Goal: Task Accomplishment & Management: Manage account settings

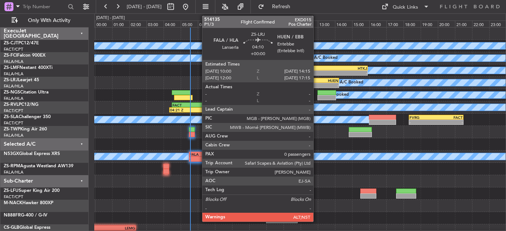
click at [317, 83] on div "-" at bounding box center [320, 85] width 36 height 4
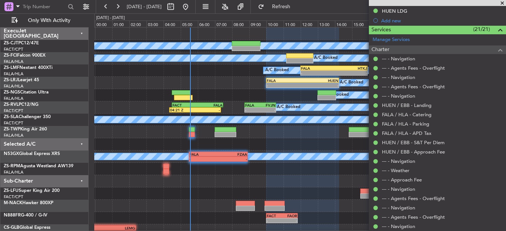
scroll to position [212, 0]
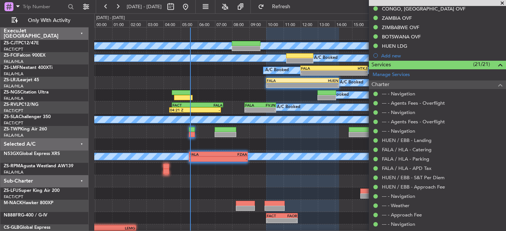
click at [504, 2] on span at bounding box center [501, 3] width 7 height 7
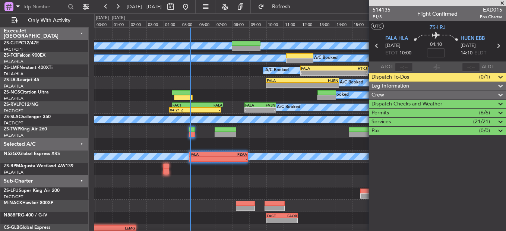
scroll to position [0, 0]
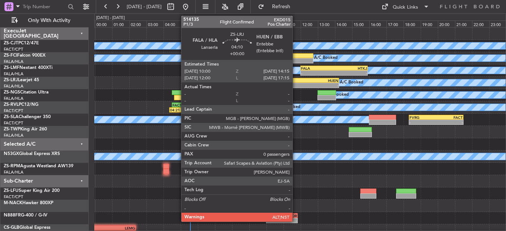
click at [296, 84] on div "-" at bounding box center [285, 85] width 36 height 4
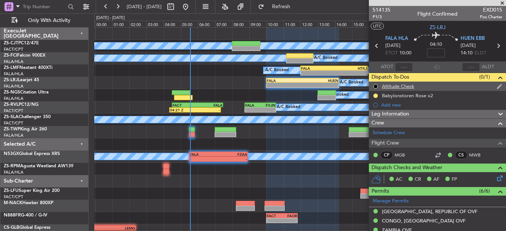
click at [377, 83] on nimbus-traffic-light at bounding box center [375, 86] width 6 height 6
click at [376, 85] on button at bounding box center [375, 86] width 4 height 4
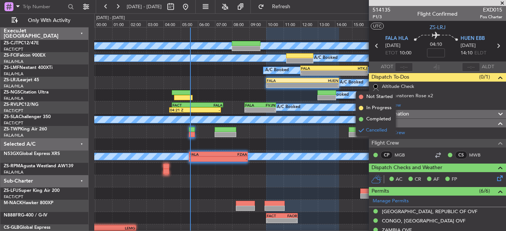
click at [308, 137] on div at bounding box center [299, 132] width 411 height 12
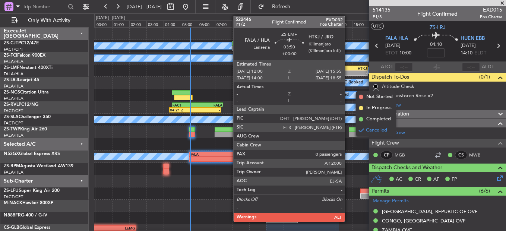
click at [348, 71] on div "-" at bounding box center [350, 73] width 33 height 4
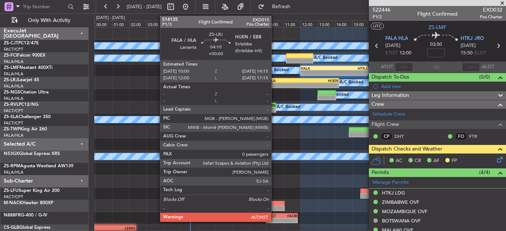
click at [275, 80] on div "FALA" at bounding box center [285, 80] width 36 height 4
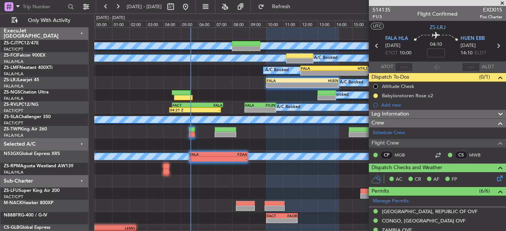
click at [504, 1] on span at bounding box center [501, 3] width 7 height 7
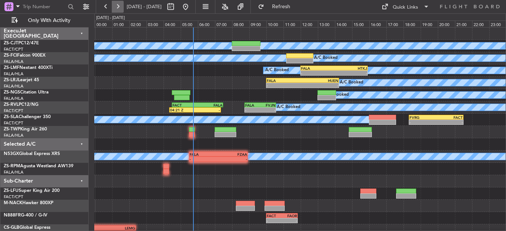
click at [120, 9] on button at bounding box center [118, 7] width 12 height 12
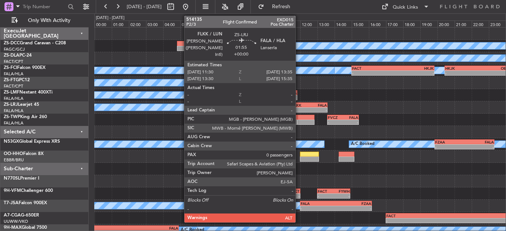
click at [299, 105] on div "FLKK" at bounding box center [300, 105] width 17 height 4
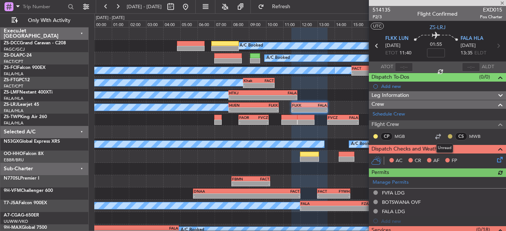
click at [448, 135] on button at bounding box center [450, 136] width 4 height 4
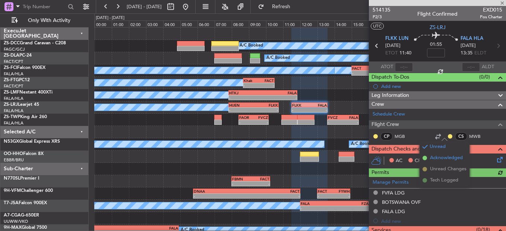
click at [441, 159] on span "Acknowledged" at bounding box center [446, 157] width 33 height 7
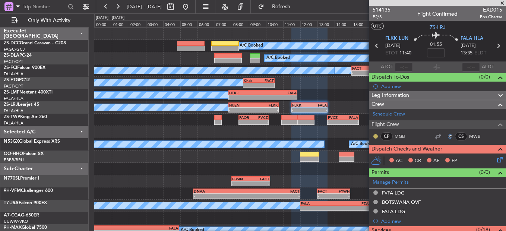
click at [375, 136] on button at bounding box center [375, 136] width 4 height 4
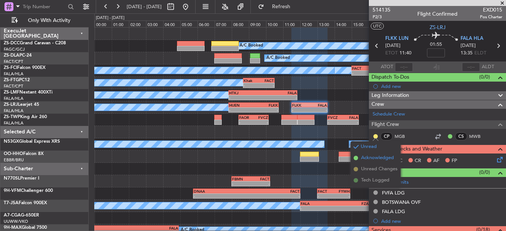
click at [384, 158] on span "Acknowledged" at bounding box center [377, 157] width 33 height 7
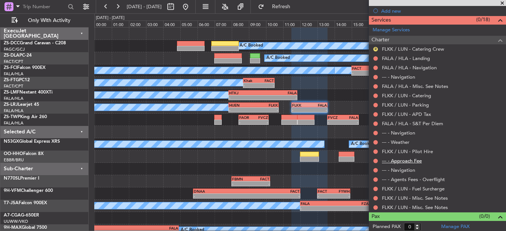
scroll to position [212, 0]
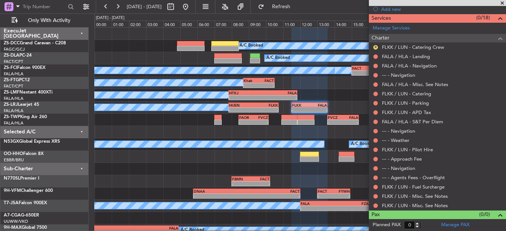
click at [374, 202] on mat-tooltip-component "Not Requested" at bounding box center [376, 193] width 42 height 20
drag, startPoint x: 377, startPoint y: 205, endPoint x: 374, endPoint y: 203, distance: 3.9
click at [377, 205] on button at bounding box center [375, 205] width 4 height 4
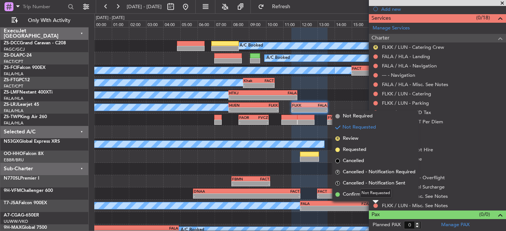
click at [375, 194] on div "Not Requested" at bounding box center [376, 192] width 32 height 9
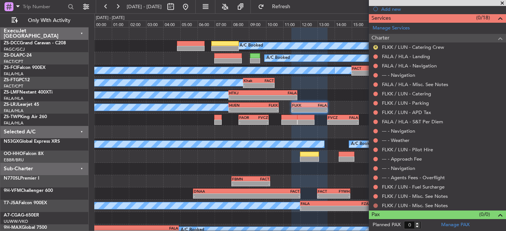
click at [374, 205] on button at bounding box center [375, 205] width 4 height 4
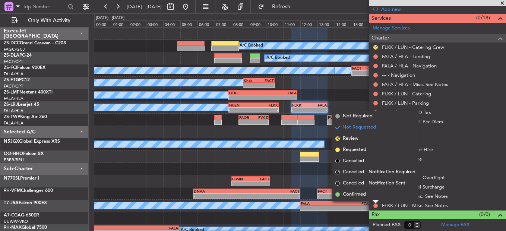
click at [370, 196] on li "Confirmed" at bounding box center [375, 194] width 86 height 11
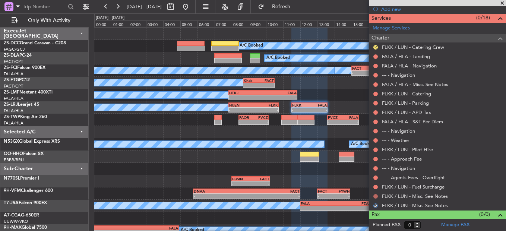
click at [376, 194] on button at bounding box center [375, 196] width 4 height 4
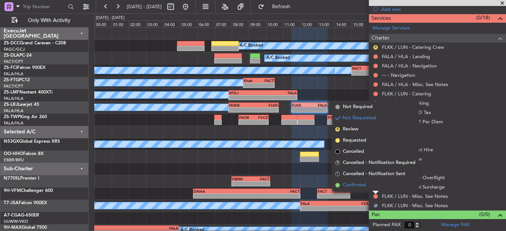
click at [375, 187] on li "Confirmed" at bounding box center [375, 185] width 86 height 11
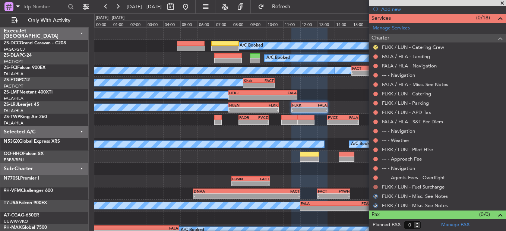
click at [375, 185] on button at bounding box center [375, 187] width 4 height 4
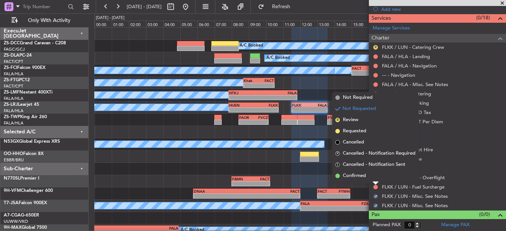
click at [375, 182] on div at bounding box center [375, 183] width 6 height 3
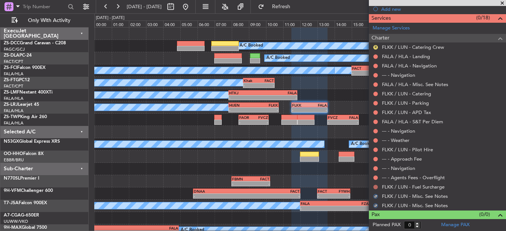
click at [375, 188] on button at bounding box center [375, 187] width 4 height 4
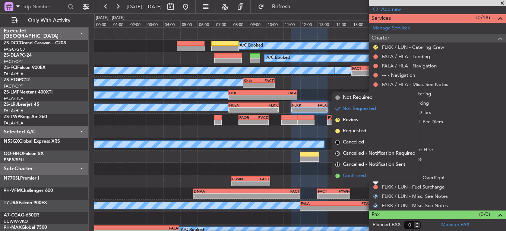
click at [374, 175] on li "Confirmed" at bounding box center [375, 175] width 86 height 11
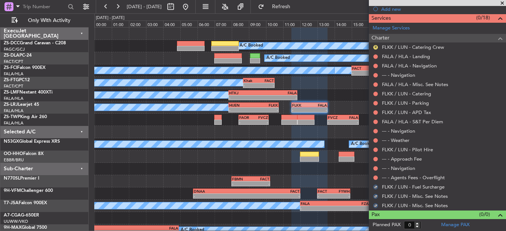
click at [374, 175] on button at bounding box center [375, 177] width 4 height 4
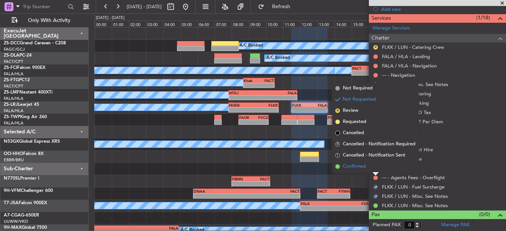
click at [375, 170] on li "Confirmed" at bounding box center [375, 166] width 86 height 11
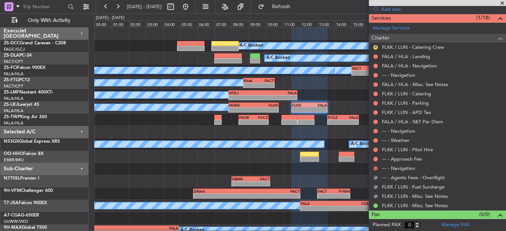
click at [375, 167] on button at bounding box center [375, 168] width 4 height 4
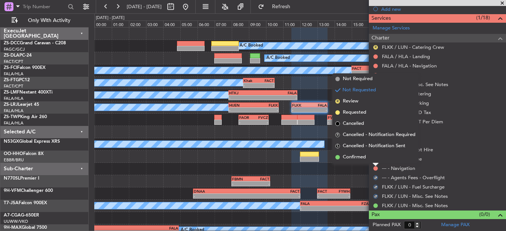
click at [372, 154] on li "Confirmed" at bounding box center [375, 157] width 86 height 11
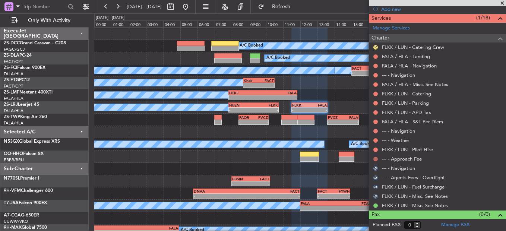
click at [374, 160] on button at bounding box center [375, 159] width 4 height 4
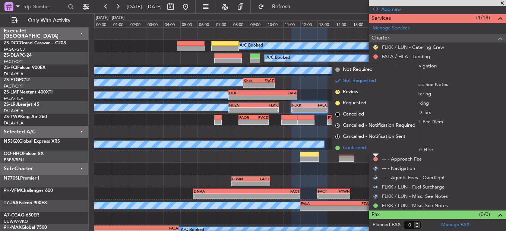
click at [374, 147] on li "Confirmed" at bounding box center [375, 147] width 86 height 11
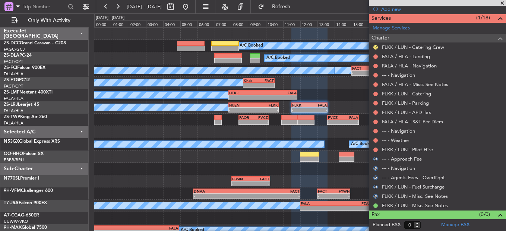
click at [375, 145] on div "FLKK / LUN - Pilot Hire" at bounding box center [437, 149] width 137 height 9
click at [375, 148] on button at bounding box center [375, 150] width 4 height 4
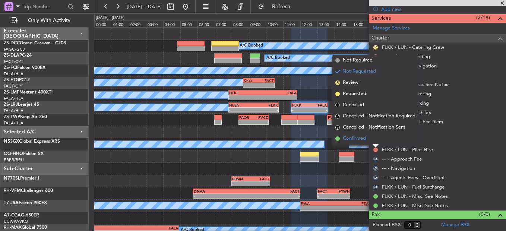
click at [375, 140] on li "Confirmed" at bounding box center [375, 138] width 86 height 11
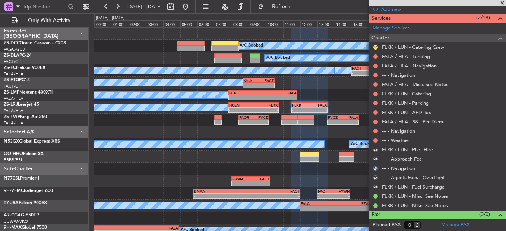
click at [375, 140] on button at bounding box center [375, 140] width 4 height 4
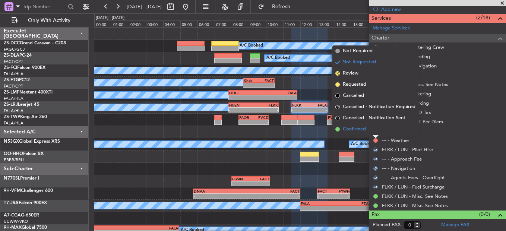
click at [375, 132] on li "Confirmed" at bounding box center [375, 129] width 86 height 11
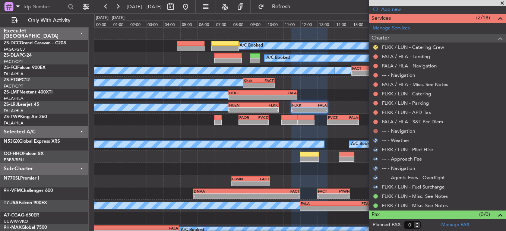
click at [377, 129] on button at bounding box center [375, 131] width 4 height 4
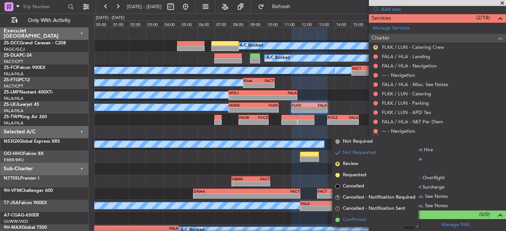
click at [361, 218] on span "Confirmed" at bounding box center [354, 219] width 23 height 7
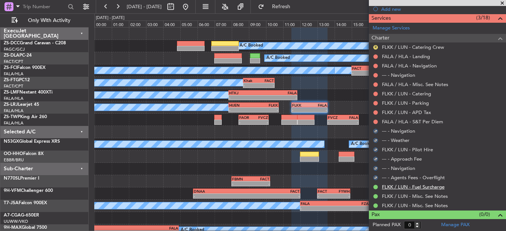
scroll to position [137, 0]
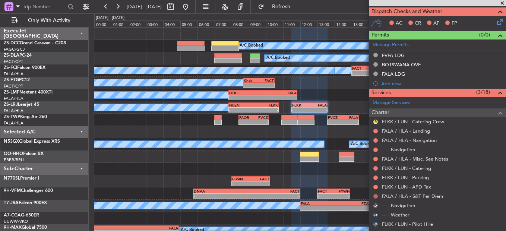
click at [375, 195] on button at bounding box center [375, 196] width 4 height 4
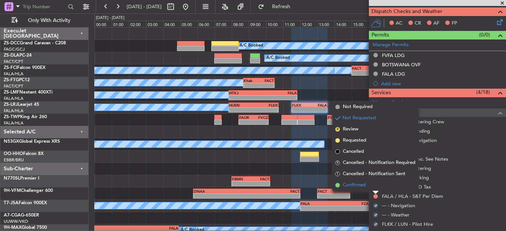
click at [370, 186] on li "Confirmed" at bounding box center [375, 185] width 86 height 11
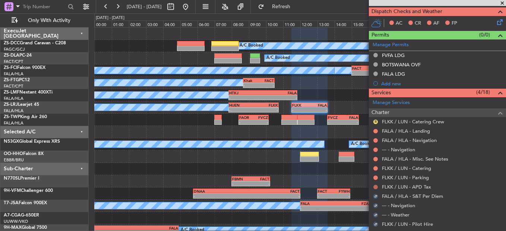
click at [374, 185] on button at bounding box center [375, 187] width 4 height 4
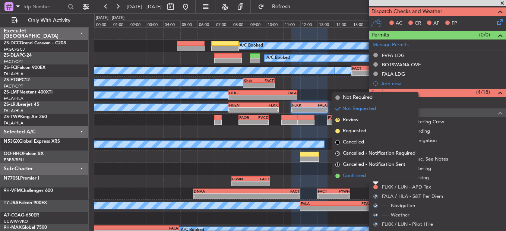
click at [374, 177] on li "Confirmed" at bounding box center [375, 175] width 86 height 11
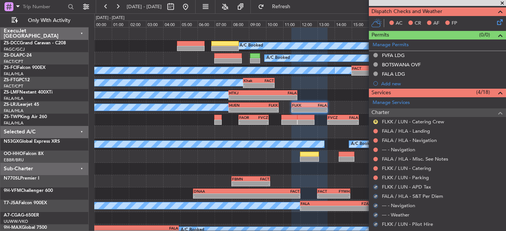
click at [374, 177] on button at bounding box center [375, 177] width 4 height 4
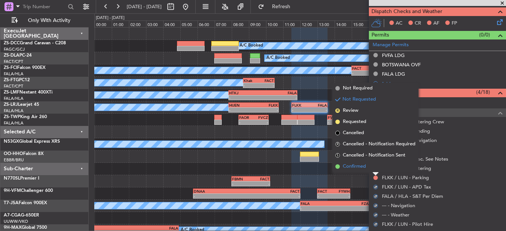
click at [375, 170] on li "Confirmed" at bounding box center [375, 166] width 86 height 11
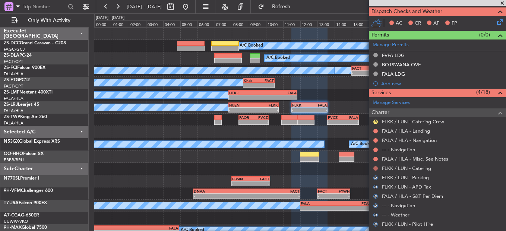
click at [375, 169] on button at bounding box center [375, 168] width 4 height 4
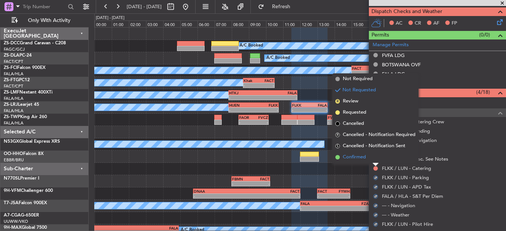
click at [373, 159] on li "Confirmed" at bounding box center [375, 157] width 86 height 11
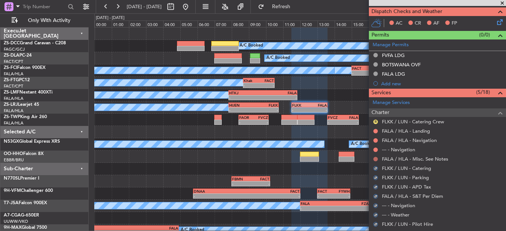
click at [374, 160] on button at bounding box center [375, 159] width 4 height 4
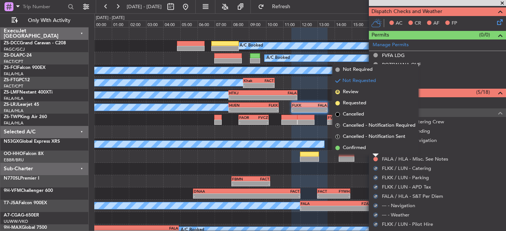
click at [371, 150] on li "Confirmed" at bounding box center [375, 147] width 86 height 11
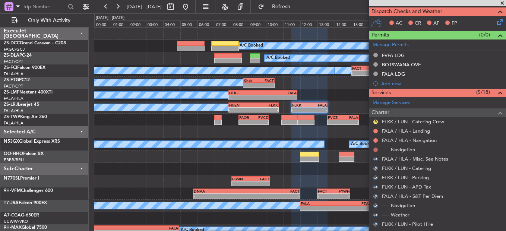
click at [375, 149] on button at bounding box center [375, 150] width 4 height 4
click at [377, 149] on button at bounding box center [375, 150] width 4 height 4
click at [376, 146] on div "--- - Navigation" at bounding box center [437, 149] width 137 height 9
click at [376, 150] on button at bounding box center [375, 150] width 4 height 4
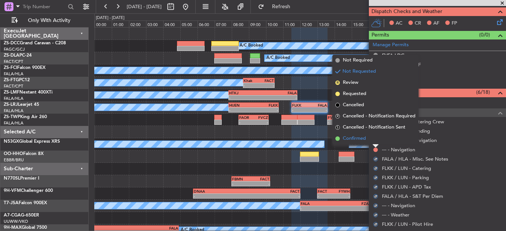
click at [377, 142] on li "Confirmed" at bounding box center [375, 138] width 86 height 11
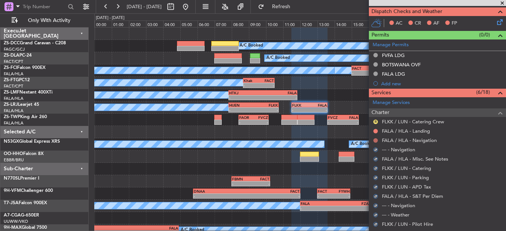
click at [375, 141] on button at bounding box center [375, 140] width 4 height 4
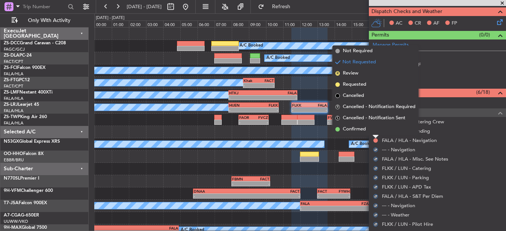
click at [375, 133] on li "Confirmed" at bounding box center [375, 129] width 86 height 11
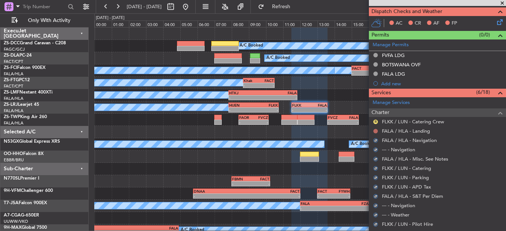
click at [376, 132] on button at bounding box center [375, 131] width 4 height 4
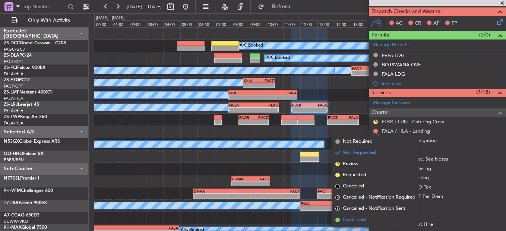
click at [361, 215] on li "Confirmed" at bounding box center [375, 219] width 86 height 11
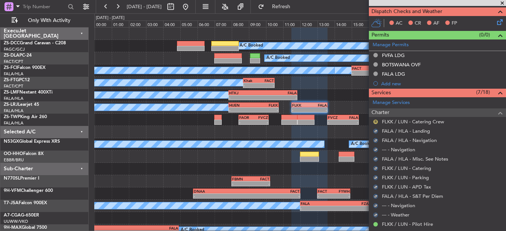
click at [375, 121] on button "R" at bounding box center [375, 122] width 4 height 4
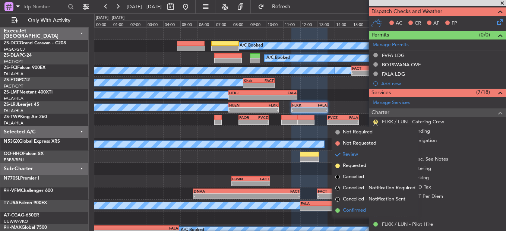
click at [362, 208] on span "Confirmed" at bounding box center [354, 210] width 23 height 7
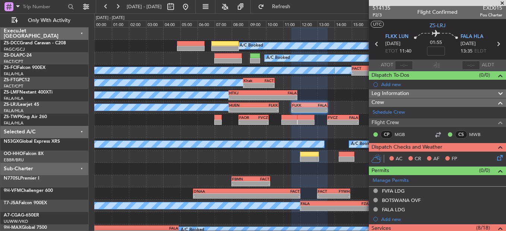
scroll to position [0, 0]
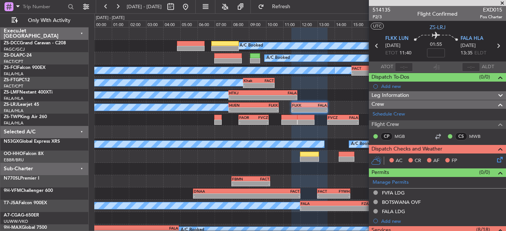
click at [495, 158] on icon at bounding box center [498, 158] width 6 height 6
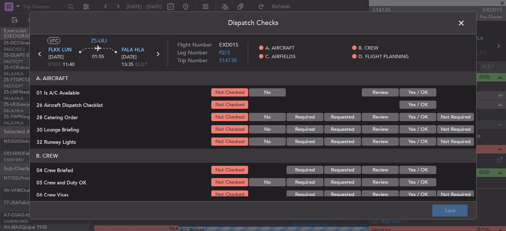
click at [420, 95] on button "Yes / OK" at bounding box center [417, 92] width 37 height 8
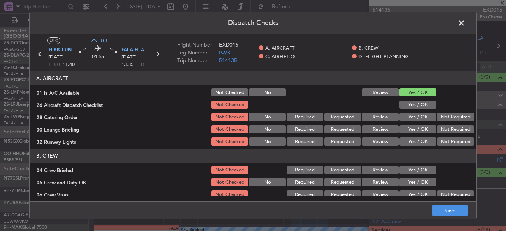
click at [424, 105] on button "Yes / OK" at bounding box center [417, 105] width 37 height 8
click at [425, 105] on button "Yes / OK" at bounding box center [417, 105] width 37 height 8
click at [466, 115] on button "Not Required" at bounding box center [455, 117] width 37 height 8
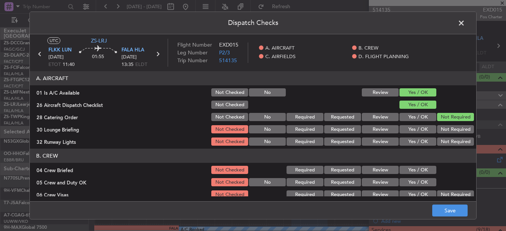
drag, startPoint x: 464, startPoint y: 118, endPoint x: 463, endPoint y: 127, distance: 9.3
click at [464, 121] on button "Not Required" at bounding box center [455, 117] width 37 height 8
click at [463, 129] on button "Not Required" at bounding box center [455, 129] width 37 height 8
click at [461, 130] on button "Not Required" at bounding box center [455, 129] width 37 height 8
click at [452, 143] on button "Not Required" at bounding box center [455, 141] width 37 height 8
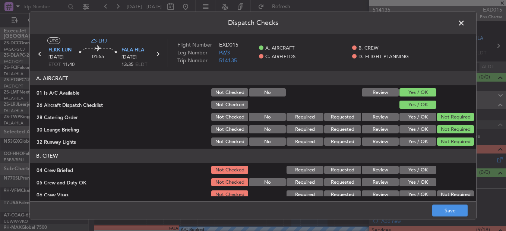
drag, startPoint x: 432, startPoint y: 167, endPoint x: 424, endPoint y: 175, distance: 11.6
click at [436, 169] on div at bounding box center [455, 170] width 38 height 10
click at [424, 176] on section "B. CREW 04 Crew Briefed Not Checked Required Requested Review Yes / OK 05 Crew …" at bounding box center [253, 193] width 446 height 88
click at [417, 167] on button "Yes / OK" at bounding box center [417, 170] width 37 height 8
click at [420, 193] on button "Yes / OK" at bounding box center [417, 194] width 37 height 8
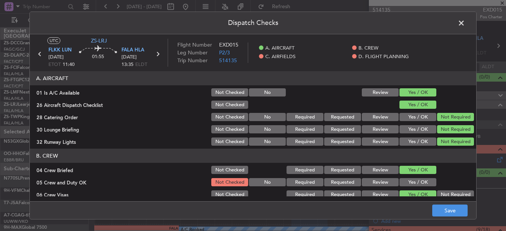
click at [416, 181] on button "Yes / OK" at bounding box center [417, 182] width 37 height 8
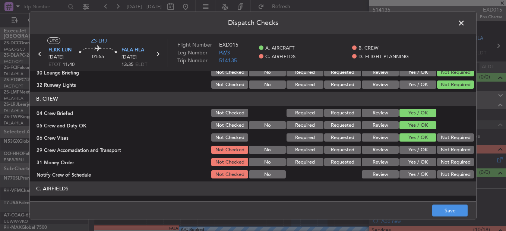
scroll to position [112, 0]
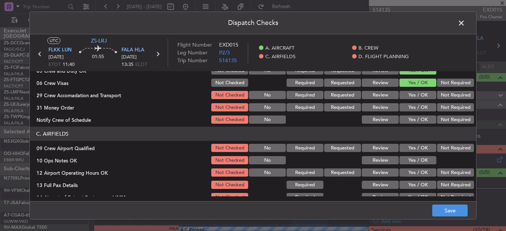
click at [450, 80] on button "Not Required" at bounding box center [455, 83] width 37 height 8
click at [451, 91] on div "Not Required" at bounding box center [455, 95] width 38 height 10
click at [451, 96] on button "Not Required" at bounding box center [455, 95] width 37 height 8
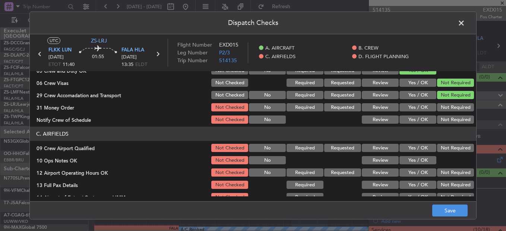
click at [450, 100] on div "Not Required" at bounding box center [455, 95] width 38 height 10
click at [450, 104] on div "Not Required" at bounding box center [455, 107] width 38 height 10
click at [449, 107] on button "Not Required" at bounding box center [455, 107] width 37 height 8
click at [449, 116] on button "Not Required" at bounding box center [455, 119] width 37 height 8
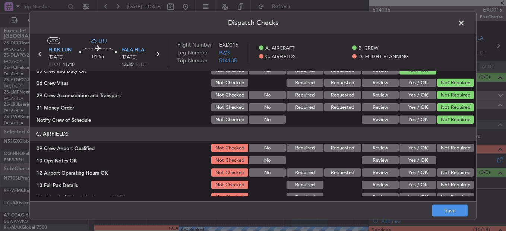
click at [447, 148] on button "Not Required" at bounding box center [455, 148] width 37 height 8
drag, startPoint x: 395, startPoint y: 166, endPoint x: 476, endPoint y: 164, distance: 81.2
click at [396, 166] on section "C. AIRFIELDS 09 Crew Airport Qualified Not Checked No Required Requested Review…" at bounding box center [253, 183] width 446 height 112
click at [415, 165] on div "Yes / OK" at bounding box center [417, 160] width 38 height 10
click at [445, 173] on button "Not Required" at bounding box center [455, 172] width 37 height 8
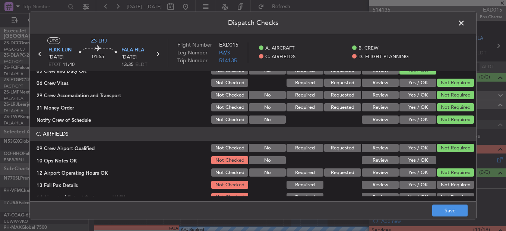
click at [424, 163] on button "Yes / OK" at bounding box center [417, 160] width 37 height 8
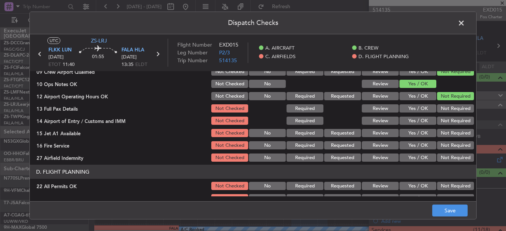
scroll to position [172, 0]
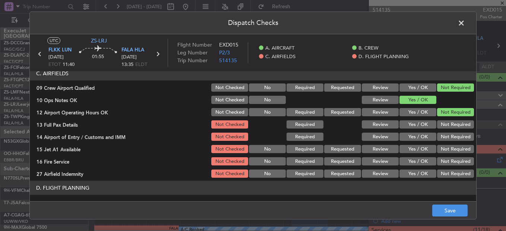
drag, startPoint x: 440, startPoint y: 121, endPoint x: 441, endPoint y: 124, distance: 3.8
click at [440, 123] on button "Not Required" at bounding box center [455, 124] width 37 height 8
drag, startPoint x: 441, startPoint y: 124, endPoint x: 442, endPoint y: 133, distance: 9.0
click at [441, 126] on button "Not Required" at bounding box center [455, 124] width 37 height 8
click at [442, 134] on button "Not Required" at bounding box center [455, 137] width 37 height 8
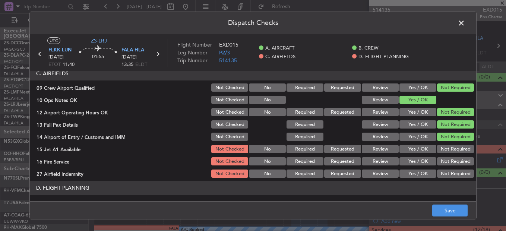
click at [442, 136] on button "Not Required" at bounding box center [455, 137] width 37 height 8
drag, startPoint x: 441, startPoint y: 138, endPoint x: 440, endPoint y: 143, distance: 4.9
click at [440, 142] on div "Not Required" at bounding box center [455, 136] width 38 height 10
click at [440, 142] on section "C. AIRFIELDS 09 Crew Airport Qualified Not Checked No Required Requested Review…" at bounding box center [253, 122] width 446 height 112
drag, startPoint x: 440, startPoint y: 143, endPoint x: 443, endPoint y: 148, distance: 6.2
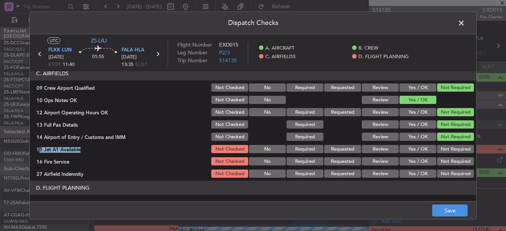
click at [441, 144] on div "Not Required" at bounding box center [455, 149] width 38 height 10
click at [444, 150] on button "Not Required" at bounding box center [455, 149] width 37 height 8
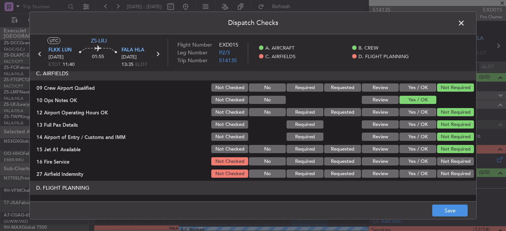
click at [443, 155] on section "C. AIRFIELDS 09 Crew Airport Qualified Not Checked No Required Requested Review…" at bounding box center [253, 122] width 446 height 112
drag, startPoint x: 440, startPoint y: 157, endPoint x: 440, endPoint y: 164, distance: 6.7
click at [440, 158] on div "Not Required" at bounding box center [455, 161] width 38 height 10
click at [440, 162] on button "Not Required" at bounding box center [455, 161] width 37 height 8
click at [442, 168] on section "C. AIRFIELDS 09 Crew Airport Qualified Not Checked No Required Requested Review…" at bounding box center [253, 122] width 446 height 112
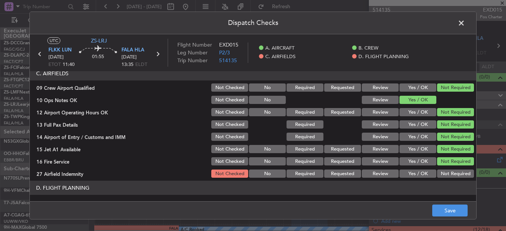
drag, startPoint x: 442, startPoint y: 177, endPoint x: 440, endPoint y: 172, distance: 5.2
click at [441, 177] on button "Not Required" at bounding box center [455, 173] width 37 height 8
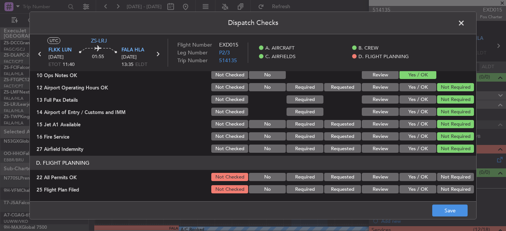
scroll to position [209, 0]
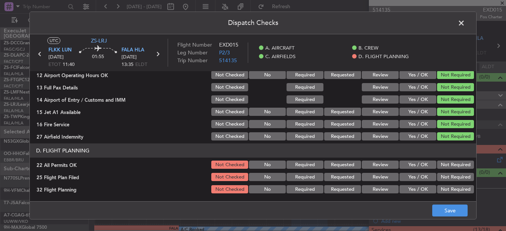
drag, startPoint x: 446, startPoint y: 167, endPoint x: 361, endPoint y: 177, distance: 85.2
click at [444, 168] on button "Not Required" at bounding box center [455, 165] width 37 height 8
drag, startPoint x: 409, startPoint y: 174, endPoint x: 409, endPoint y: 193, distance: 19.0
click at [409, 174] on button "Yes / OK" at bounding box center [417, 177] width 37 height 8
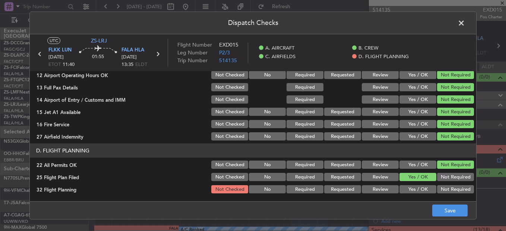
click at [409, 199] on main "UTC ZS-LRJ FLKK LUN [DATE] ETOT 11:40 01:55 FALA HLA [DATE] 13:35 ELDT Flight N…" at bounding box center [253, 119] width 446 height 170
drag, startPoint x: 416, startPoint y: 187, endPoint x: 458, endPoint y: 207, distance: 46.2
click at [415, 191] on button "Yes / OK" at bounding box center [417, 189] width 37 height 8
click at [459, 208] on button "Save" at bounding box center [449, 211] width 35 height 12
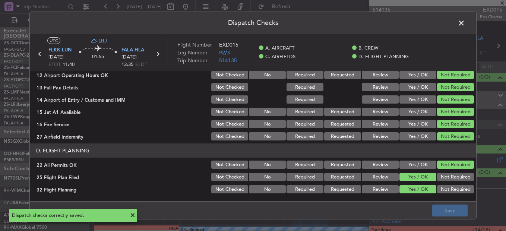
click at [465, 23] on span at bounding box center [465, 25] width 0 height 15
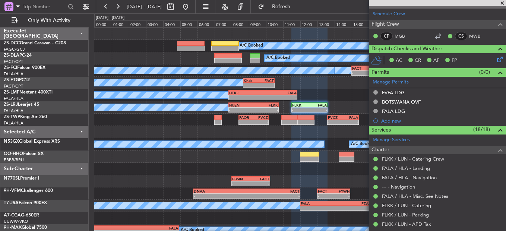
scroll to position [0, 0]
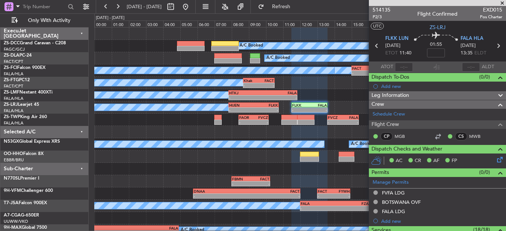
click at [374, 47] on icon at bounding box center [377, 46] width 10 height 10
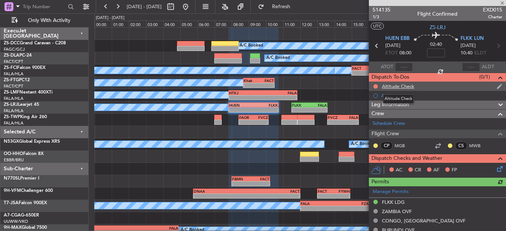
click at [398, 84] on div "Altitude Check" at bounding box center [398, 86] width 32 height 6
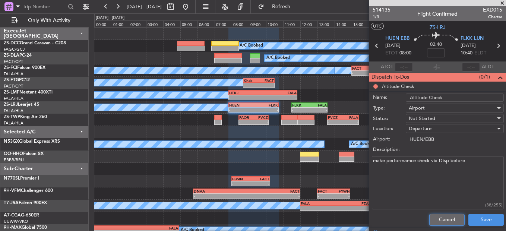
click at [447, 219] on button "Cancel" at bounding box center [446, 220] width 35 height 12
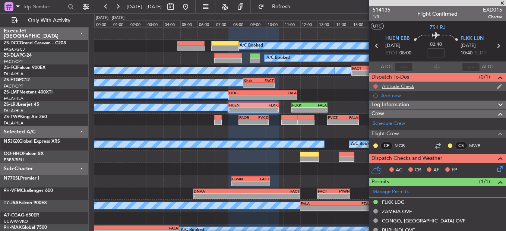
click at [375, 86] on button at bounding box center [375, 86] width 4 height 4
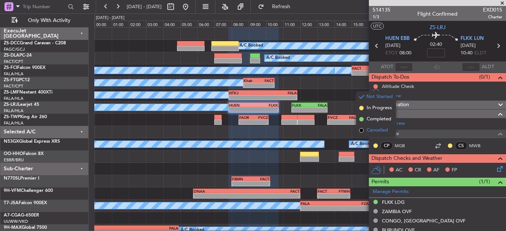
click at [379, 128] on span "Cancelled" at bounding box center [377, 130] width 21 height 7
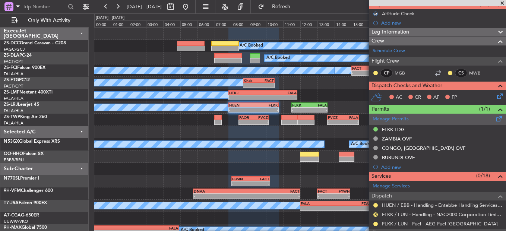
scroll to position [74, 0]
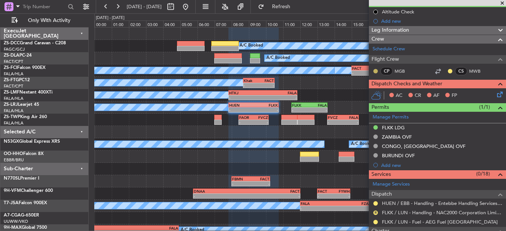
click at [376, 70] on button at bounding box center [375, 71] width 4 height 4
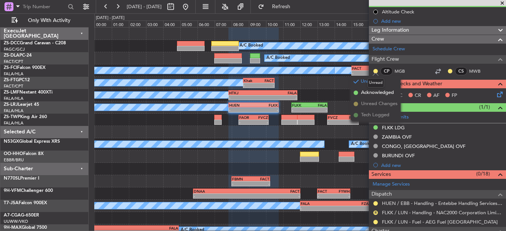
click at [362, 91] on mat-tooltip-component "Unread" at bounding box center [375, 83] width 27 height 20
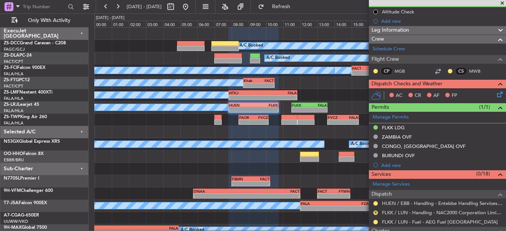
click at [447, 70] on div "CS MWB" at bounding box center [466, 71] width 39 height 8
click at [448, 70] on button at bounding box center [450, 71] width 4 height 4
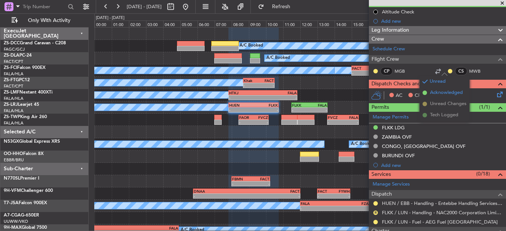
click at [427, 92] on li "Acknowledged" at bounding box center [444, 92] width 50 height 11
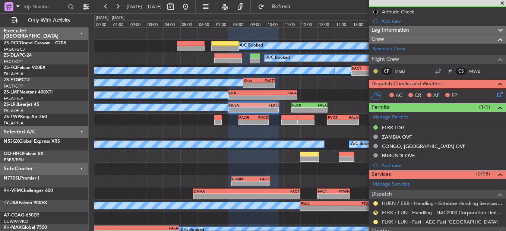
click at [374, 72] on button at bounding box center [375, 71] width 4 height 4
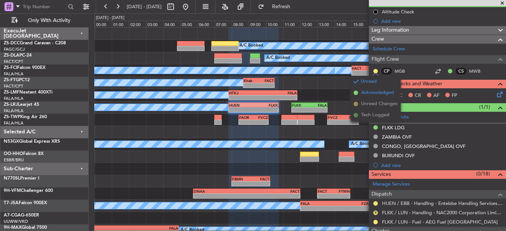
click at [368, 92] on span "Acknowledged" at bounding box center [377, 92] width 33 height 7
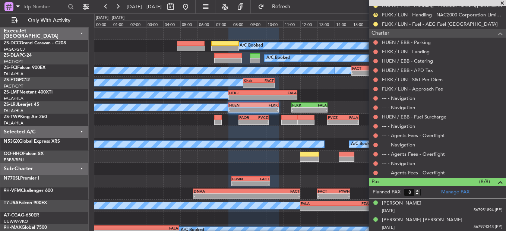
scroll to position [261, 0]
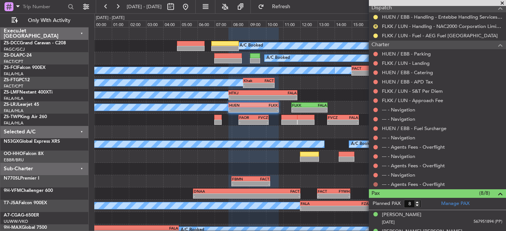
click at [374, 186] on body "[DATE] - [DATE] Refresh Quick Links Only With Activity A/C Booked A/C Booked A/…" at bounding box center [253, 115] width 506 height 231
click at [375, 184] on button at bounding box center [375, 184] width 4 height 4
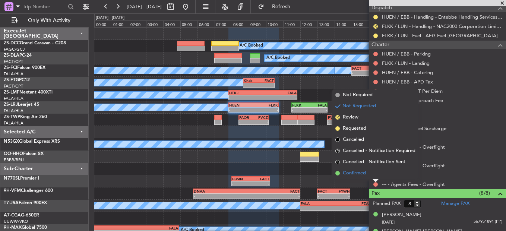
click at [374, 174] on li "Confirmed" at bounding box center [375, 173] width 86 height 11
click at [374, 175] on button at bounding box center [375, 175] width 4 height 4
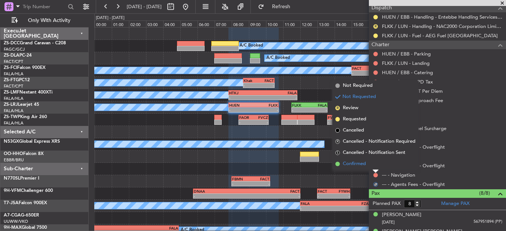
click at [375, 164] on li "Confirmed" at bounding box center [375, 163] width 86 height 11
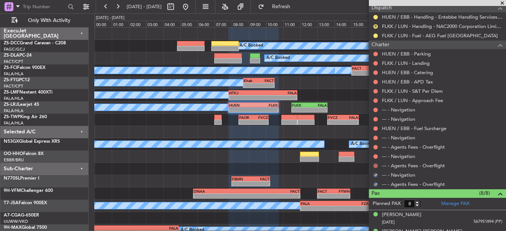
click at [375, 164] on button at bounding box center [375, 166] width 4 height 4
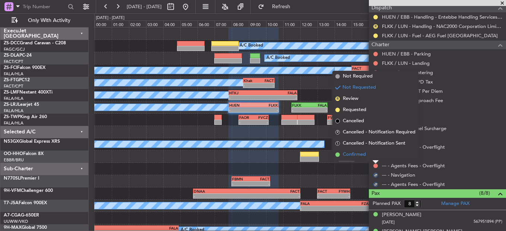
click at [377, 157] on li "Confirmed" at bounding box center [375, 154] width 86 height 11
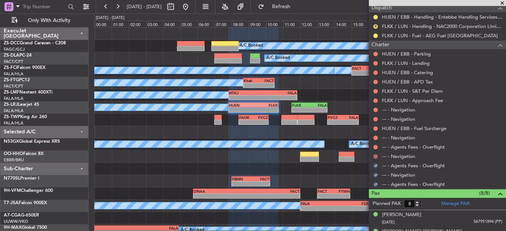
click at [377, 157] on button at bounding box center [375, 156] width 4 height 4
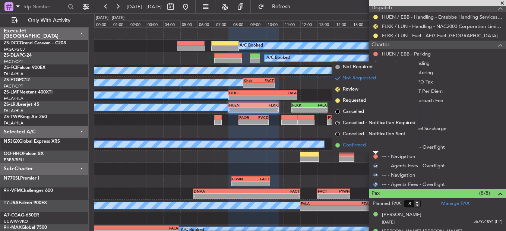
click at [372, 144] on li "Confirmed" at bounding box center [375, 145] width 86 height 11
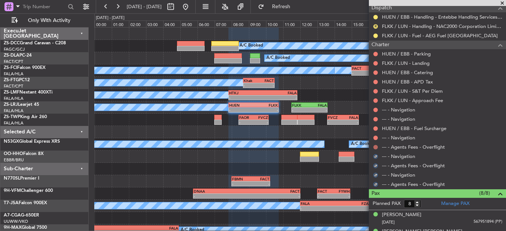
click at [373, 145] on div at bounding box center [375, 147] width 6 height 6
click at [375, 148] on button at bounding box center [375, 147] width 4 height 4
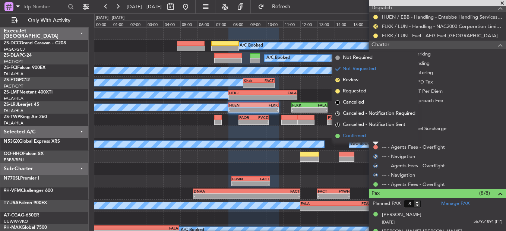
click at [374, 136] on li "Confirmed" at bounding box center [375, 135] width 86 height 11
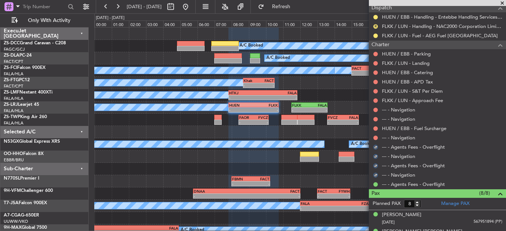
click at [374, 136] on button at bounding box center [375, 138] width 4 height 4
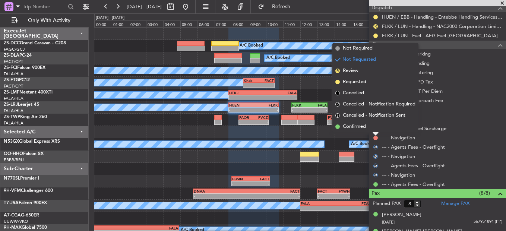
click at [374, 128] on li "Confirmed" at bounding box center [375, 126] width 86 height 11
click at [374, 127] on button at bounding box center [375, 128] width 4 height 4
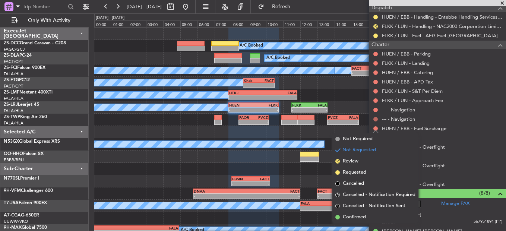
click at [374, 122] on body "[DATE] - [DATE] Refresh Quick Links Only With Activity A/C Booked A/C Booked A/…" at bounding box center [253, 115] width 506 height 231
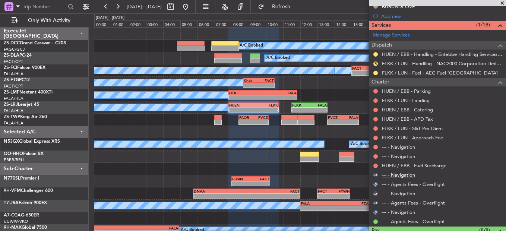
scroll to position [186, 0]
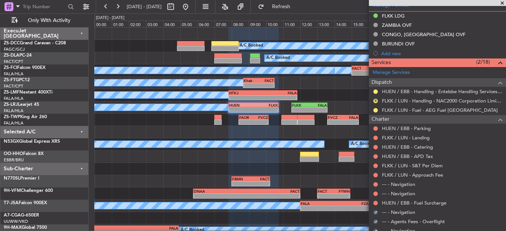
click at [373, 202] on div at bounding box center [375, 203] width 6 height 6
click at [377, 202] on button at bounding box center [375, 203] width 4 height 4
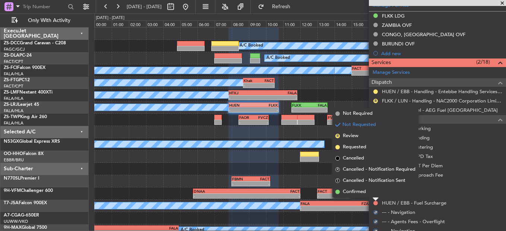
click at [375, 189] on li "Confirmed" at bounding box center [375, 191] width 86 height 11
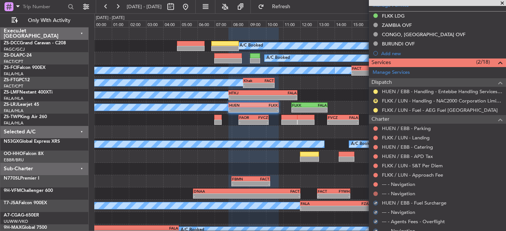
click at [374, 194] on button at bounding box center [375, 193] width 4 height 4
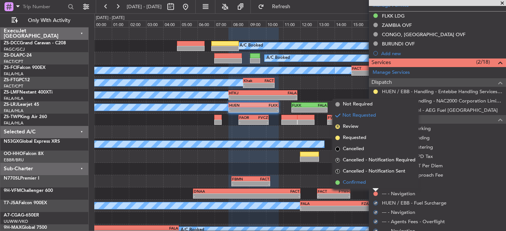
click at [374, 185] on li "Confirmed" at bounding box center [375, 182] width 86 height 11
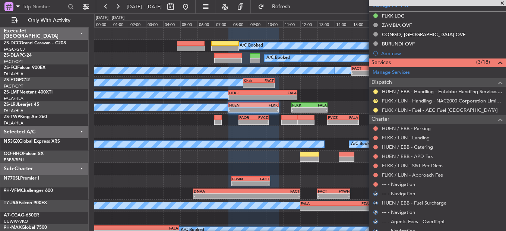
click at [375, 180] on div "--- - Navigation" at bounding box center [437, 184] width 137 height 9
click at [375, 183] on button at bounding box center [375, 184] width 4 height 4
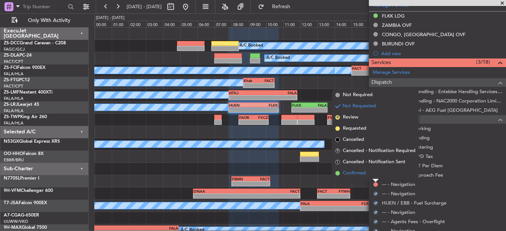
click at [375, 174] on li "Confirmed" at bounding box center [375, 173] width 86 height 11
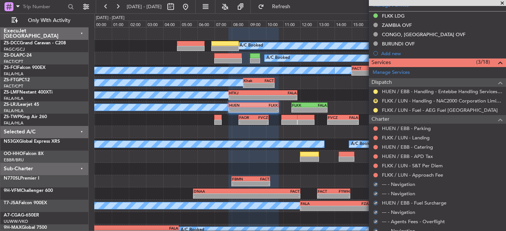
click at [375, 174] on button at bounding box center [375, 175] width 4 height 4
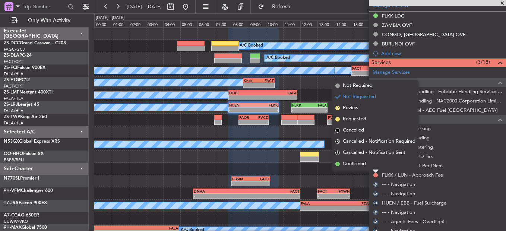
click at [375, 171] on div at bounding box center [375, 171] width 6 height 3
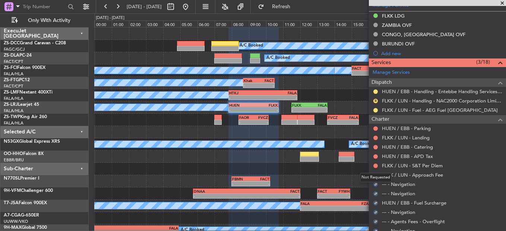
click at [375, 174] on div "Not Requested" at bounding box center [376, 177] width 32 height 9
click at [377, 173] on button at bounding box center [375, 175] width 4 height 4
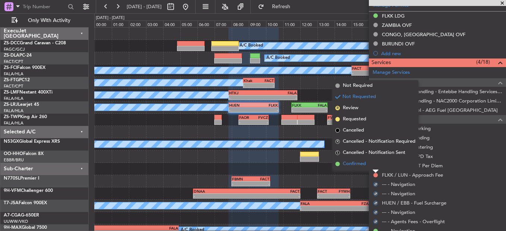
click at [378, 167] on li "Confirmed" at bounding box center [375, 163] width 86 height 11
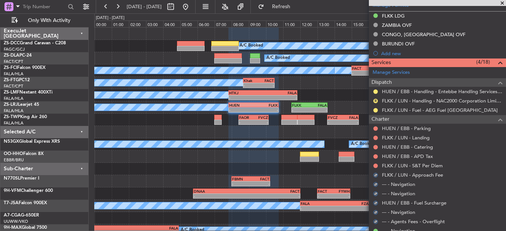
click at [378, 165] on div at bounding box center [375, 166] width 6 height 6
click at [375, 165] on button at bounding box center [375, 166] width 4 height 4
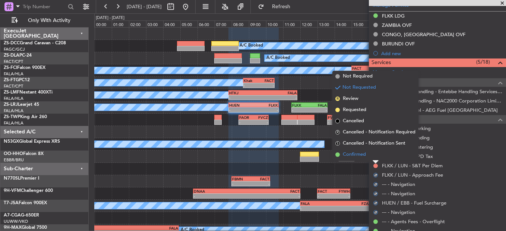
click at [377, 157] on li "Confirmed" at bounding box center [375, 154] width 86 height 11
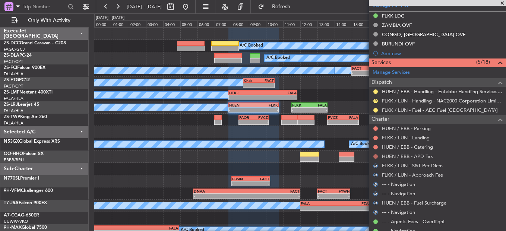
click at [377, 155] on button at bounding box center [375, 156] width 4 height 4
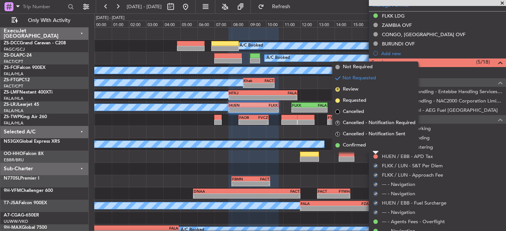
click at [376, 146] on li "Confirmed" at bounding box center [375, 145] width 86 height 11
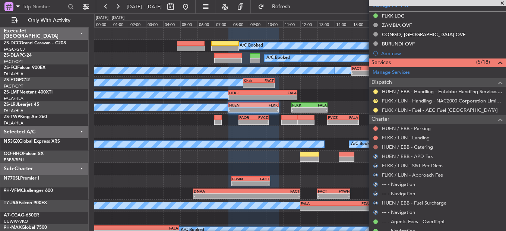
click at [376, 146] on button at bounding box center [375, 147] width 4 height 4
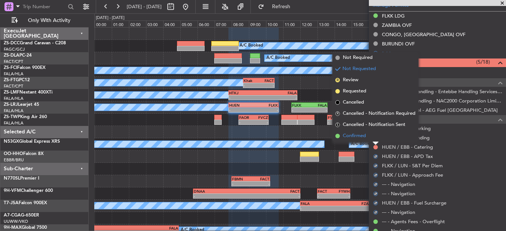
click at [376, 141] on li "Confirmed" at bounding box center [375, 135] width 86 height 11
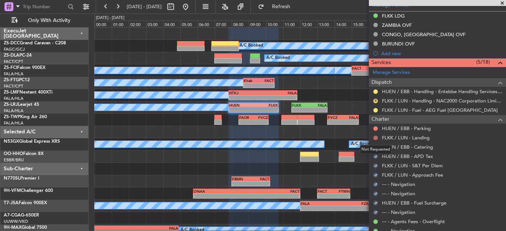
click at [377, 136] on button at bounding box center [375, 138] width 4 height 4
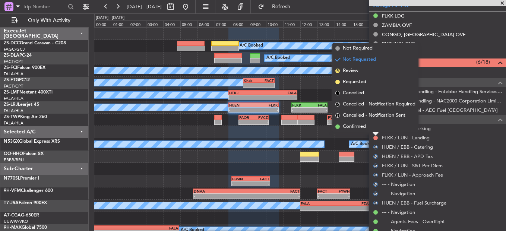
click at [361, 130] on li "Confirmed" at bounding box center [375, 126] width 86 height 11
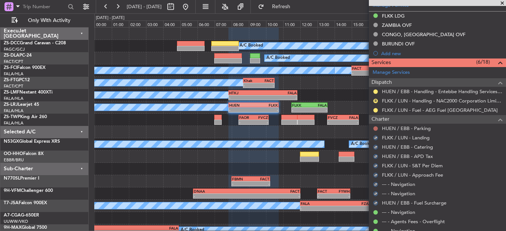
click at [376, 127] on button at bounding box center [375, 128] width 4 height 4
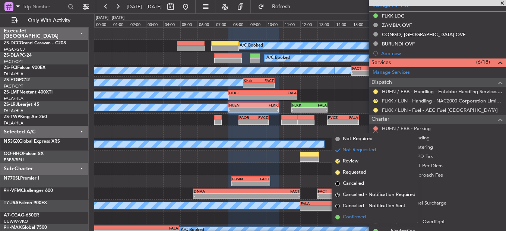
click at [369, 216] on li "Confirmed" at bounding box center [375, 217] width 86 height 11
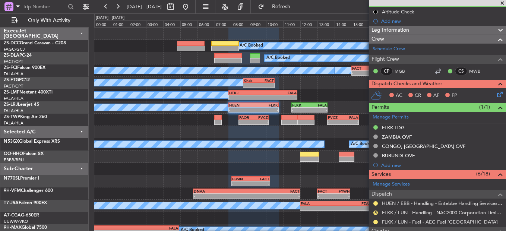
scroll to position [149, 0]
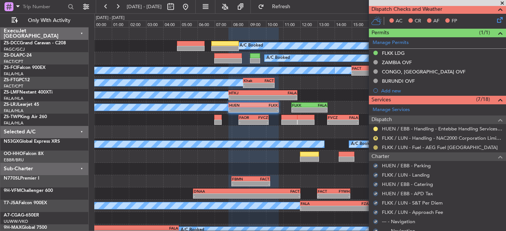
click at [374, 148] on button at bounding box center [375, 147] width 4 height 4
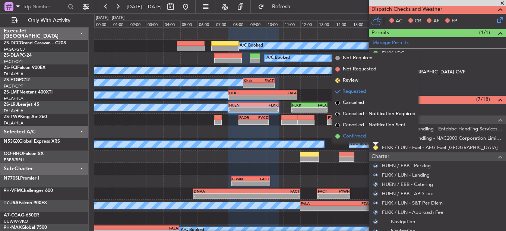
click at [375, 138] on li "Confirmed" at bounding box center [375, 136] width 86 height 11
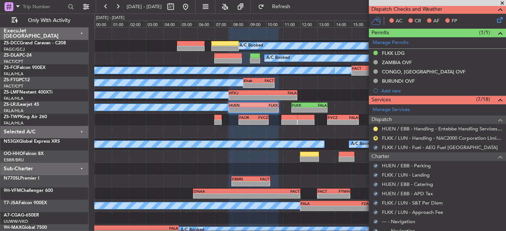
click at [375, 138] on button "R" at bounding box center [375, 138] width 4 height 4
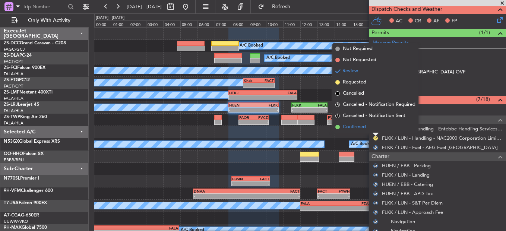
click at [376, 129] on li "Confirmed" at bounding box center [375, 126] width 86 height 11
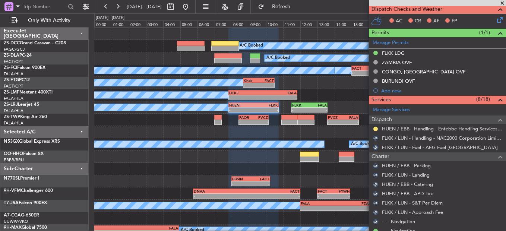
click at [373, 130] on div at bounding box center [375, 129] width 6 height 6
click at [375, 129] on button at bounding box center [375, 129] width 4 height 4
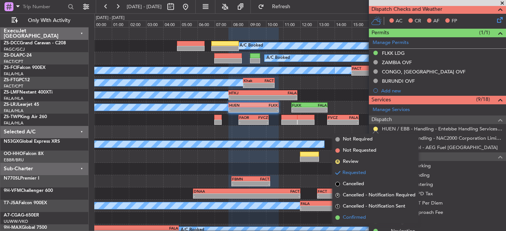
click at [367, 215] on li "Confirmed" at bounding box center [375, 217] width 86 height 11
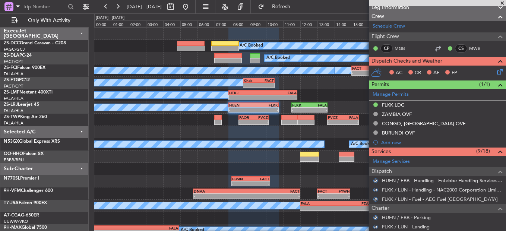
scroll to position [74, 0]
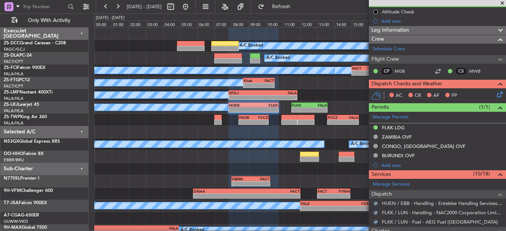
click at [495, 96] on icon at bounding box center [498, 93] width 6 height 6
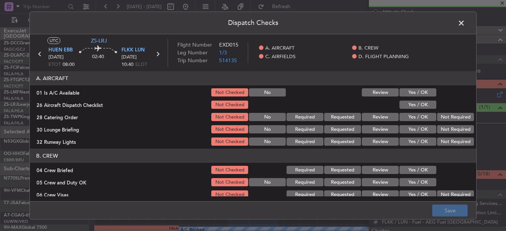
click at [423, 89] on button "Yes / OK" at bounding box center [417, 92] width 37 height 8
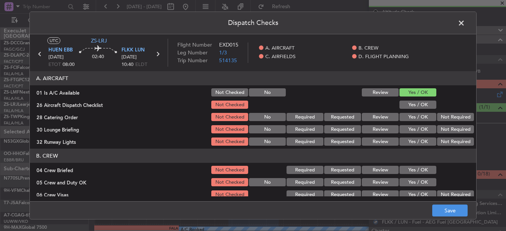
drag, startPoint x: 422, startPoint y: 101, endPoint x: 422, endPoint y: 105, distance: 4.2
click at [422, 102] on div "Yes / OK" at bounding box center [417, 104] width 38 height 10
click at [429, 114] on button "Yes / OK" at bounding box center [417, 117] width 37 height 8
click at [431, 109] on div "26 Aircraft Dispatch Checklist Not Checked Yes / OK" at bounding box center [253, 104] width 446 height 10
click at [476, 128] on div "Dispatch Checks UTC ZS-LRJ HUEN EBB [DATE] ETOT 08:00 02:40 FLKK LUN [DATE] 10:…" at bounding box center [252, 116] width 447 height 208
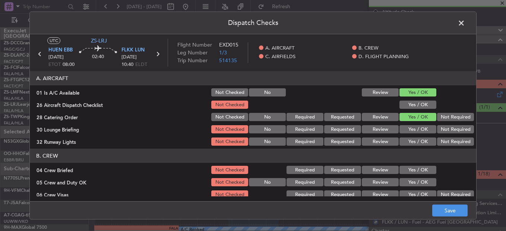
click at [450, 116] on button "Not Required" at bounding box center [455, 117] width 37 height 8
click at [416, 107] on button "Yes / OK" at bounding box center [417, 105] width 37 height 8
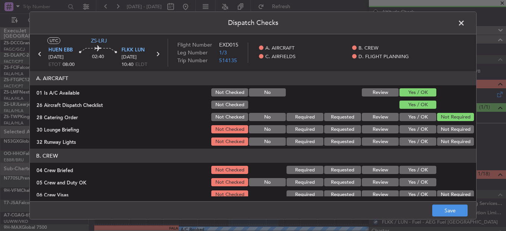
drag, startPoint x: 434, startPoint y: 117, endPoint x: 436, endPoint y: 120, distance: 4.0
click at [437, 119] on button "Not Required" at bounding box center [455, 117] width 37 height 8
click at [442, 126] on section "A. AIRCRAFT 01 Is A/C Available Not Checked No Review Yes / OK 26 Aircraft Disp…" at bounding box center [253, 109] width 446 height 76
click at [445, 131] on button "Not Required" at bounding box center [455, 129] width 37 height 8
drag, startPoint x: 445, startPoint y: 131, endPoint x: 444, endPoint y: 136, distance: 4.1
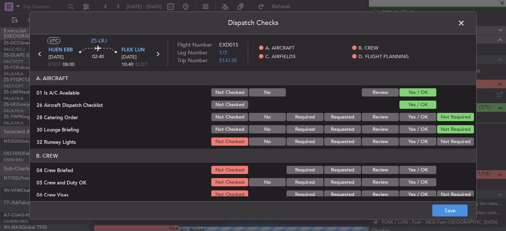
click at [445, 133] on button "Not Required" at bounding box center [455, 129] width 37 height 8
click at [444, 137] on div "Not Required" at bounding box center [455, 141] width 38 height 10
click at [444, 141] on button "Not Required" at bounding box center [455, 141] width 37 height 8
click at [442, 145] on button "Not Required" at bounding box center [455, 141] width 37 height 8
click at [420, 172] on button "Yes / OK" at bounding box center [417, 170] width 37 height 8
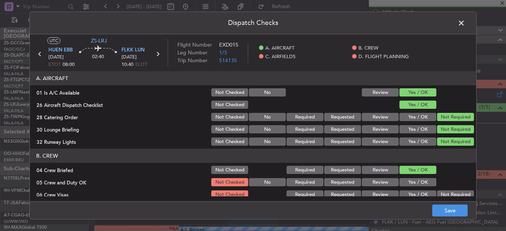
click at [418, 181] on button "Yes / OK" at bounding box center [417, 182] width 37 height 8
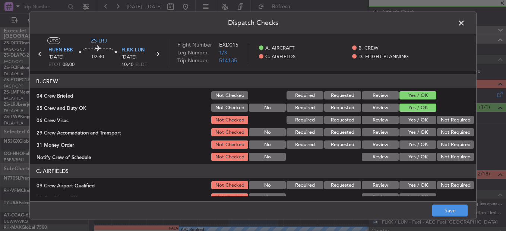
click at [449, 120] on button "Not Required" at bounding box center [455, 120] width 37 height 8
click at [450, 129] on button "Not Required" at bounding box center [455, 132] width 37 height 8
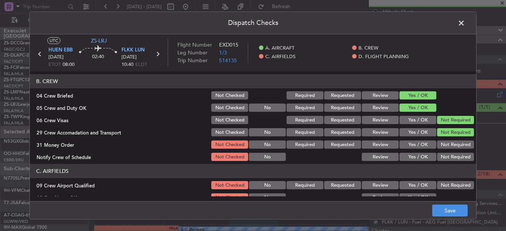
drag, startPoint x: 450, startPoint y: 129, endPoint x: 448, endPoint y: 139, distance: 10.5
click at [450, 130] on button "Not Required" at bounding box center [455, 132] width 37 height 8
drag, startPoint x: 448, startPoint y: 139, endPoint x: 444, endPoint y: 153, distance: 14.7
click at [445, 153] on section "B. CREW 04 Crew Briefed Not Checked Required Requested Review Yes / OK 05 Crew …" at bounding box center [253, 118] width 446 height 88
click at [444, 154] on button "Not Required" at bounding box center [455, 157] width 37 height 8
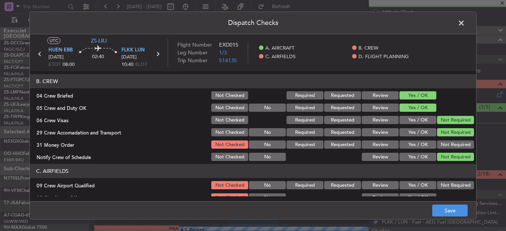
click at [448, 144] on button "Not Required" at bounding box center [455, 144] width 37 height 8
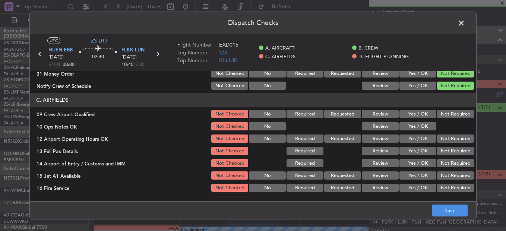
scroll to position [135, 0]
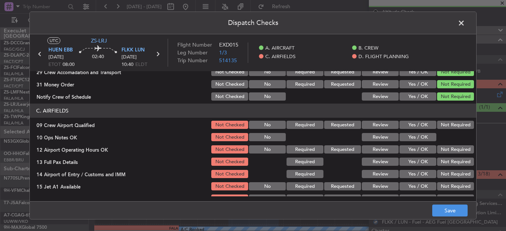
drag, startPoint x: 447, startPoint y: 126, endPoint x: 425, endPoint y: 132, distance: 23.1
click at [447, 126] on button "Not Required" at bounding box center [455, 125] width 37 height 8
click at [425, 132] on div "Yes / OK" at bounding box center [417, 137] width 38 height 10
click at [424, 137] on button "Yes / OK" at bounding box center [417, 137] width 37 height 8
click at [436, 140] on div at bounding box center [455, 137] width 38 height 10
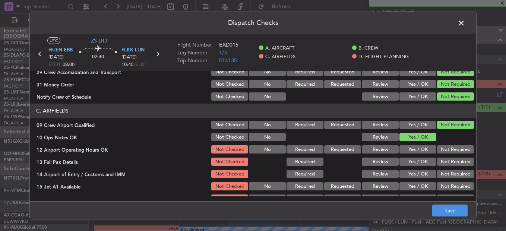
click at [437, 148] on button "Not Required" at bounding box center [455, 149] width 37 height 8
drag, startPoint x: 440, startPoint y: 159, endPoint x: 441, endPoint y: 167, distance: 7.9
click at [440, 162] on button "Not Required" at bounding box center [455, 162] width 37 height 8
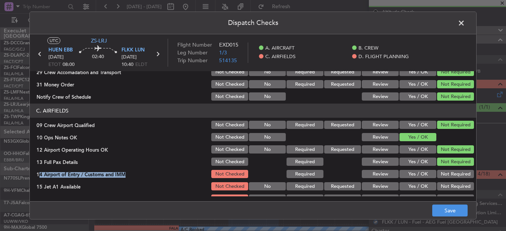
click at [441, 169] on section "C. AIRFIELDS 09 Crew Airport Qualified Not Checked No Required Requested Review…" at bounding box center [253, 160] width 446 height 112
click at [441, 178] on button "Not Required" at bounding box center [455, 174] width 37 height 8
click at [443, 186] on button "Not Required" at bounding box center [455, 186] width 37 height 8
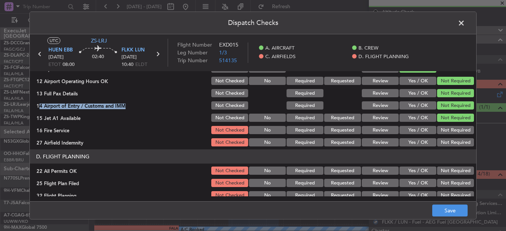
scroll to position [209, 0]
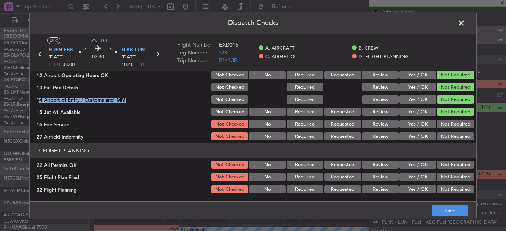
click at [459, 124] on button "Not Required" at bounding box center [455, 124] width 37 height 8
click at [451, 133] on button "Not Required" at bounding box center [455, 136] width 37 height 8
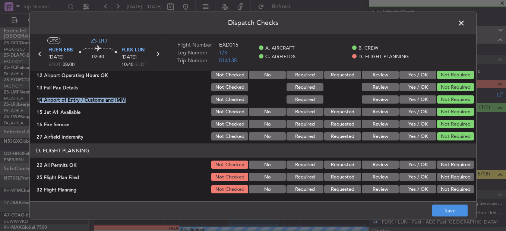
click at [450, 164] on button "Not Required" at bounding box center [455, 165] width 37 height 8
click at [408, 176] on button "Yes / OK" at bounding box center [417, 177] width 37 height 8
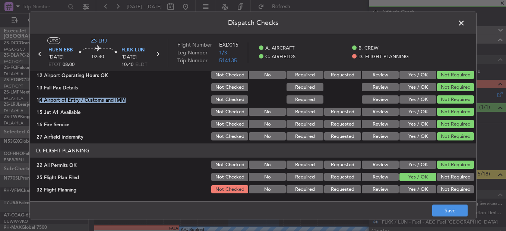
click at [408, 187] on button "Yes / OK" at bounding box center [417, 189] width 37 height 8
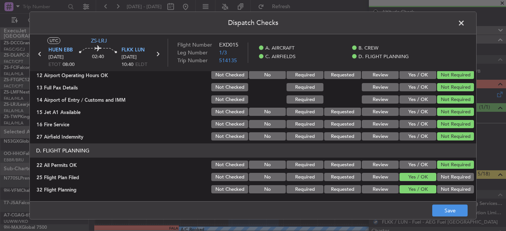
click at [441, 202] on footer "Save" at bounding box center [253, 210] width 446 height 18
click at [446, 210] on button "Save" at bounding box center [449, 211] width 35 height 12
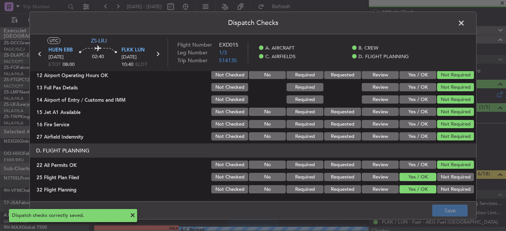
click at [465, 20] on span at bounding box center [465, 25] width 0 height 15
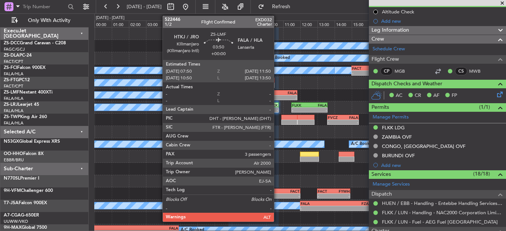
click at [277, 95] on div "HTKJ 07:50 Z FALA 11:50 Z" at bounding box center [262, 92] width 69 height 5
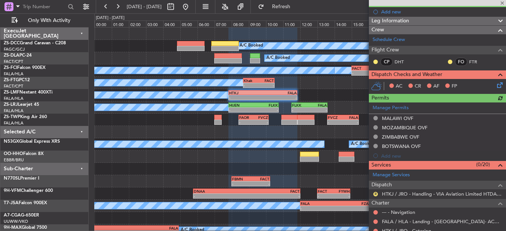
scroll to position [0, 0]
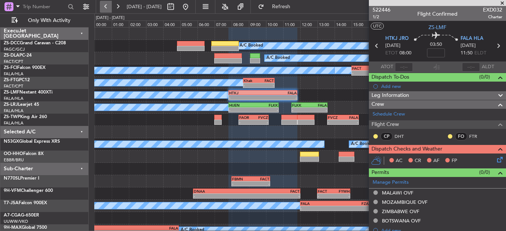
click at [106, 8] on button at bounding box center [106, 7] width 12 height 12
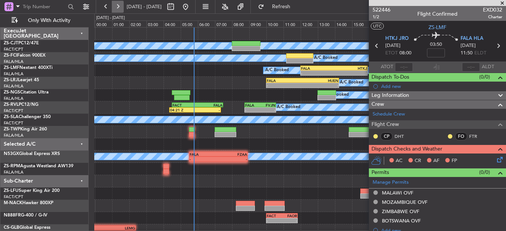
click at [118, 7] on button at bounding box center [118, 7] width 12 height 12
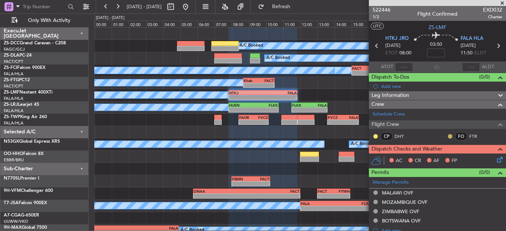
click at [448, 136] on button at bounding box center [450, 136] width 4 height 4
click at [373, 136] on div at bounding box center [375, 136] width 6 height 6
click at [374, 136] on button at bounding box center [375, 136] width 4 height 4
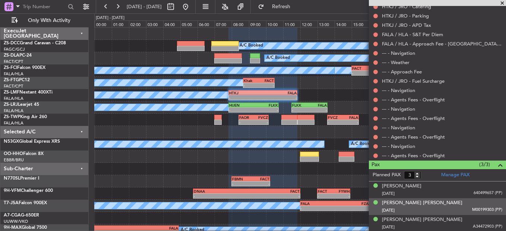
scroll to position [299, 0]
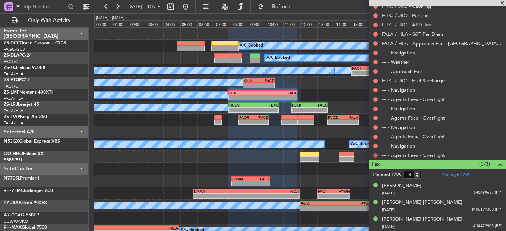
click at [373, 154] on button at bounding box center [375, 155] width 4 height 4
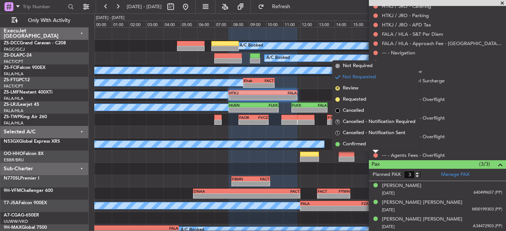
click at [371, 145] on li "Confirmed" at bounding box center [375, 144] width 86 height 11
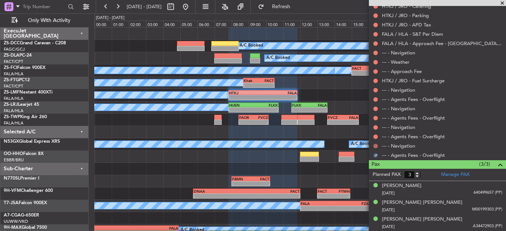
click at [375, 145] on button at bounding box center [375, 146] width 4 height 4
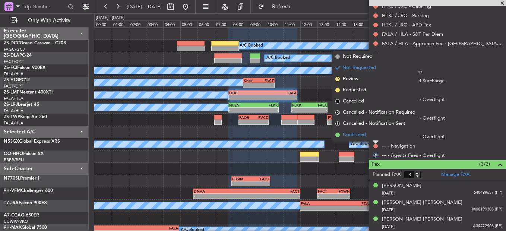
click at [374, 139] on li "Confirmed" at bounding box center [375, 134] width 86 height 11
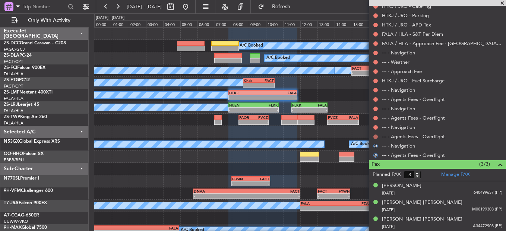
click at [377, 135] on button at bounding box center [375, 136] width 4 height 4
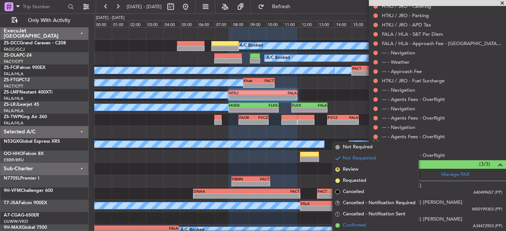
click at [360, 225] on span "Confirmed" at bounding box center [354, 225] width 23 height 7
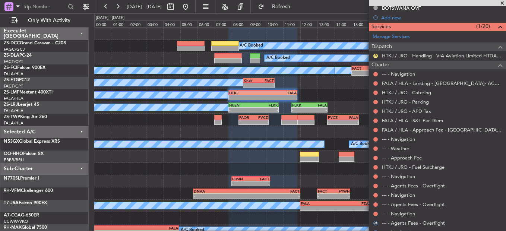
scroll to position [225, 0]
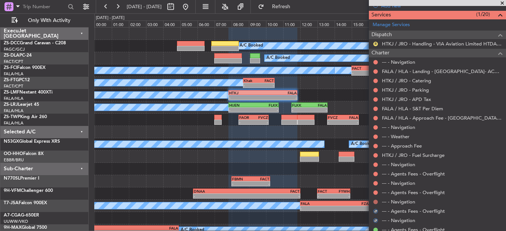
click at [375, 202] on button at bounding box center [375, 202] width 4 height 4
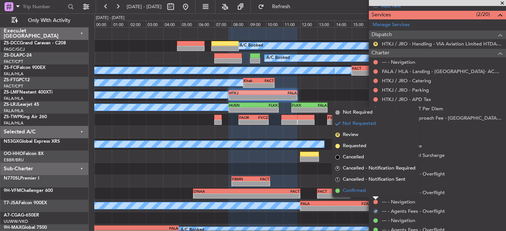
click at [370, 193] on li "Confirmed" at bounding box center [375, 190] width 86 height 11
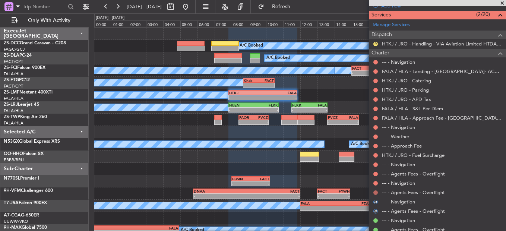
click at [374, 191] on button at bounding box center [375, 192] width 4 height 4
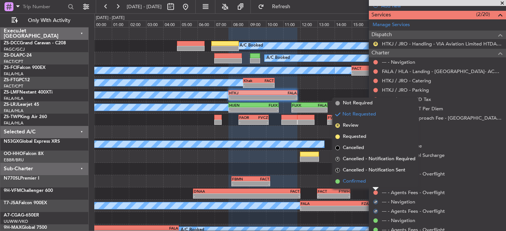
click at [374, 183] on li "Confirmed" at bounding box center [375, 181] width 86 height 11
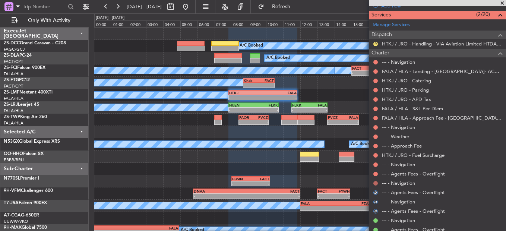
click at [375, 183] on button at bounding box center [375, 183] width 4 height 4
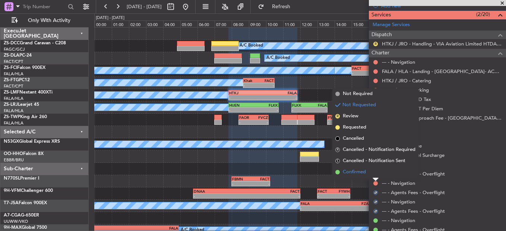
click at [375, 169] on li "Confirmed" at bounding box center [375, 172] width 86 height 11
click at [375, 169] on div "--- - Agents Fees - Overflight" at bounding box center [437, 173] width 137 height 9
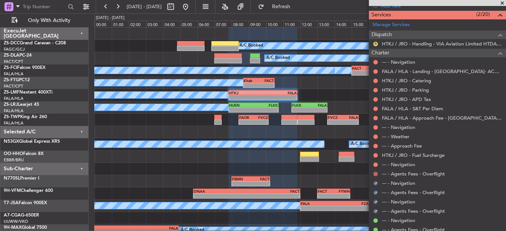
click at [375, 174] on button at bounding box center [375, 174] width 4 height 4
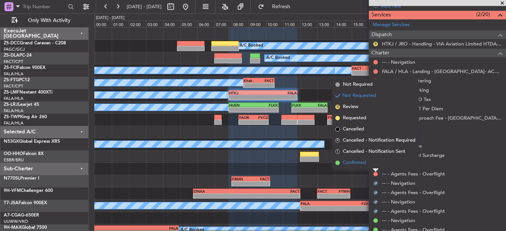
click at [375, 165] on li "Confirmed" at bounding box center [375, 162] width 86 height 11
click at [376, 163] on button at bounding box center [375, 164] width 4 height 4
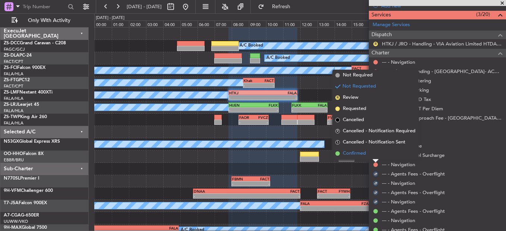
click at [376, 156] on li "Confirmed" at bounding box center [375, 153] width 86 height 11
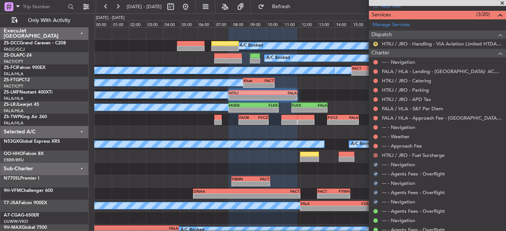
click at [376, 153] on button at bounding box center [375, 155] width 4 height 4
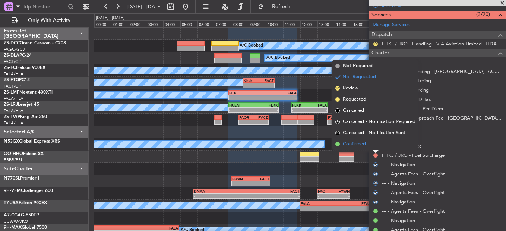
click at [372, 149] on li "Confirmed" at bounding box center [375, 144] width 86 height 11
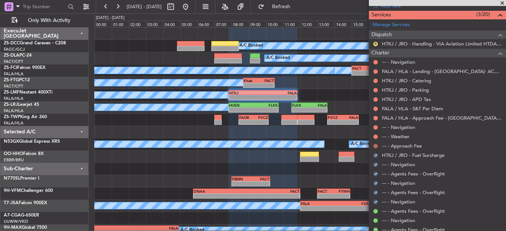
click at [375, 145] on button at bounding box center [375, 146] width 4 height 4
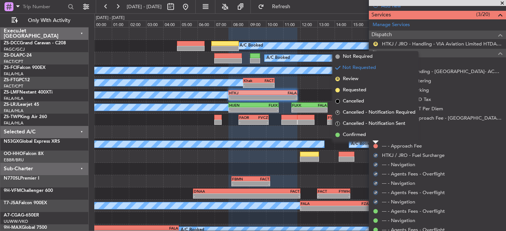
click at [374, 141] on div at bounding box center [375, 142] width 6 height 3
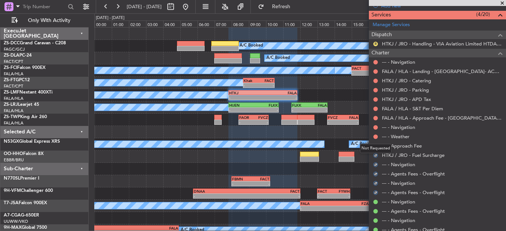
click at [375, 146] on div "Not Requested" at bounding box center [376, 148] width 32 height 9
click at [377, 146] on button at bounding box center [375, 146] width 4 height 4
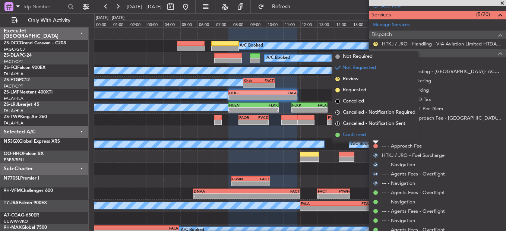
click at [380, 133] on li "Confirmed" at bounding box center [375, 134] width 86 height 11
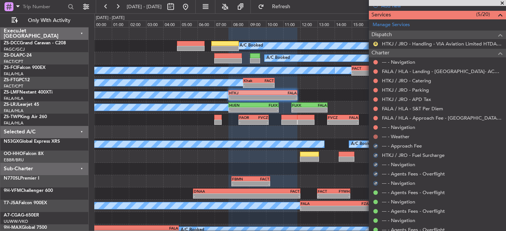
click at [375, 136] on button at bounding box center [375, 136] width 4 height 4
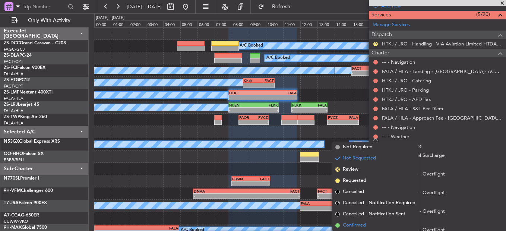
click at [367, 225] on li "Confirmed" at bounding box center [375, 225] width 86 height 11
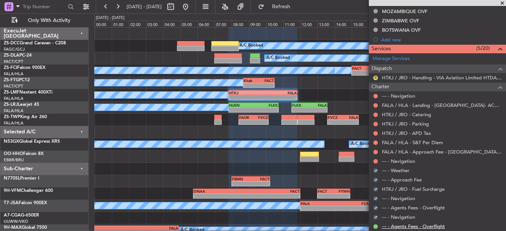
scroll to position [150, 0]
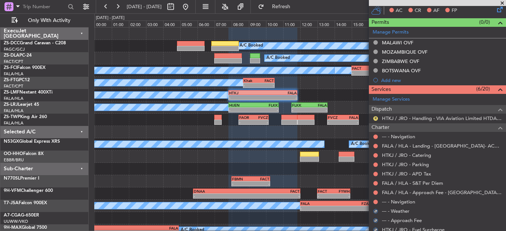
click at [379, 200] on div "--- - Navigation" at bounding box center [437, 201] width 137 height 9
click at [375, 201] on button at bounding box center [375, 202] width 4 height 4
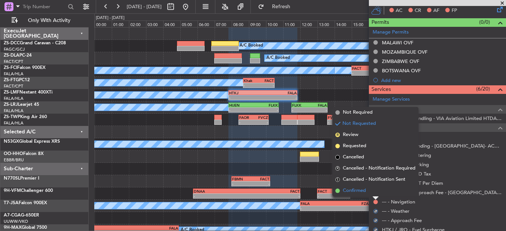
click at [373, 194] on li "Confirmed" at bounding box center [375, 190] width 86 height 11
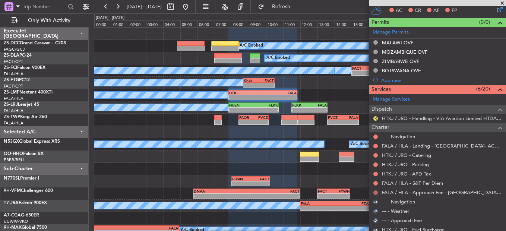
click at [374, 191] on button at bounding box center [375, 192] width 4 height 4
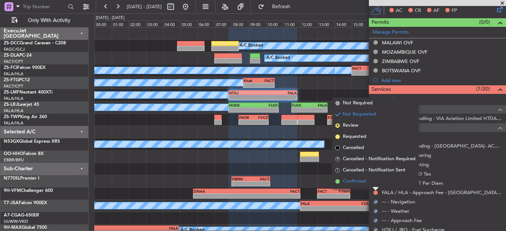
click at [372, 184] on li "Confirmed" at bounding box center [375, 181] width 86 height 11
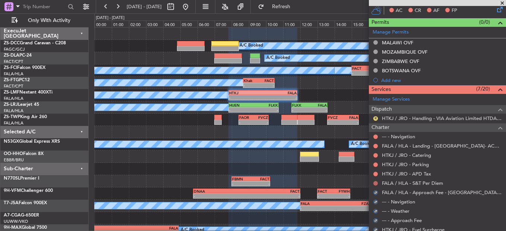
click at [374, 183] on button at bounding box center [375, 183] width 4 height 4
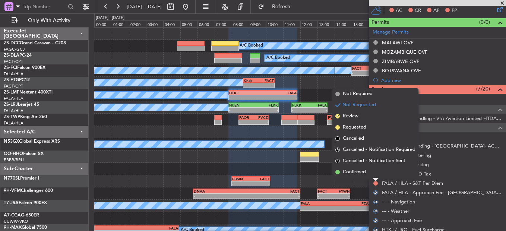
drag, startPoint x: 371, startPoint y: 172, endPoint x: 380, endPoint y: 172, distance: 8.6
click at [373, 172] on li "Confirmed" at bounding box center [375, 172] width 86 height 11
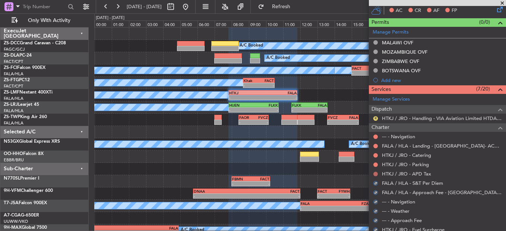
click at [374, 174] on button at bounding box center [375, 174] width 4 height 4
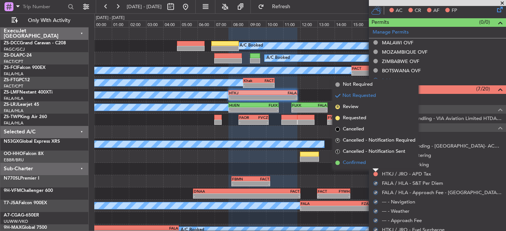
click at [375, 164] on li "Confirmed" at bounding box center [375, 162] width 86 height 11
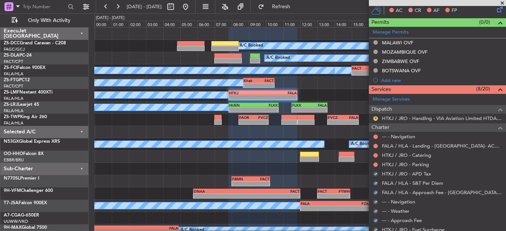
click at [375, 164] on button at bounding box center [375, 164] width 4 height 4
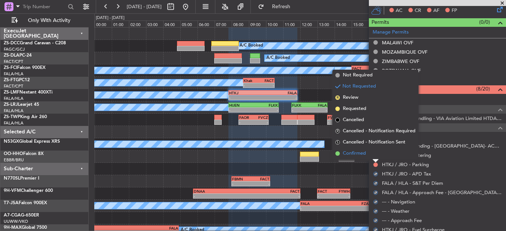
click at [375, 156] on li "Confirmed" at bounding box center [375, 153] width 86 height 11
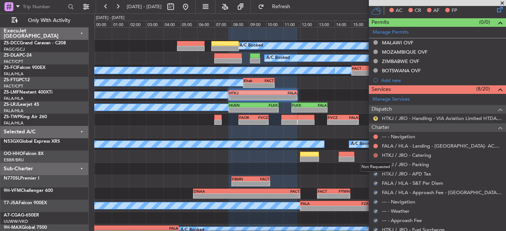
click at [375, 156] on button at bounding box center [375, 155] width 4 height 4
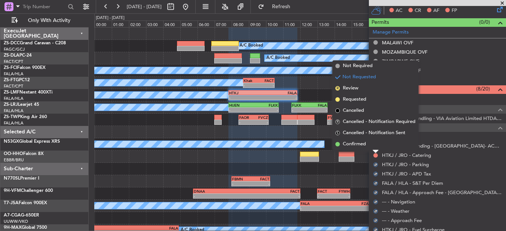
click at [370, 145] on li "Confirmed" at bounding box center [375, 144] width 86 height 11
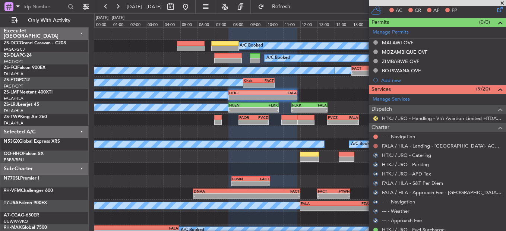
click at [377, 147] on button at bounding box center [375, 146] width 4 height 4
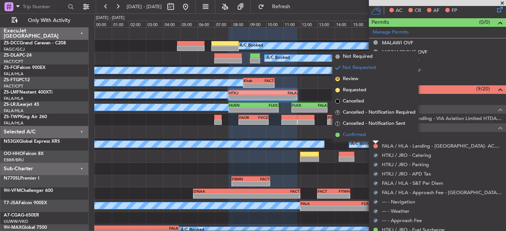
click at [372, 139] on li "Confirmed" at bounding box center [375, 134] width 86 height 11
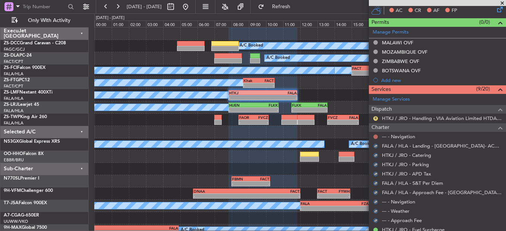
click at [375, 137] on button at bounding box center [375, 136] width 4 height 4
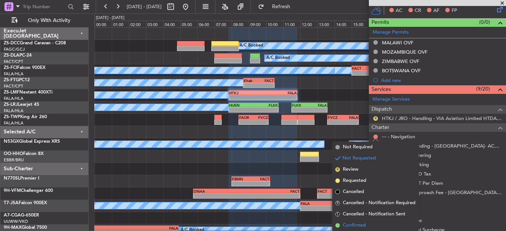
click at [389, 224] on li "Confirmed" at bounding box center [375, 225] width 86 height 11
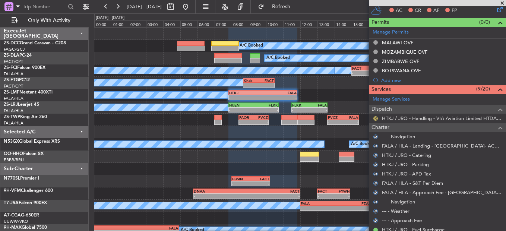
click at [375, 117] on button "R" at bounding box center [375, 118] width 4 height 4
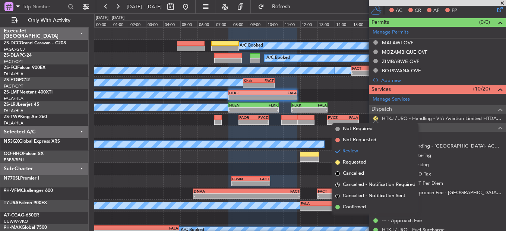
drag, startPoint x: 358, startPoint y: 204, endPoint x: 358, endPoint y: 200, distance: 4.1
click at [358, 202] on li "Confirmed" at bounding box center [375, 207] width 86 height 11
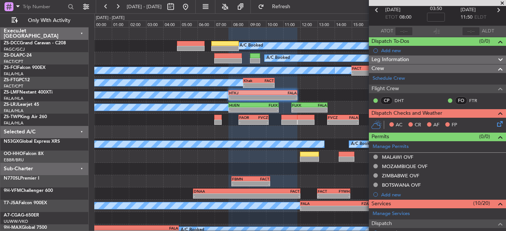
scroll to position [1, 0]
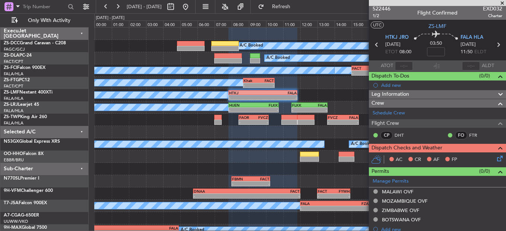
click at [495, 156] on icon at bounding box center [498, 157] width 6 height 6
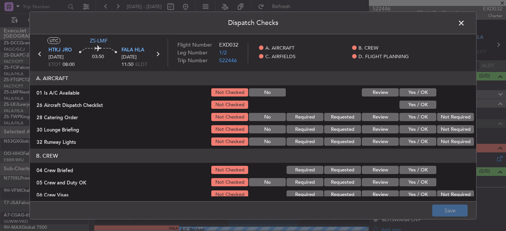
drag, startPoint x: 411, startPoint y: 90, endPoint x: 416, endPoint y: 95, distance: 6.6
click at [414, 91] on button "Yes / OK" at bounding box center [417, 92] width 37 height 8
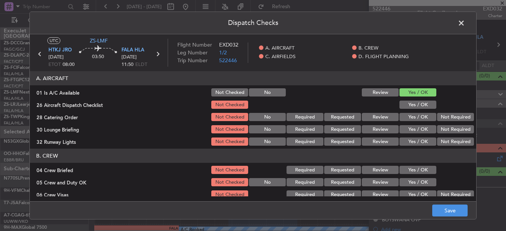
drag, startPoint x: 416, startPoint y: 95, endPoint x: 418, endPoint y: 103, distance: 8.3
click at [418, 98] on section "A. AIRCRAFT 01 Is A/C Available Not Checked No Review Yes / OK 26 Aircraft Disp…" at bounding box center [253, 109] width 446 height 76
click at [419, 105] on button "Yes / OK" at bounding box center [417, 105] width 37 height 8
click at [431, 110] on div "26 Aircraft Dispatch Checklist Not Checked Yes / OK" at bounding box center [253, 104] width 446 height 10
drag, startPoint x: 444, startPoint y: 115, endPoint x: 446, endPoint y: 119, distance: 5.2
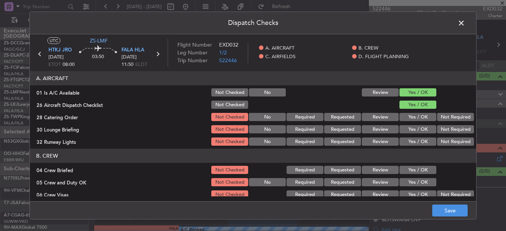
click at [446, 117] on div "Not Required" at bounding box center [455, 117] width 38 height 10
click at [447, 119] on button "Not Required" at bounding box center [455, 117] width 37 height 8
drag, startPoint x: 446, startPoint y: 121, endPoint x: 444, endPoint y: 134, distance: 12.9
click at [446, 122] on div "Not Required" at bounding box center [455, 117] width 38 height 10
click at [444, 133] on button "Not Required" at bounding box center [455, 129] width 37 height 8
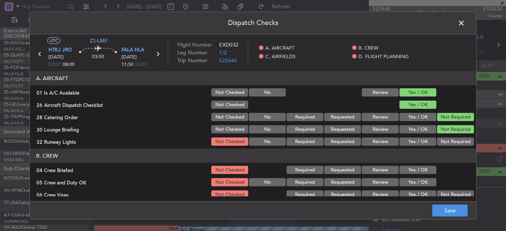
click at [444, 135] on section "A. AIRCRAFT 01 Is A/C Available Not Checked No Review Yes / OK 26 Aircraft Disp…" at bounding box center [253, 109] width 446 height 76
drag, startPoint x: 444, startPoint y: 136, endPoint x: 445, endPoint y: 145, distance: 9.4
click at [444, 138] on div "Not Required" at bounding box center [455, 141] width 38 height 10
click at [446, 146] on div "Not Required" at bounding box center [455, 141] width 38 height 10
click at [439, 142] on button "Not Required" at bounding box center [455, 141] width 37 height 8
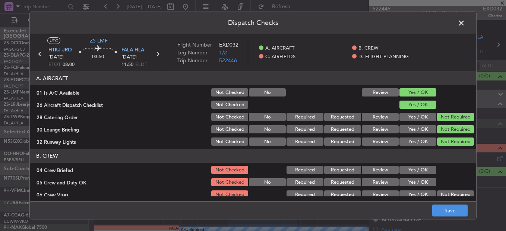
click at [436, 161] on header "B. CREW" at bounding box center [253, 156] width 446 height 14
click at [418, 172] on button "Yes / OK" at bounding box center [417, 170] width 37 height 8
click at [420, 178] on section "B. CREW 04 Crew Briefed Not Checked Required Requested Review Yes / OK 05 Crew …" at bounding box center [253, 193] width 446 height 88
click at [421, 181] on button "Yes / OK" at bounding box center [417, 182] width 37 height 8
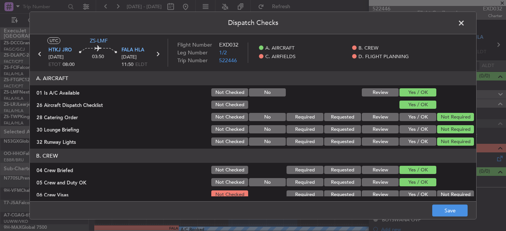
click at [419, 184] on button "Yes / OK" at bounding box center [417, 182] width 37 height 8
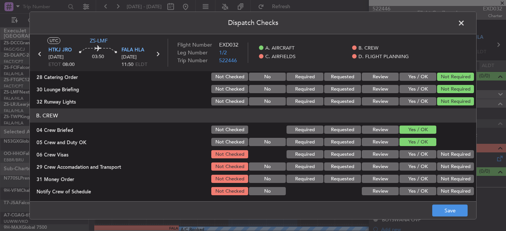
scroll to position [74, 0]
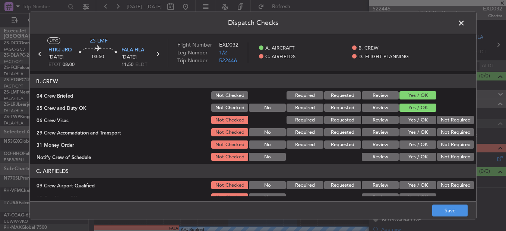
click at [441, 123] on button "Not Required" at bounding box center [455, 120] width 37 height 8
click at [444, 126] on section "B. CREW 04 Crew Briefed Not Checked Required Requested Review Yes / OK 05 Crew …" at bounding box center [253, 118] width 446 height 88
click at [445, 134] on button "Not Required" at bounding box center [455, 132] width 37 height 8
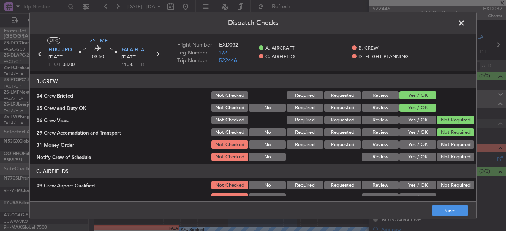
drag, startPoint x: 445, startPoint y: 135, endPoint x: 444, endPoint y: 153, distance: 18.3
click at [445, 136] on button "Not Required" at bounding box center [455, 132] width 37 height 8
click at [444, 153] on div "Not Required" at bounding box center [455, 157] width 38 height 10
drag, startPoint x: 440, startPoint y: 142, endPoint x: 444, endPoint y: 148, distance: 7.7
click at [441, 142] on button "Not Required" at bounding box center [455, 144] width 37 height 8
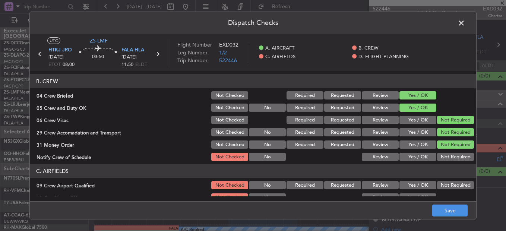
drag, startPoint x: 446, startPoint y: 153, endPoint x: 449, endPoint y: 161, distance: 8.4
click at [446, 153] on button "Not Required" at bounding box center [455, 157] width 37 height 8
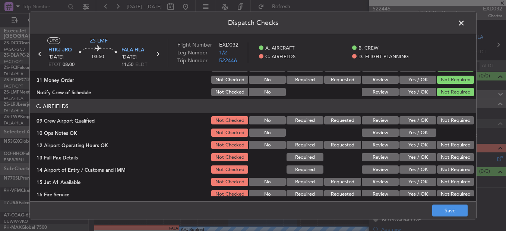
scroll to position [149, 0]
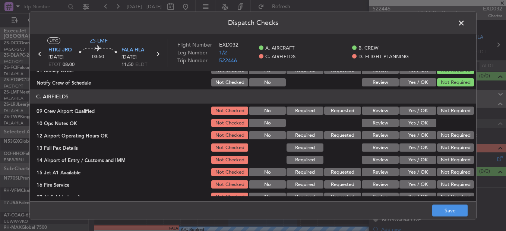
click at [438, 106] on div "Not Required" at bounding box center [455, 110] width 38 height 10
click at [437, 111] on button "Not Required" at bounding box center [455, 111] width 37 height 8
click at [424, 124] on button "Yes / OK" at bounding box center [417, 123] width 37 height 8
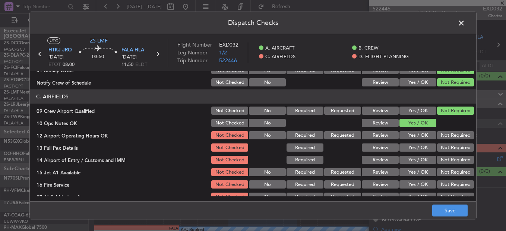
drag, startPoint x: 429, startPoint y: 125, endPoint x: 459, endPoint y: 140, distance: 33.8
click at [447, 133] on section "C. AIRFIELDS 09 Crew Airport Qualified Not Checked No Required Requested Review…" at bounding box center [253, 145] width 446 height 112
click at [459, 142] on section "C. AIRFIELDS 09 Crew Airport Qualified Not Checked No Required Requested Review…" at bounding box center [253, 145] width 446 height 112
click at [447, 135] on button "Not Required" at bounding box center [455, 135] width 37 height 8
click at [447, 142] on section "C. AIRFIELDS 09 Crew Airport Qualified Not Checked No Required Requested Review…" at bounding box center [253, 145] width 446 height 112
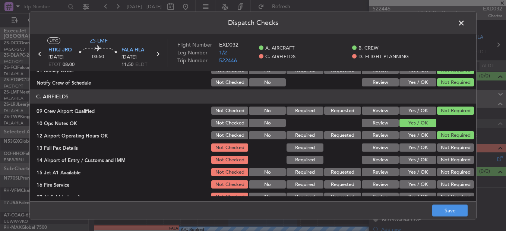
click at [447, 143] on button "Not Required" at bounding box center [455, 147] width 37 height 8
click at [444, 149] on button "Not Required" at bounding box center [455, 147] width 37 height 8
drag, startPoint x: 444, startPoint y: 149, endPoint x: 446, endPoint y: 159, distance: 10.4
click at [444, 150] on button "Not Required" at bounding box center [455, 147] width 37 height 8
click at [447, 159] on button "Not Required" at bounding box center [455, 160] width 37 height 8
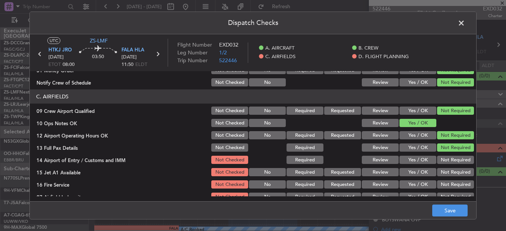
click at [447, 160] on button "Not Required" at bounding box center [455, 160] width 37 height 8
drag, startPoint x: 447, startPoint y: 165, endPoint x: 447, endPoint y: 172, distance: 7.1
click at [447, 166] on section "C. AIRFIELDS 09 Crew Airport Qualified Not Checked No Required Requested Review…" at bounding box center [253, 145] width 446 height 112
drag, startPoint x: 447, startPoint y: 172, endPoint x: 447, endPoint y: 180, distance: 7.8
click at [447, 174] on button "Not Required" at bounding box center [455, 172] width 37 height 8
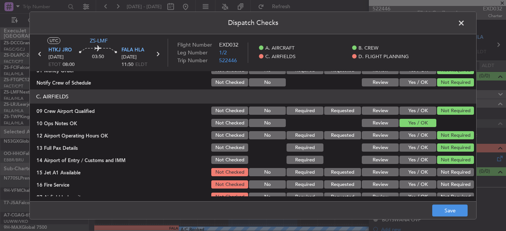
click at [447, 180] on div "Not Required" at bounding box center [455, 184] width 38 height 10
click at [446, 185] on button "Not Required" at bounding box center [455, 184] width 37 height 8
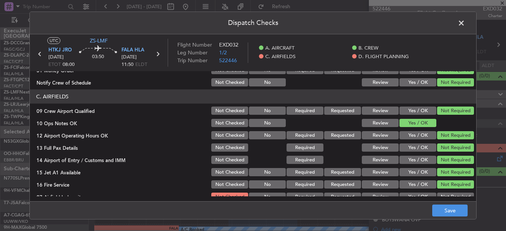
click at [444, 188] on button "Not Required" at bounding box center [455, 184] width 37 height 8
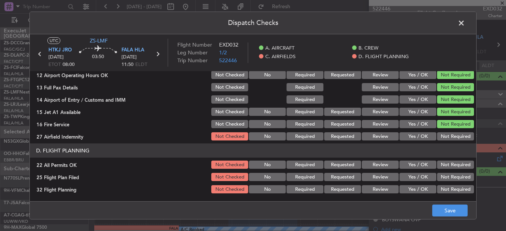
click at [448, 136] on button "Not Required" at bounding box center [455, 136] width 37 height 8
click at [447, 168] on button "Not Required" at bounding box center [455, 165] width 37 height 8
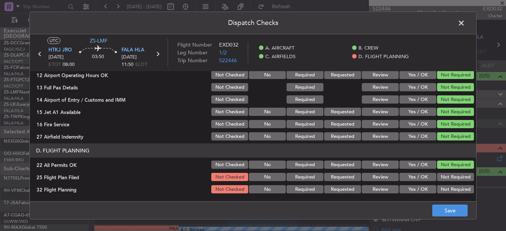
click at [424, 176] on button "Yes / OK" at bounding box center [417, 177] width 37 height 8
click at [422, 188] on button "Yes / OK" at bounding box center [417, 189] width 37 height 8
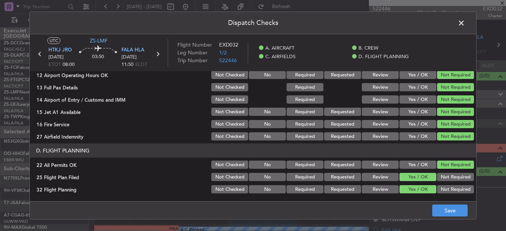
click at [423, 190] on button "Yes / OK" at bounding box center [417, 189] width 37 height 8
click at [443, 209] on button "Save" at bounding box center [449, 211] width 35 height 12
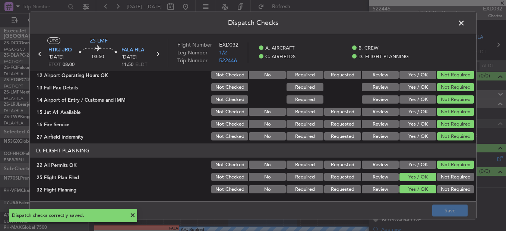
click at [465, 25] on span at bounding box center [465, 25] width 0 height 15
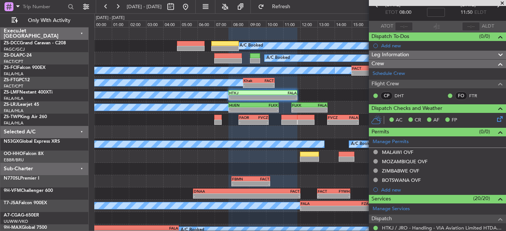
scroll to position [76, 0]
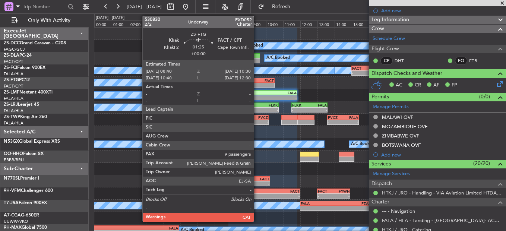
click at [257, 127] on div "A/C Booked A/C Booked A/C Booked A/C Booked A/C Booked - - FACT 15:00 Z HKJK 19…" at bounding box center [299, 151] width 411 height 246
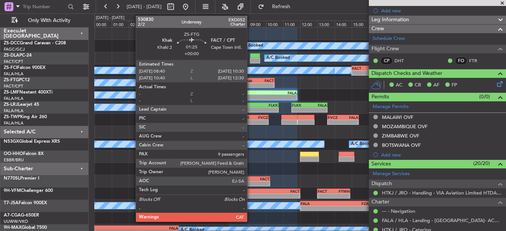
click at [250, 79] on div "Khak" at bounding box center [251, 80] width 15 height 4
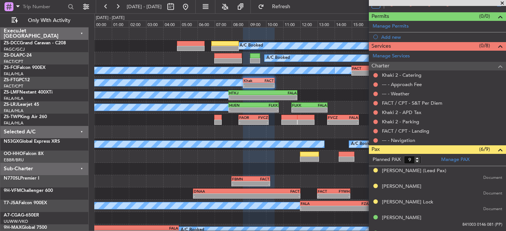
scroll to position [120, 0]
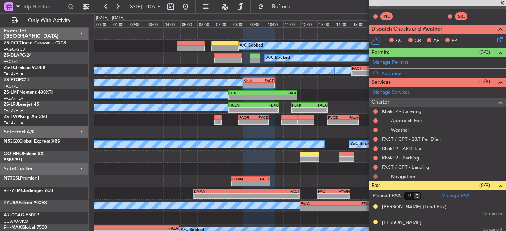
click at [374, 177] on button at bounding box center [375, 176] width 4 height 4
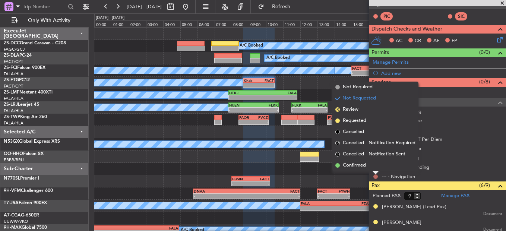
click at [376, 177] on button at bounding box center [375, 176] width 4 height 4
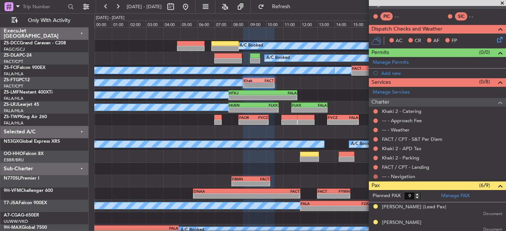
click at [375, 177] on button at bounding box center [375, 176] width 4 height 4
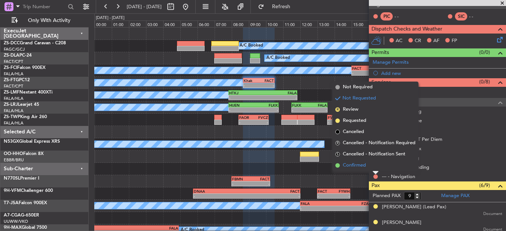
click at [377, 169] on li "Confirmed" at bounding box center [375, 165] width 86 height 11
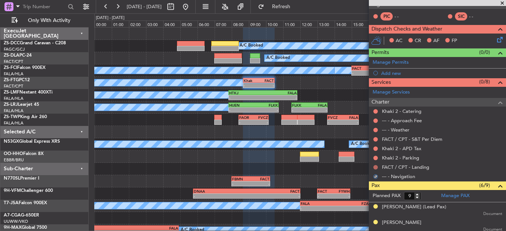
click at [376, 168] on button at bounding box center [375, 167] width 4 height 4
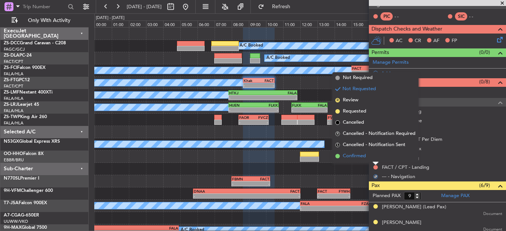
click at [374, 160] on li "Confirmed" at bounding box center [375, 155] width 86 height 11
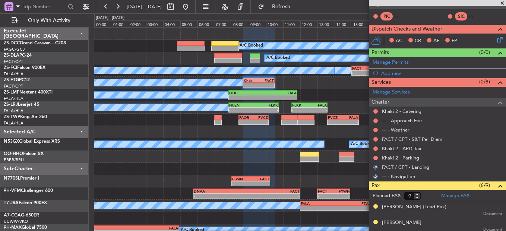
click at [373, 156] on div at bounding box center [375, 158] width 6 height 6
click at [375, 157] on button at bounding box center [375, 158] width 4 height 4
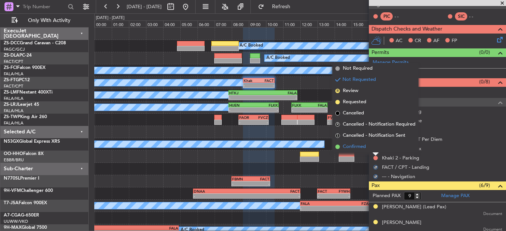
click at [375, 147] on li "Confirmed" at bounding box center [375, 146] width 86 height 11
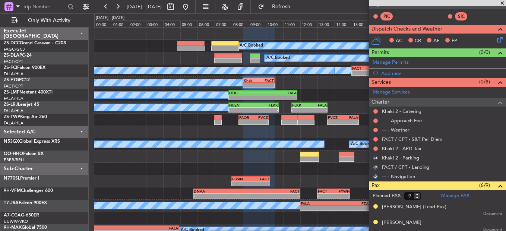
click at [375, 147] on button at bounding box center [375, 148] width 4 height 4
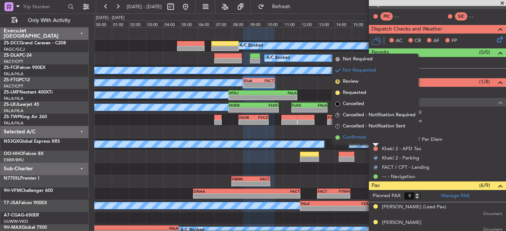
click at [376, 142] on li "Confirmed" at bounding box center [375, 137] width 86 height 11
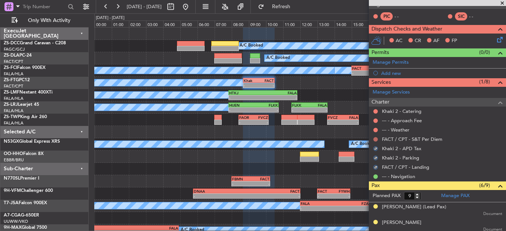
click at [376, 140] on button at bounding box center [375, 139] width 4 height 4
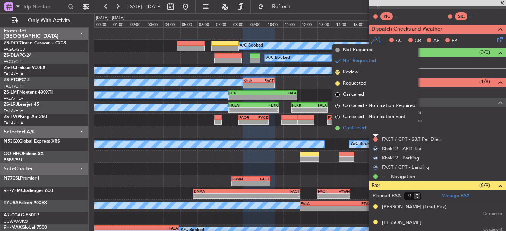
click at [374, 130] on li "Confirmed" at bounding box center [375, 128] width 86 height 11
click at [374, 130] on button at bounding box center [375, 130] width 4 height 4
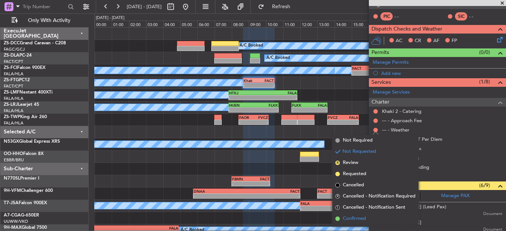
click at [360, 213] on li "Confirmed" at bounding box center [375, 218] width 86 height 11
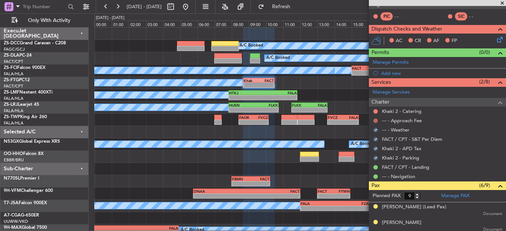
click at [377, 121] on button at bounding box center [375, 120] width 4 height 4
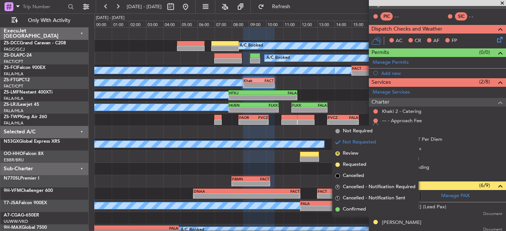
drag, startPoint x: 386, startPoint y: 207, endPoint x: 377, endPoint y: 177, distance: 31.2
click at [386, 207] on li "Confirmed" at bounding box center [375, 209] width 86 height 11
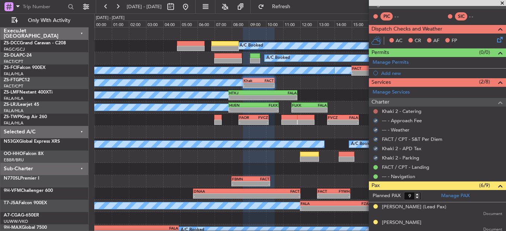
click at [374, 111] on button at bounding box center [375, 111] width 4 height 4
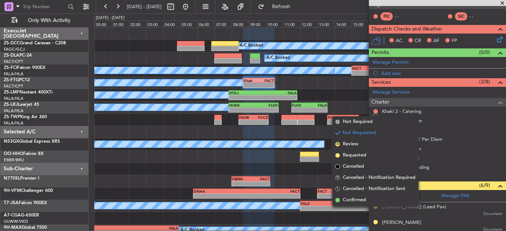
drag, startPoint x: 370, startPoint y: 199, endPoint x: 450, endPoint y: 141, distance: 99.3
click at [370, 199] on li "Confirmed" at bounding box center [375, 199] width 86 height 11
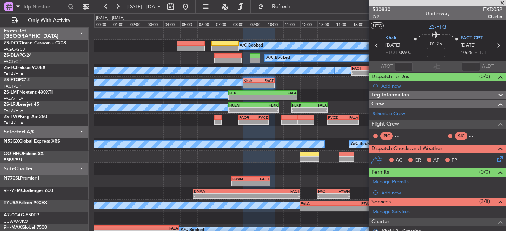
scroll to position [0, 0]
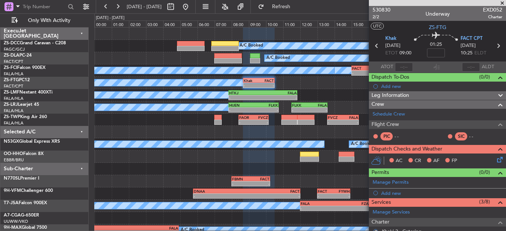
click at [495, 160] on icon at bounding box center [498, 158] width 6 height 6
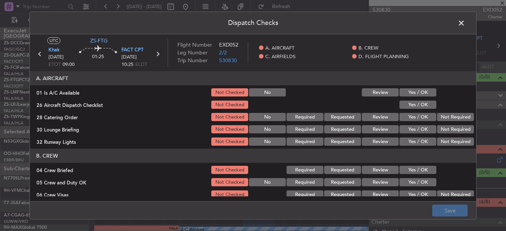
click at [412, 95] on button "Yes / OK" at bounding box center [417, 92] width 37 height 8
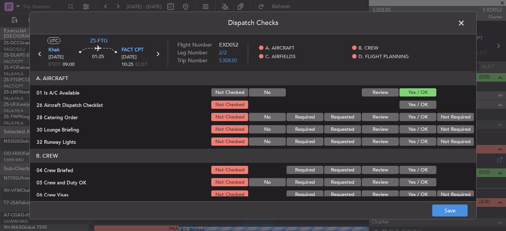
click at [411, 104] on button "Yes / OK" at bounding box center [417, 105] width 37 height 8
click at [459, 111] on section "A. AIRCRAFT 01 Is A/C Available Not Checked No Review Yes / OK 26 Aircraft Disp…" at bounding box center [253, 109] width 446 height 76
click at [453, 122] on div "Not Required" at bounding box center [455, 117] width 38 height 10
drag, startPoint x: 449, startPoint y: 129, endPoint x: 447, endPoint y: 134, distance: 5.8
click at [448, 130] on button "Not Required" at bounding box center [455, 129] width 37 height 8
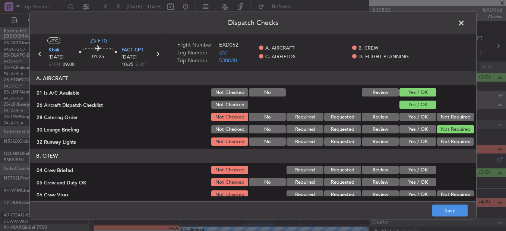
click at [447, 135] on section "A. AIRCRAFT 01 Is A/C Available Not Checked No Review Yes / OK 26 Aircraft Disp…" at bounding box center [253, 109] width 446 height 76
click at [448, 144] on button "Not Required" at bounding box center [455, 141] width 37 height 8
click at [446, 117] on button "Not Required" at bounding box center [455, 117] width 37 height 8
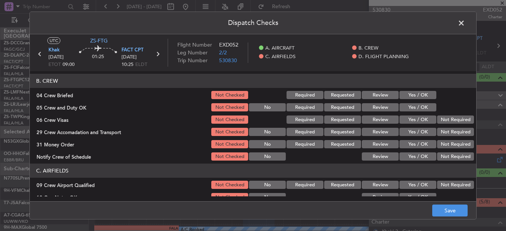
scroll to position [74, 0]
click at [422, 86] on header "B. CREW" at bounding box center [253, 81] width 446 height 14
click at [423, 93] on button "Yes / OK" at bounding box center [417, 95] width 37 height 8
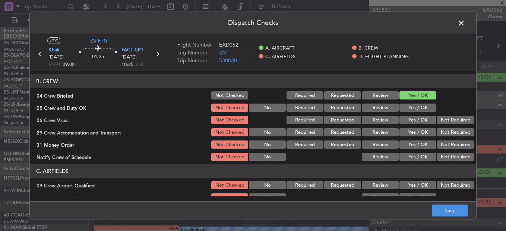
click at [425, 100] on div "Yes / OK" at bounding box center [417, 95] width 38 height 10
click at [436, 108] on div at bounding box center [455, 107] width 38 height 10
click at [445, 118] on section "B. CREW 04 Crew Briefed Not Checked Required Requested Review Yes / OK 05 Crew …" at bounding box center [253, 118] width 446 height 88
drag, startPoint x: 445, startPoint y: 118, endPoint x: 391, endPoint y: 105, distance: 55.4
click at [382, 104] on section "B. CREW 04 Crew Briefed Not Checked Required Requested Review Yes / OK 05 Crew …" at bounding box center [253, 118] width 446 height 88
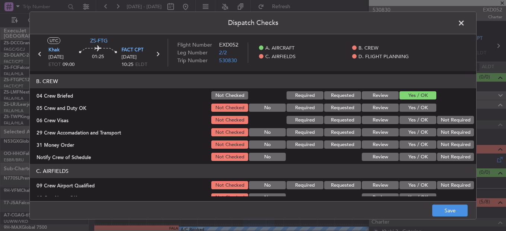
click at [399, 106] on button "Yes / OK" at bounding box center [417, 108] width 37 height 8
click at [465, 125] on div "Not Required" at bounding box center [455, 120] width 38 height 10
click at [463, 128] on button "Not Required" at bounding box center [455, 132] width 37 height 8
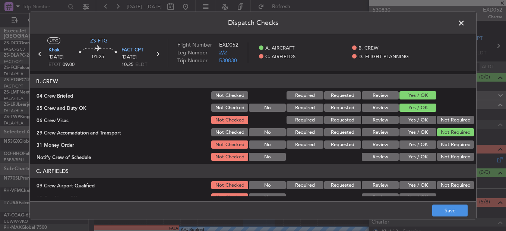
drag, startPoint x: 443, startPoint y: 115, endPoint x: 446, endPoint y: 121, distance: 6.7
click at [444, 115] on div "Not Required" at bounding box center [455, 120] width 38 height 10
click at [447, 121] on button "Not Required" at bounding box center [455, 120] width 37 height 8
click at [449, 148] on button "Not Required" at bounding box center [455, 144] width 37 height 8
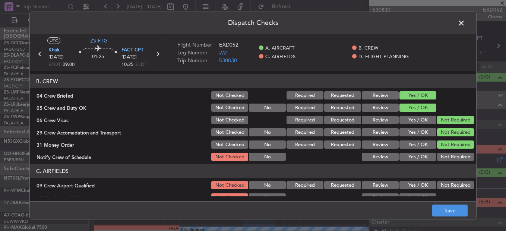
click at [447, 162] on div "Not Required" at bounding box center [455, 157] width 38 height 10
click at [447, 160] on button "Not Required" at bounding box center [455, 157] width 37 height 8
click at [448, 183] on button "Not Required" at bounding box center [455, 185] width 37 height 8
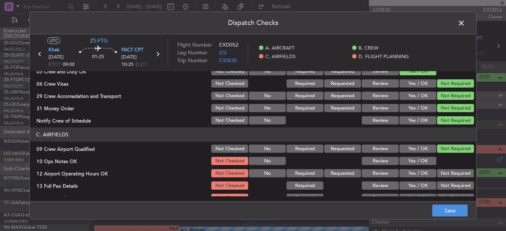
scroll to position [149, 0]
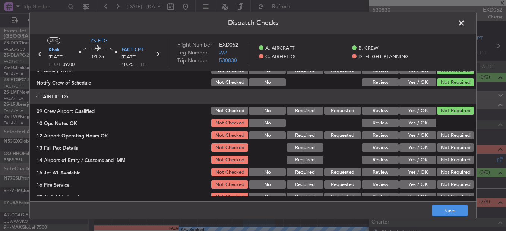
drag, startPoint x: 422, startPoint y: 123, endPoint x: 434, endPoint y: 127, distance: 13.3
click at [422, 123] on button "Yes / OK" at bounding box center [417, 123] width 37 height 8
click at [436, 127] on div at bounding box center [455, 123] width 38 height 10
click at [440, 136] on button "Not Required" at bounding box center [455, 135] width 37 height 8
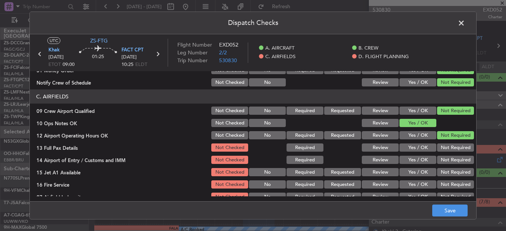
drag, startPoint x: 440, startPoint y: 138, endPoint x: 442, endPoint y: 146, distance: 7.6
click at [440, 139] on button "Not Required" at bounding box center [455, 135] width 37 height 8
click at [442, 146] on section "C. AIRFIELDS 09 Crew Airport Qualified Not Checked No Required Requested Review…" at bounding box center [253, 145] width 446 height 112
drag, startPoint x: 443, startPoint y: 154, endPoint x: 444, endPoint y: 158, distance: 4.0
click at [443, 155] on section "C. AIRFIELDS 09 Crew Airport Qualified Not Checked No Required Requested Review…" at bounding box center [253, 145] width 446 height 112
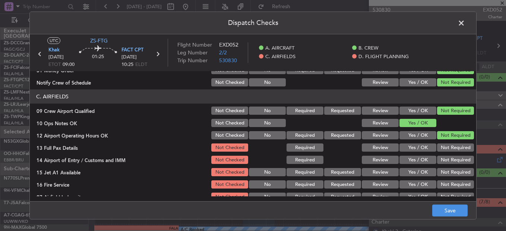
click at [444, 158] on button "Not Required" at bounding box center [455, 160] width 37 height 8
click at [444, 161] on button "Not Required" at bounding box center [455, 160] width 37 height 8
click at [445, 164] on button "Not Required" at bounding box center [455, 160] width 37 height 8
click at [445, 151] on button "Not Required" at bounding box center [455, 147] width 37 height 8
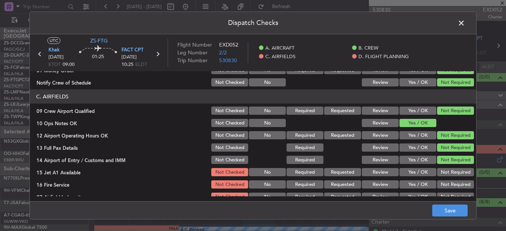
click at [447, 173] on button "Not Required" at bounding box center [455, 172] width 37 height 8
drag, startPoint x: 447, startPoint y: 178, endPoint x: 447, endPoint y: 184, distance: 5.6
click at [447, 180] on section "C. AIRFIELDS 09 Crew Airport Qualified Not Checked No Required Requested Review…" at bounding box center [253, 145] width 446 height 112
click at [448, 189] on div "Not Required" at bounding box center [455, 184] width 38 height 10
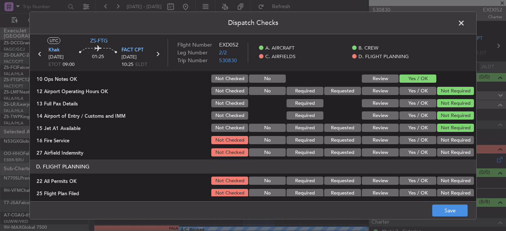
scroll to position [209, 0]
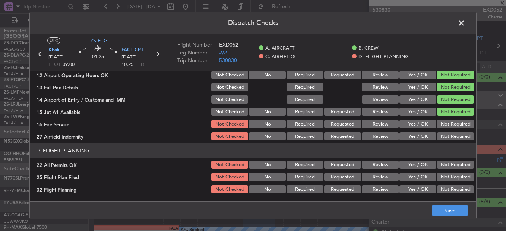
drag, startPoint x: 440, startPoint y: 120, endPoint x: 444, endPoint y: 133, distance: 14.1
click at [440, 120] on div "Not Required" at bounding box center [455, 124] width 38 height 10
click at [444, 136] on button "Not Required" at bounding box center [455, 136] width 37 height 8
click at [446, 125] on button "Not Required" at bounding box center [455, 124] width 37 height 8
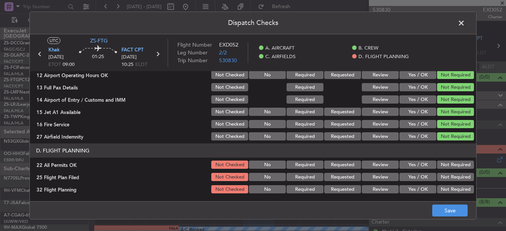
click at [450, 164] on button "Not Required" at bounding box center [455, 165] width 37 height 8
click at [410, 180] on button "Yes / OK" at bounding box center [417, 177] width 37 height 8
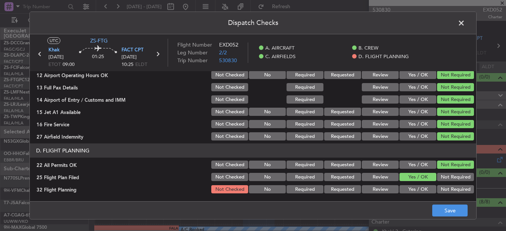
click at [416, 190] on button "Yes / OK" at bounding box center [417, 189] width 37 height 8
click at [447, 202] on footer "Save" at bounding box center [253, 210] width 446 height 18
drag, startPoint x: 451, startPoint y: 216, endPoint x: 452, endPoint y: 206, distance: 9.7
click at [452, 213] on button "Save" at bounding box center [449, 211] width 35 height 12
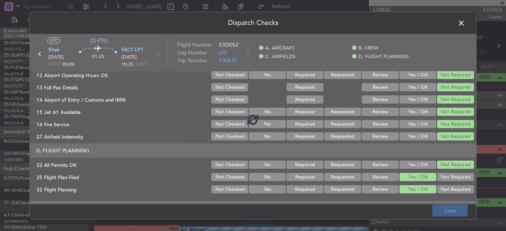
click at [452, 209] on footer "Save" at bounding box center [253, 210] width 446 height 18
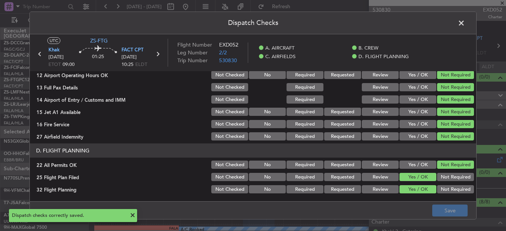
click at [465, 20] on span at bounding box center [465, 25] width 0 height 15
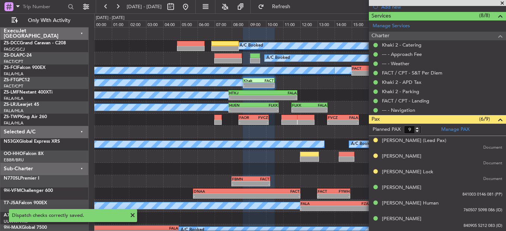
scroll to position [0, 0]
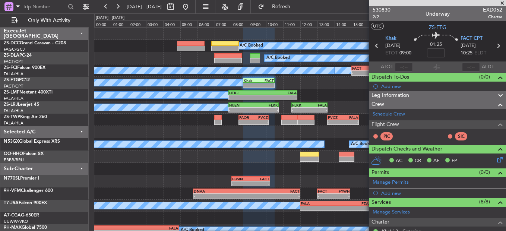
click at [500, 1] on span at bounding box center [501, 3] width 7 height 7
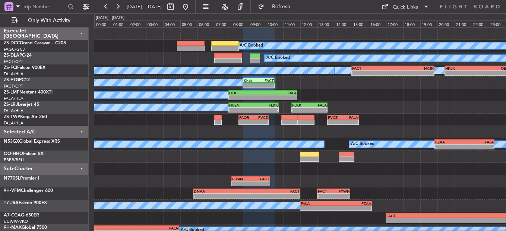
type input "0"
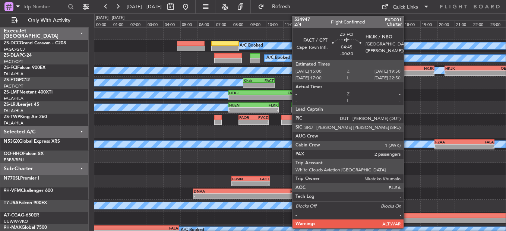
click at [407, 75] on div "-" at bounding box center [413, 73] width 41 height 4
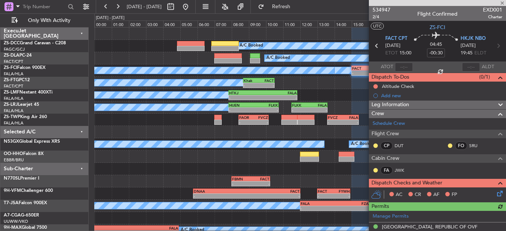
click at [394, 85] on div "Altitude Check" at bounding box center [398, 86] width 32 height 6
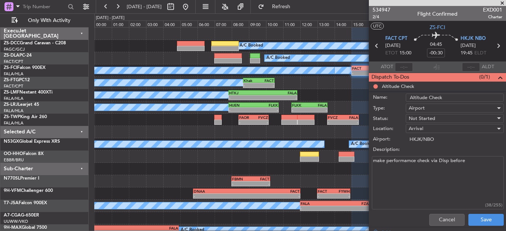
drag, startPoint x: 480, startPoint y: 166, endPoint x: 371, endPoint y: 165, distance: 108.8
click at [371, 165] on div "make performamce check via Disp before (38/255)" at bounding box center [437, 183] width 145 height 56
click at [467, 174] on textarea "make performamce check via Disp before" at bounding box center [438, 182] width 132 height 53
click at [503, 1] on span at bounding box center [501, 3] width 7 height 7
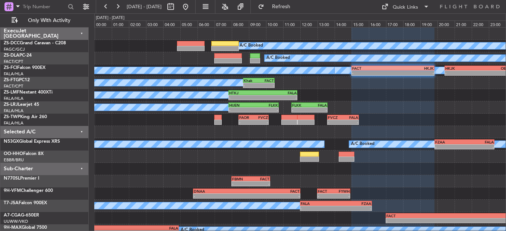
type input "0"
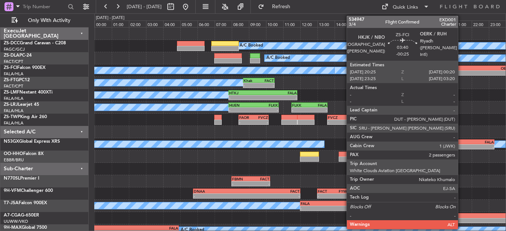
click at [461, 69] on div "HKJK" at bounding box center [461, 68] width 33 height 4
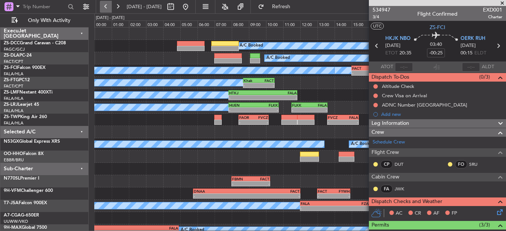
click at [110, 9] on button at bounding box center [106, 7] width 12 height 12
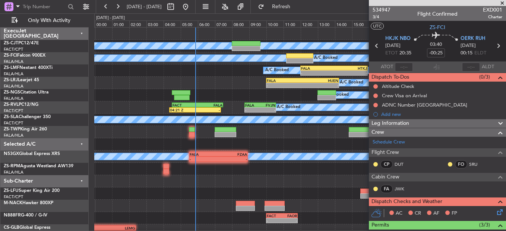
click at [505, 3] on html "[DATE] - [DATE] Refresh Quick Links Only With Activity A/C Booked A/C Booked A/…" at bounding box center [253, 115] width 506 height 231
click at [500, 2] on span at bounding box center [501, 3] width 7 height 7
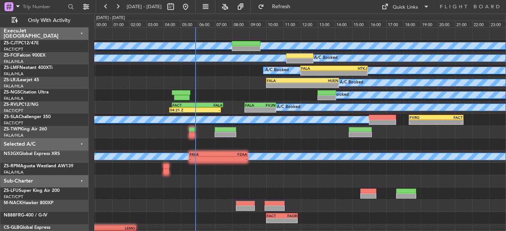
type input "0"
click at [120, 6] on button at bounding box center [118, 7] width 12 height 12
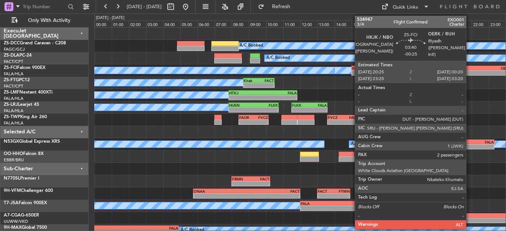
click at [469, 71] on div "-" at bounding box center [461, 73] width 33 height 4
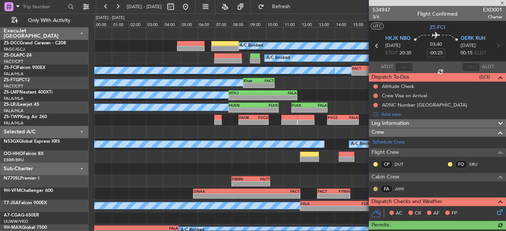
click at [375, 188] on button at bounding box center [375, 189] width 4 height 4
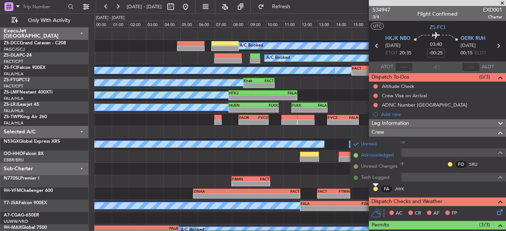
click at [377, 156] on span "Acknowledged" at bounding box center [377, 155] width 33 height 7
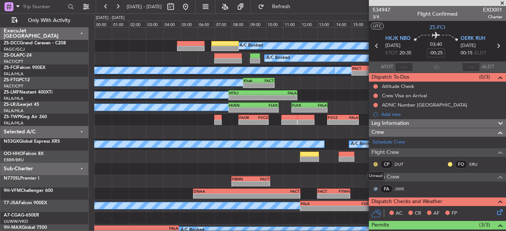
click at [377, 165] on button at bounding box center [375, 164] width 4 height 4
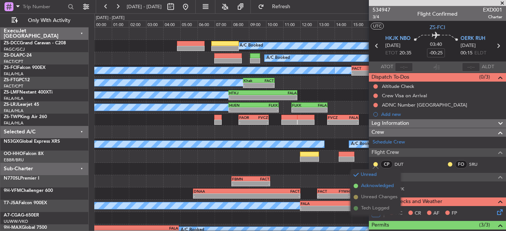
click at [380, 186] on span "Acknowledged" at bounding box center [377, 185] width 33 height 7
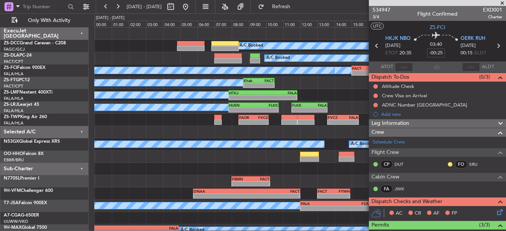
click at [448, 162] on div "FO SRU" at bounding box center [466, 164] width 39 height 8
click at [447, 161] on nimbus-traffic-light at bounding box center [450, 164] width 6 height 6
click at [448, 163] on button at bounding box center [450, 164] width 4 height 4
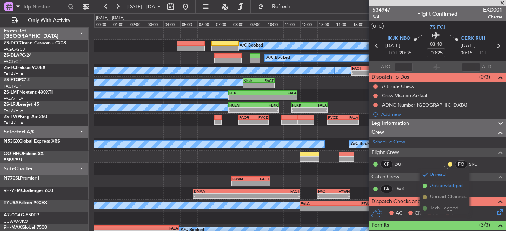
click at [428, 180] on li "Acknowledged" at bounding box center [444, 185] width 50 height 11
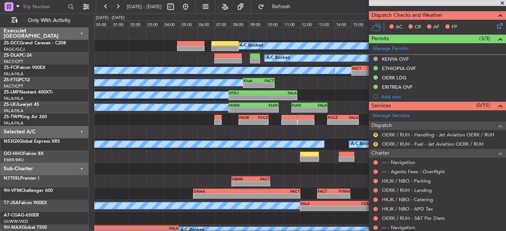
scroll to position [288, 0]
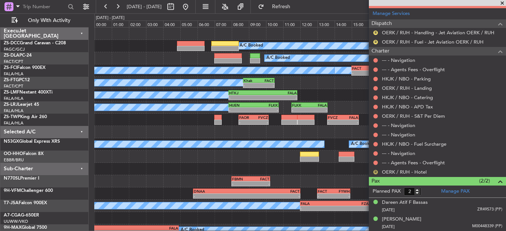
click at [375, 170] on button "R" at bounding box center [375, 172] width 4 height 4
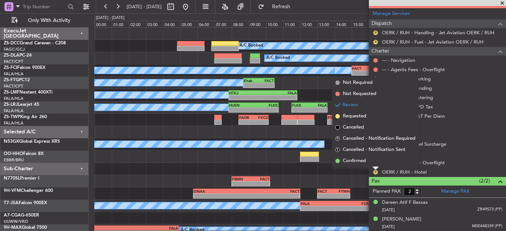
click at [375, 164] on li "Confirmed" at bounding box center [375, 160] width 86 height 11
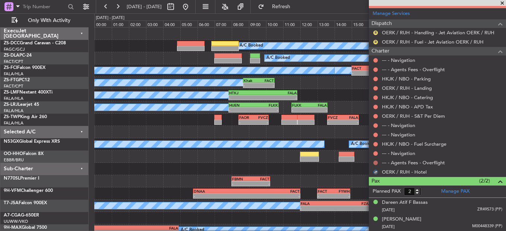
click at [375, 161] on button at bounding box center [375, 163] width 4 height 4
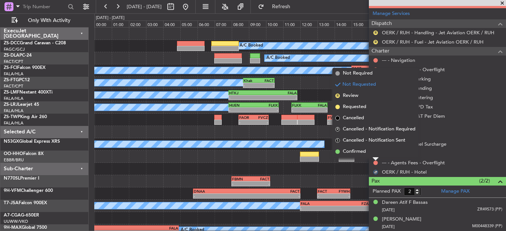
click at [375, 153] on li "Confirmed" at bounding box center [375, 151] width 86 height 11
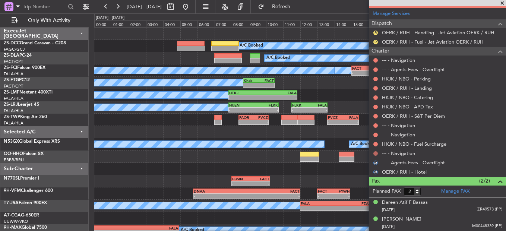
click at [375, 152] on button at bounding box center [375, 153] width 4 height 4
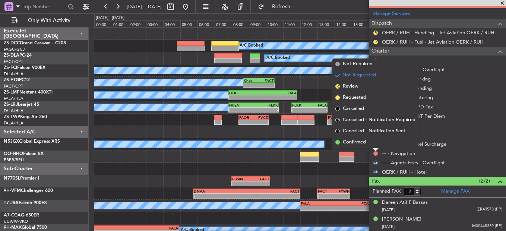
click at [377, 142] on li "Confirmed" at bounding box center [375, 142] width 86 height 11
click at [377, 142] on div at bounding box center [375, 144] width 6 height 6
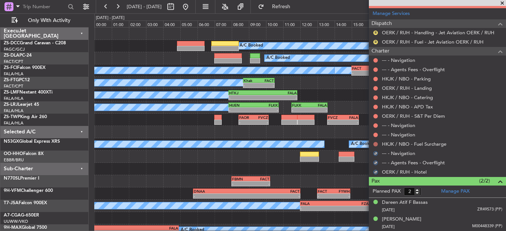
click at [375, 142] on button at bounding box center [375, 144] width 4 height 4
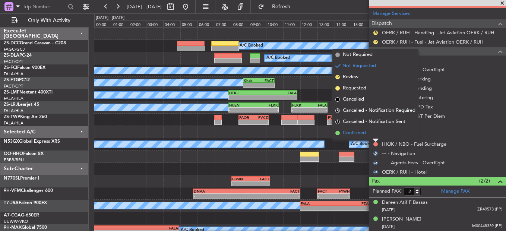
click at [374, 133] on li "Confirmed" at bounding box center [375, 132] width 86 height 11
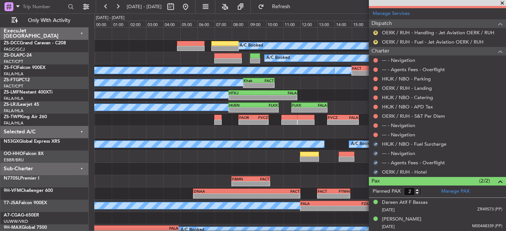
click at [374, 133] on button at bounding box center [375, 135] width 4 height 4
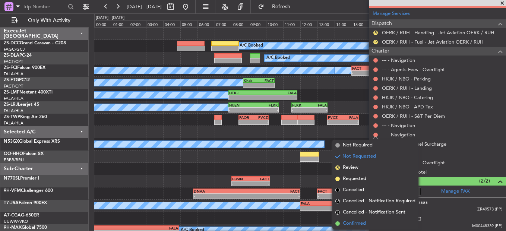
click at [351, 223] on span "Confirmed" at bounding box center [354, 223] width 23 height 7
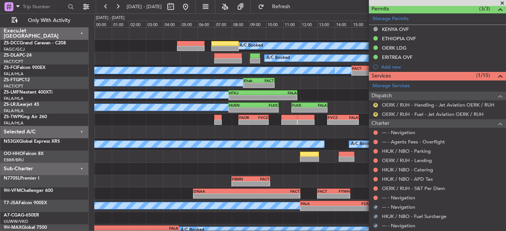
scroll to position [214, 0]
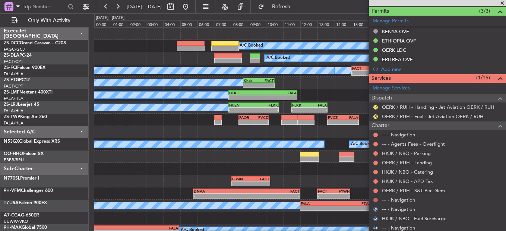
click at [376, 201] on button at bounding box center [375, 200] width 4 height 4
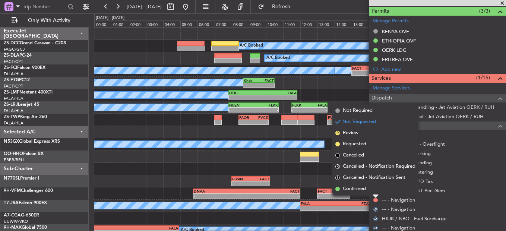
click at [372, 187] on li "Confirmed" at bounding box center [375, 188] width 86 height 11
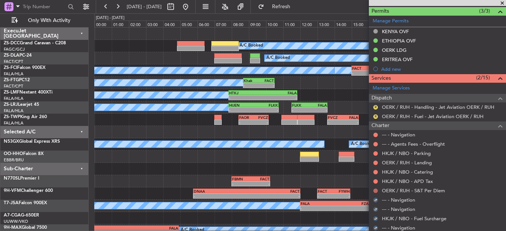
click at [376, 189] on button at bounding box center [375, 190] width 4 height 4
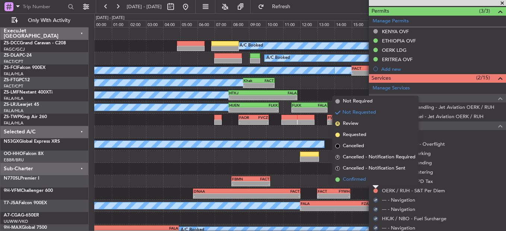
click at [375, 177] on li "Confirmed" at bounding box center [375, 179] width 86 height 11
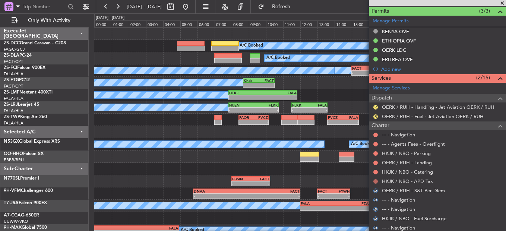
click at [375, 178] on div "HKJK / NBO - APD Tax" at bounding box center [437, 181] width 137 height 9
click at [376, 183] on button at bounding box center [375, 181] width 4 height 4
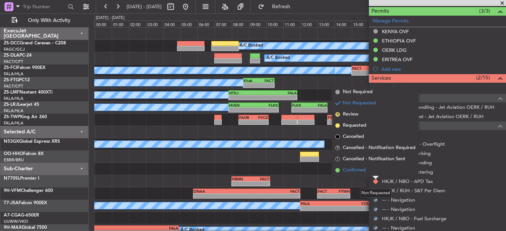
click at [374, 171] on li "Confirmed" at bounding box center [375, 170] width 86 height 11
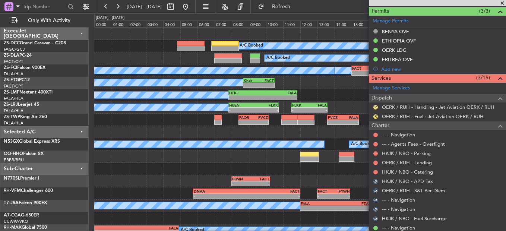
click at [374, 171] on button at bounding box center [375, 172] width 4 height 4
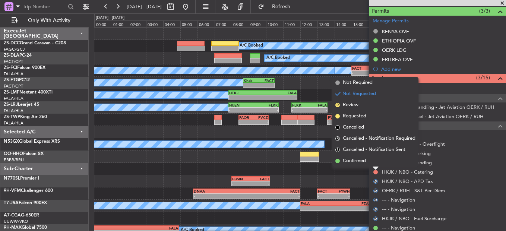
click at [375, 164] on li "Confirmed" at bounding box center [375, 160] width 86 height 11
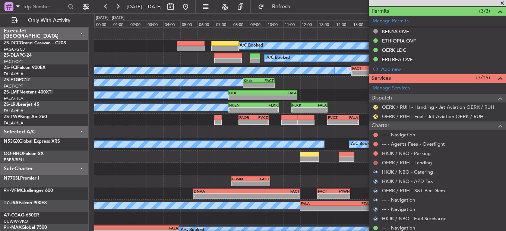
click at [375, 162] on button at bounding box center [375, 163] width 4 height 4
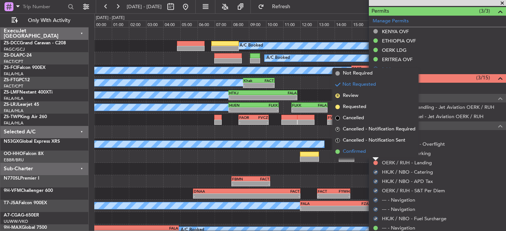
click at [371, 153] on li "Confirmed" at bounding box center [375, 151] width 86 height 11
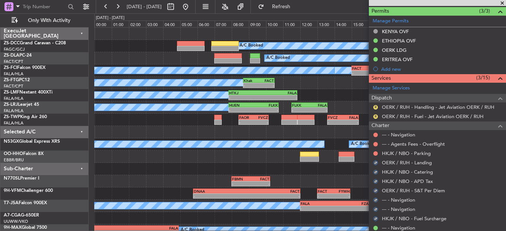
click at [377, 155] on div at bounding box center [375, 153] width 6 height 6
click at [376, 152] on button at bounding box center [375, 153] width 4 height 4
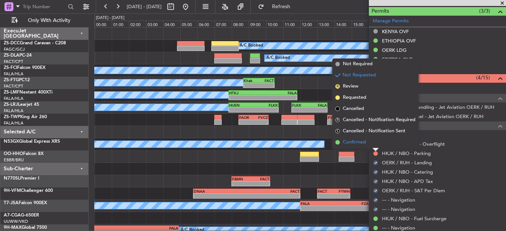
click at [374, 141] on li "Confirmed" at bounding box center [375, 142] width 86 height 11
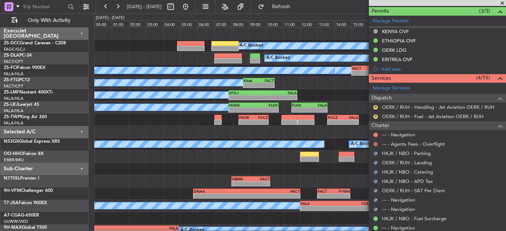
click at [375, 143] on button at bounding box center [375, 144] width 4 height 4
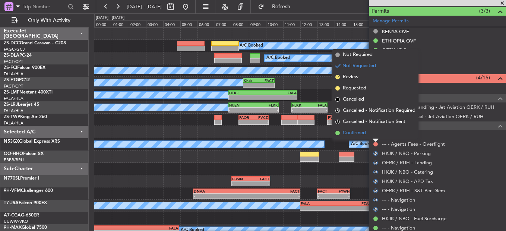
click at [375, 135] on li "Confirmed" at bounding box center [375, 132] width 86 height 11
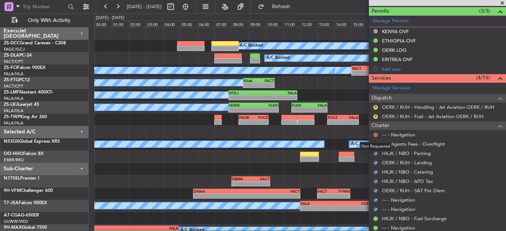
click at [375, 135] on button at bounding box center [375, 135] width 4 height 4
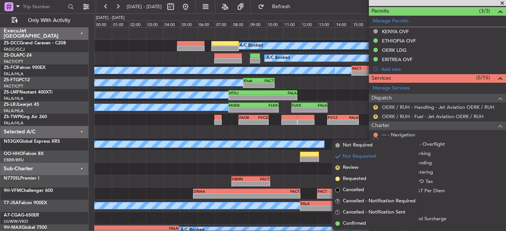
drag, startPoint x: 362, startPoint y: 227, endPoint x: 378, endPoint y: 177, distance: 52.8
click at [362, 226] on li "Confirmed" at bounding box center [375, 223] width 86 height 11
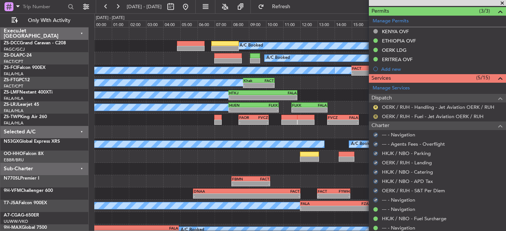
click at [376, 115] on button "R" at bounding box center [375, 116] width 4 height 4
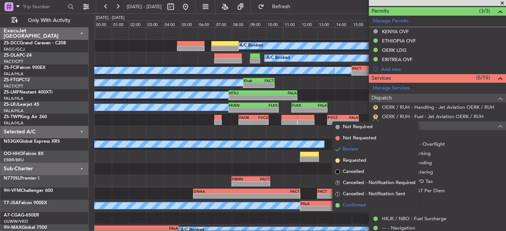
click at [364, 202] on span "Confirmed" at bounding box center [354, 205] width 23 height 7
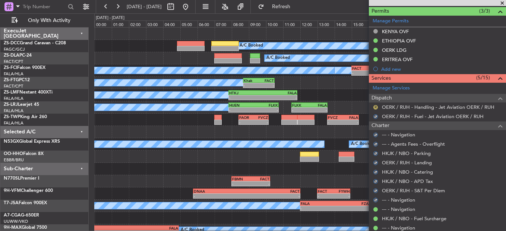
click at [374, 105] on button "R" at bounding box center [375, 107] width 4 height 4
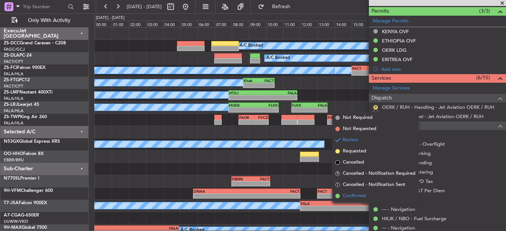
click at [350, 193] on span "Confirmed" at bounding box center [354, 195] width 23 height 7
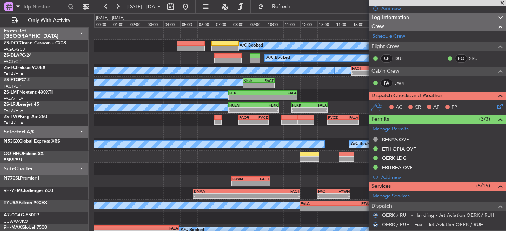
scroll to position [65, 0]
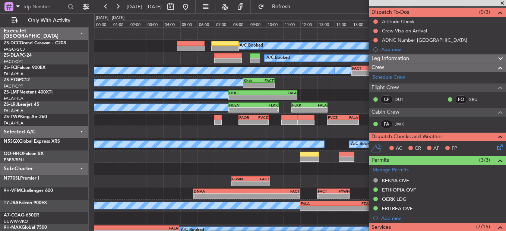
click at [495, 147] on icon at bounding box center [498, 146] width 6 height 6
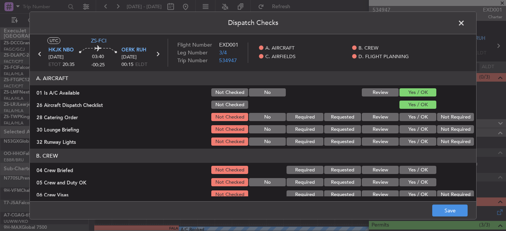
click at [464, 117] on button "Not Required" at bounding box center [455, 117] width 37 height 8
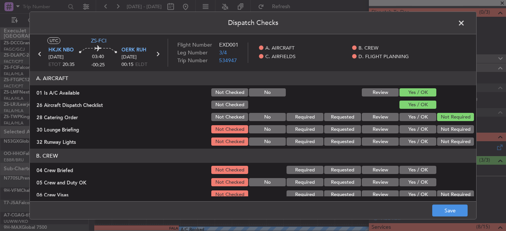
click at [459, 125] on button "Not Required" at bounding box center [455, 129] width 37 height 8
click at [457, 131] on button "Not Required" at bounding box center [455, 129] width 37 height 8
drag, startPoint x: 457, startPoint y: 131, endPoint x: 456, endPoint y: 135, distance: 3.8
click at [456, 133] on button "Not Required" at bounding box center [455, 129] width 37 height 8
click at [456, 136] on section "A. AIRCRAFT 01 Is A/C Available Not Checked No Review Yes / OK 26 Aircraft Disp…" at bounding box center [253, 109] width 446 height 76
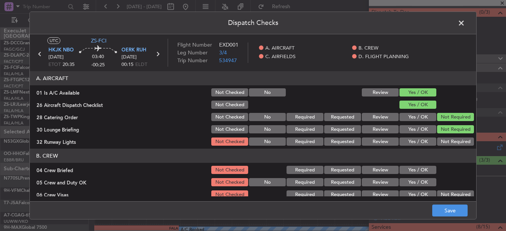
click at [453, 139] on button "Not Required" at bounding box center [455, 141] width 37 height 8
click at [413, 178] on button "Yes / OK" at bounding box center [417, 182] width 37 height 8
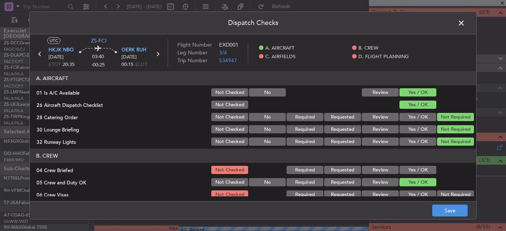
click at [414, 168] on button "Yes / OK" at bounding box center [417, 170] width 37 height 8
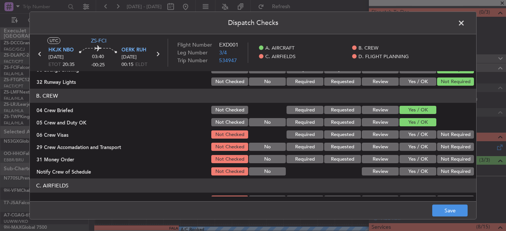
scroll to position [112, 0]
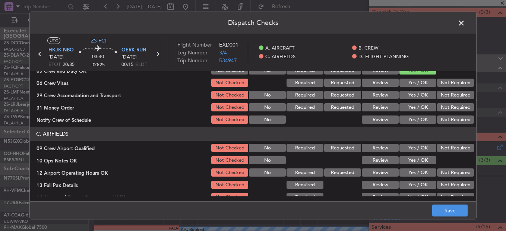
click at [446, 83] on button "Not Required" at bounding box center [455, 83] width 37 height 8
click at [445, 96] on button "Not Required" at bounding box center [455, 95] width 37 height 8
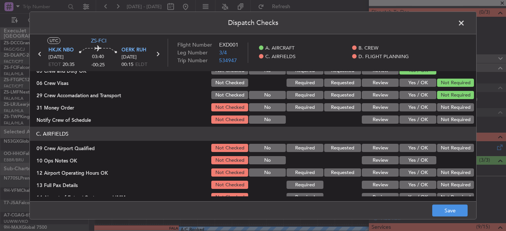
click at [445, 103] on section "B. CREW 04 Crew Briefed Not Checked Required Requested Review Yes / OK 05 Crew …" at bounding box center [253, 81] width 446 height 88
drag, startPoint x: 444, startPoint y: 107, endPoint x: 444, endPoint y: 112, distance: 6.0
click at [444, 107] on button "Not Required" at bounding box center [455, 107] width 37 height 8
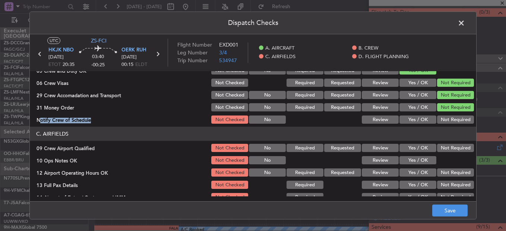
click at [444, 113] on section "B. CREW 04 Crew Briefed Not Checked Required Requested Review Yes / OK 05 Crew …" at bounding box center [253, 81] width 446 height 88
click at [442, 122] on button "Not Required" at bounding box center [455, 119] width 37 height 8
click at [446, 148] on button "Not Required" at bounding box center [455, 148] width 37 height 8
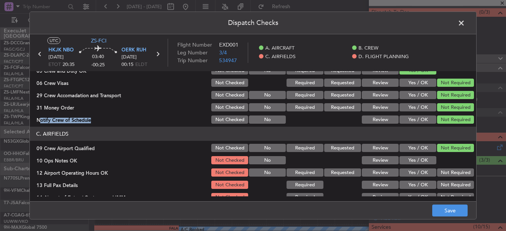
click at [415, 161] on button "Yes / OK" at bounding box center [417, 160] width 37 height 8
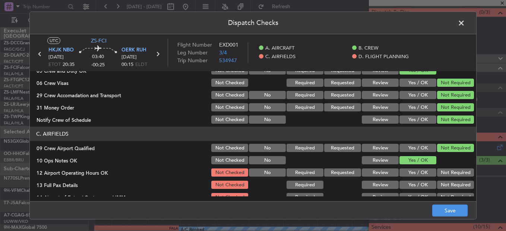
click at [436, 168] on div "Not Required" at bounding box center [455, 172] width 38 height 10
click at [442, 174] on button "Not Required" at bounding box center [455, 172] width 37 height 8
click at [446, 182] on button "Not Required" at bounding box center [455, 185] width 37 height 8
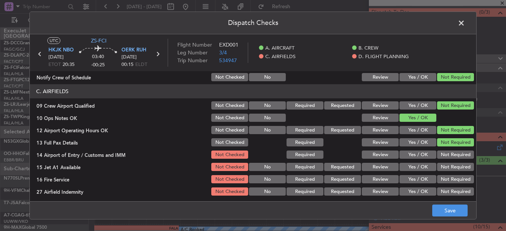
scroll to position [209, 0]
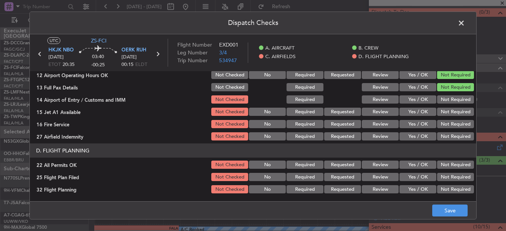
drag, startPoint x: 445, startPoint y: 101, endPoint x: 445, endPoint y: 112, distance: 11.2
click at [444, 102] on button "Not Required" at bounding box center [455, 99] width 37 height 8
click at [445, 113] on button "Not Required" at bounding box center [455, 112] width 37 height 8
click at [445, 116] on button "Not Required" at bounding box center [455, 112] width 37 height 8
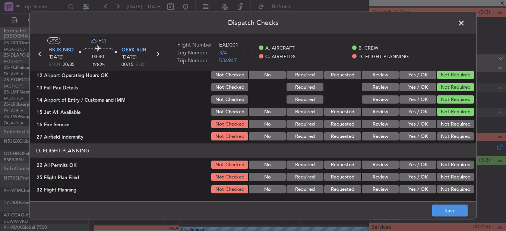
drag, startPoint x: 444, startPoint y: 121, endPoint x: 442, endPoint y: 125, distance: 5.2
click at [442, 125] on button "Not Required" at bounding box center [455, 124] width 37 height 8
click at [441, 127] on button "Not Required" at bounding box center [455, 124] width 37 height 8
click at [440, 136] on button "Not Required" at bounding box center [455, 136] width 37 height 8
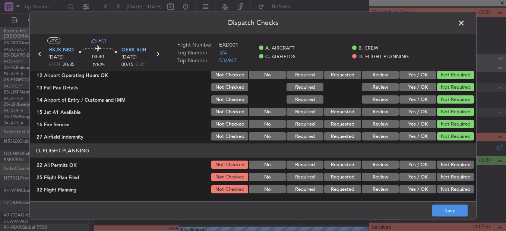
click at [441, 140] on button "Not Required" at bounding box center [455, 136] width 37 height 8
click at [442, 164] on div "Not Required" at bounding box center [455, 164] width 38 height 10
click at [445, 163] on button "Not Required" at bounding box center [455, 165] width 37 height 8
click at [427, 172] on section "D. FLIGHT PLANNING 22 All Permits OK Not Checked No Required Requested Review Y…" at bounding box center [253, 168] width 446 height 51
drag, startPoint x: 426, startPoint y: 173, endPoint x: 424, endPoint y: 181, distance: 7.8
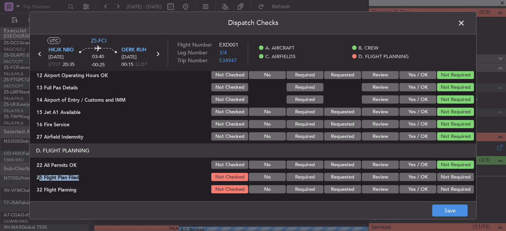
click at [422, 178] on button "Yes / OK" at bounding box center [417, 177] width 37 height 8
click at [426, 190] on button "Yes / OK" at bounding box center [417, 189] width 37 height 8
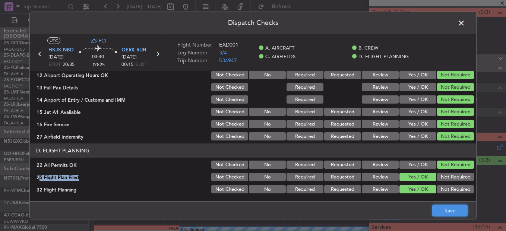
click at [464, 213] on button "Save" at bounding box center [449, 211] width 35 height 12
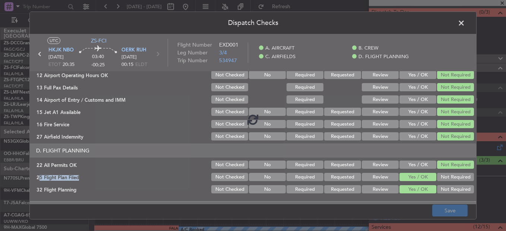
click at [456, 207] on footer "Save" at bounding box center [253, 210] width 446 height 18
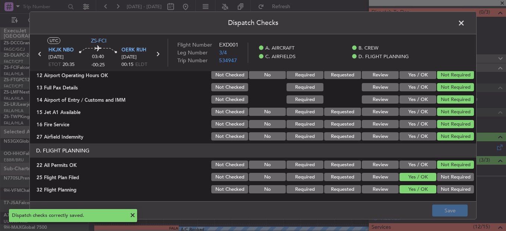
click at [465, 23] on span at bounding box center [465, 25] width 0 height 15
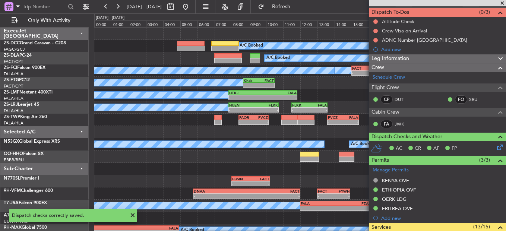
scroll to position [0, 0]
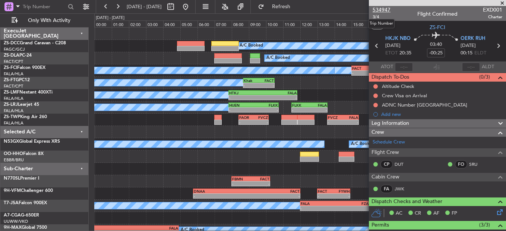
click at [377, 9] on span "534947" at bounding box center [381, 10] width 18 height 8
click at [373, 106] on div at bounding box center [375, 105] width 6 height 6
click at [375, 104] on mat-tooltip-component "Not Started" at bounding box center [376, 108] width 36 height 20
click at [374, 104] on button at bounding box center [375, 105] width 4 height 4
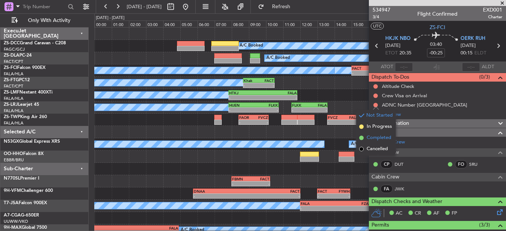
click at [368, 136] on span "Completed" at bounding box center [379, 137] width 25 height 7
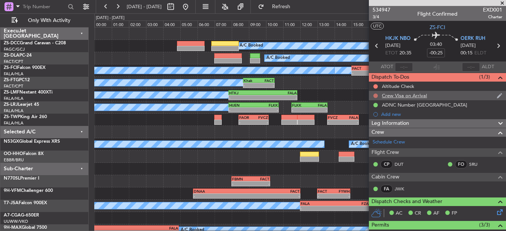
click at [375, 96] on button at bounding box center [375, 95] width 4 height 4
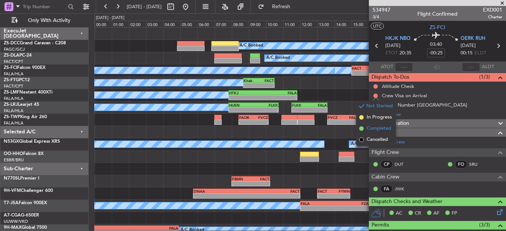
click at [364, 123] on li "Completed" at bounding box center [375, 128] width 39 height 11
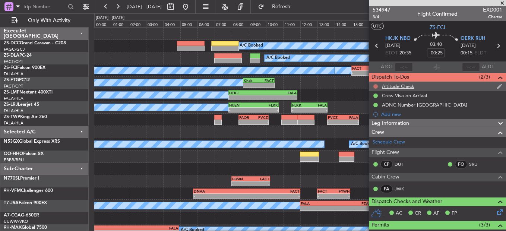
click at [377, 85] on button at bounding box center [375, 86] width 4 height 4
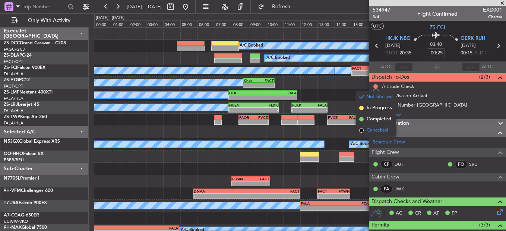
click at [375, 129] on span "Cancelled" at bounding box center [377, 130] width 21 height 7
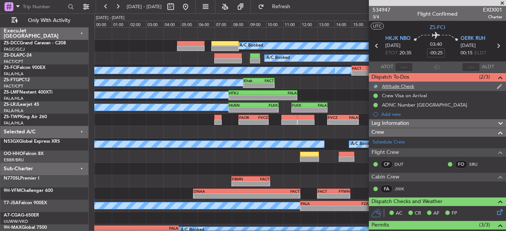
click at [403, 85] on div "Altitude Check" at bounding box center [398, 86] width 32 height 6
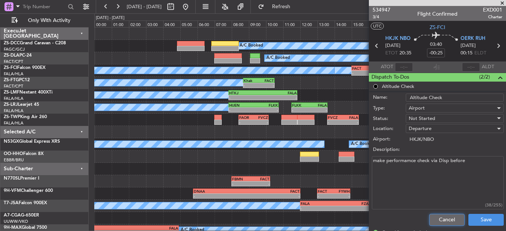
click at [440, 217] on button "Cancel" at bounding box center [446, 220] width 35 height 12
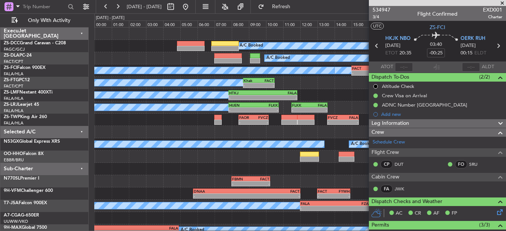
click at [500, 3] on span at bounding box center [501, 3] width 7 height 7
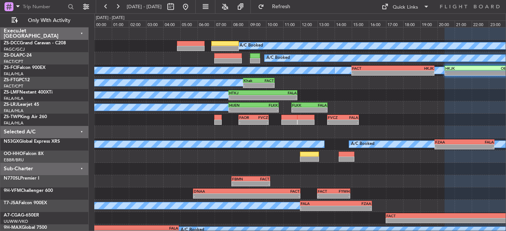
type input "0"
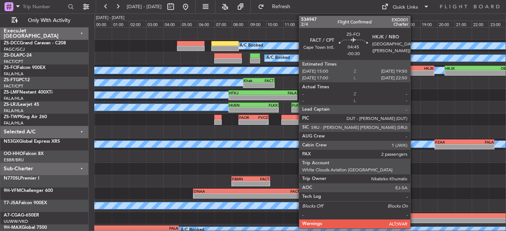
click at [414, 69] on div "HKJK" at bounding box center [413, 68] width 41 height 4
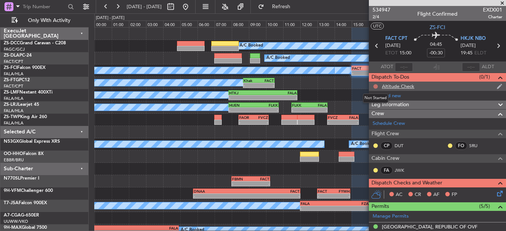
click at [377, 85] on button at bounding box center [375, 86] width 4 height 4
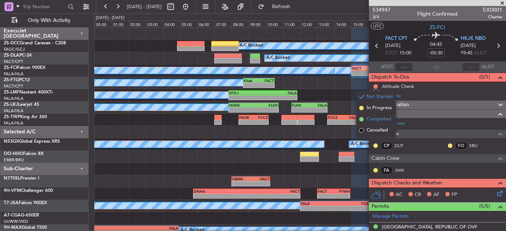
click at [377, 119] on span "Completed" at bounding box center [379, 118] width 25 height 7
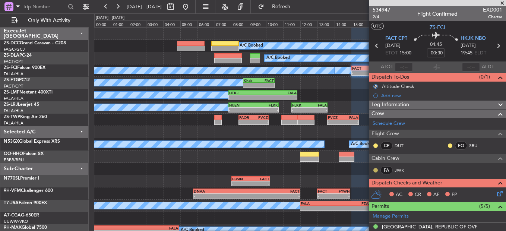
click at [374, 170] on button at bounding box center [375, 170] width 4 height 4
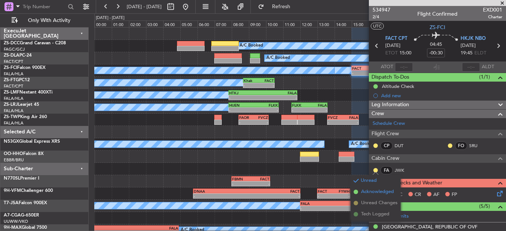
click at [364, 196] on li "Acknowledged" at bounding box center [376, 191] width 50 height 11
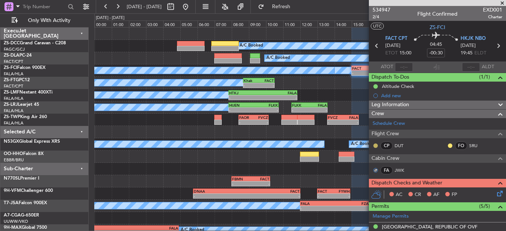
click at [373, 144] on button at bounding box center [375, 145] width 4 height 4
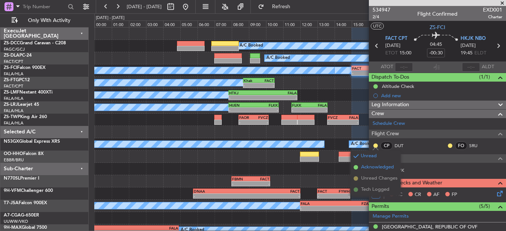
click at [371, 170] on span "Acknowledged" at bounding box center [377, 167] width 33 height 7
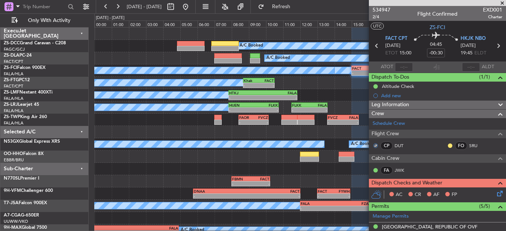
click at [440, 145] on div "CP DUT FO SRU" at bounding box center [437, 146] width 134 height 13
click at [448, 146] on button at bounding box center [450, 145] width 4 height 4
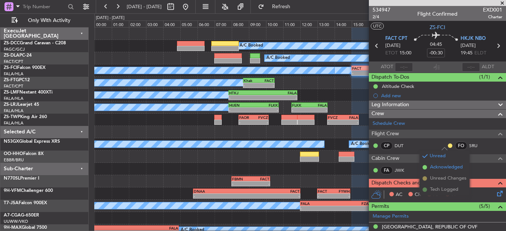
click at [444, 165] on span "Acknowledged" at bounding box center [446, 167] width 33 height 7
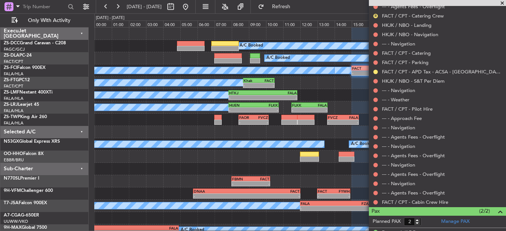
scroll to position [400, 0]
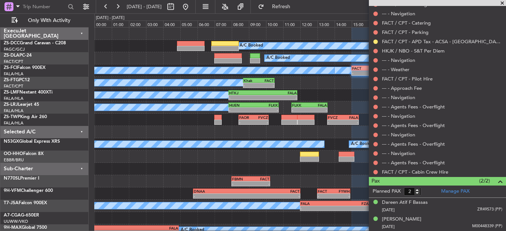
click at [374, 174] on mat-tooltip-component "Not Requested" at bounding box center [376, 184] width 42 height 20
click at [376, 171] on button at bounding box center [375, 172] width 4 height 4
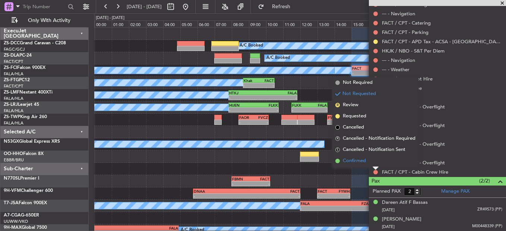
click at [375, 161] on li "Confirmed" at bounding box center [375, 160] width 86 height 11
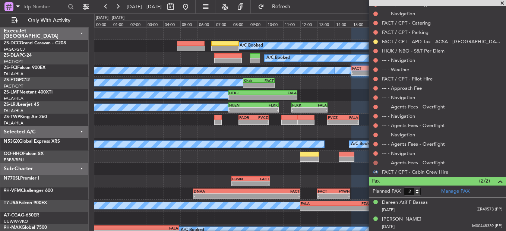
click at [375, 162] on button at bounding box center [375, 163] width 4 height 4
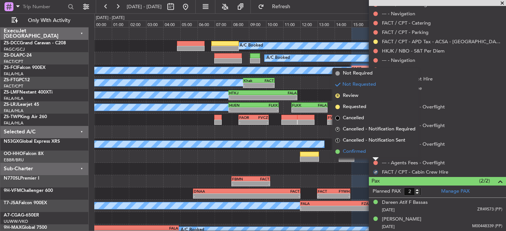
click at [375, 153] on li "Confirmed" at bounding box center [375, 151] width 86 height 11
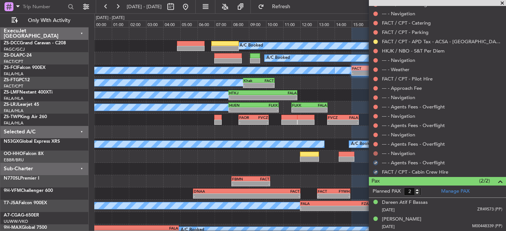
click at [375, 153] on button at bounding box center [375, 153] width 4 height 4
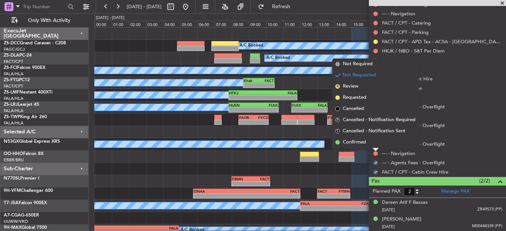
click at [374, 140] on li "Confirmed" at bounding box center [375, 142] width 86 height 11
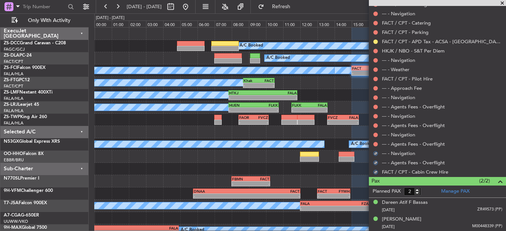
click at [374, 140] on div "--- - Agents Fees - Overflight" at bounding box center [437, 143] width 137 height 9
drag, startPoint x: 374, startPoint y: 140, endPoint x: 374, endPoint y: 144, distance: 4.1
click at [374, 144] on button at bounding box center [375, 144] width 4 height 4
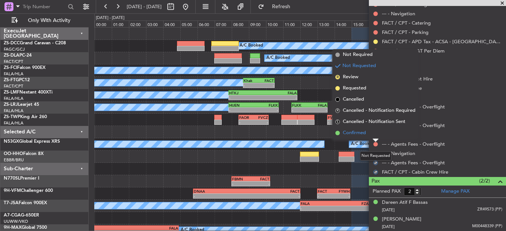
click at [374, 137] on li "Confirmed" at bounding box center [375, 132] width 86 height 11
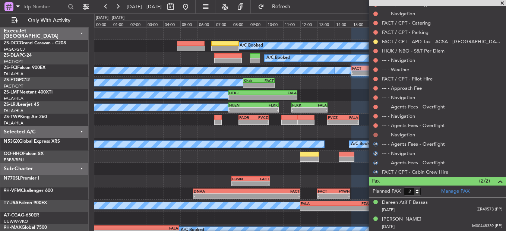
click at [375, 134] on button at bounding box center [375, 135] width 4 height 4
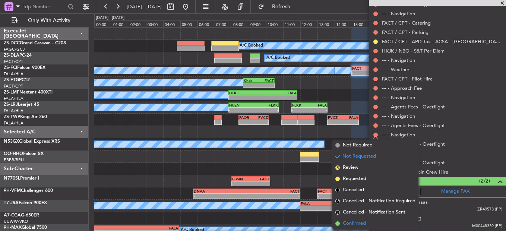
click at [376, 224] on li "Confirmed" at bounding box center [375, 223] width 86 height 11
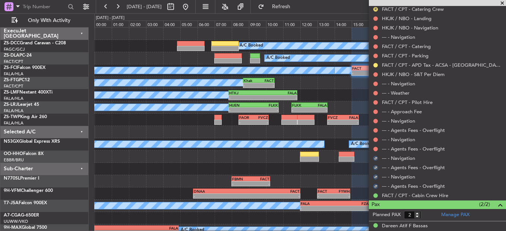
scroll to position [326, 0]
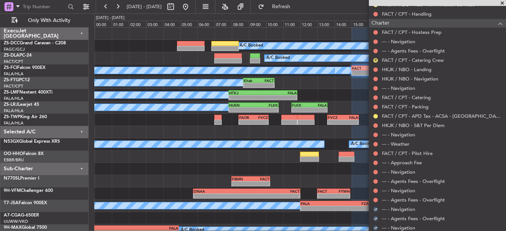
click at [378, 201] on div at bounding box center [375, 200] width 6 height 6
click at [377, 200] on button at bounding box center [375, 200] width 4 height 4
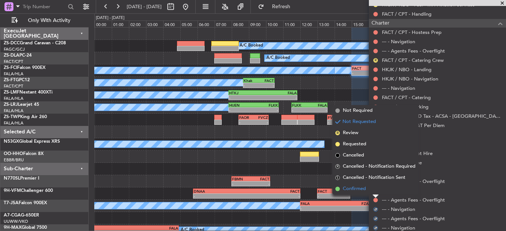
click at [376, 190] on li "Confirmed" at bounding box center [375, 188] width 86 height 11
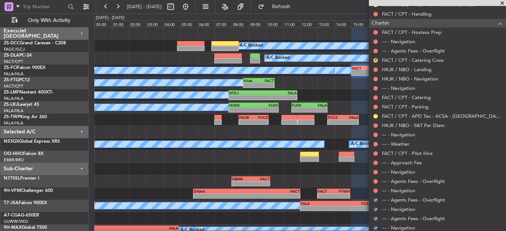
click at [376, 190] on button at bounding box center [375, 190] width 4 height 4
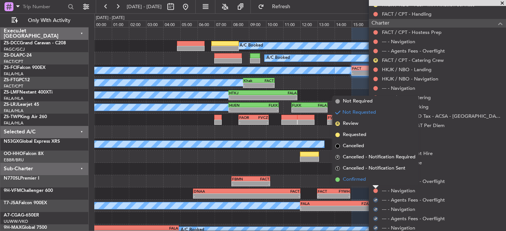
click at [374, 182] on li "Confirmed" at bounding box center [375, 179] width 86 height 11
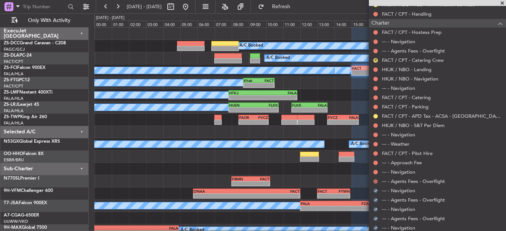
click at [374, 180] on button at bounding box center [375, 181] width 4 height 4
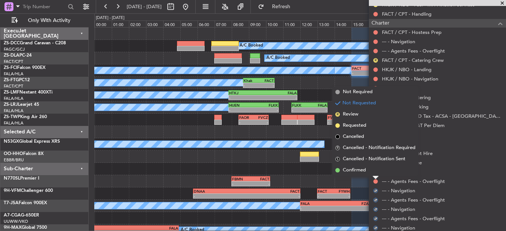
click at [375, 173] on li "Confirmed" at bounding box center [375, 170] width 86 height 11
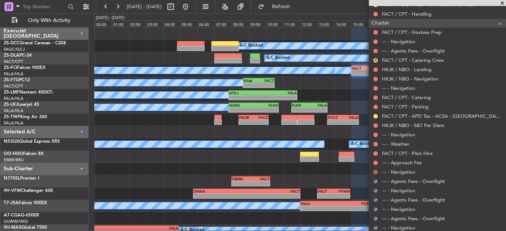
click at [375, 171] on button at bounding box center [375, 172] width 4 height 4
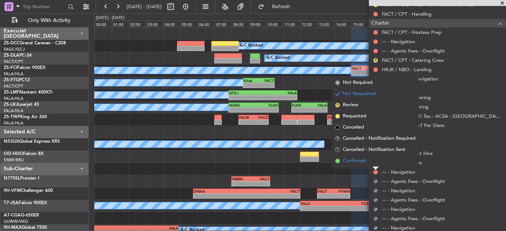
click at [375, 161] on li "Confirmed" at bounding box center [375, 160] width 86 height 11
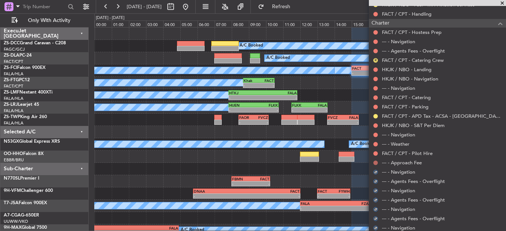
click at [377, 161] on button at bounding box center [375, 163] width 4 height 4
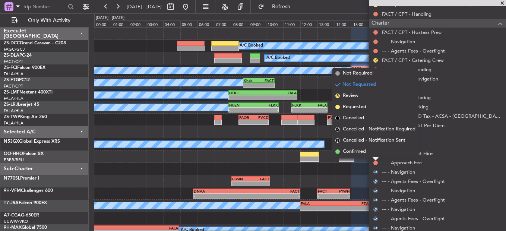
click at [377, 152] on li "Confirmed" at bounding box center [375, 151] width 86 height 11
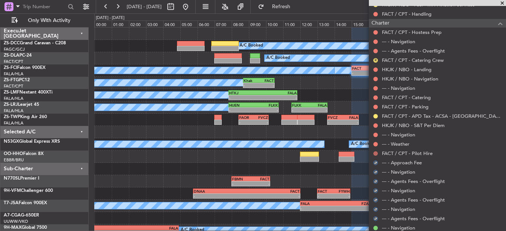
click at [377, 152] on button at bounding box center [375, 153] width 4 height 4
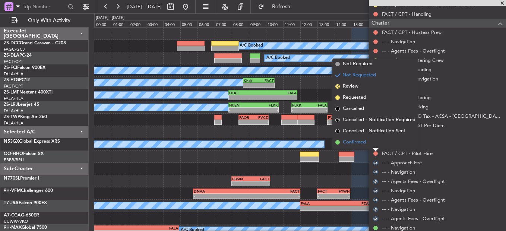
click at [373, 144] on li "Confirmed" at bounding box center [375, 142] width 86 height 11
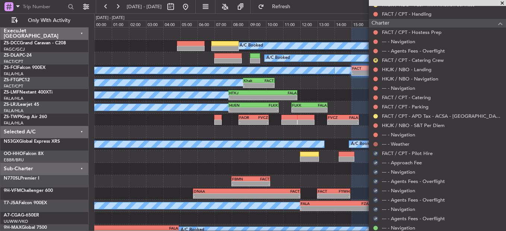
click at [375, 144] on button at bounding box center [375, 144] width 4 height 4
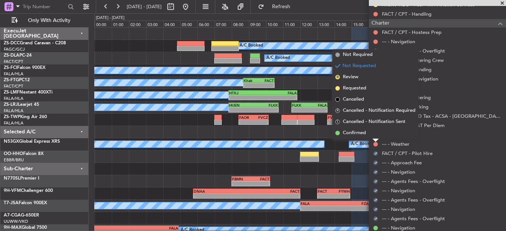
click at [375, 134] on li "Confirmed" at bounding box center [375, 132] width 86 height 11
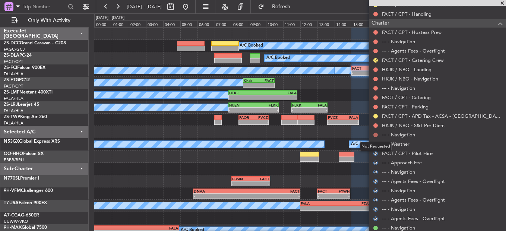
click at [376, 134] on button at bounding box center [375, 135] width 4 height 4
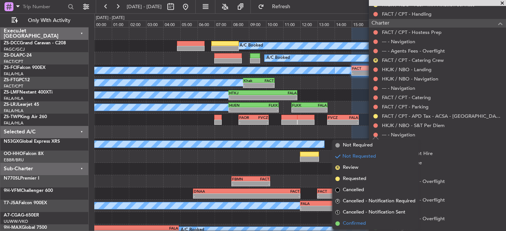
click at [365, 221] on span "Confirmed" at bounding box center [354, 223] width 23 height 7
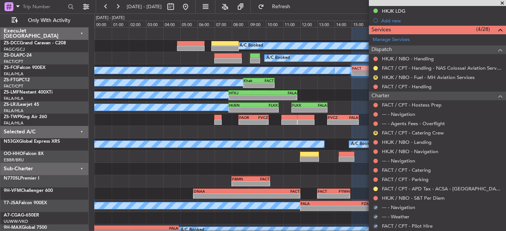
scroll to position [251, 0]
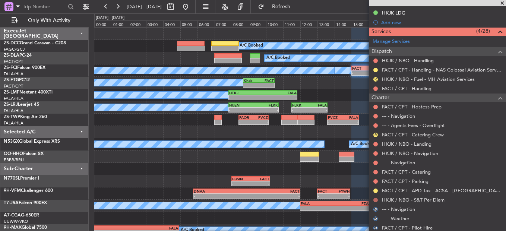
click at [375, 199] on button at bounding box center [375, 200] width 4 height 4
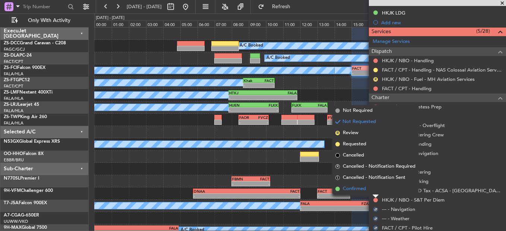
click at [372, 191] on li "Confirmed" at bounding box center [375, 188] width 86 height 11
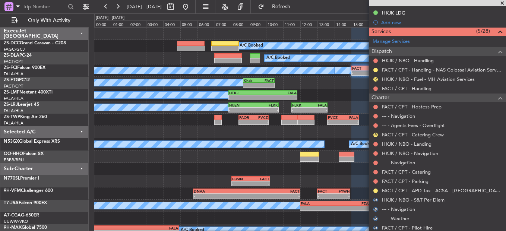
click at [372, 191] on div at bounding box center [375, 191] width 6 height 6
click at [376, 190] on button at bounding box center [375, 190] width 4 height 4
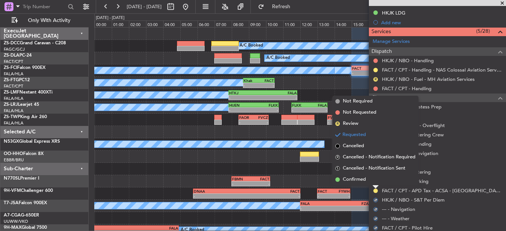
click at [370, 180] on li "Confirmed" at bounding box center [375, 179] width 86 height 11
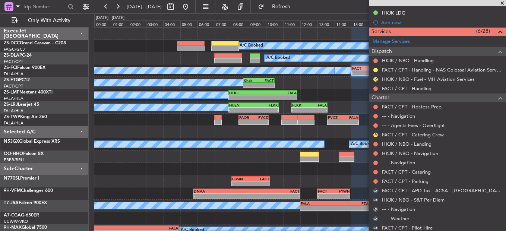
click at [377, 178] on nimbus-traffic-light at bounding box center [375, 181] width 6 height 6
click at [373, 181] on button at bounding box center [375, 181] width 4 height 4
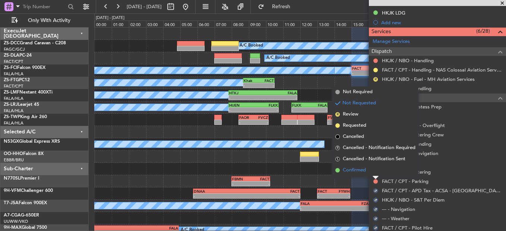
click at [376, 174] on li "Confirmed" at bounding box center [375, 170] width 86 height 11
click at [376, 174] on body "[DATE] - [DATE] Refresh Quick Links Only With Activity A/C Booked A/C Booked A/…" at bounding box center [253, 115] width 506 height 231
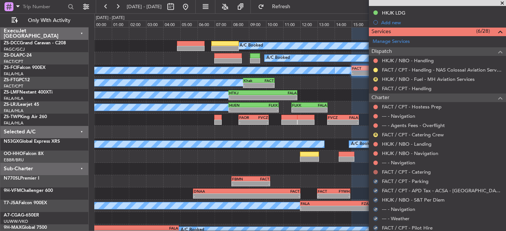
click at [374, 173] on button at bounding box center [375, 172] width 4 height 4
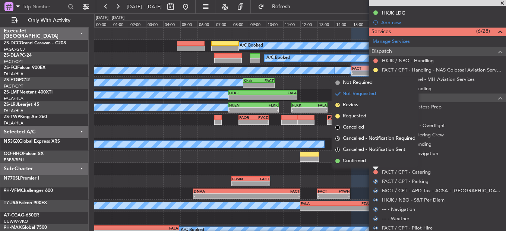
click at [376, 167] on div at bounding box center [375, 168] width 6 height 3
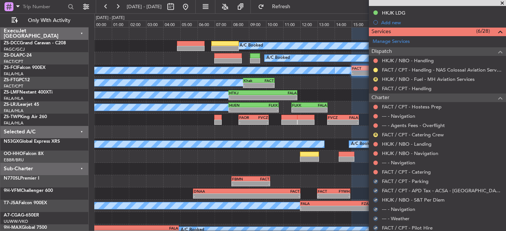
click at [376, 168] on div "FACT / CPT - Catering" at bounding box center [437, 171] width 137 height 9
click at [376, 172] on button at bounding box center [375, 172] width 4 height 4
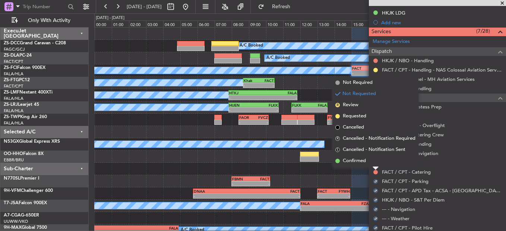
click at [380, 163] on li "Confirmed" at bounding box center [375, 160] width 86 height 11
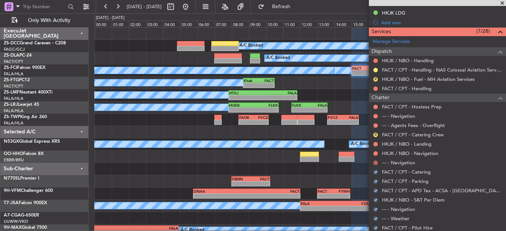
click at [377, 164] on button at bounding box center [375, 163] width 4 height 4
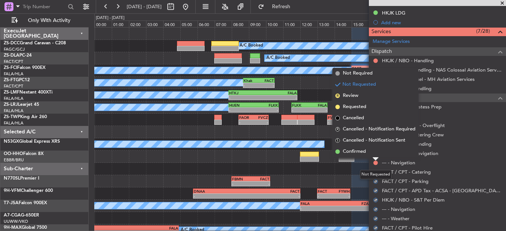
click at [375, 157] on li "Confirmed" at bounding box center [375, 151] width 86 height 11
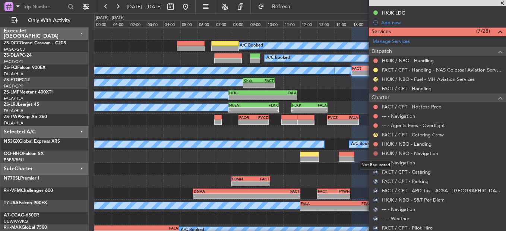
click at [375, 154] on button at bounding box center [375, 153] width 4 height 4
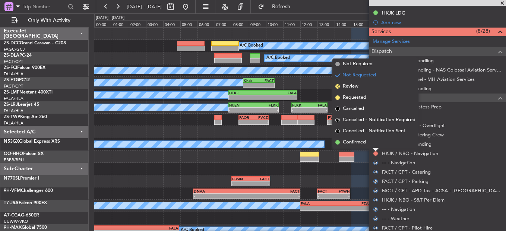
click at [376, 143] on li "Confirmed" at bounding box center [375, 142] width 86 height 11
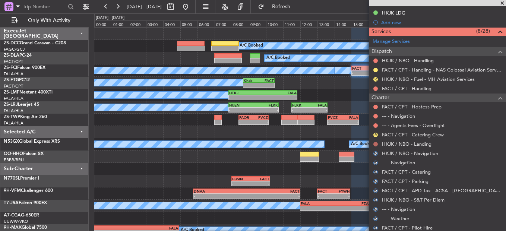
click at [376, 143] on button at bounding box center [375, 144] width 4 height 4
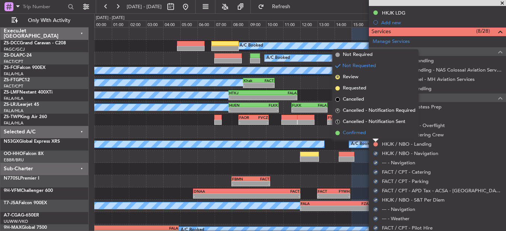
click at [375, 134] on li "Confirmed" at bounding box center [375, 132] width 86 height 11
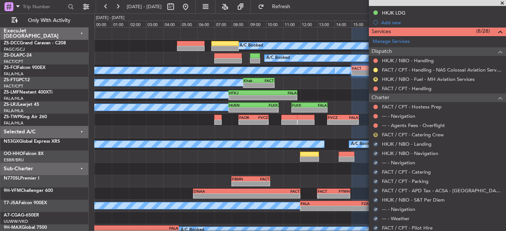
click at [375, 135] on button "R" at bounding box center [375, 135] width 4 height 4
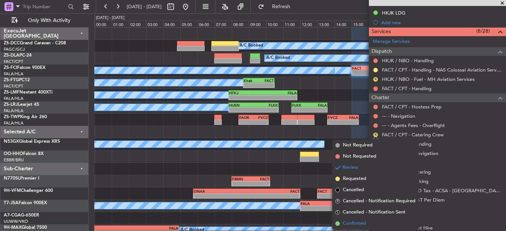
click at [361, 218] on li "Confirmed" at bounding box center [375, 223] width 86 height 11
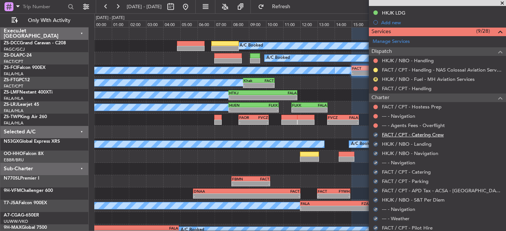
scroll to position [177, 0]
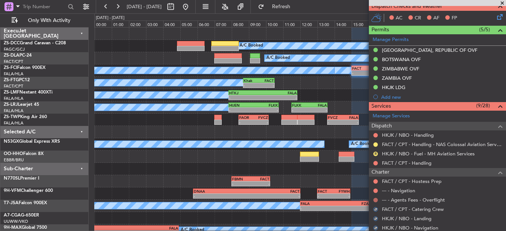
click at [374, 200] on button at bounding box center [375, 200] width 4 height 4
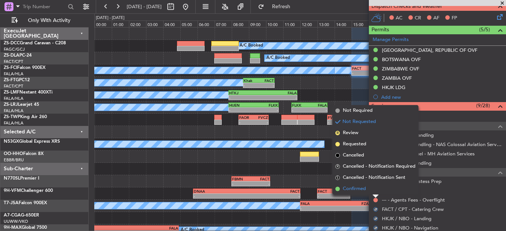
click at [368, 189] on li "Confirmed" at bounding box center [375, 188] width 86 height 11
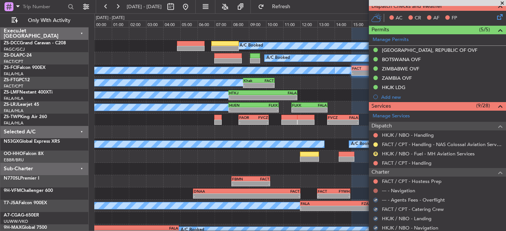
click at [376, 190] on button at bounding box center [375, 190] width 4 height 4
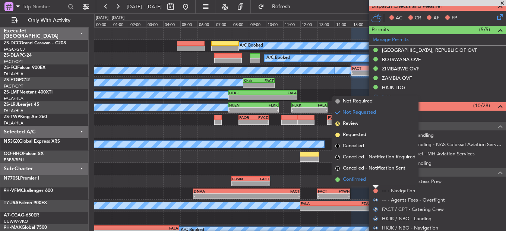
click at [375, 180] on li "Confirmed" at bounding box center [375, 179] width 86 height 11
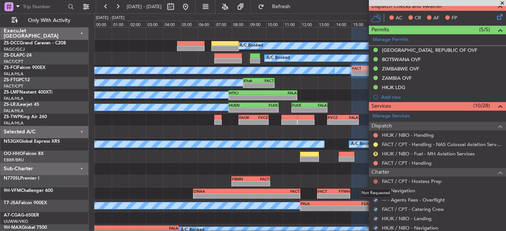
click at [376, 181] on button at bounding box center [375, 181] width 4 height 4
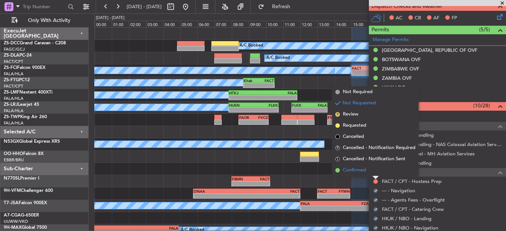
click at [371, 173] on li "Confirmed" at bounding box center [375, 170] width 86 height 11
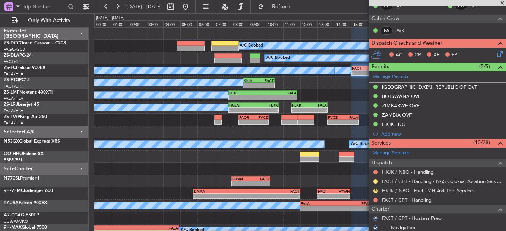
scroll to position [139, 0]
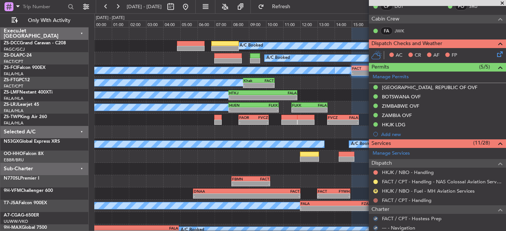
click at [377, 199] on button at bounding box center [375, 200] width 4 height 4
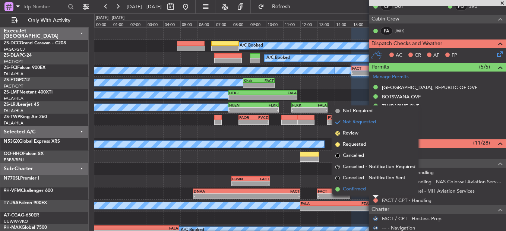
click at [377, 188] on li "Confirmed" at bounding box center [375, 189] width 86 height 11
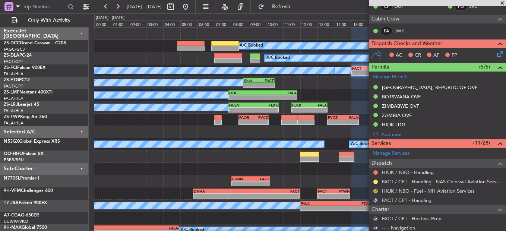
click at [377, 190] on button "R" at bounding box center [375, 191] width 4 height 4
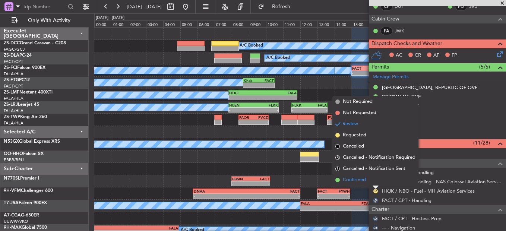
click at [374, 182] on li "Confirmed" at bounding box center [375, 179] width 86 height 11
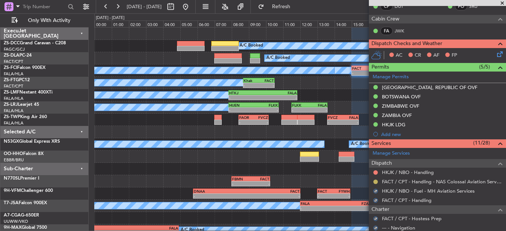
click at [374, 183] on button at bounding box center [375, 182] width 4 height 4
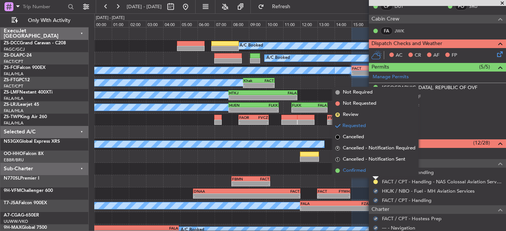
click at [375, 174] on li "Confirmed" at bounding box center [375, 170] width 86 height 11
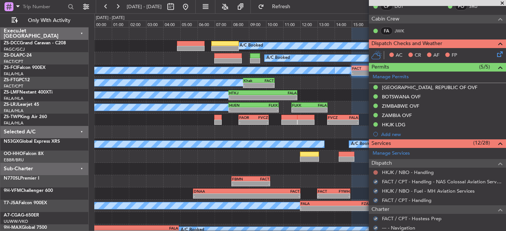
click at [375, 174] on button at bounding box center [375, 172] width 4 height 4
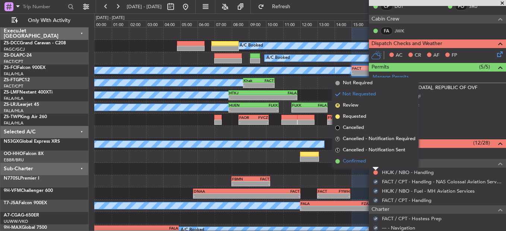
click at [372, 163] on li "Confirmed" at bounding box center [375, 161] width 86 height 11
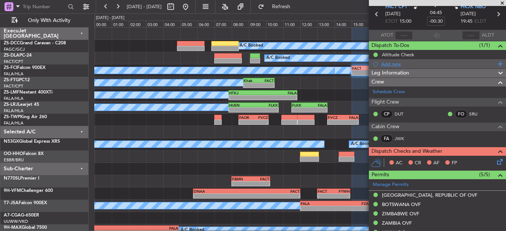
scroll to position [28, 0]
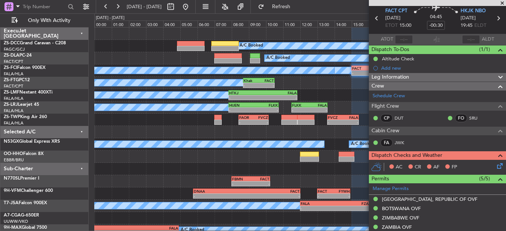
click at [496, 167] on icon at bounding box center [498, 165] width 6 height 6
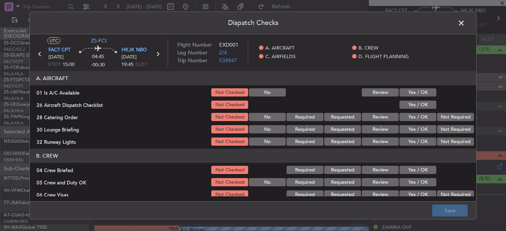
click at [416, 93] on button "Yes / OK" at bounding box center [417, 92] width 37 height 8
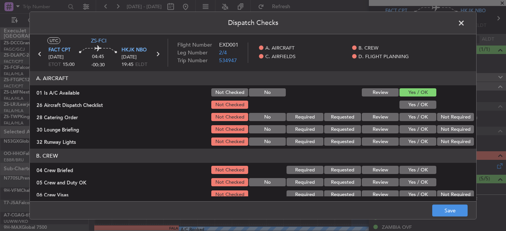
click at [423, 103] on section "A. AIRCRAFT 01 Is A/C Available Not Checked No Review Yes / OK 26 Aircraft Disp…" at bounding box center [253, 109] width 446 height 76
click at [424, 105] on button "Yes / OK" at bounding box center [417, 105] width 37 height 8
click at [437, 115] on button "Not Required" at bounding box center [455, 117] width 37 height 8
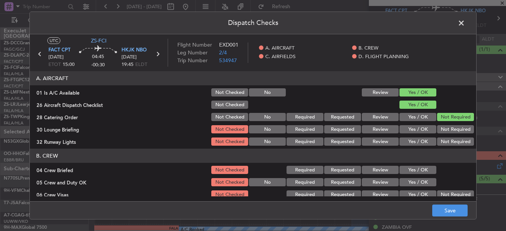
click at [440, 115] on button "Not Required" at bounding box center [455, 117] width 37 height 8
click at [440, 122] on div "Not Required" at bounding box center [455, 117] width 38 height 10
click at [440, 125] on div "Not Required" at bounding box center [455, 129] width 38 height 10
click at [440, 131] on button "Not Required" at bounding box center [455, 129] width 37 height 8
drag, startPoint x: 440, startPoint y: 136, endPoint x: 437, endPoint y: 142, distance: 5.7
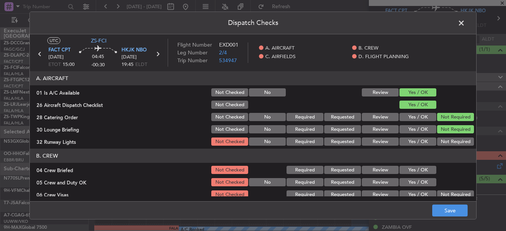
click at [440, 136] on section "A. AIRCRAFT 01 Is A/C Available Not Checked No Review Yes / OK 26 Aircraft Disp…" at bounding box center [253, 109] width 446 height 76
click at [440, 139] on button "Not Required" at bounding box center [455, 141] width 37 height 8
click at [423, 144] on button "Yes / OK" at bounding box center [417, 141] width 37 height 8
click at [420, 167] on button "Yes / OK" at bounding box center [417, 170] width 37 height 8
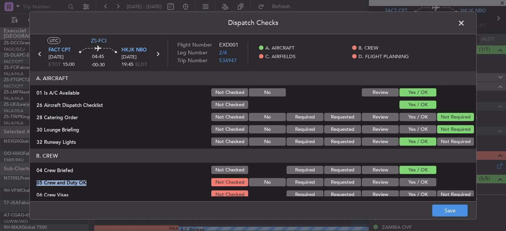
drag, startPoint x: 420, startPoint y: 175, endPoint x: 419, endPoint y: 183, distance: 7.6
click at [419, 176] on section "B. CREW 04 Crew Briefed Not Checked Required Requested Review Yes / OK 05 Crew …" at bounding box center [253, 193] width 446 height 88
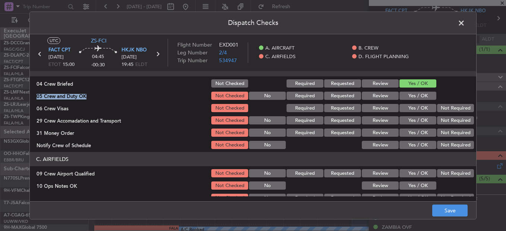
scroll to position [74, 0]
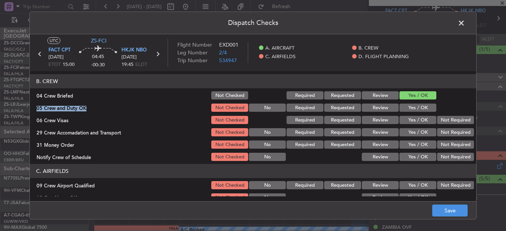
click at [418, 109] on button "Yes / OK" at bounding box center [417, 108] width 37 height 8
click at [438, 122] on button "Not Required" at bounding box center [455, 120] width 37 height 8
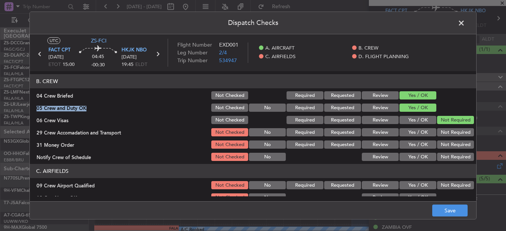
drag, startPoint x: 443, startPoint y: 131, endPoint x: 443, endPoint y: 139, distance: 8.2
click at [443, 134] on button "Not Required" at bounding box center [455, 132] width 37 height 8
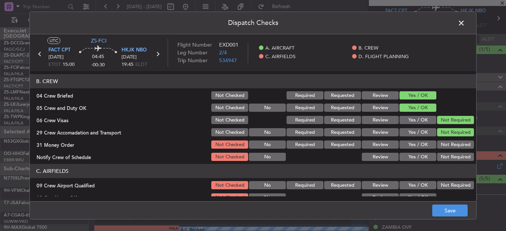
drag, startPoint x: 443, startPoint y: 140, endPoint x: 443, endPoint y: 145, distance: 4.5
click at [443, 141] on div "Not Required" at bounding box center [455, 144] width 38 height 10
click at [443, 147] on button "Not Required" at bounding box center [455, 144] width 37 height 8
click at [444, 158] on div "Not Required" at bounding box center [455, 157] width 38 height 10
click at [444, 161] on button "Not Required" at bounding box center [455, 157] width 37 height 8
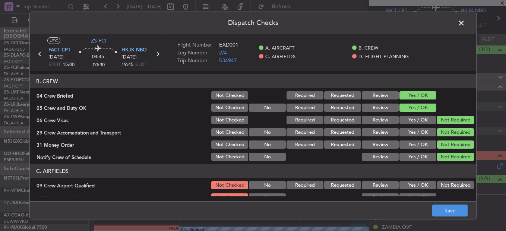
click at [440, 186] on button "Not Required" at bounding box center [455, 185] width 37 height 8
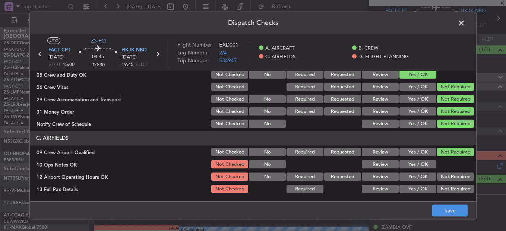
scroll to position [149, 0]
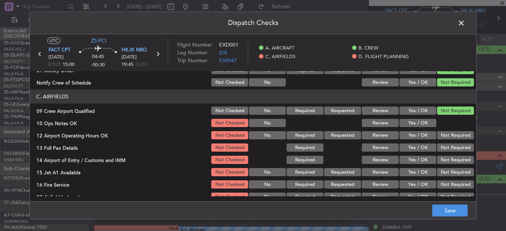
click at [421, 122] on button "Yes / OK" at bounding box center [417, 123] width 37 height 8
click at [440, 137] on button "Not Required" at bounding box center [455, 135] width 37 height 8
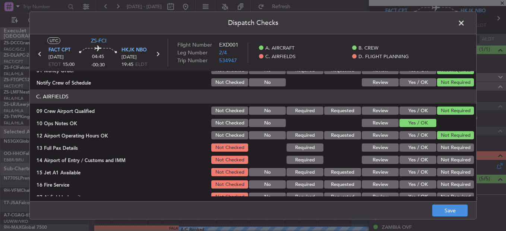
click at [442, 147] on button "Not Required" at bounding box center [455, 147] width 37 height 8
click at [443, 158] on button "Not Required" at bounding box center [455, 160] width 37 height 8
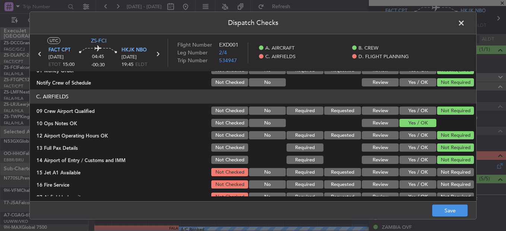
click at [464, 172] on button "Not Required" at bounding box center [455, 172] width 37 height 8
click at [459, 183] on button "Not Required" at bounding box center [455, 184] width 37 height 8
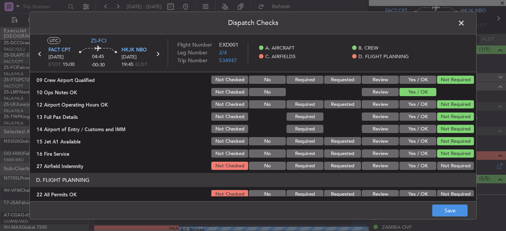
scroll to position [209, 0]
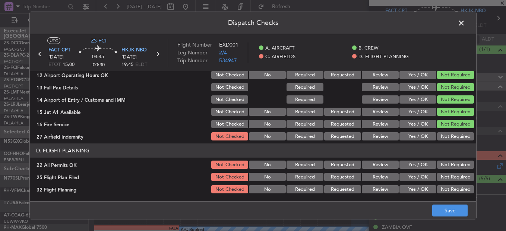
click at [461, 144] on header "D. FLIGHT PLANNING" at bounding box center [253, 150] width 446 height 14
click at [458, 141] on div "Not Required" at bounding box center [455, 136] width 38 height 10
click at [455, 137] on button "Not Required" at bounding box center [455, 136] width 37 height 8
click at [457, 174] on div "Not Required" at bounding box center [455, 177] width 38 height 10
click at [451, 166] on button "Not Required" at bounding box center [455, 165] width 37 height 8
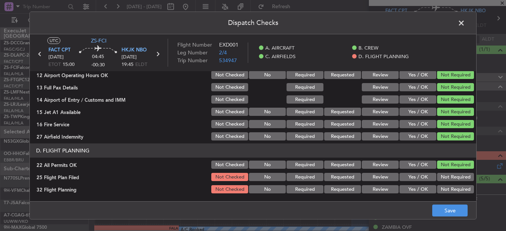
drag, startPoint x: 361, startPoint y: 174, endPoint x: 363, endPoint y: 178, distance: 3.8
click at [362, 174] on button "Review" at bounding box center [380, 177] width 37 height 8
click at [380, 192] on button "Review" at bounding box center [380, 189] width 37 height 8
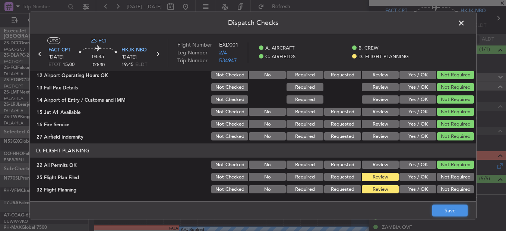
click at [444, 216] on button "Save" at bounding box center [449, 211] width 35 height 12
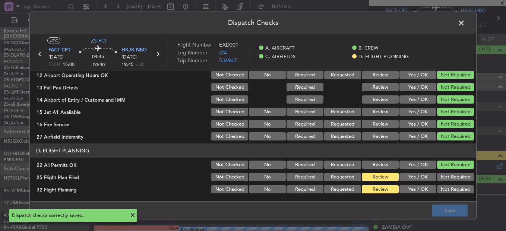
click at [465, 25] on span at bounding box center [465, 25] width 0 height 15
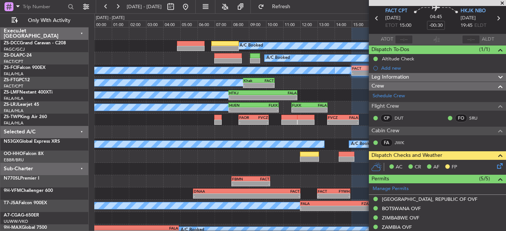
scroll to position [0, 0]
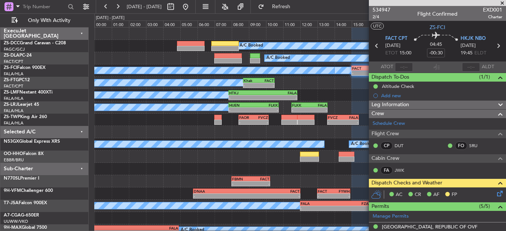
click at [505, 1] on span at bounding box center [501, 3] width 7 height 7
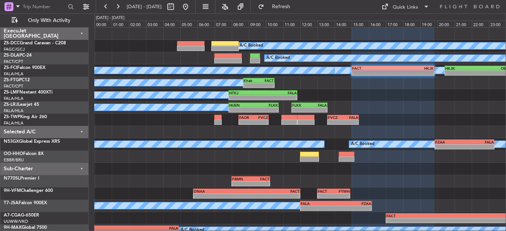
type input "0"
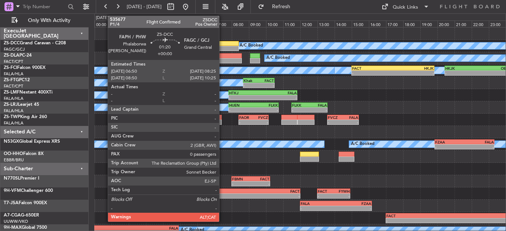
click at [222, 42] on div at bounding box center [224, 43] width 27 height 5
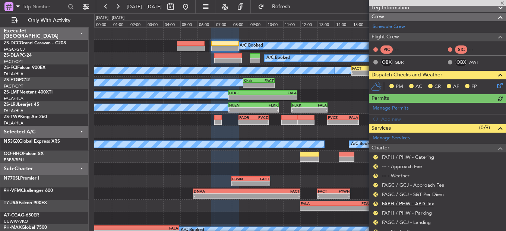
scroll to position [114, 0]
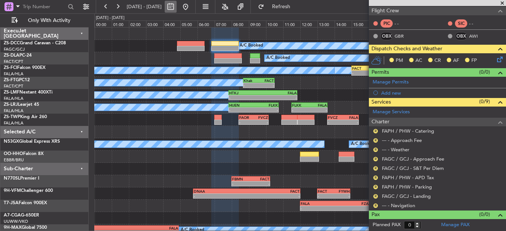
click at [177, 9] on button at bounding box center [171, 7] width 12 height 12
select select "8"
select select "2025"
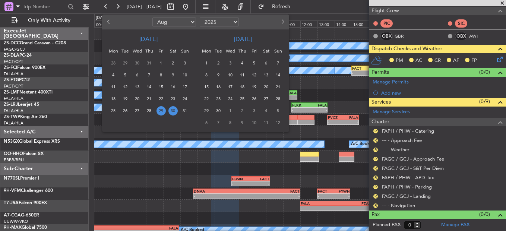
click at [269, 75] on span "13" at bounding box center [265, 74] width 9 height 9
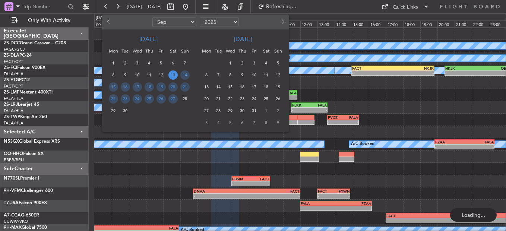
scroll to position [0, 0]
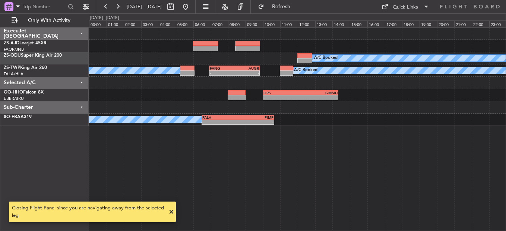
click at [170, 212] on span at bounding box center [171, 211] width 9 height 9
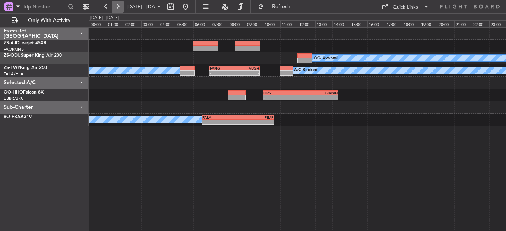
click at [114, 5] on button at bounding box center [118, 7] width 12 height 12
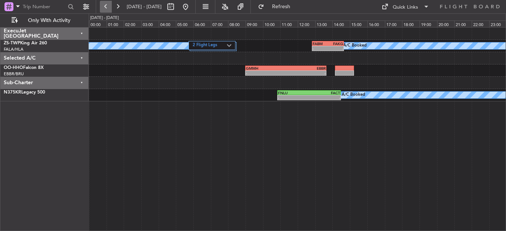
click at [107, 7] on button at bounding box center [106, 7] width 12 height 12
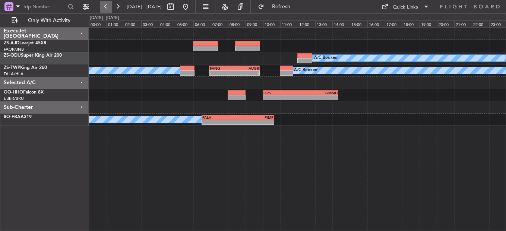
click at [107, 7] on button at bounding box center [106, 7] width 12 height 12
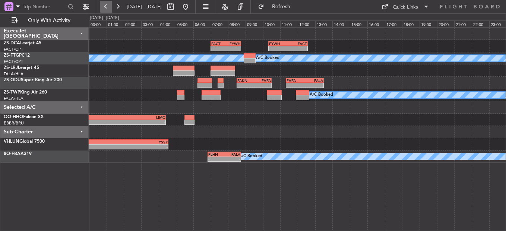
click at [104, 7] on button at bounding box center [106, 7] width 12 height 12
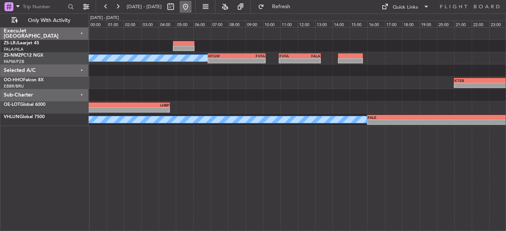
click at [191, 10] on button at bounding box center [186, 7] width 12 height 12
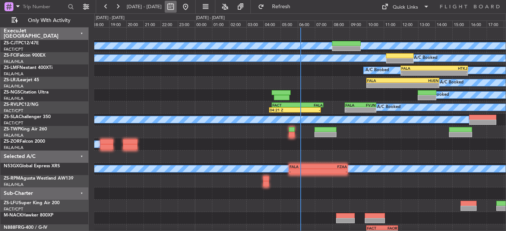
click at [177, 8] on button at bounding box center [171, 7] width 12 height 12
select select "8"
select select "2025"
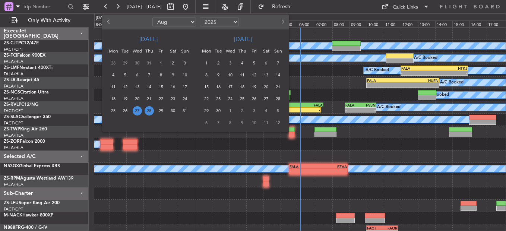
click at [152, 110] on span "28" at bounding box center [149, 110] width 9 height 9
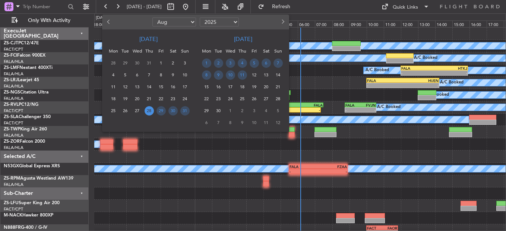
click at [150, 110] on span "28" at bounding box center [149, 110] width 9 height 9
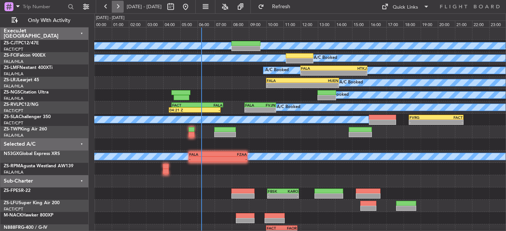
click at [115, 6] on button at bounding box center [118, 7] width 12 height 12
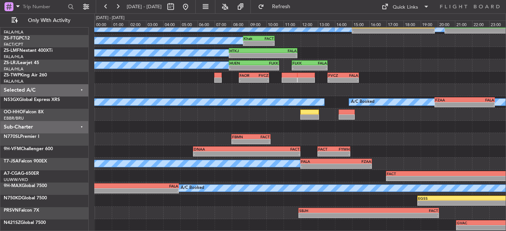
scroll to position [42, 0]
click at [177, 7] on button at bounding box center [171, 7] width 12 height 12
select select "8"
select select "2025"
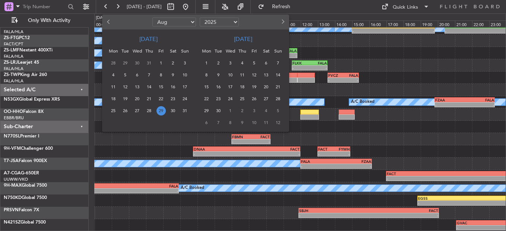
click at [166, 99] on div "22" at bounding box center [161, 99] width 12 height 12
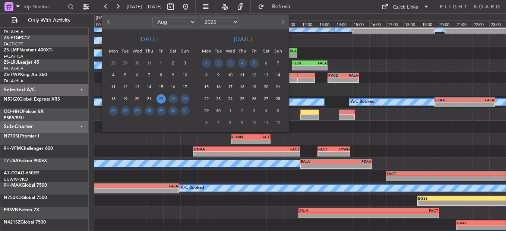
click at [161, 99] on span "22" at bounding box center [160, 98] width 9 height 9
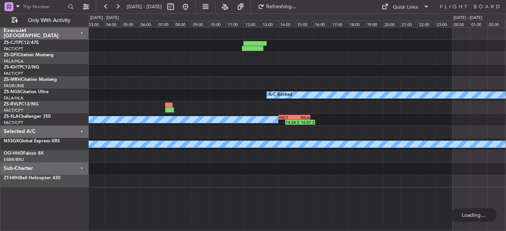
scroll to position [0, 0]
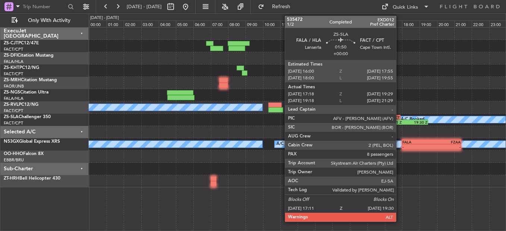
click at [399, 121] on div "17:11 Z" at bounding box center [397, 122] width 19 height 4
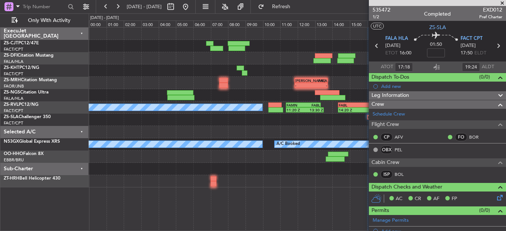
drag, startPoint x: 502, startPoint y: 3, endPoint x: 505, endPoint y: 1, distance: 4.0
click at [504, 2] on span at bounding box center [501, 3] width 7 height 7
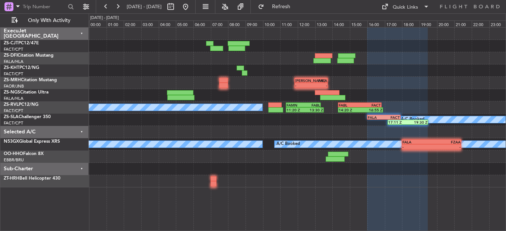
type input "0"
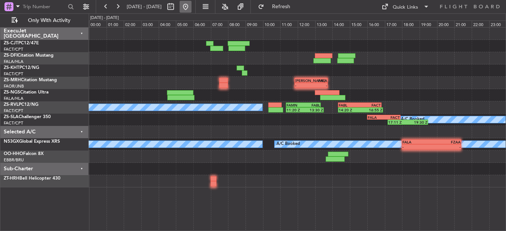
click at [191, 6] on button at bounding box center [186, 7] width 12 height 12
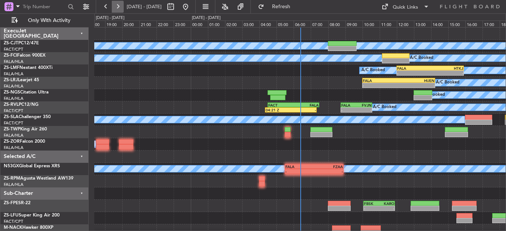
click at [118, 6] on button at bounding box center [118, 7] width 12 height 12
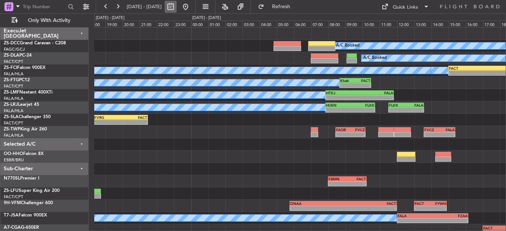
click at [177, 5] on button at bounding box center [171, 7] width 12 height 12
select select "8"
select select "2025"
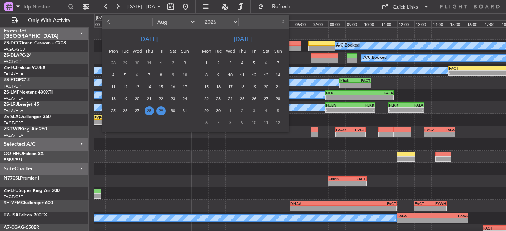
click at [163, 110] on span "29" at bounding box center [160, 110] width 9 height 9
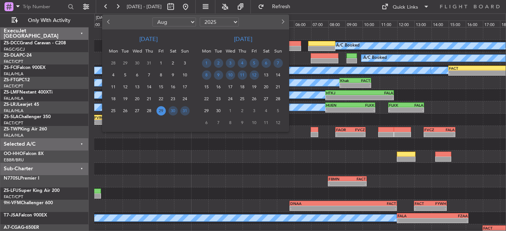
click at [163, 110] on span "29" at bounding box center [160, 110] width 9 height 9
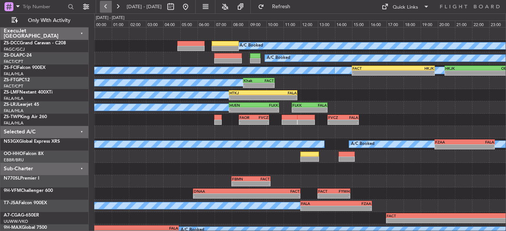
click at [104, 4] on button at bounding box center [106, 7] width 12 height 12
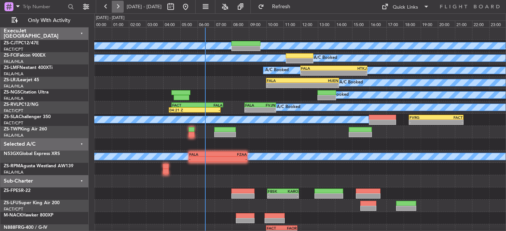
click at [122, 11] on button at bounding box center [118, 7] width 12 height 12
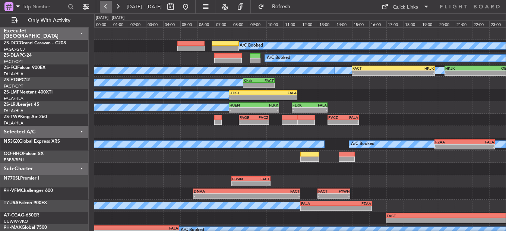
click at [105, 7] on button at bounding box center [106, 7] width 12 height 12
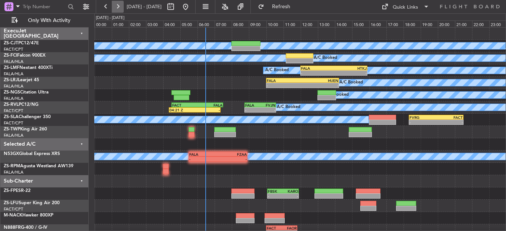
click at [115, 9] on button at bounding box center [118, 7] width 12 height 12
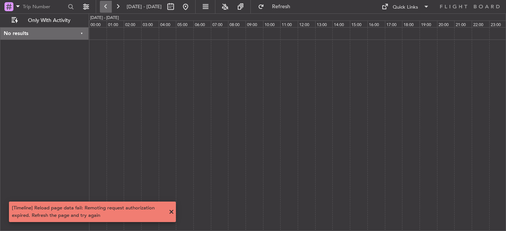
click at [108, 9] on button at bounding box center [106, 7] width 12 height 12
click at [120, 9] on button at bounding box center [118, 7] width 12 height 12
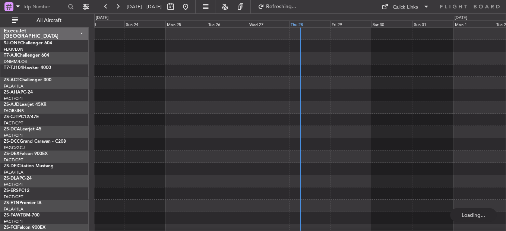
click at [298, 22] on div "Thu 28" at bounding box center [309, 23] width 41 height 7
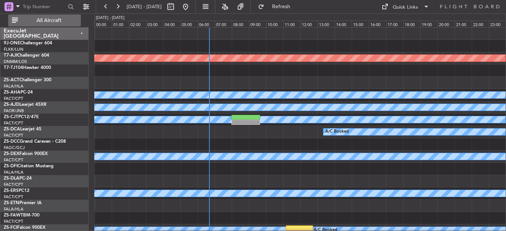
click at [55, 15] on button "All Aircraft" at bounding box center [44, 21] width 73 height 12
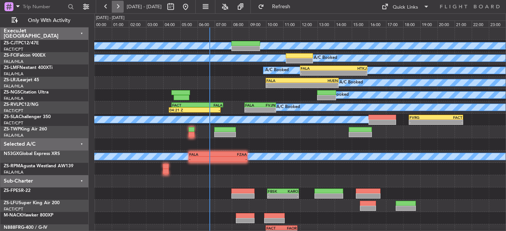
click at [117, 5] on button at bounding box center [118, 7] width 12 height 12
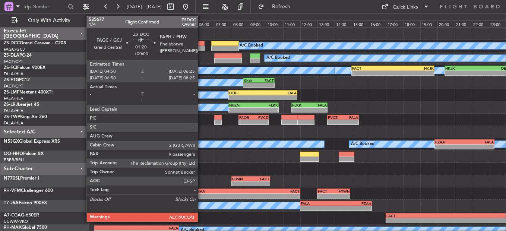
click at [199, 43] on div at bounding box center [190, 43] width 27 height 5
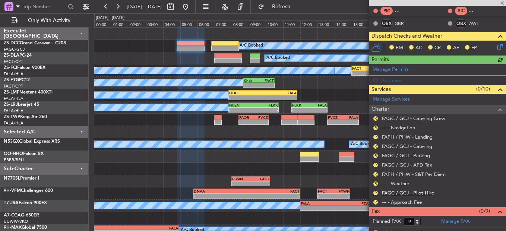
scroll to position [133, 0]
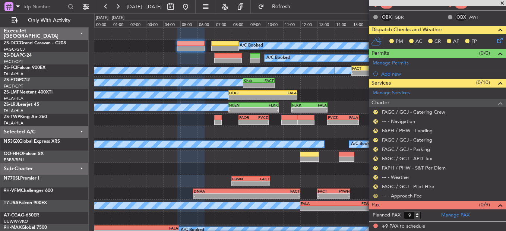
click at [374, 195] on button "R" at bounding box center [375, 196] width 4 height 4
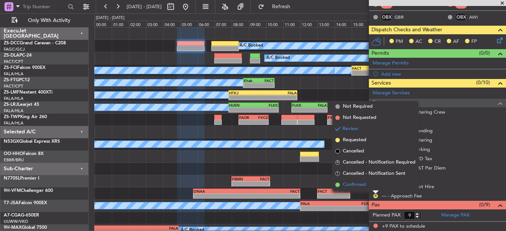
click at [374, 189] on li "Confirmed" at bounding box center [375, 184] width 86 height 11
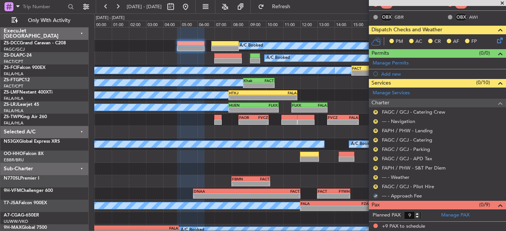
click at [377, 188] on div "R" at bounding box center [375, 187] width 6 height 6
click at [377, 186] on button "R" at bounding box center [375, 186] width 4 height 4
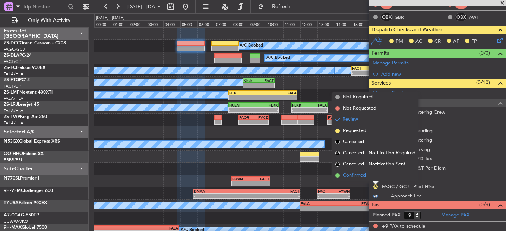
click at [380, 178] on li "Confirmed" at bounding box center [375, 175] width 86 height 11
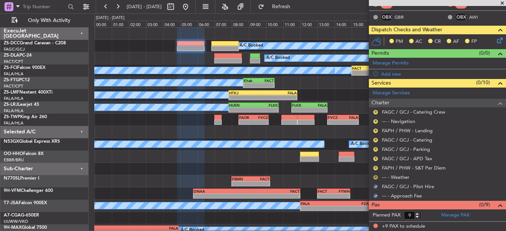
click at [376, 176] on button "R" at bounding box center [375, 177] width 4 height 4
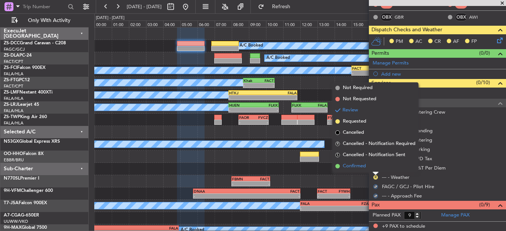
click at [373, 167] on li "Confirmed" at bounding box center [375, 166] width 86 height 11
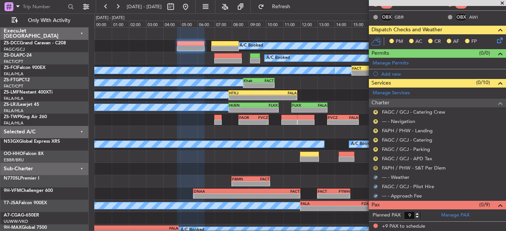
click at [373, 167] on button "R" at bounding box center [375, 168] width 4 height 4
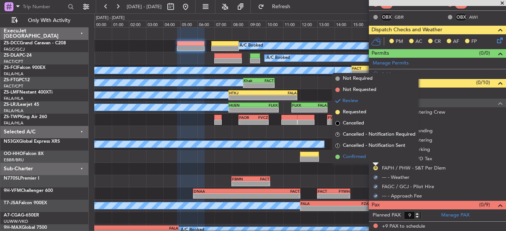
click at [378, 160] on li "Confirmed" at bounding box center [375, 156] width 86 height 11
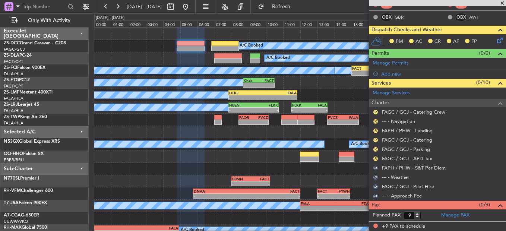
click at [378, 159] on div "R" at bounding box center [375, 159] width 6 height 6
click at [373, 156] on div "R" at bounding box center [375, 159] width 6 height 6
click at [373, 157] on button "R" at bounding box center [375, 158] width 4 height 4
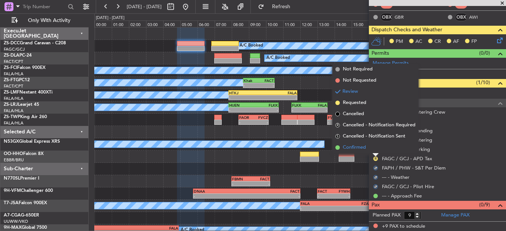
click at [372, 150] on li "Confirmed" at bounding box center [375, 147] width 86 height 11
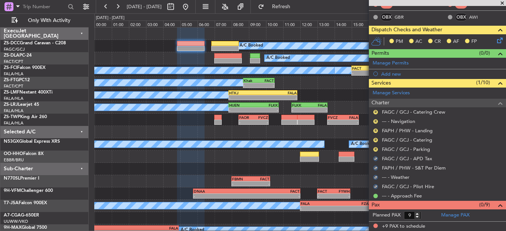
click at [372, 148] on div "R" at bounding box center [375, 149] width 6 height 6
click at [375, 150] on button "R" at bounding box center [375, 149] width 4 height 4
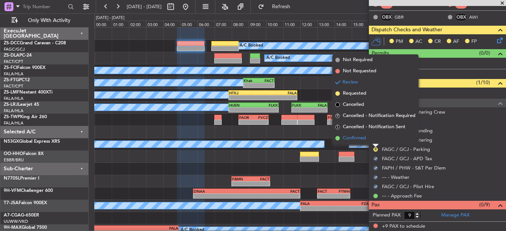
click at [373, 141] on li "Confirmed" at bounding box center [375, 138] width 86 height 11
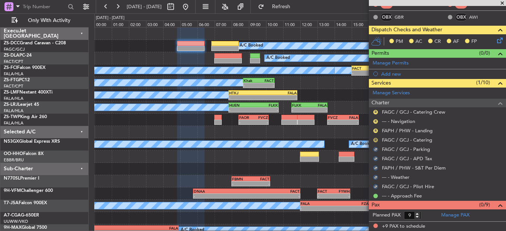
click at [377, 139] on button "R" at bounding box center [375, 140] width 4 height 4
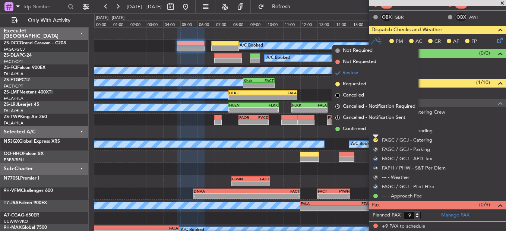
click at [372, 135] on div at bounding box center [375, 136] width 6 height 3
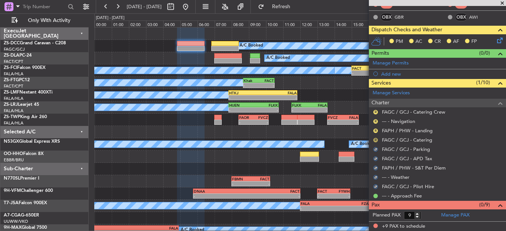
click at [375, 138] on button "R" at bounding box center [375, 140] width 4 height 4
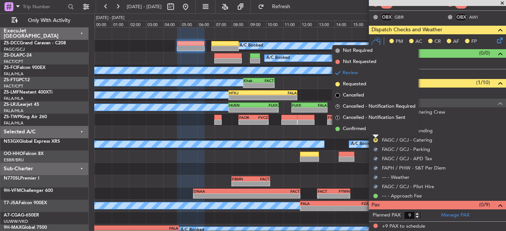
click at [375, 131] on li "Confirmed" at bounding box center [375, 128] width 86 height 11
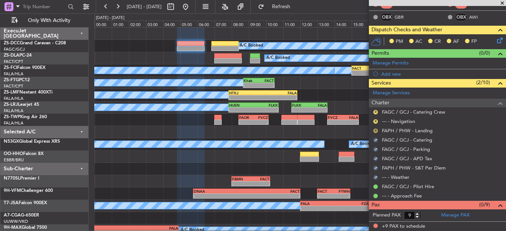
click at [375, 130] on button "R" at bounding box center [375, 131] width 4 height 4
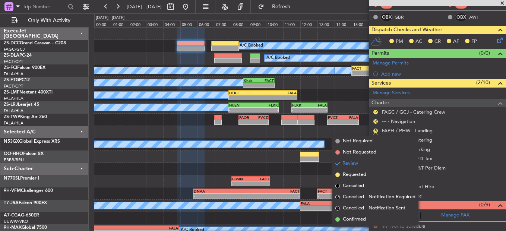
drag, startPoint x: 352, startPoint y: 216, endPoint x: 398, endPoint y: 117, distance: 108.8
click at [352, 215] on li "Confirmed" at bounding box center [375, 219] width 86 height 11
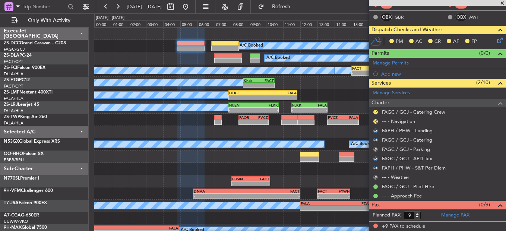
scroll to position [58, 0]
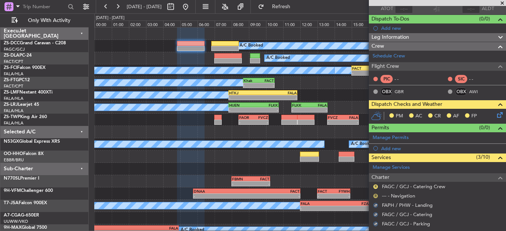
click at [374, 194] on button "R" at bounding box center [375, 196] width 4 height 4
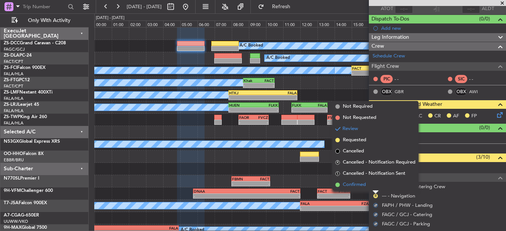
click at [369, 186] on li "Confirmed" at bounding box center [375, 184] width 86 height 11
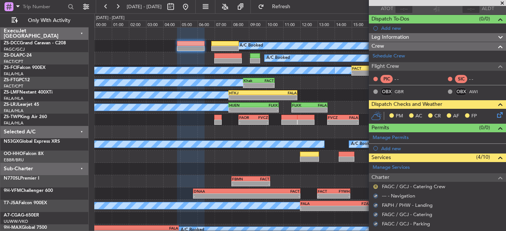
click at [374, 186] on button "R" at bounding box center [375, 186] width 4 height 4
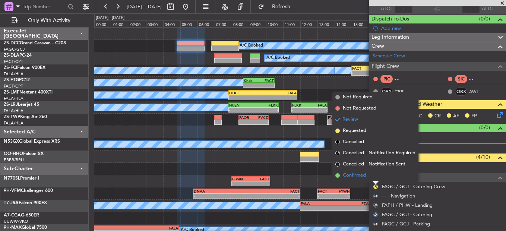
click at [366, 178] on li "Confirmed" at bounding box center [375, 175] width 86 height 11
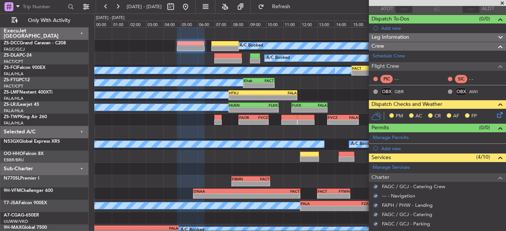
click at [495, 116] on icon at bounding box center [498, 114] width 6 height 6
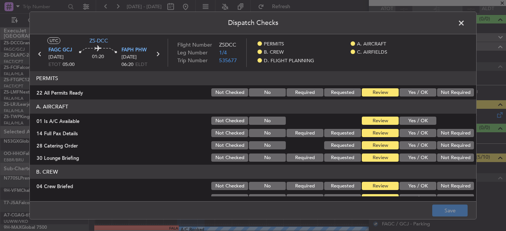
click at [403, 92] on button "Yes / OK" at bounding box center [417, 92] width 37 height 8
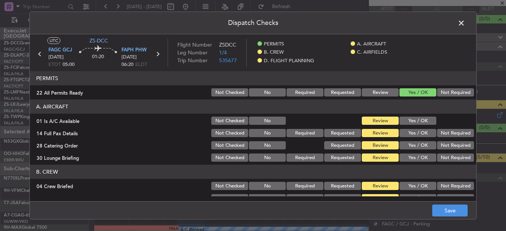
click at [412, 121] on button "Yes / OK" at bounding box center [417, 121] width 37 height 8
click at [411, 127] on section "A. AIRCRAFT 01 Is A/C Available Not Checked No Review Yes / OK 14 Full Pax Deta…" at bounding box center [253, 130] width 446 height 63
drag, startPoint x: 411, startPoint y: 127, endPoint x: 422, endPoint y: 139, distance: 16.1
click at [418, 135] on button "Yes / OK" at bounding box center [417, 133] width 37 height 8
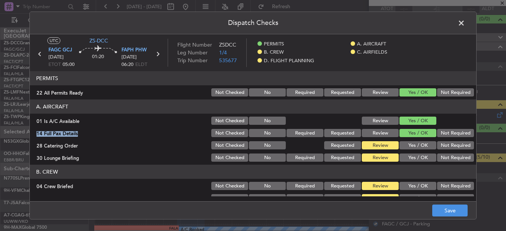
click at [443, 143] on button "Not Required" at bounding box center [455, 145] width 37 height 8
click at [441, 155] on section "A. AIRCRAFT 01 Is A/C Available Not Checked No Review Yes / OK 14 Full Pax Deta…" at bounding box center [253, 130] width 446 height 63
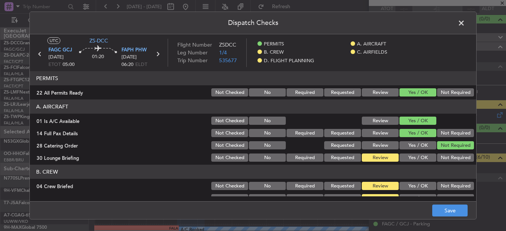
click at [450, 133] on button "Not Required" at bounding box center [455, 133] width 37 height 8
click at [448, 142] on section "A. AIRCRAFT 01 Is A/C Available Not Checked No Review Yes / OK 14 Full Pax Deta…" at bounding box center [253, 130] width 446 height 63
click at [444, 156] on button "Not Required" at bounding box center [455, 157] width 37 height 8
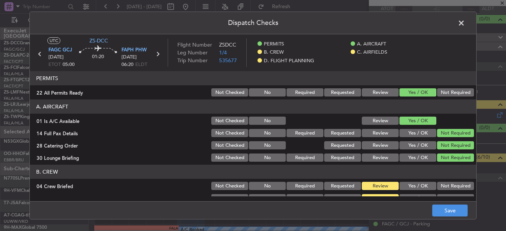
drag, startPoint x: 445, startPoint y: 161, endPoint x: 445, endPoint y: 167, distance: 6.3
click at [445, 164] on article "PERMITS 22 All Permits Ready Not Checked No Required Requested Review Yes / OK …" at bounding box center [253, 133] width 446 height 125
click at [445, 177] on header "B. CREW" at bounding box center [253, 172] width 446 height 14
click at [445, 181] on div "Not Required" at bounding box center [455, 186] width 38 height 10
click at [444, 188] on button "Not Required" at bounding box center [455, 186] width 37 height 8
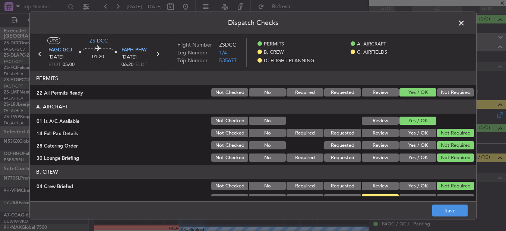
click at [409, 132] on button "Yes / OK" at bounding box center [417, 133] width 37 height 8
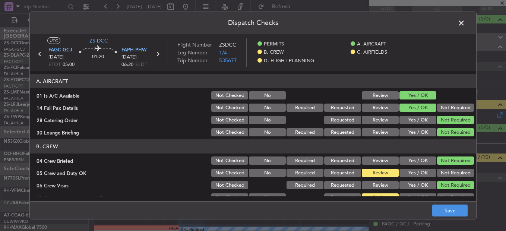
scroll to position [37, 0]
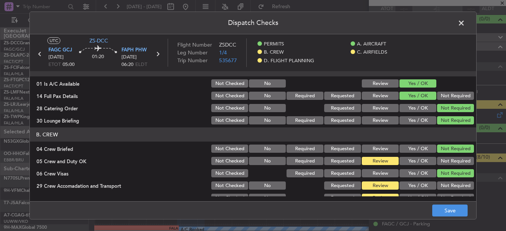
click at [409, 145] on div "Yes / OK" at bounding box center [417, 148] width 38 height 10
click at [415, 167] on section "B. CREW 04 Crew Briefed Not Checked No Required Requested Review Yes / OK Not R…" at bounding box center [253, 171] width 446 height 88
click at [411, 159] on button "Yes / OK" at bounding box center [417, 161] width 37 height 8
click at [413, 146] on button "Yes / OK" at bounding box center [417, 149] width 37 height 8
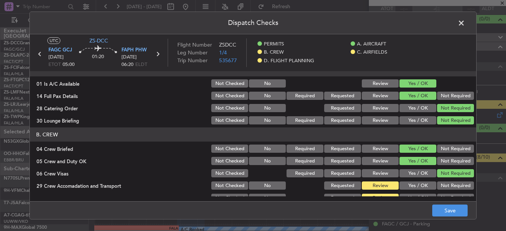
scroll to position [112, 0]
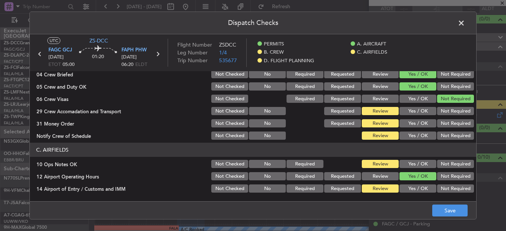
click at [438, 111] on button "Not Required" at bounding box center [455, 111] width 37 height 8
click at [407, 123] on button "Yes / OK" at bounding box center [417, 123] width 37 height 8
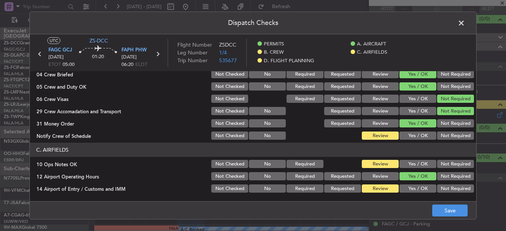
click at [409, 135] on button "Yes / OK" at bounding box center [417, 135] width 37 height 8
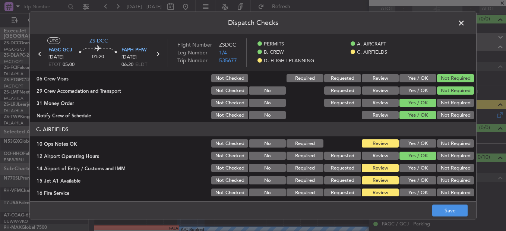
scroll to position [149, 0]
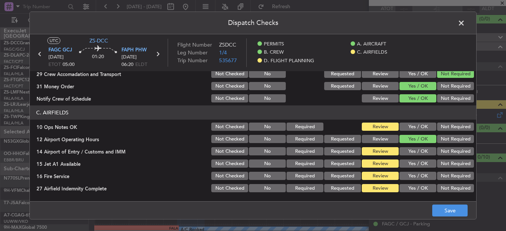
click at [413, 124] on button "Yes / OK" at bounding box center [417, 127] width 37 height 8
click at [440, 153] on button "Not Required" at bounding box center [455, 151] width 37 height 8
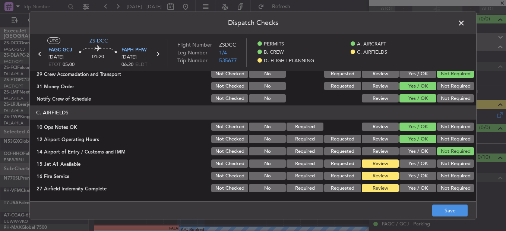
click at [421, 171] on section "C. AIRFIELDS 10 Ops Notes OK Not Checked No Required Review Yes / OK Not Requir…" at bounding box center [253, 155] width 446 height 100
drag, startPoint x: 418, startPoint y: 161, endPoint x: 418, endPoint y: 166, distance: 4.5
click at [418, 163] on button "Yes / OK" at bounding box center [417, 163] width 37 height 8
click at [416, 176] on button "Yes / OK" at bounding box center [417, 176] width 37 height 8
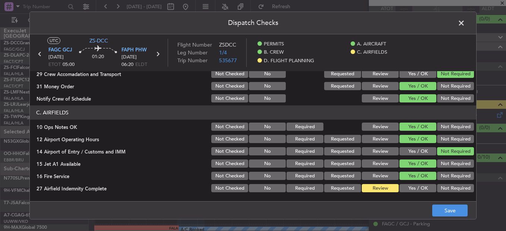
click at [413, 186] on button "Yes / OK" at bounding box center [417, 188] width 37 height 8
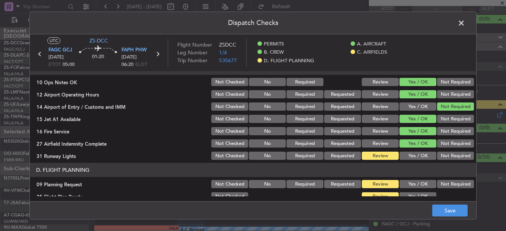
scroll to position [201, 0]
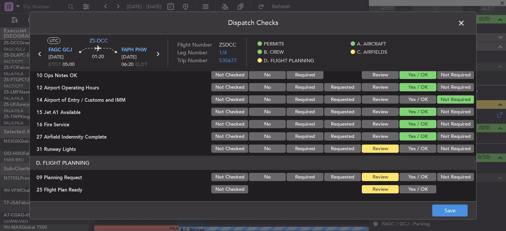
click at [413, 149] on button "Yes / OK" at bounding box center [417, 149] width 37 height 8
click at [439, 179] on button "Not Required" at bounding box center [455, 177] width 37 height 8
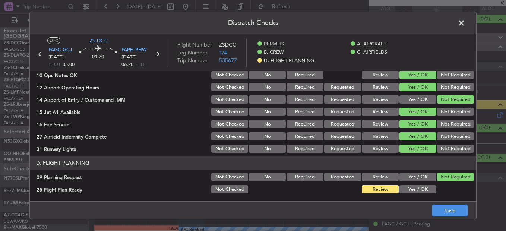
click at [405, 194] on div "Yes / OK" at bounding box center [417, 189] width 38 height 10
click at [411, 191] on button "Yes / OK" at bounding box center [417, 189] width 37 height 8
click at [445, 214] on button "Save" at bounding box center [449, 211] width 35 height 12
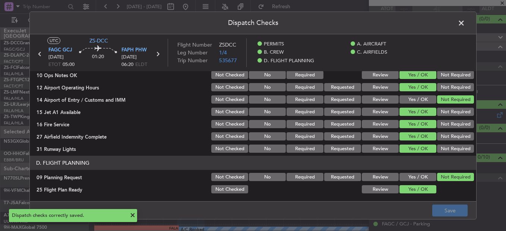
click at [465, 26] on span at bounding box center [465, 25] width 0 height 15
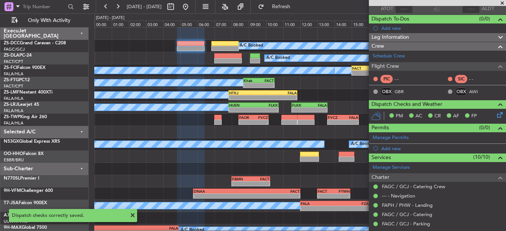
click at [503, 3] on span at bounding box center [501, 3] width 7 height 7
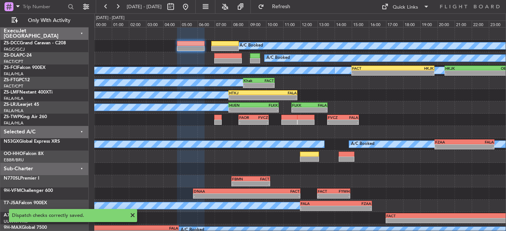
type input "0"
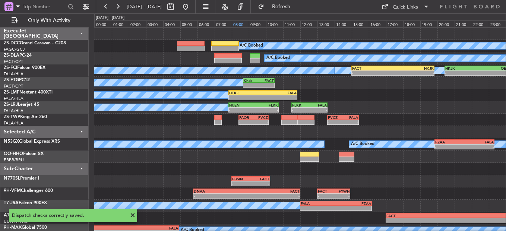
scroll to position [0, 0]
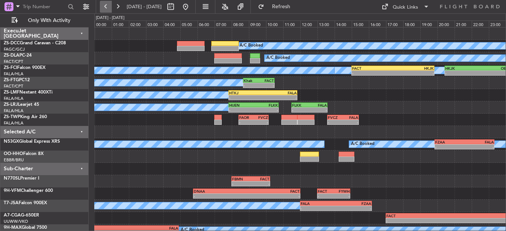
click at [107, 4] on button at bounding box center [106, 7] width 12 height 12
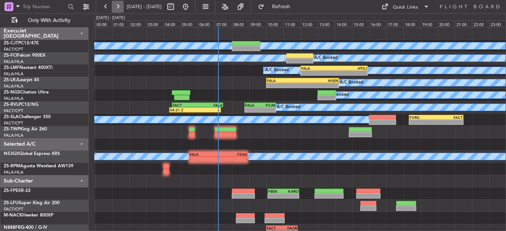
click at [115, 4] on button at bounding box center [118, 7] width 12 height 12
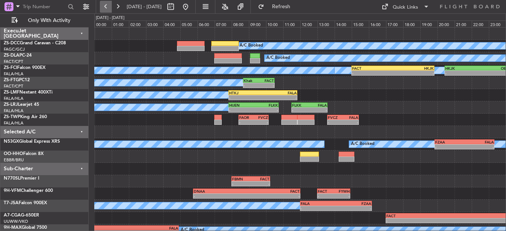
click at [106, 5] on button at bounding box center [106, 7] width 12 height 12
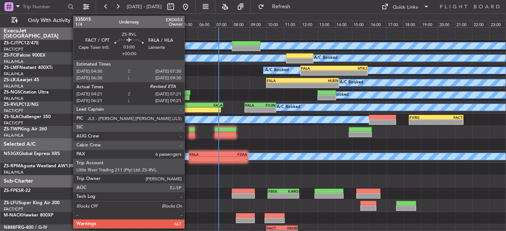
click at [188, 112] on div "04:21 Z" at bounding box center [182, 110] width 25 height 4
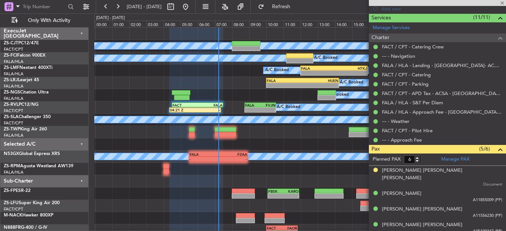
scroll to position [213, 0]
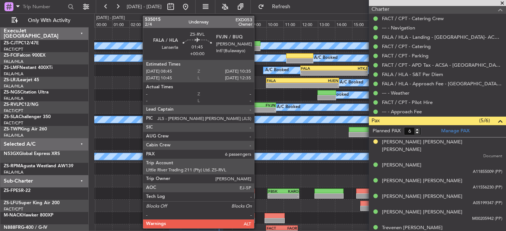
click at [257, 109] on div "-" at bounding box center [252, 110] width 15 height 4
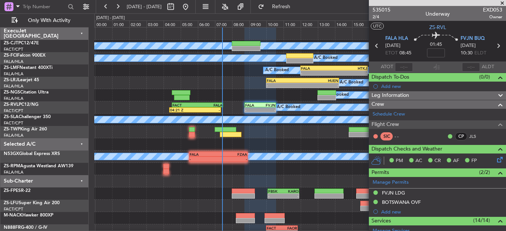
scroll to position [37, 0]
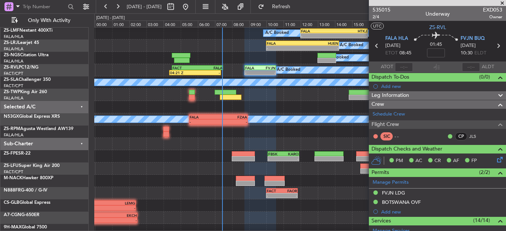
click at [500, 4] on span at bounding box center [501, 3] width 7 height 7
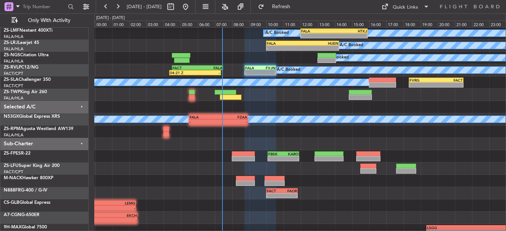
type input "0"
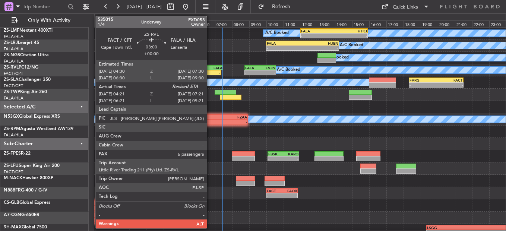
click at [210, 71] on div "-" at bounding box center [207, 72] width 25 height 4
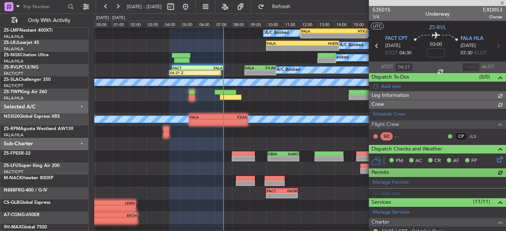
type input "07:25"
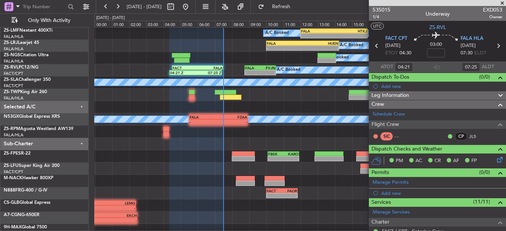
click at [499, 4] on span at bounding box center [501, 3] width 7 height 7
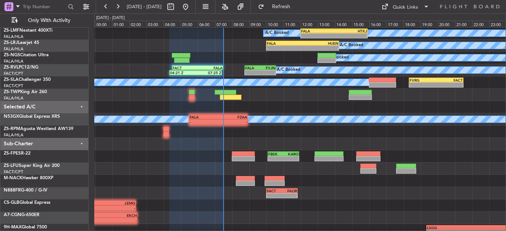
type input "0"
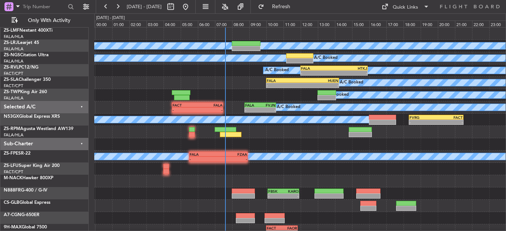
scroll to position [0, 0]
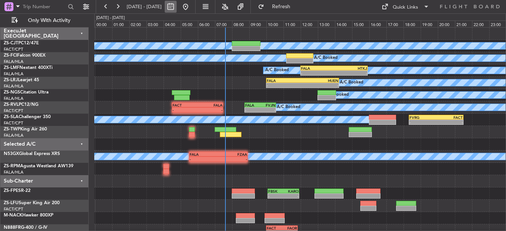
click at [177, 3] on button at bounding box center [171, 7] width 12 height 12
select select "8"
select select "2025"
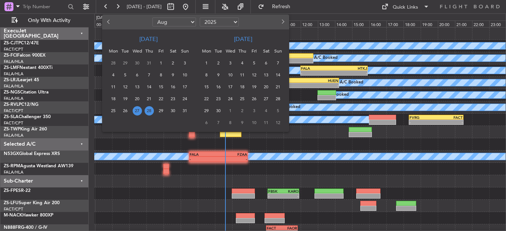
click at [266, 75] on span "13" at bounding box center [265, 74] width 9 height 9
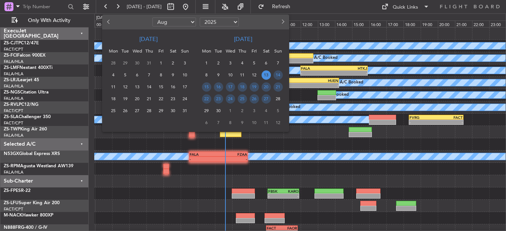
click at [266, 75] on span "13" at bounding box center [265, 74] width 9 height 9
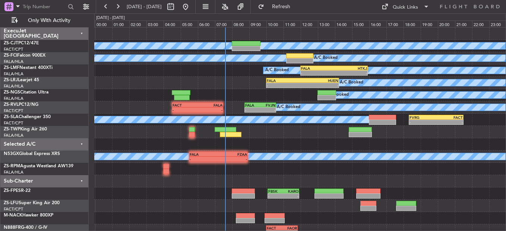
select select "9"
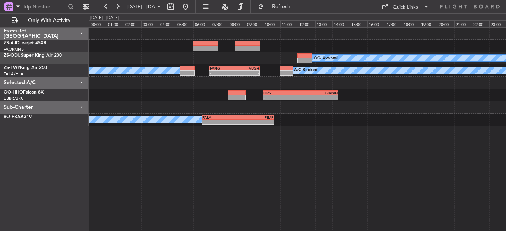
drag, startPoint x: 107, startPoint y: 8, endPoint x: 180, endPoint y: 9, distance: 73.8
click at [107, 8] on button at bounding box center [106, 7] width 12 height 12
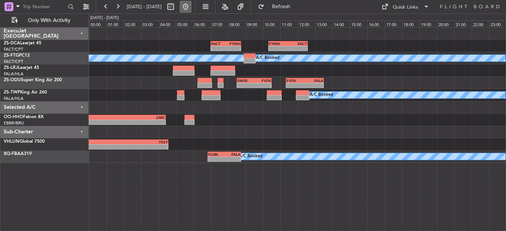
click at [191, 10] on button at bounding box center [186, 7] width 12 height 12
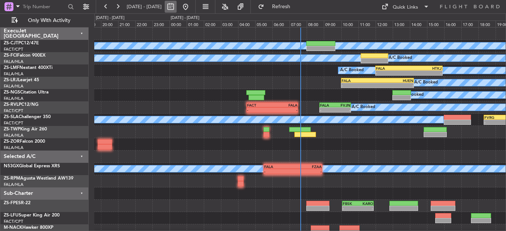
click at [177, 8] on button at bounding box center [171, 7] width 12 height 12
select select "8"
select select "2025"
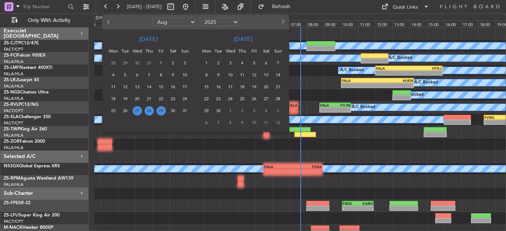
click at [158, 109] on span "29" at bounding box center [160, 110] width 9 height 9
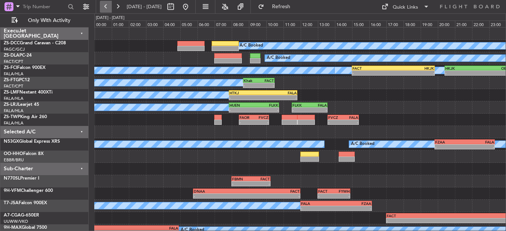
click at [107, 7] on button at bounding box center [106, 7] width 12 height 12
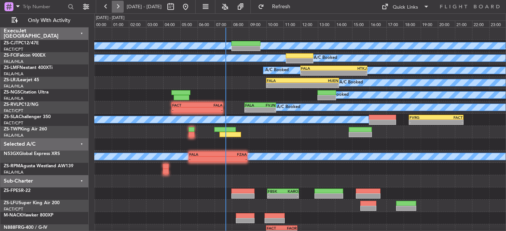
click at [115, 8] on button at bounding box center [118, 7] width 12 height 12
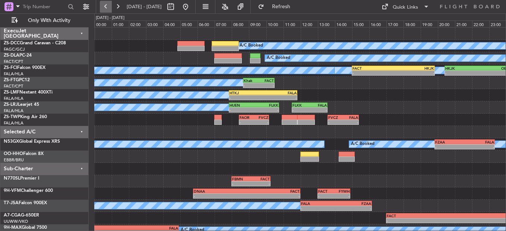
click at [102, 7] on button at bounding box center [106, 7] width 12 height 12
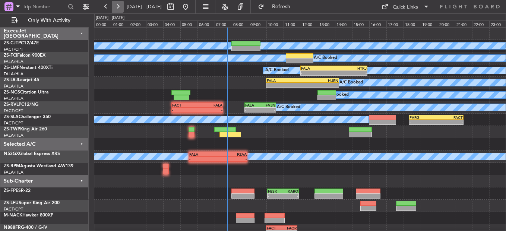
click at [117, 6] on button at bounding box center [118, 7] width 12 height 12
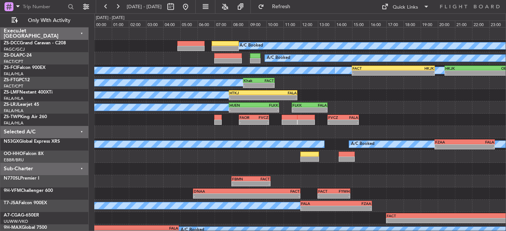
click at [328, 119] on div "FVCZ 13:35 Z FALA 15:25 Z" at bounding box center [343, 117] width 32 height 5
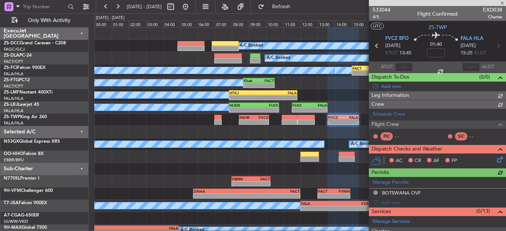
scroll to position [180, 0]
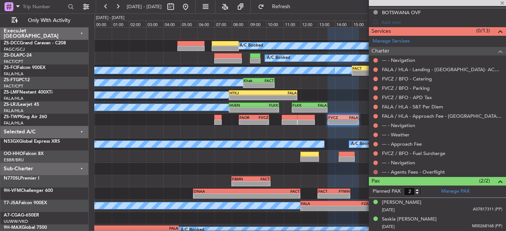
click at [375, 171] on button at bounding box center [375, 172] width 4 height 4
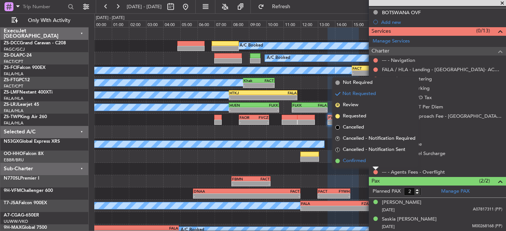
click at [372, 160] on li "Confirmed" at bounding box center [375, 160] width 86 height 11
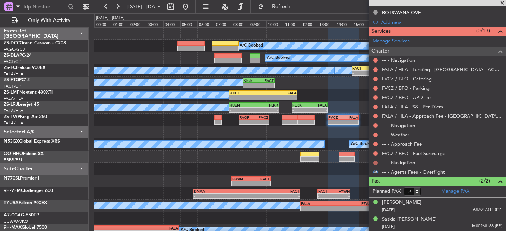
click at [375, 162] on button at bounding box center [375, 163] width 4 height 4
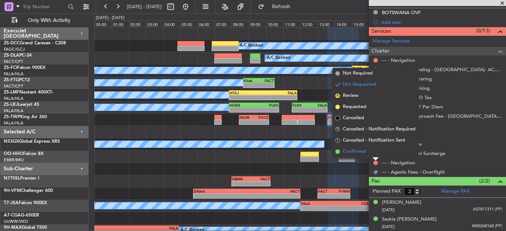
click at [374, 155] on li "Confirmed" at bounding box center [375, 151] width 86 height 11
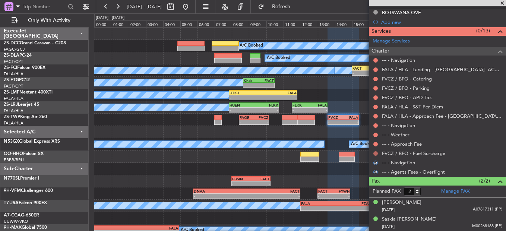
click at [375, 155] on button at bounding box center [375, 153] width 4 height 4
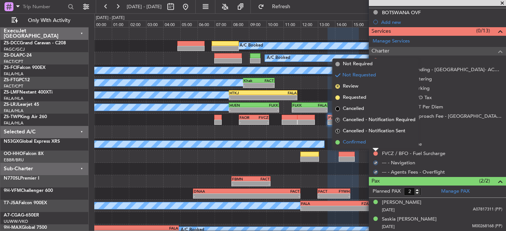
click at [375, 144] on li "Confirmed" at bounding box center [375, 142] width 86 height 11
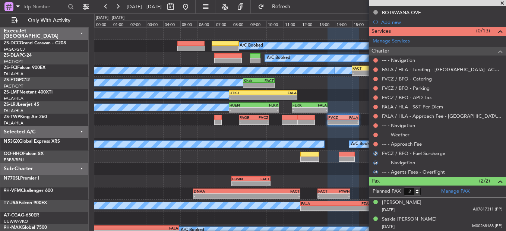
click at [375, 144] on button at bounding box center [375, 144] width 4 height 4
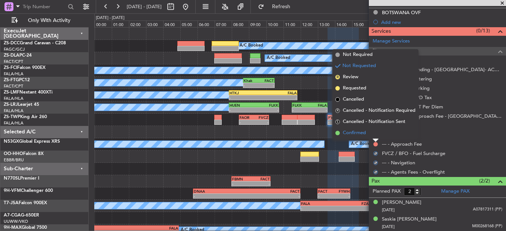
click at [374, 136] on li "Confirmed" at bounding box center [375, 132] width 86 height 11
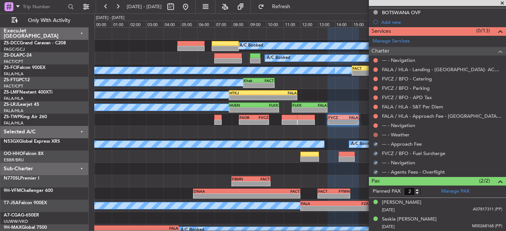
click at [374, 135] on button at bounding box center [375, 135] width 4 height 4
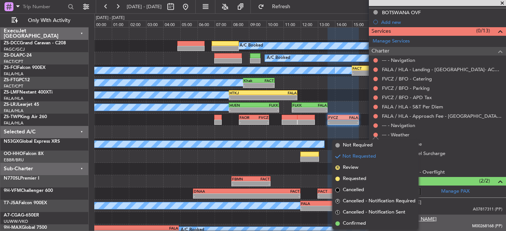
click at [384, 217] on li "S Cancelled - Notification Sent" at bounding box center [375, 212] width 86 height 11
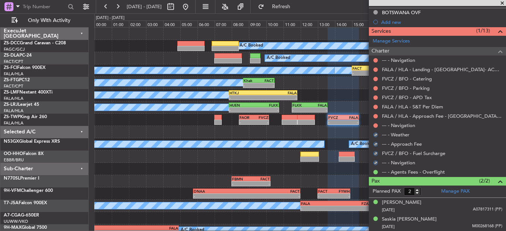
click at [377, 132] on nimbus-traffic-light at bounding box center [375, 135] width 6 height 6
click at [377, 133] on div at bounding box center [375, 135] width 4 height 4
click at [376, 133] on div at bounding box center [375, 135] width 4 height 4
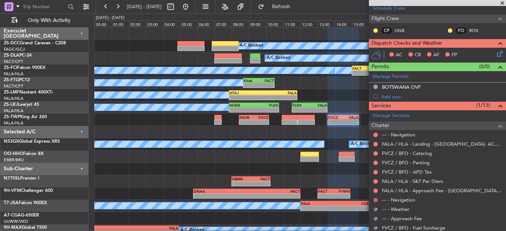
click at [375, 199] on button at bounding box center [375, 200] width 4 height 4
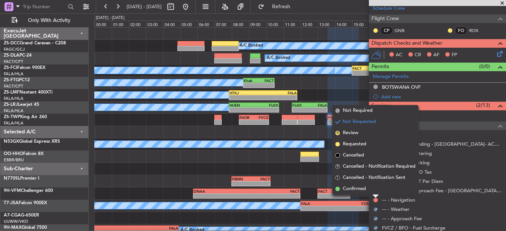
drag, startPoint x: 367, startPoint y: 192, endPoint x: 371, endPoint y: 191, distance: 3.7
click at [367, 191] on li "Confirmed" at bounding box center [375, 188] width 86 height 11
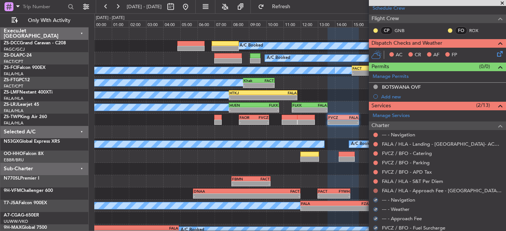
click at [374, 191] on button at bounding box center [375, 190] width 4 height 4
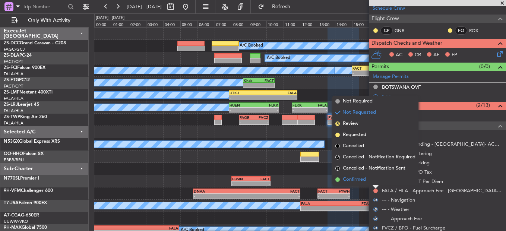
click at [373, 179] on li "Confirmed" at bounding box center [375, 179] width 86 height 11
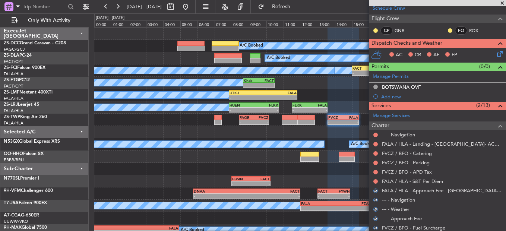
click at [373, 179] on div at bounding box center [375, 181] width 6 height 6
click at [377, 182] on div at bounding box center [375, 181] width 6 height 6
click at [375, 180] on button at bounding box center [375, 181] width 4 height 4
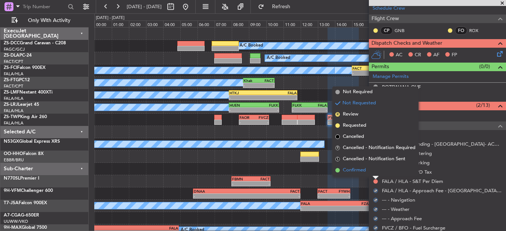
click at [374, 172] on li "Confirmed" at bounding box center [375, 170] width 86 height 11
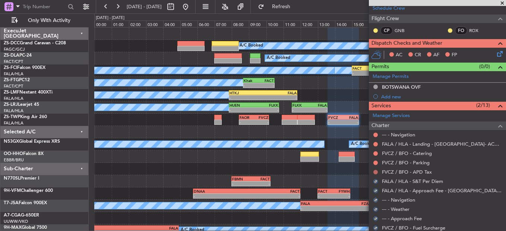
click at [374, 170] on button at bounding box center [375, 172] width 4 height 4
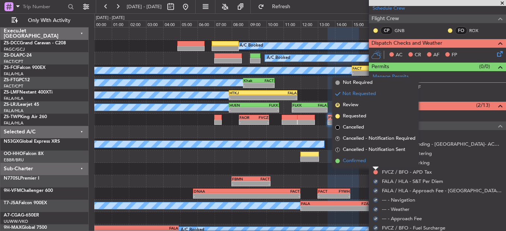
click at [374, 166] on li "Confirmed" at bounding box center [375, 160] width 86 height 11
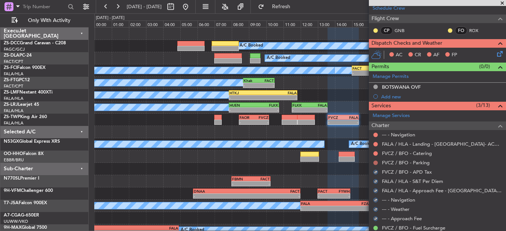
click at [374, 163] on button at bounding box center [375, 163] width 4 height 4
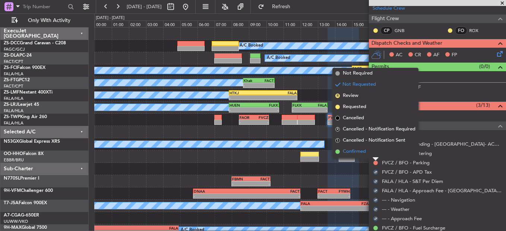
click at [375, 153] on li "Confirmed" at bounding box center [375, 151] width 86 height 11
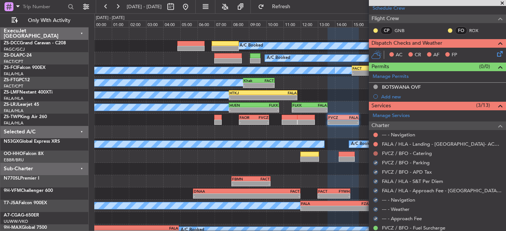
click at [376, 153] on button at bounding box center [375, 153] width 4 height 4
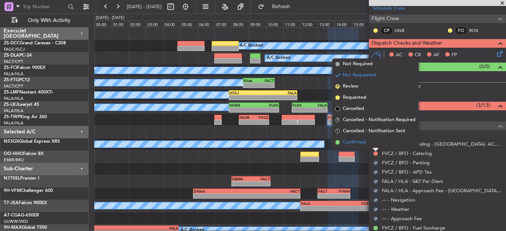
click at [373, 146] on li "Confirmed" at bounding box center [375, 142] width 86 height 11
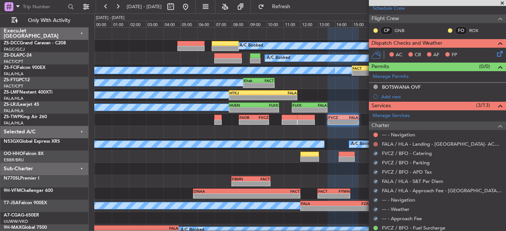
click at [373, 143] on button at bounding box center [375, 144] width 4 height 4
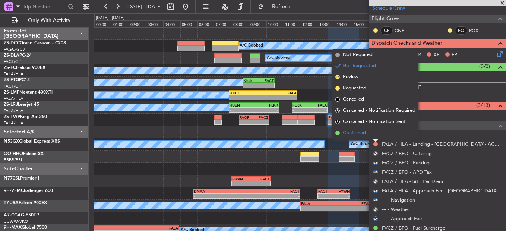
click at [374, 137] on li "Confirmed" at bounding box center [375, 132] width 86 height 11
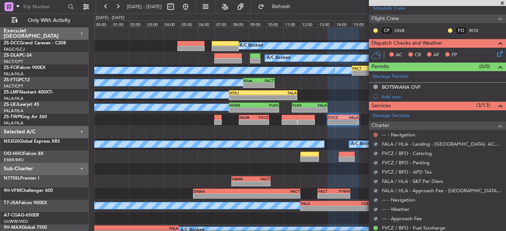
click at [375, 135] on button at bounding box center [375, 135] width 4 height 4
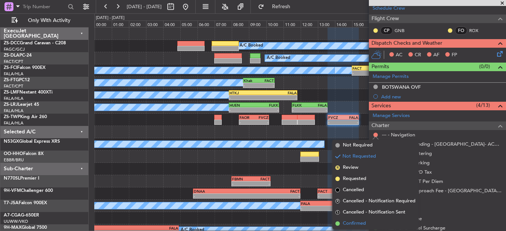
click at [361, 222] on span "Confirmed" at bounding box center [354, 223] width 23 height 7
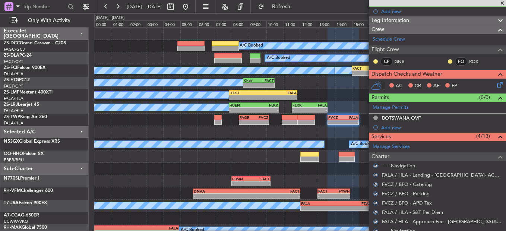
scroll to position [31, 0]
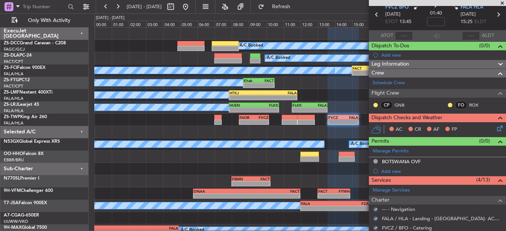
click at [447, 108] on div "FO ROX" at bounding box center [466, 105] width 39 height 8
click at [448, 103] on button at bounding box center [450, 105] width 4 height 4
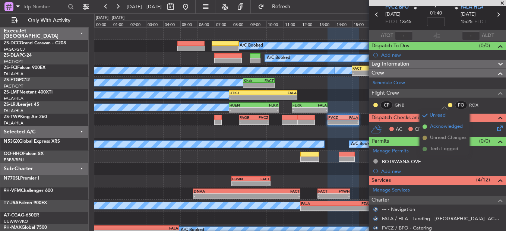
click at [453, 124] on span "Acknowledged" at bounding box center [446, 126] width 33 height 7
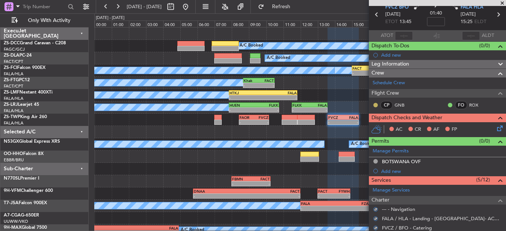
click at [374, 105] on button at bounding box center [375, 105] width 4 height 4
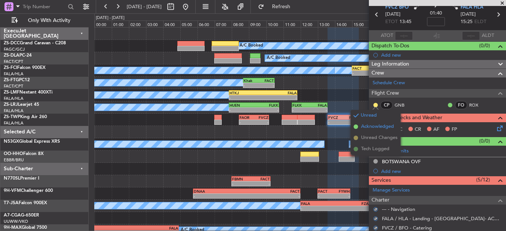
click at [379, 128] on span "Acknowledged" at bounding box center [377, 126] width 33 height 7
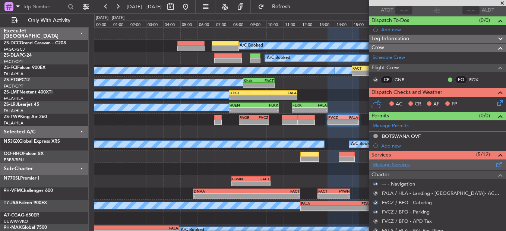
scroll to position [180, 0]
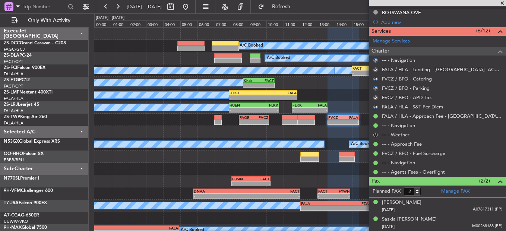
click at [373, 134] on button "S" at bounding box center [375, 135] width 4 height 4
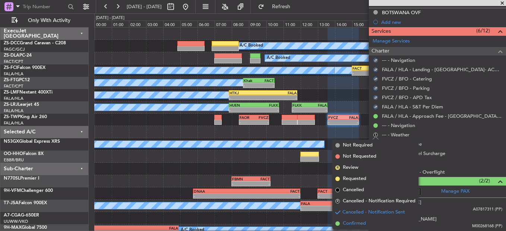
click at [365, 219] on li "Confirmed" at bounding box center [375, 223] width 86 height 11
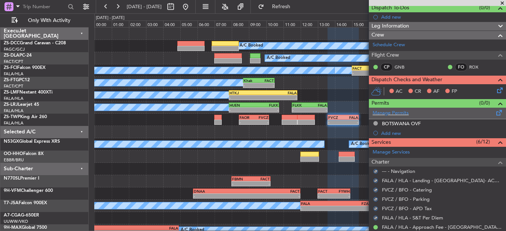
scroll to position [69, 0]
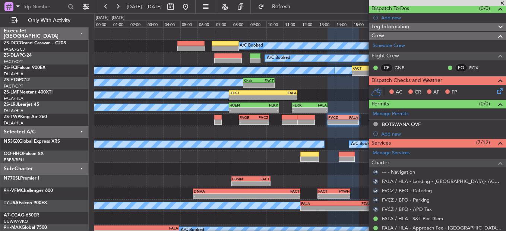
click at [495, 89] on icon at bounding box center [498, 90] width 6 height 6
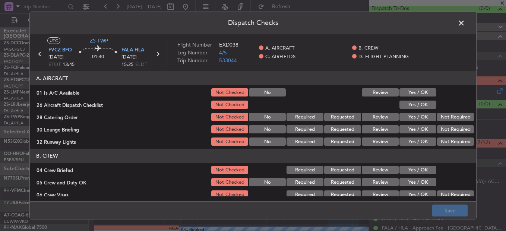
click at [424, 93] on button "Yes / OK" at bounding box center [417, 92] width 37 height 8
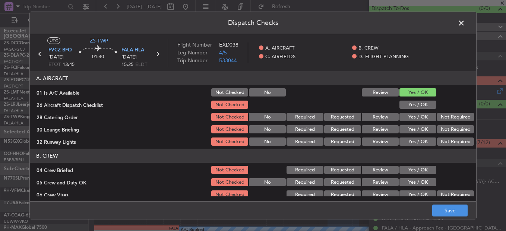
click at [425, 102] on button "Yes / OK" at bounding box center [417, 105] width 37 height 8
drag, startPoint x: 428, startPoint y: 105, endPoint x: 450, endPoint y: 113, distance: 24.2
click at [429, 105] on button "Yes / OK" at bounding box center [417, 105] width 37 height 8
drag, startPoint x: 454, startPoint y: 117, endPoint x: 450, endPoint y: 135, distance: 18.4
click at [454, 118] on button "Not Required" at bounding box center [455, 117] width 37 height 8
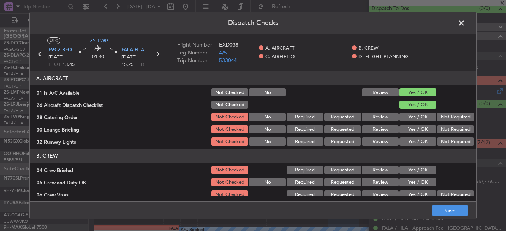
click at [453, 129] on section "A. AIRCRAFT 01 Is A/C Available Not Checked No Review Yes / OK 26 Aircraft Disp…" at bounding box center [253, 109] width 446 height 76
drag, startPoint x: 450, startPoint y: 135, endPoint x: 446, endPoint y: 137, distance: 5.0
click at [448, 136] on section "A. AIRCRAFT 01 Is A/C Available Not Checked No Review Yes / OK 26 Aircraft Disp…" at bounding box center [253, 109] width 446 height 76
click at [443, 128] on button "Not Required" at bounding box center [455, 129] width 37 height 8
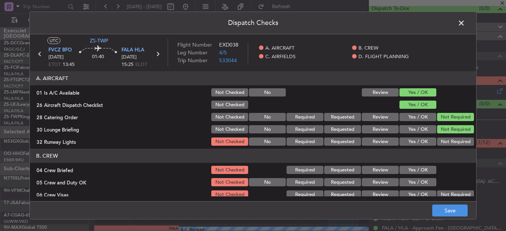
click at [444, 134] on div "Not Required" at bounding box center [455, 129] width 38 height 10
click at [444, 141] on button "Not Required" at bounding box center [455, 141] width 37 height 8
click at [439, 156] on header "B. CREW" at bounding box center [253, 156] width 446 height 14
click at [397, 176] on section "B. CREW 04 Crew Briefed Not Checked Required Requested Review Yes / OK 05 Crew …" at bounding box center [253, 193] width 446 height 88
click at [407, 174] on button "Yes / OK" at bounding box center [417, 170] width 37 height 8
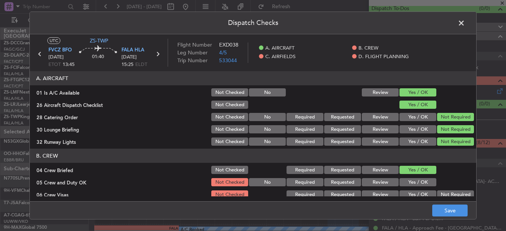
click at [410, 181] on button "Yes / OK" at bounding box center [417, 182] width 37 height 8
click at [413, 183] on button "Yes / OK" at bounding box center [417, 182] width 37 height 8
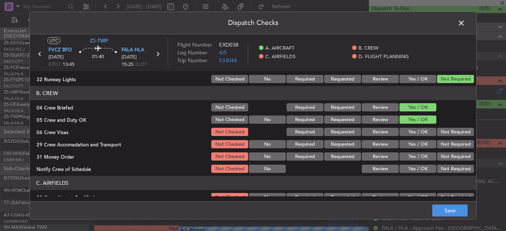
scroll to position [37, 0]
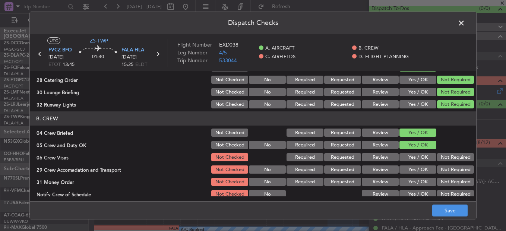
click at [447, 162] on div "Not Required" at bounding box center [455, 157] width 38 height 10
click at [446, 160] on button "Not Required" at bounding box center [455, 157] width 37 height 8
click at [446, 165] on section "B. CREW 04 Crew Briefed Not Checked Required Requested Review Yes / OK 05 Crew …" at bounding box center [253, 155] width 446 height 88
click at [447, 170] on button "Not Required" at bounding box center [455, 169] width 37 height 8
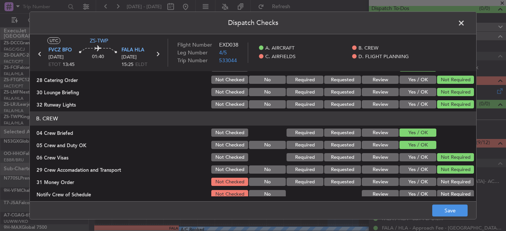
click at [447, 175] on section "B. CREW 04 Crew Briefed Not Checked Required Requested Review Yes / OK 05 Crew …" at bounding box center [253, 155] width 446 height 88
click at [449, 180] on button "Not Required" at bounding box center [455, 182] width 37 height 8
click at [449, 185] on button "Not Required" at bounding box center [455, 182] width 37 height 8
click at [451, 190] on div "Not Required" at bounding box center [455, 194] width 38 height 10
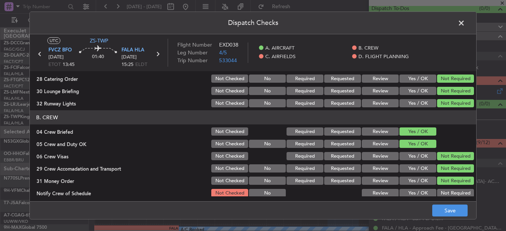
click at [452, 192] on button "Not Required" at bounding box center [455, 193] width 37 height 8
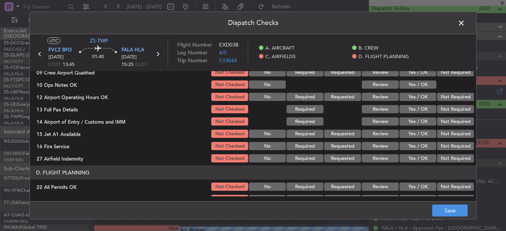
scroll to position [113, 0]
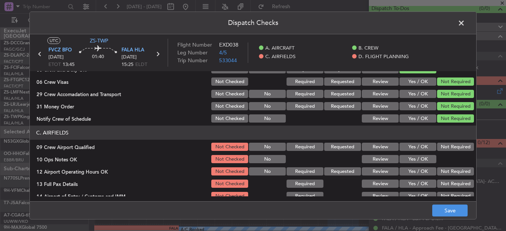
click at [444, 142] on div "Not Required" at bounding box center [455, 147] width 38 height 10
click at [439, 149] on button "Not Required" at bounding box center [455, 147] width 37 height 8
click at [422, 158] on button "Yes / OK" at bounding box center [417, 159] width 37 height 8
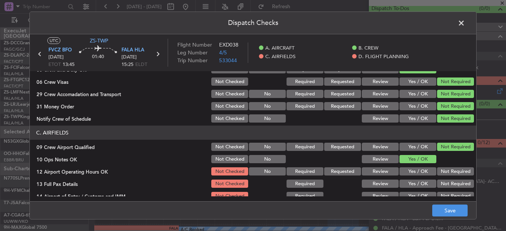
drag, startPoint x: 440, startPoint y: 168, endPoint x: 444, endPoint y: 175, distance: 8.4
click at [440, 168] on button "Not Required" at bounding box center [455, 171] width 37 height 8
drag, startPoint x: 446, startPoint y: 175, endPoint x: 448, endPoint y: 185, distance: 10.0
click at [446, 176] on div "Not Required" at bounding box center [455, 171] width 38 height 10
click at [448, 182] on button "Not Required" at bounding box center [455, 184] width 37 height 8
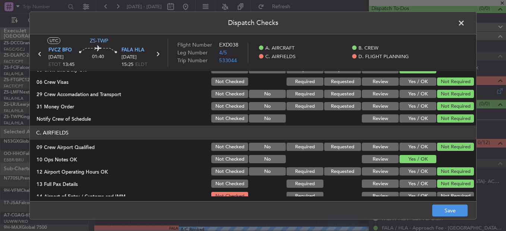
click at [448, 185] on button "Not Required" at bounding box center [455, 184] width 37 height 8
click at [448, 192] on section "C. AIRFIELDS 09 Crew Airport Qualified Not Checked No Required Requested Review…" at bounding box center [253, 182] width 446 height 112
click at [448, 192] on button "Not Required" at bounding box center [455, 196] width 37 height 8
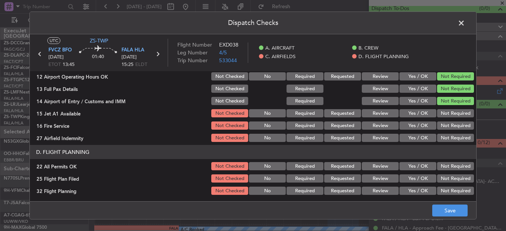
scroll to position [209, 0]
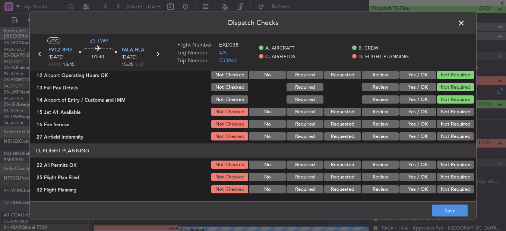
drag, startPoint x: 443, startPoint y: 115, endPoint x: 444, endPoint y: 120, distance: 5.6
click at [445, 116] on button "Not Required" at bounding box center [455, 112] width 37 height 8
drag, startPoint x: 444, startPoint y: 120, endPoint x: 443, endPoint y: 133, distance: 12.3
click at [443, 121] on button "Not Required" at bounding box center [455, 124] width 37 height 8
click at [443, 133] on button "Not Required" at bounding box center [455, 136] width 37 height 8
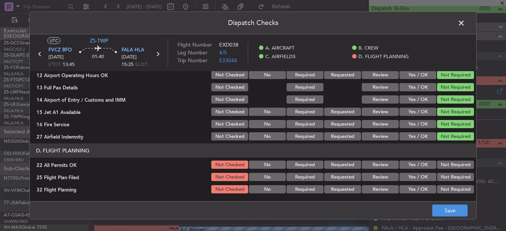
click at [441, 137] on button "Not Required" at bounding box center [455, 136] width 37 height 8
click at [440, 159] on section "D. FLIGHT PLANNING 22 All Permits OK Not Checked No Required Requested Review Y…" at bounding box center [253, 168] width 446 height 51
click at [437, 165] on button "Not Required" at bounding box center [455, 165] width 37 height 8
click at [365, 187] on button "Review" at bounding box center [380, 189] width 37 height 8
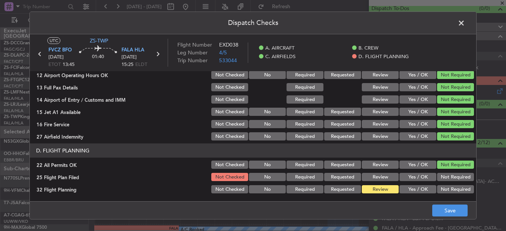
click at [365, 190] on button "Review" at bounding box center [380, 189] width 37 height 8
click at [390, 182] on div "Review" at bounding box center [380, 177] width 38 height 10
click at [387, 177] on button "Review" at bounding box center [380, 177] width 37 height 8
click at [452, 208] on button "Save" at bounding box center [449, 211] width 35 height 12
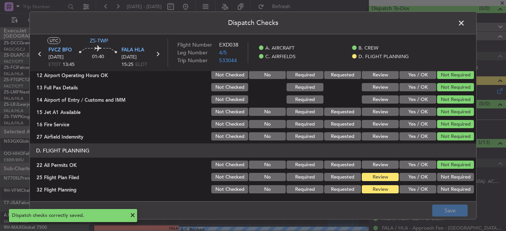
click at [39, 53] on icon at bounding box center [40, 54] width 10 height 10
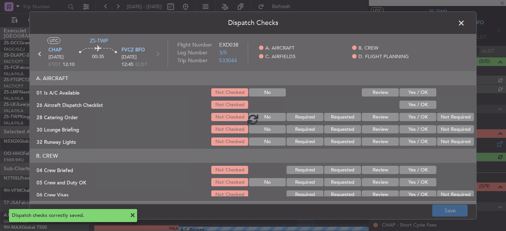
scroll to position [69, 0]
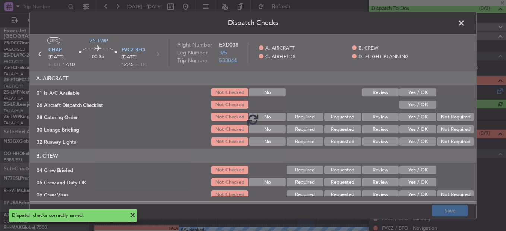
click at [405, 90] on div at bounding box center [253, 119] width 446 height 170
click at [409, 96] on div at bounding box center [253, 119] width 446 height 170
click at [415, 101] on div at bounding box center [253, 119] width 446 height 170
click at [491, 118] on div "Dispatch Checks UTC ZS-TWP CHAP 29/08/2025 ETOT 12:10 00:35 FVCZ BFO 29/08/2025…" at bounding box center [253, 115] width 506 height 231
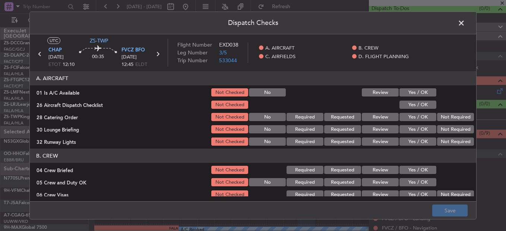
click at [410, 91] on button "Yes / OK" at bounding box center [417, 92] width 37 height 8
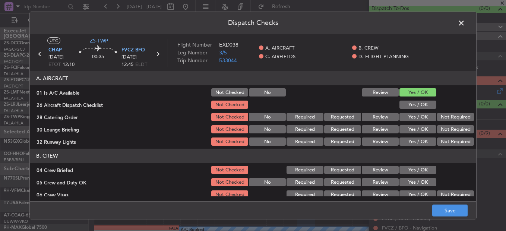
click at [415, 103] on button "Yes / OK" at bounding box center [417, 105] width 37 height 8
drag, startPoint x: 460, startPoint y: 118, endPoint x: 457, endPoint y: 129, distance: 10.8
click at [460, 120] on button "Not Required" at bounding box center [455, 117] width 37 height 8
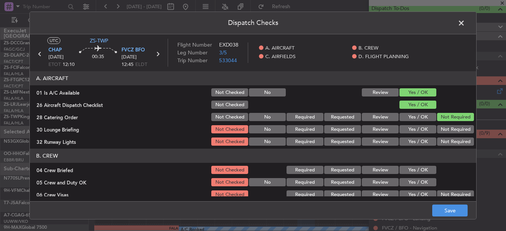
click at [457, 131] on button "Not Required" at bounding box center [455, 129] width 37 height 8
drag, startPoint x: 457, startPoint y: 131, endPoint x: 457, endPoint y: 136, distance: 5.6
click at [457, 132] on button "Not Required" at bounding box center [455, 129] width 37 height 8
click at [457, 142] on button "Not Required" at bounding box center [455, 141] width 37 height 8
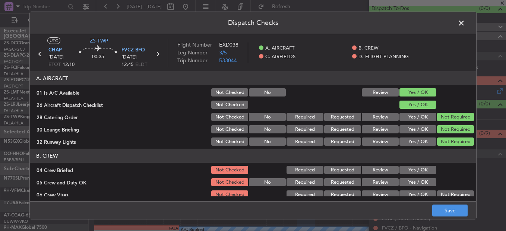
drag, startPoint x: 418, startPoint y: 180, endPoint x: 413, endPoint y: 186, distance: 7.2
click at [415, 183] on section "B. CREW 04 Crew Briefed Not Checked Required Requested Review Yes / OK 05 Crew …" at bounding box center [253, 193] width 446 height 88
click at [413, 187] on div "Yes / OK" at bounding box center [417, 182] width 38 height 10
click at [413, 174] on div "Yes / OK" at bounding box center [417, 170] width 38 height 10
click at [419, 171] on button "Yes / OK" at bounding box center [417, 170] width 37 height 8
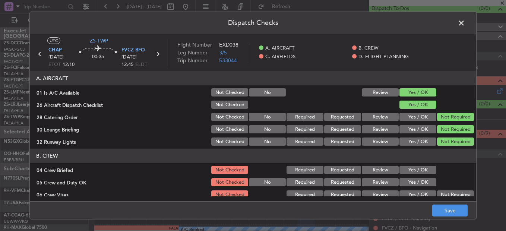
click at [419, 174] on div "Yes / OK" at bounding box center [417, 170] width 38 height 10
click at [418, 178] on button "Yes / OK" at bounding box center [417, 182] width 37 height 8
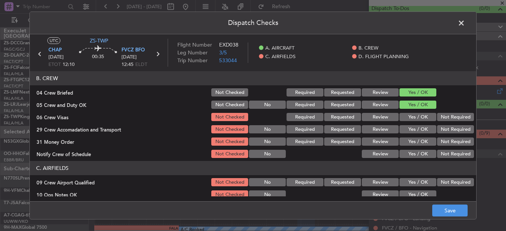
scroll to position [74, 0]
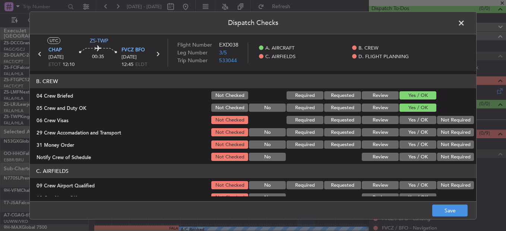
click at [444, 119] on button "Not Required" at bounding box center [455, 120] width 37 height 8
drag, startPoint x: 444, startPoint y: 119, endPoint x: 443, endPoint y: 129, distance: 10.5
click at [444, 124] on button "Not Required" at bounding box center [455, 120] width 37 height 8
click at [443, 130] on button "Not Required" at bounding box center [455, 132] width 37 height 8
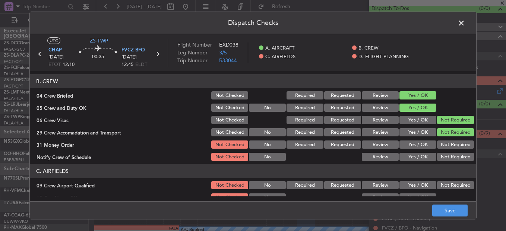
click at [440, 137] on div "Not Required" at bounding box center [455, 132] width 38 height 10
click at [440, 145] on button "Not Required" at bounding box center [455, 144] width 37 height 8
click at [440, 149] on button "Not Required" at bounding box center [455, 144] width 37 height 8
click at [440, 153] on button "Not Required" at bounding box center [455, 157] width 37 height 8
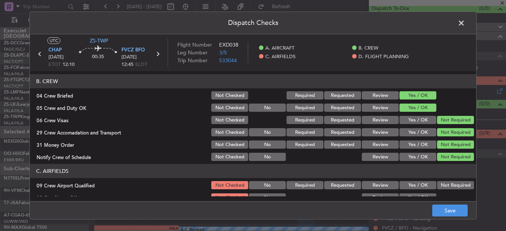
click at [440, 155] on button "Not Required" at bounding box center [455, 157] width 37 height 8
click at [438, 184] on div "Not Required" at bounding box center [455, 185] width 38 height 10
click at [437, 182] on button "Not Required" at bounding box center [455, 185] width 37 height 8
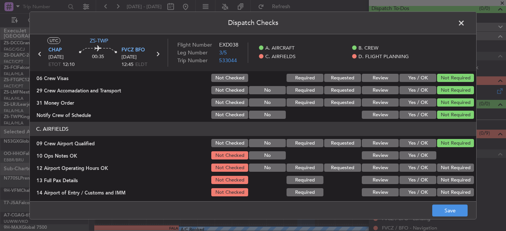
scroll to position [98, 0]
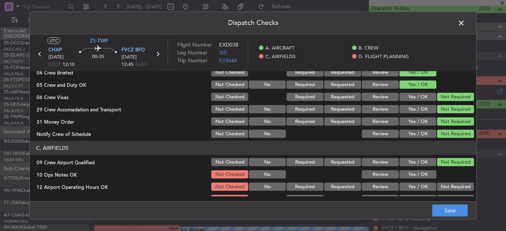
drag, startPoint x: 421, startPoint y: 174, endPoint x: 427, endPoint y: 176, distance: 6.0
click at [421, 174] on button "Yes / OK" at bounding box center [417, 174] width 37 height 8
click at [437, 186] on button "Not Required" at bounding box center [455, 187] width 37 height 8
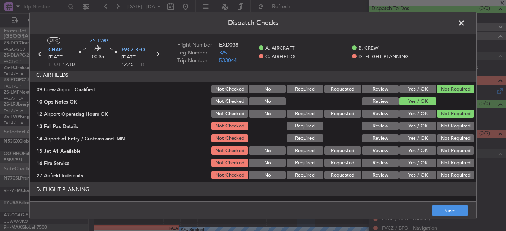
scroll to position [172, 0]
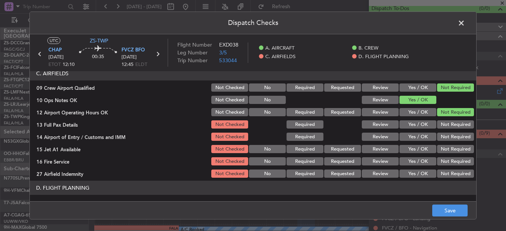
click at [456, 125] on button "Not Required" at bounding box center [455, 124] width 37 height 8
drag, startPoint x: 454, startPoint y: 136, endPoint x: 451, endPoint y: 142, distance: 7.0
click at [454, 137] on button "Not Required" at bounding box center [455, 137] width 37 height 8
drag, startPoint x: 451, startPoint y: 142, endPoint x: 451, endPoint y: 146, distance: 3.7
click at [451, 142] on section "C. AIRFIELDS 09 Crew Airport Qualified Not Checked No Required Requested Review…" at bounding box center [253, 122] width 446 height 112
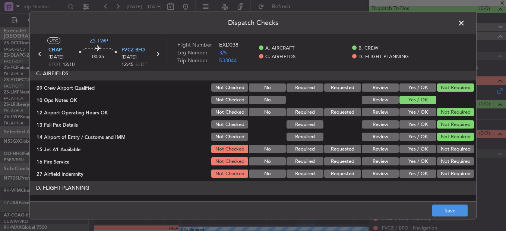
click at [451, 151] on button "Not Required" at bounding box center [455, 149] width 37 height 8
click at [451, 155] on section "C. AIRFIELDS 09 Crew Airport Qualified Not Checked No Required Requested Review…" at bounding box center [253, 122] width 446 height 112
click at [451, 161] on button "Not Required" at bounding box center [455, 161] width 37 height 8
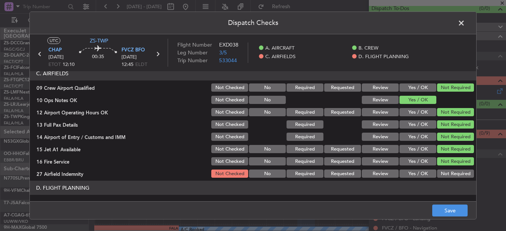
click at [449, 170] on button "Not Required" at bounding box center [455, 173] width 37 height 8
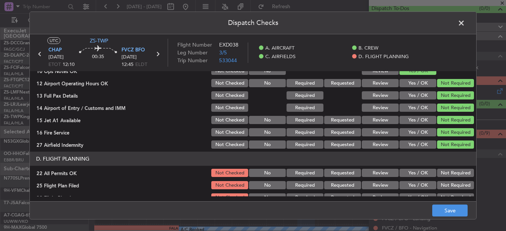
scroll to position [209, 0]
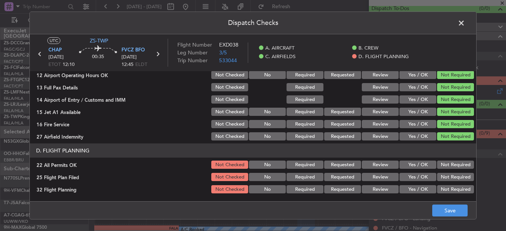
click at [449, 165] on button "Not Required" at bounding box center [455, 165] width 37 height 8
click at [403, 179] on button "Yes / OK" at bounding box center [417, 177] width 37 height 8
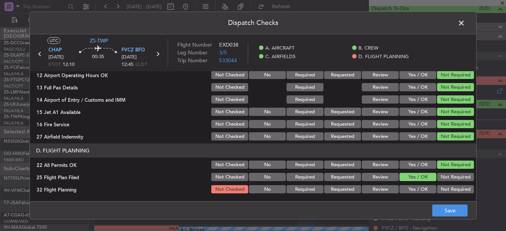
click at [380, 180] on button "Review" at bounding box center [380, 177] width 37 height 8
click at [378, 183] on section "D. FLIGHT PLANNING 22 All Permits OK Not Checked No Required Requested Review Y…" at bounding box center [253, 168] width 446 height 51
click at [386, 191] on button "Review" at bounding box center [380, 189] width 37 height 8
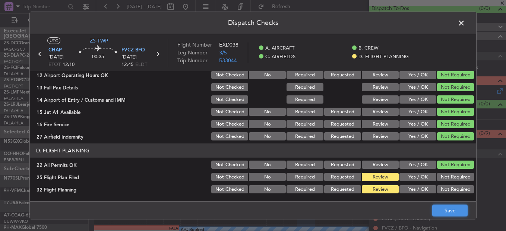
click at [467, 213] on button "Save" at bounding box center [449, 211] width 35 height 12
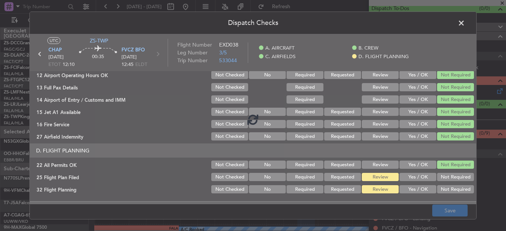
click at [447, 210] on footer "Save" at bounding box center [253, 210] width 446 height 18
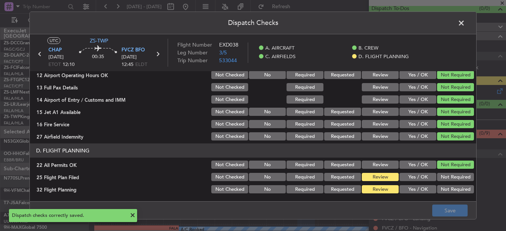
click at [465, 23] on span at bounding box center [465, 25] width 0 height 15
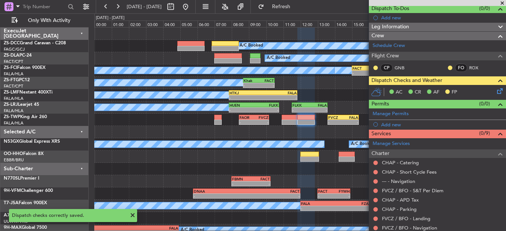
scroll to position [106, 0]
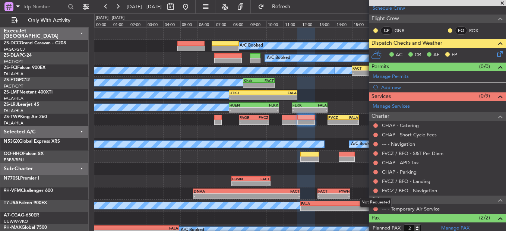
click at [376, 208] on mat-tooltip-component "Not Requested" at bounding box center [376, 203] width 42 height 20
click at [376, 210] on button at bounding box center [375, 209] width 4 height 4
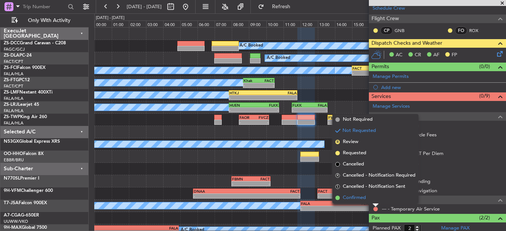
click at [342, 195] on li "Confirmed" at bounding box center [375, 197] width 86 height 11
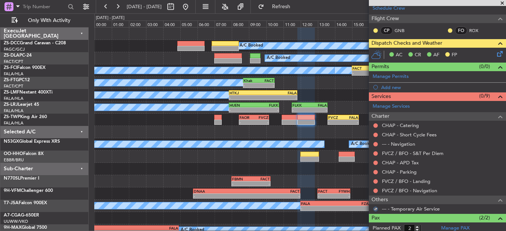
click at [373, 189] on div at bounding box center [375, 191] width 6 height 6
click at [374, 190] on button at bounding box center [375, 190] width 4 height 4
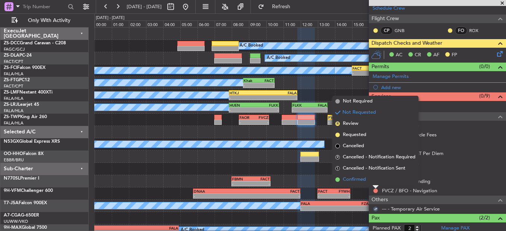
click at [373, 183] on li "Confirmed" at bounding box center [375, 179] width 86 height 11
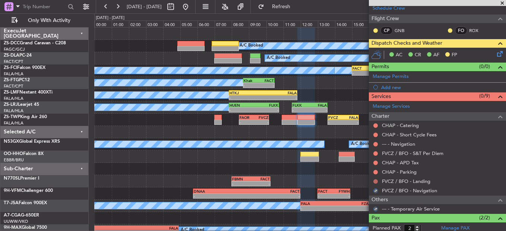
click at [375, 181] on button at bounding box center [375, 181] width 4 height 4
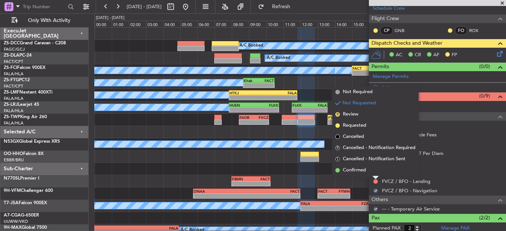
click at [374, 176] on div at bounding box center [375, 177] width 6 height 3
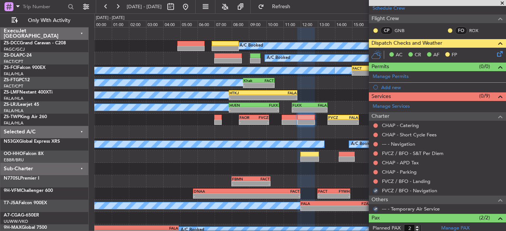
click at [375, 180] on mat-tooltip-component "Not Requested" at bounding box center [376, 184] width 42 height 20
click at [375, 180] on button at bounding box center [375, 181] width 4 height 4
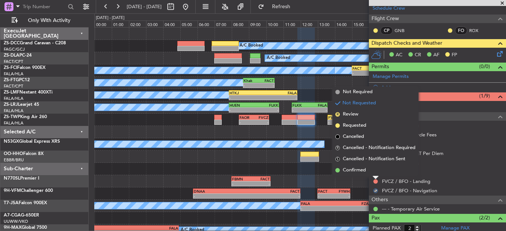
click at [374, 171] on li "Confirmed" at bounding box center [375, 170] width 86 height 11
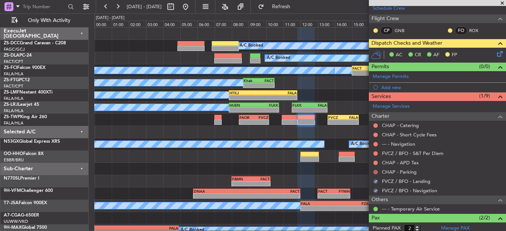
click at [376, 171] on button at bounding box center [375, 172] width 4 height 4
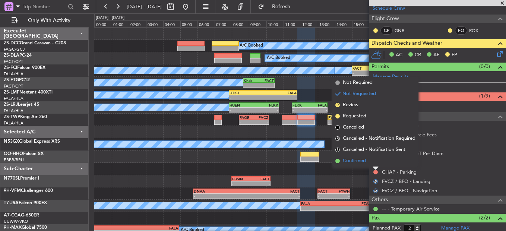
click at [375, 163] on li "Confirmed" at bounding box center [375, 160] width 86 height 11
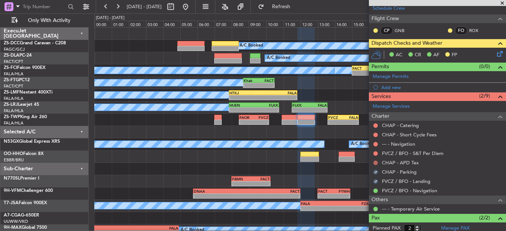
click at [375, 163] on button at bounding box center [375, 163] width 4 height 4
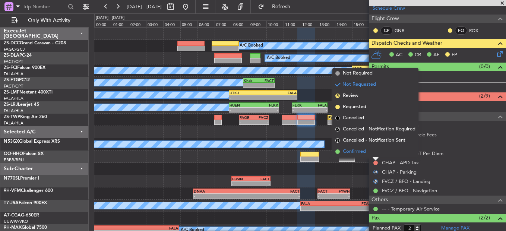
click at [372, 155] on li "Confirmed" at bounding box center [375, 151] width 86 height 11
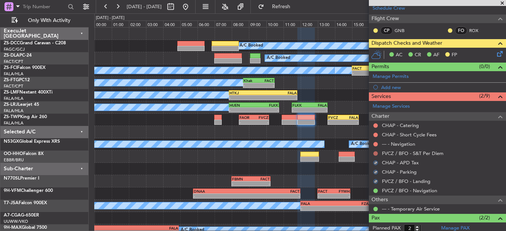
click at [375, 153] on button at bounding box center [375, 153] width 4 height 4
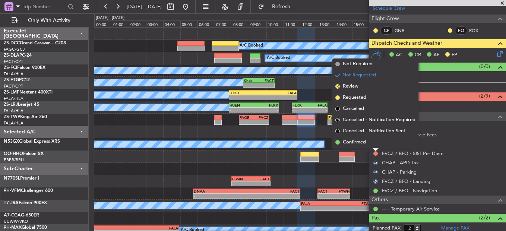
click at [373, 145] on li "Confirmed" at bounding box center [375, 142] width 86 height 11
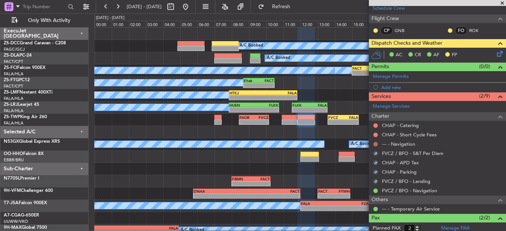
click at [377, 142] on button at bounding box center [375, 144] width 4 height 4
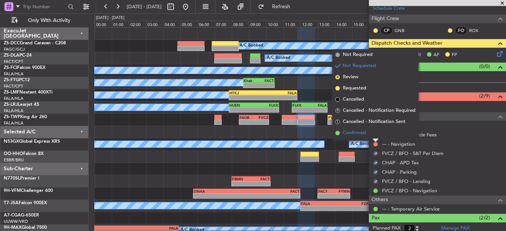
click at [377, 133] on li "Confirmed" at bounding box center [375, 132] width 86 height 11
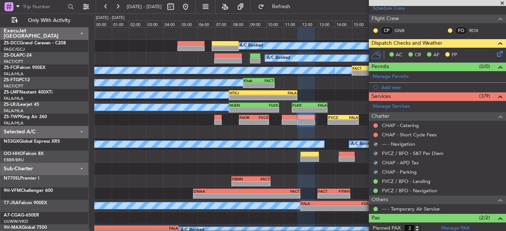
click at [377, 133] on button at bounding box center [375, 135] width 4 height 4
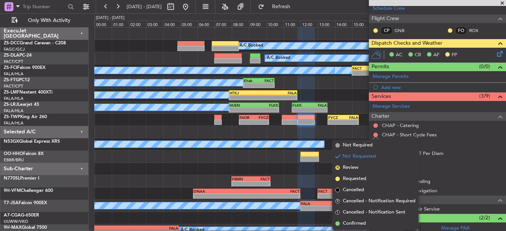
drag, startPoint x: 364, startPoint y: 221, endPoint x: 381, endPoint y: 165, distance: 58.1
click at [365, 220] on span "Confirmed" at bounding box center [354, 223] width 23 height 7
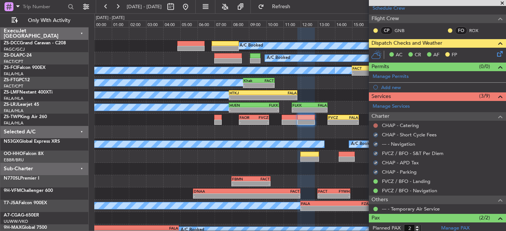
click at [375, 126] on button at bounding box center [375, 125] width 4 height 4
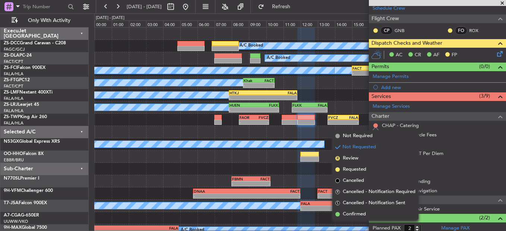
click at [375, 210] on li "Confirmed" at bounding box center [375, 214] width 86 height 11
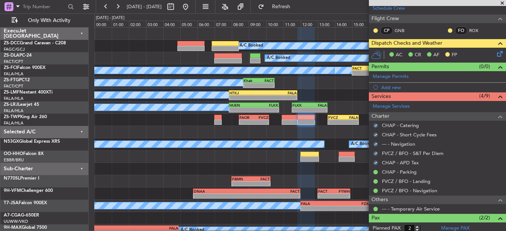
click at [441, 29] on div "CP GNB FO ROX" at bounding box center [437, 31] width 134 height 13
click at [448, 29] on button at bounding box center [450, 30] width 4 height 4
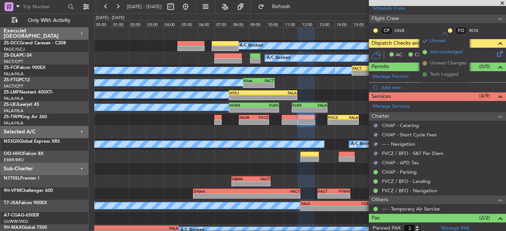
click at [432, 55] on li "Acknowledged" at bounding box center [444, 52] width 50 height 11
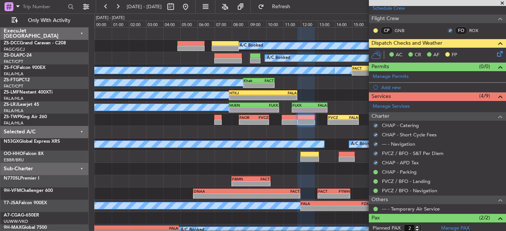
click at [375, 33] on div at bounding box center [375, 31] width 6 height 6
click at [374, 31] on button at bounding box center [375, 30] width 4 height 4
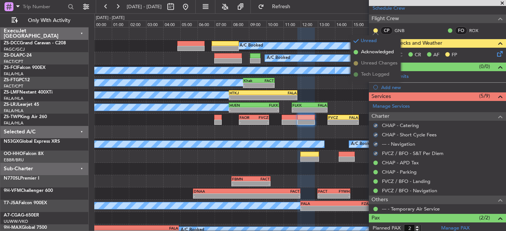
drag, startPoint x: 373, startPoint y: 50, endPoint x: 374, endPoint y: 56, distance: 6.0
click at [373, 51] on span "Acknowledged" at bounding box center [377, 51] width 33 height 7
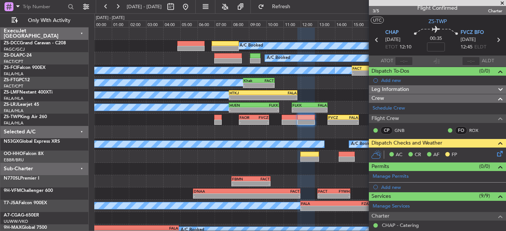
scroll to position [0, 0]
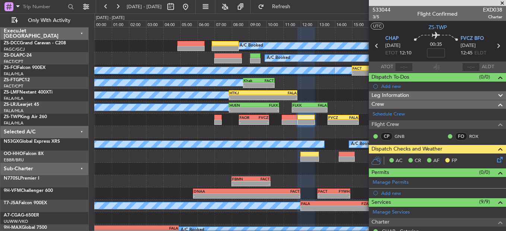
click at [372, 46] on icon at bounding box center [377, 46] width 10 height 10
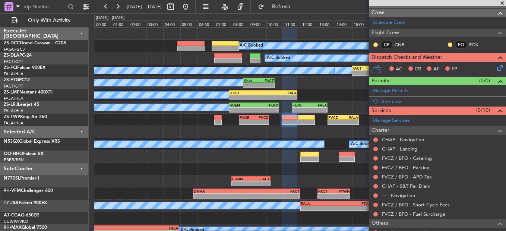
scroll to position [152, 0]
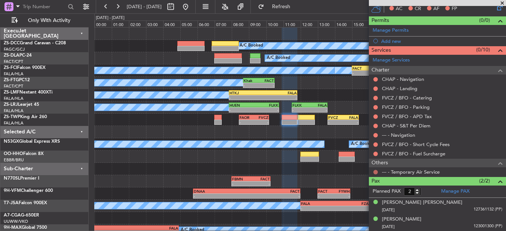
click at [375, 170] on button at bounding box center [375, 172] width 4 height 4
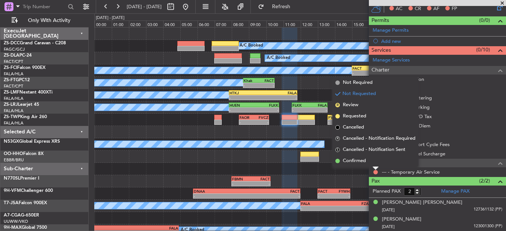
click at [370, 165] on li "Confirmed" at bounding box center [375, 160] width 86 height 11
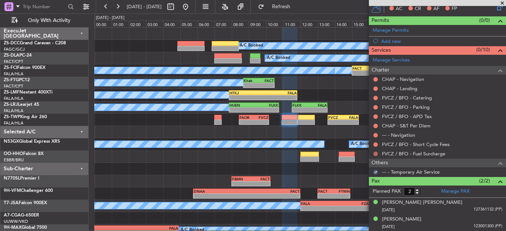
click at [377, 152] on button at bounding box center [375, 154] width 4 height 4
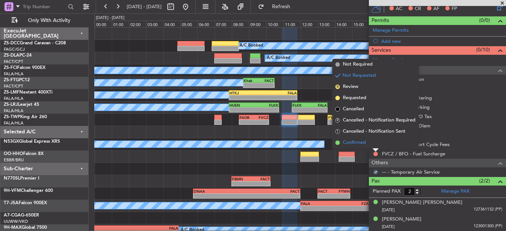
click at [383, 146] on li "Confirmed" at bounding box center [375, 142] width 86 height 11
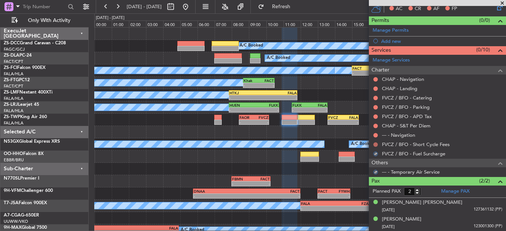
click at [375, 144] on button at bounding box center [375, 144] width 4 height 4
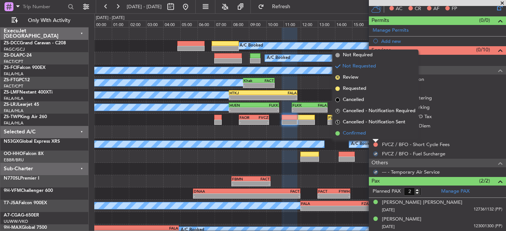
click at [375, 133] on li "Confirmed" at bounding box center [375, 133] width 86 height 11
click at [375, 133] on button at bounding box center [375, 135] width 4 height 4
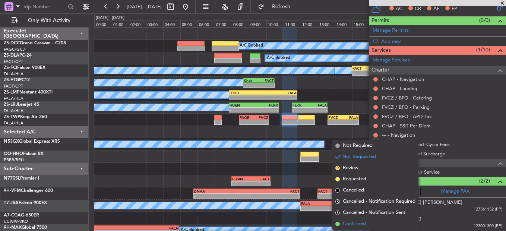
drag, startPoint x: 362, startPoint y: 218, endPoint x: 358, endPoint y: 227, distance: 10.3
click at [359, 227] on ul "Not Required Not Requested R Review Requested Cancelled R Cancelled - Notificat…" at bounding box center [375, 184] width 86 height 89
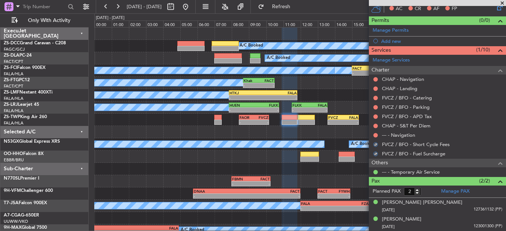
click at [372, 134] on div "--- - Navigation" at bounding box center [437, 134] width 137 height 9
click at [374, 135] on button at bounding box center [375, 135] width 4 height 4
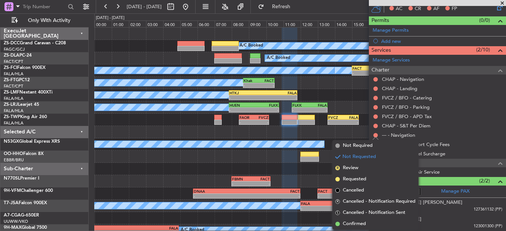
click at [360, 223] on span "Confirmed" at bounding box center [354, 223] width 23 height 7
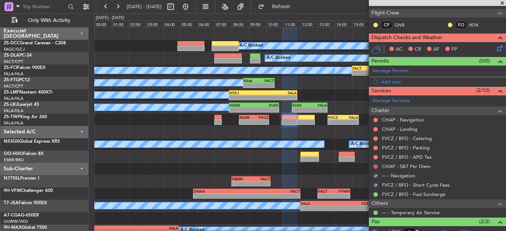
scroll to position [77, 0]
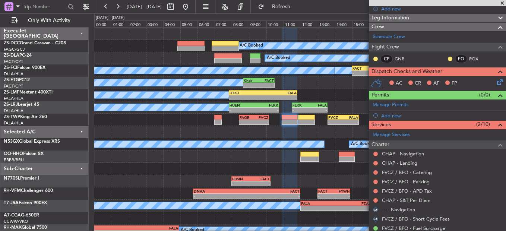
click at [374, 197] on div at bounding box center [375, 200] width 6 height 6
click at [374, 200] on button at bounding box center [375, 200] width 4 height 4
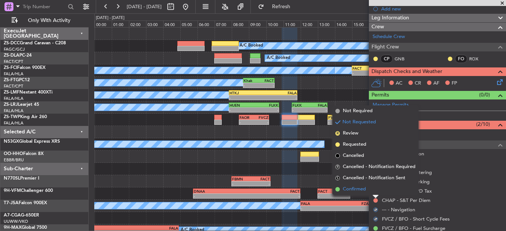
click at [369, 191] on li "Confirmed" at bounding box center [375, 189] width 86 height 11
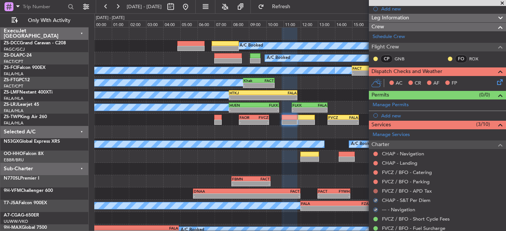
click at [376, 192] on button at bounding box center [375, 191] width 4 height 4
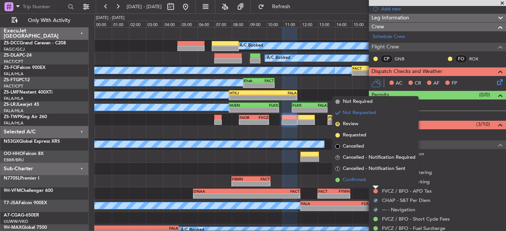
click at [377, 184] on li "Confirmed" at bounding box center [375, 179] width 86 height 11
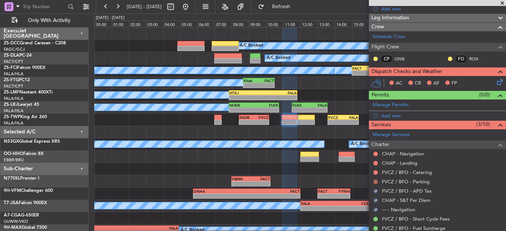
click at [377, 180] on button at bounding box center [375, 182] width 4 height 4
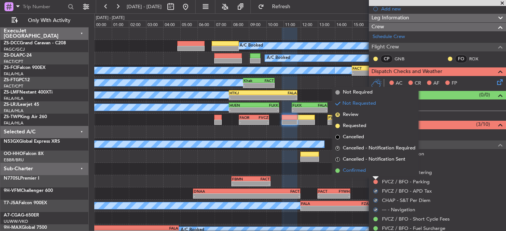
click at [375, 174] on li "Confirmed" at bounding box center [375, 170] width 86 height 11
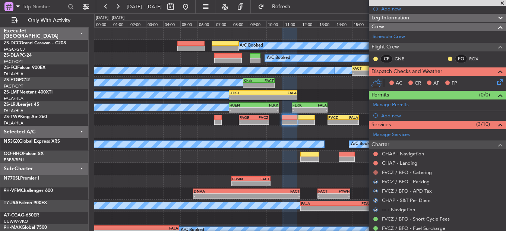
click at [375, 173] on button at bounding box center [375, 172] width 4 height 4
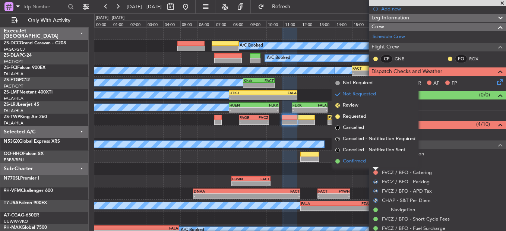
click at [375, 165] on li "Confirmed" at bounding box center [375, 161] width 86 height 11
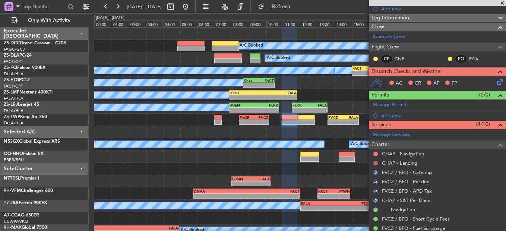
click at [375, 162] on button at bounding box center [375, 163] width 4 height 4
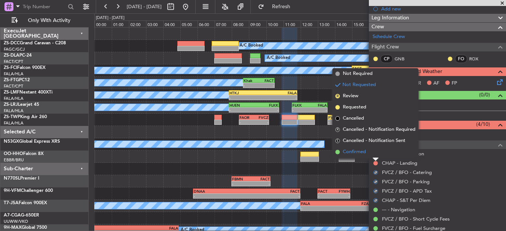
click at [374, 152] on li "Confirmed" at bounding box center [375, 151] width 86 height 11
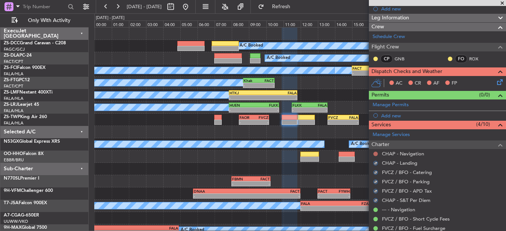
click at [374, 153] on button at bounding box center [375, 154] width 4 height 4
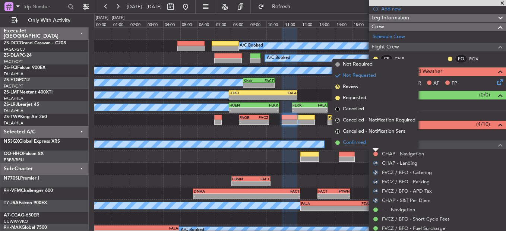
click at [373, 146] on li "Confirmed" at bounding box center [375, 142] width 86 height 11
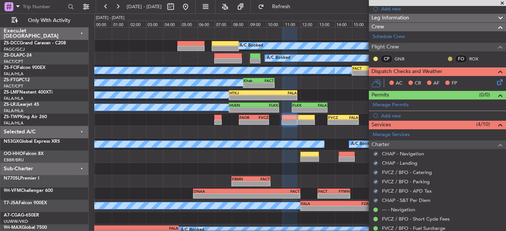
click at [448, 59] on button at bounding box center [450, 59] width 4 height 4
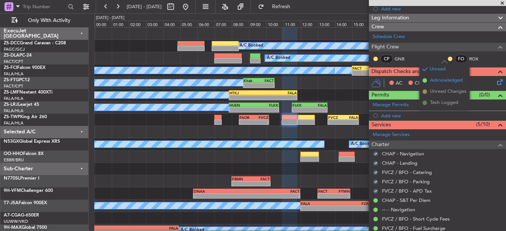
click at [435, 77] on span "Acknowledged" at bounding box center [446, 80] width 33 height 7
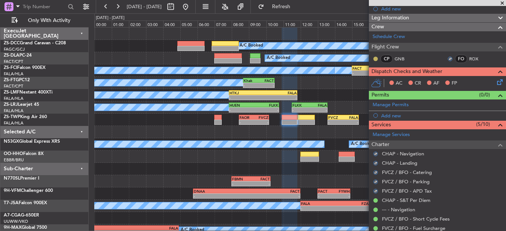
click at [374, 58] on button at bounding box center [375, 59] width 4 height 4
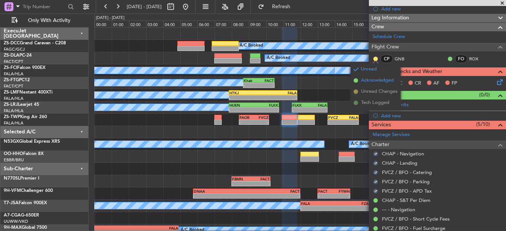
click at [374, 83] on span "Acknowledged" at bounding box center [377, 80] width 33 height 7
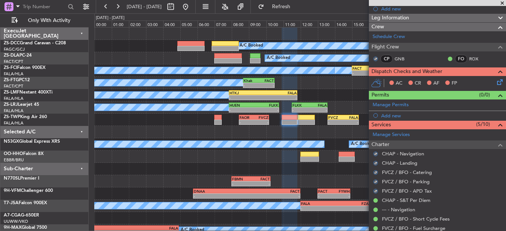
click at [495, 82] on icon at bounding box center [498, 81] width 6 height 6
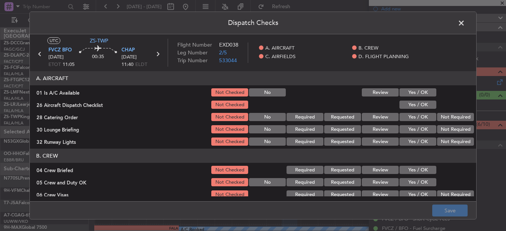
click at [408, 91] on button "Yes / OK" at bounding box center [417, 92] width 37 height 8
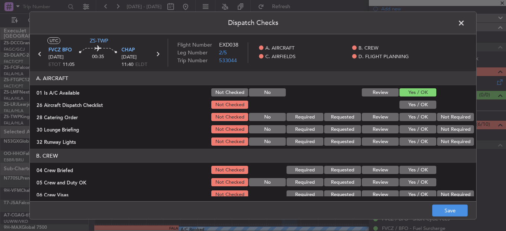
click at [408, 100] on div "Yes / OK" at bounding box center [417, 104] width 38 height 10
click at [451, 114] on button "Not Required" at bounding box center [455, 117] width 37 height 8
click at [405, 103] on button "Yes / OK" at bounding box center [417, 105] width 37 height 8
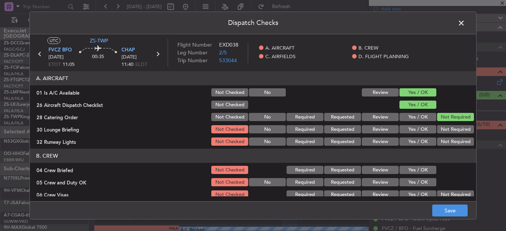
click at [449, 128] on button "Not Required" at bounding box center [455, 129] width 37 height 8
click at [450, 141] on button "Not Required" at bounding box center [455, 141] width 37 height 8
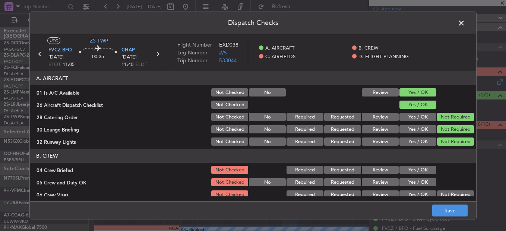
click at [416, 175] on div "Yes / OK" at bounding box center [417, 170] width 38 height 10
drag, startPoint x: 417, startPoint y: 172, endPoint x: 418, endPoint y: 181, distance: 9.3
click at [417, 173] on button "Yes / OK" at bounding box center [417, 170] width 37 height 8
drag, startPoint x: 418, startPoint y: 181, endPoint x: 463, endPoint y: 187, distance: 45.1
click at [418, 182] on button "Yes / OK" at bounding box center [417, 182] width 37 height 8
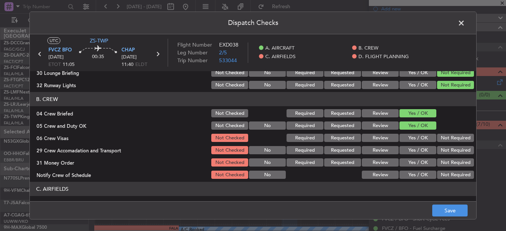
scroll to position [37, 0]
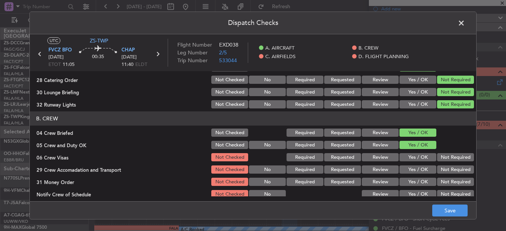
click at [458, 157] on button "Not Required" at bounding box center [455, 157] width 37 height 8
click at [452, 168] on section "B. CREW 04 Crew Briefed Not Checked Required Requested Review Yes / OK 05 Crew …" at bounding box center [253, 155] width 446 height 88
drag, startPoint x: 452, startPoint y: 169, endPoint x: 449, endPoint y: 181, distance: 11.9
click at [451, 171] on button "Not Required" at bounding box center [455, 169] width 37 height 8
click at [451, 177] on section "B. CREW 04 Crew Briefed Not Checked Required Requested Review Yes / OK 05 Crew …" at bounding box center [253, 155] width 446 height 88
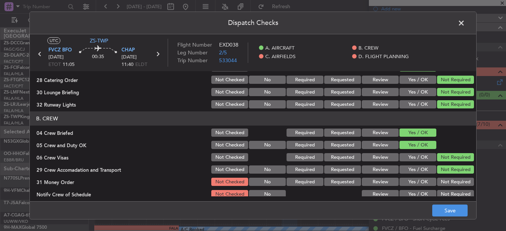
click at [449, 188] on section "B. CREW 04 Crew Briefed Not Checked Required Requested Review Yes / OK 05 Crew …" at bounding box center [253, 155] width 446 height 88
click at [448, 196] on button "Not Required" at bounding box center [455, 194] width 37 height 8
click at [447, 180] on button "Not Required" at bounding box center [455, 182] width 37 height 8
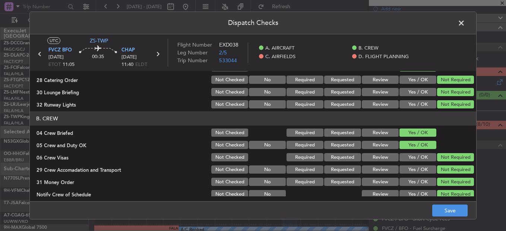
scroll to position [112, 0]
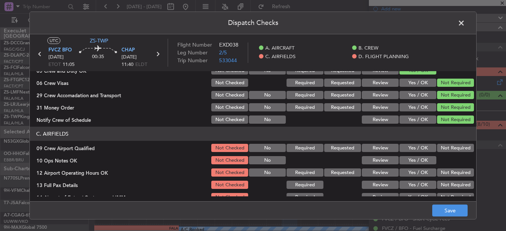
click at [451, 151] on button "Not Required" at bounding box center [455, 148] width 37 height 8
click at [418, 160] on button "Yes / OK" at bounding box center [417, 160] width 37 height 8
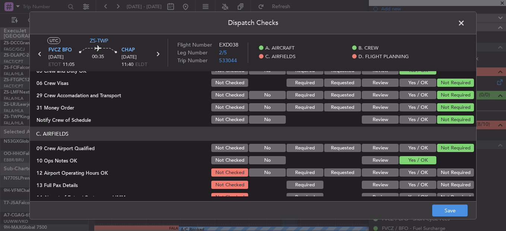
click at [439, 168] on div "Not Required" at bounding box center [455, 172] width 38 height 10
click at [441, 174] on button "Not Required" at bounding box center [455, 172] width 37 height 8
click at [444, 184] on button "Not Required" at bounding box center [455, 185] width 37 height 8
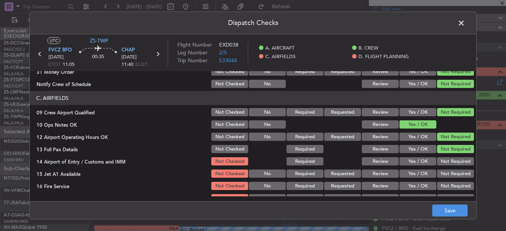
scroll to position [186, 0]
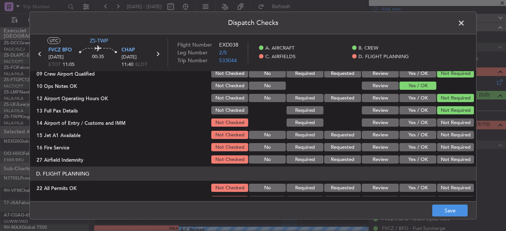
click at [454, 123] on button "Not Required" at bounding box center [455, 122] width 37 height 8
click at [455, 136] on button "Not Required" at bounding box center [455, 135] width 37 height 8
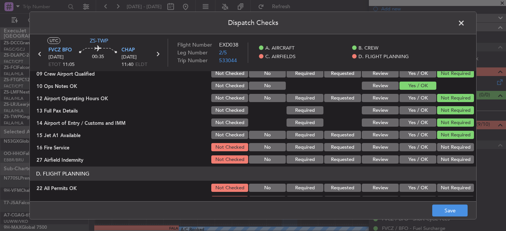
click at [454, 139] on div "Not Required" at bounding box center [455, 135] width 38 height 10
click at [451, 148] on button "Not Required" at bounding box center [455, 147] width 37 height 8
click at [448, 153] on section "C. AIRFIELDS 09 Crew Airport Qualified Not Checked No Required Requested Review…" at bounding box center [253, 108] width 446 height 112
click at [447, 164] on button "Not Required" at bounding box center [455, 159] width 37 height 8
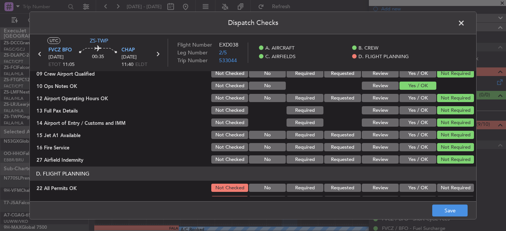
click at [450, 189] on button "Not Required" at bounding box center [455, 188] width 37 height 8
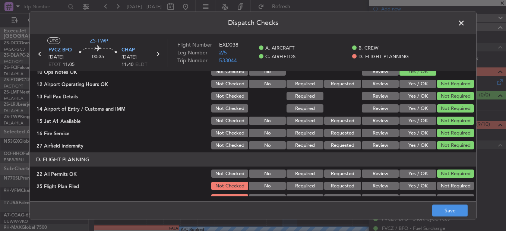
scroll to position [209, 0]
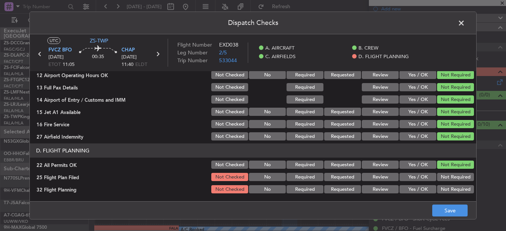
click at [372, 177] on button "Review" at bounding box center [380, 177] width 37 height 8
click at [374, 183] on section "D. FLIGHT PLANNING 22 All Permits OK Not Checked No Required Requested Review Y…" at bounding box center [253, 168] width 446 height 51
drag, startPoint x: 374, startPoint y: 184, endPoint x: 379, endPoint y: 188, distance: 6.1
click at [378, 187] on button "Review" at bounding box center [380, 189] width 37 height 8
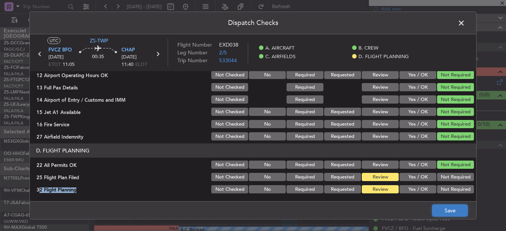
click at [459, 213] on button "Save" at bounding box center [449, 211] width 35 height 12
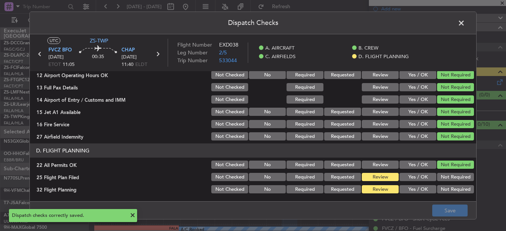
click at [465, 22] on span at bounding box center [465, 25] width 0 height 15
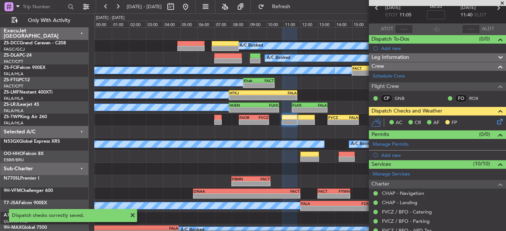
scroll to position [0, 0]
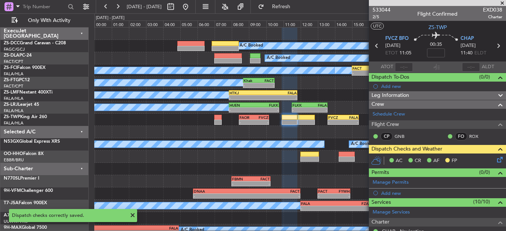
click at [375, 48] on icon at bounding box center [377, 46] width 10 height 10
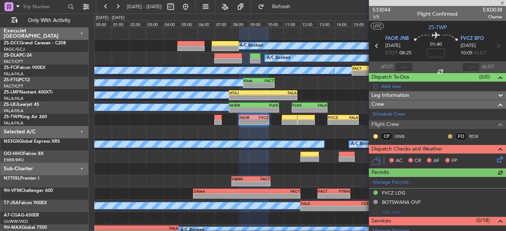
click at [448, 135] on button at bounding box center [450, 136] width 4 height 4
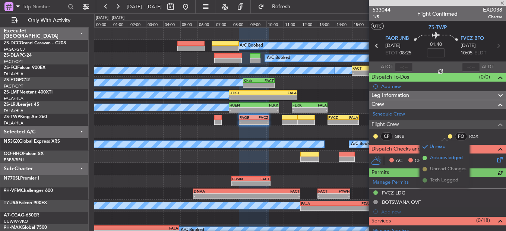
click at [430, 157] on span "Acknowledged" at bounding box center [446, 157] width 33 height 7
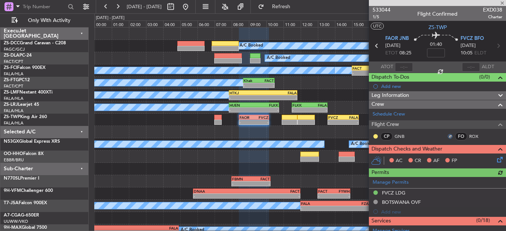
click at [377, 133] on div at bounding box center [375, 136] width 6 height 6
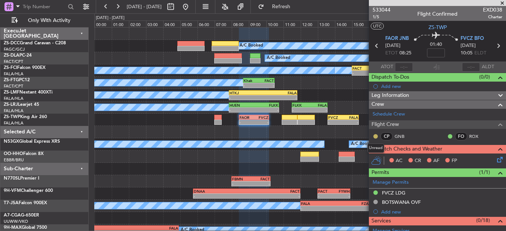
click at [374, 136] on button at bounding box center [375, 136] width 4 height 4
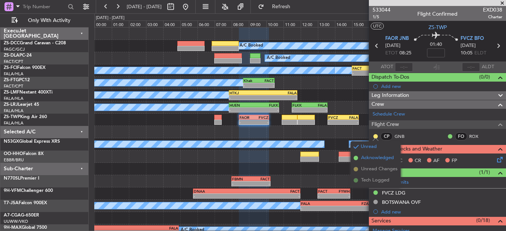
click at [376, 159] on span "Acknowledged" at bounding box center [377, 157] width 33 height 7
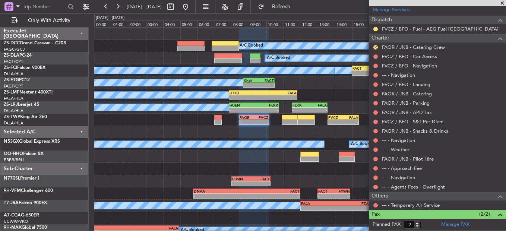
scroll to position [254, 0]
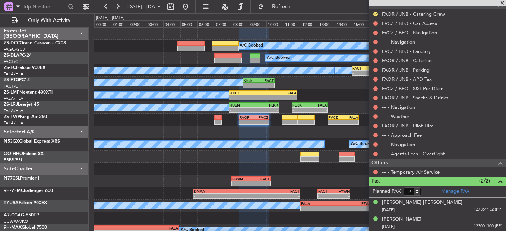
click at [375, 175] on div "--- - Temporary Air Service" at bounding box center [437, 171] width 137 height 9
click at [375, 171] on button at bounding box center [375, 172] width 4 height 4
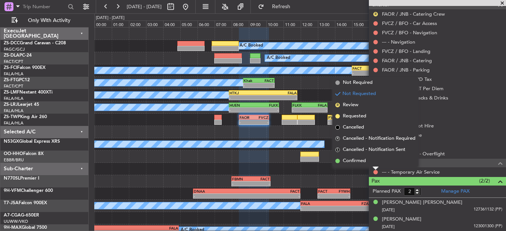
click at [372, 163] on li "Confirmed" at bounding box center [375, 160] width 86 height 11
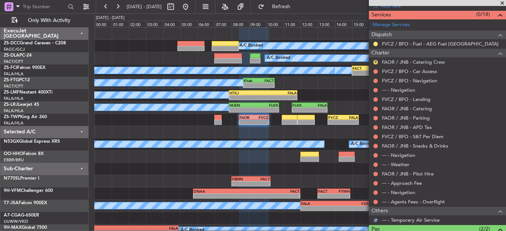
scroll to position [217, 0]
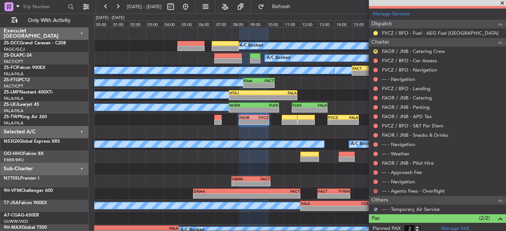
click at [375, 189] on button at bounding box center [375, 191] width 4 height 4
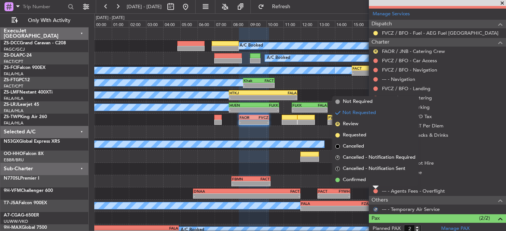
click at [377, 180] on li "Confirmed" at bounding box center [375, 179] width 86 height 11
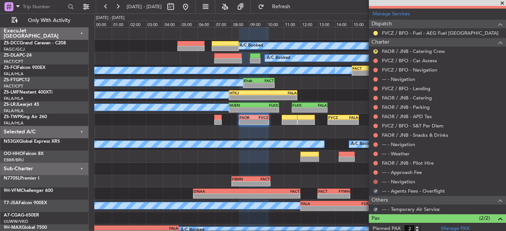
click at [377, 180] on button at bounding box center [375, 182] width 4 height 4
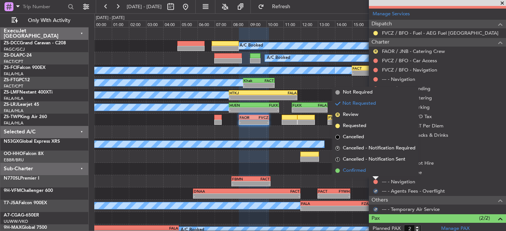
click at [376, 172] on li "Confirmed" at bounding box center [375, 170] width 86 height 11
click at [376, 171] on button at bounding box center [375, 172] width 4 height 4
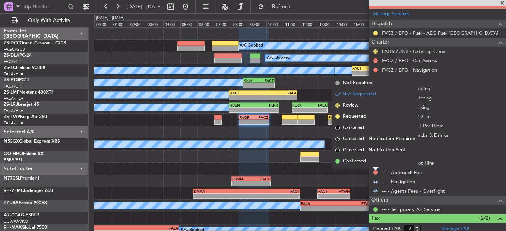
click at [377, 164] on li "Confirmed" at bounding box center [375, 161] width 86 height 11
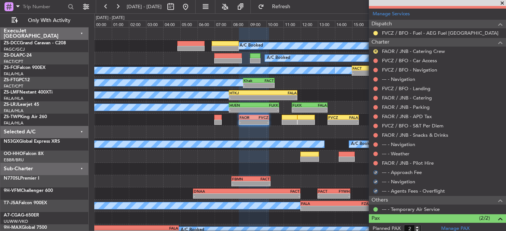
click at [377, 158] on div "FAOR / JNB - Pilot Hire" at bounding box center [437, 162] width 137 height 9
click at [374, 162] on button at bounding box center [375, 163] width 4 height 4
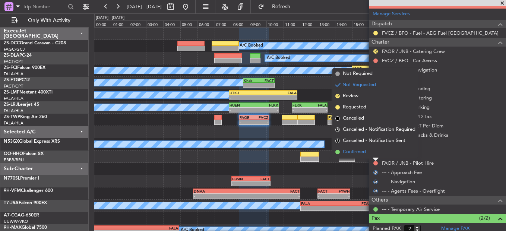
click at [376, 155] on li "Confirmed" at bounding box center [375, 151] width 86 height 11
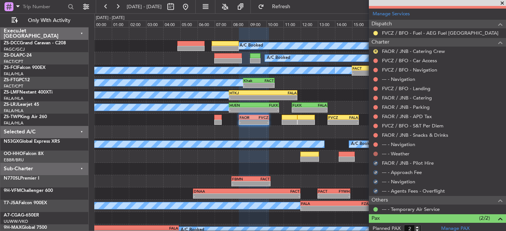
click at [376, 152] on button at bounding box center [375, 154] width 4 height 4
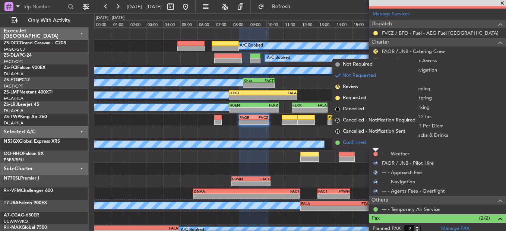
click at [375, 148] on li "Confirmed" at bounding box center [375, 142] width 86 height 11
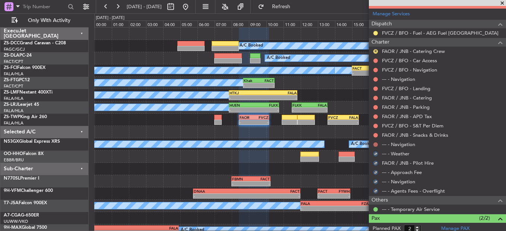
click at [375, 144] on button at bounding box center [375, 144] width 4 height 4
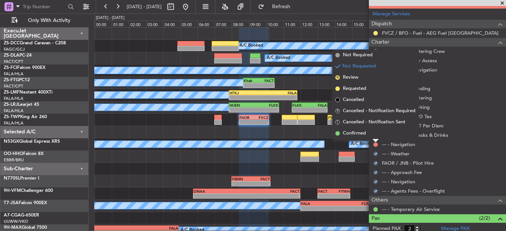
click at [375, 137] on li "Confirmed" at bounding box center [375, 133] width 86 height 11
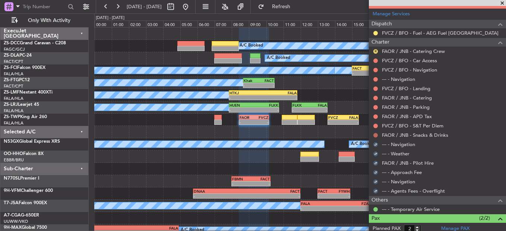
click at [375, 135] on button at bounding box center [375, 135] width 4 height 4
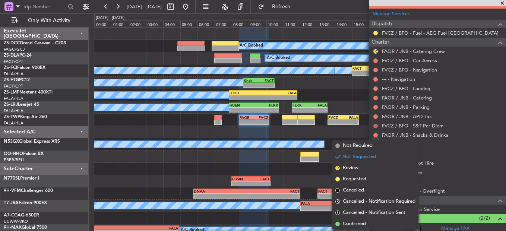
click at [374, 126] on button at bounding box center [375, 126] width 4 height 4
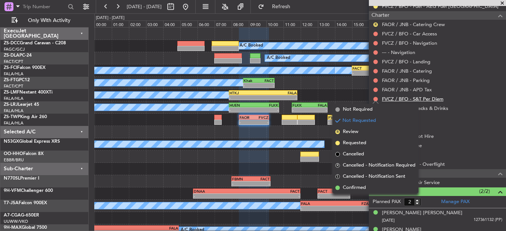
scroll to position [254, 0]
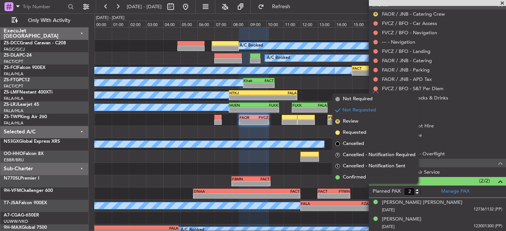
click at [435, 96] on mat-tooltip-component "FVCZ / BFO - S&T Per Diem" at bounding box center [412, 101] width 65 height 20
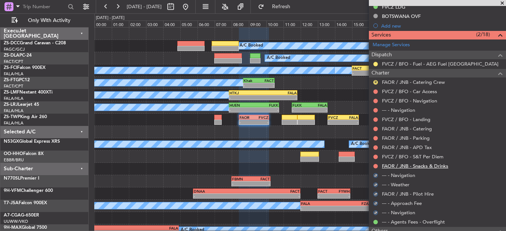
scroll to position [180, 0]
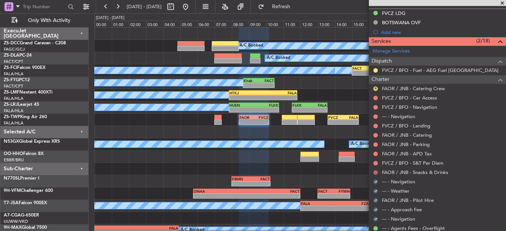
click at [375, 172] on button at bounding box center [375, 172] width 4 height 4
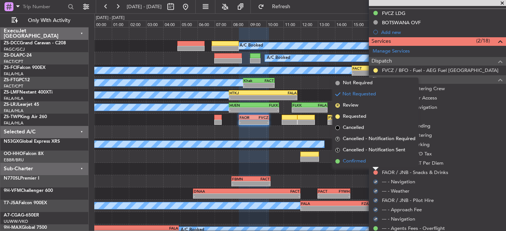
click at [368, 159] on li "Confirmed" at bounding box center [375, 161] width 86 height 11
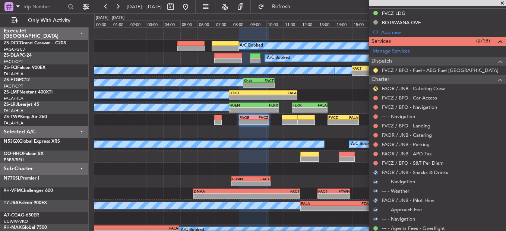
click at [374, 160] on div at bounding box center [375, 163] width 6 height 6
click at [374, 161] on button at bounding box center [375, 163] width 4 height 4
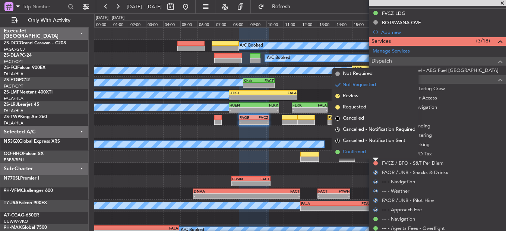
click at [372, 153] on li "Confirmed" at bounding box center [375, 151] width 86 height 11
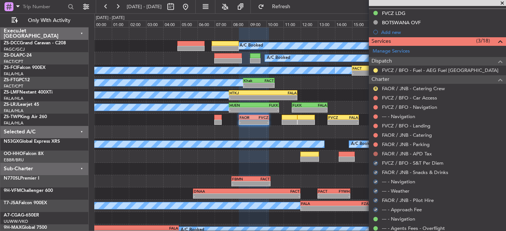
click at [373, 152] on button at bounding box center [375, 154] width 4 height 4
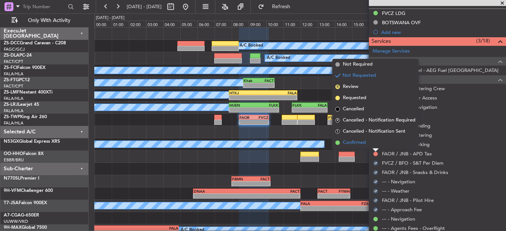
click at [375, 146] on li "Confirmed" at bounding box center [375, 142] width 86 height 11
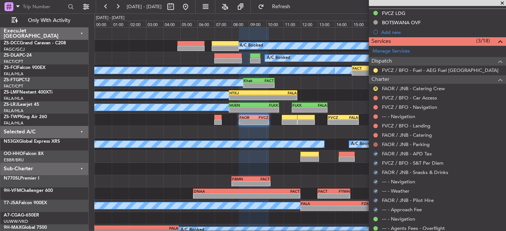
click at [376, 145] on button at bounding box center [375, 144] width 4 height 4
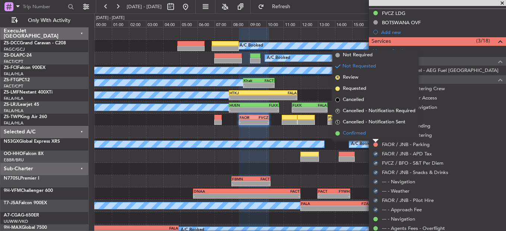
click at [376, 138] on li "Confirmed" at bounding box center [375, 133] width 86 height 11
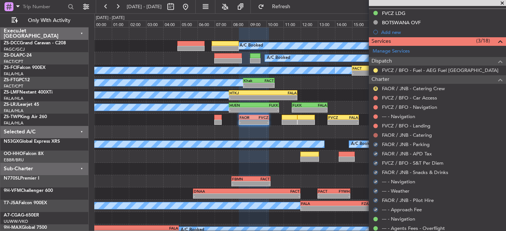
click at [376, 136] on button at bounding box center [375, 135] width 4 height 4
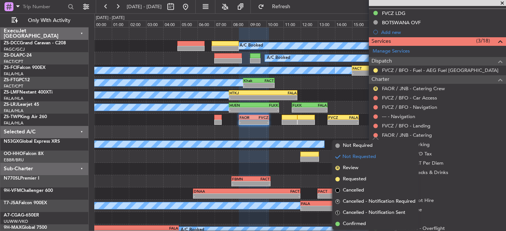
click at [376, 130] on div "FVCZ / BFO - Landing" at bounding box center [437, 125] width 137 height 9
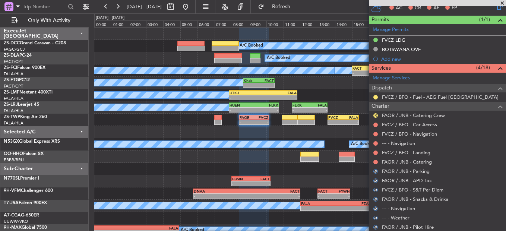
scroll to position [142, 0]
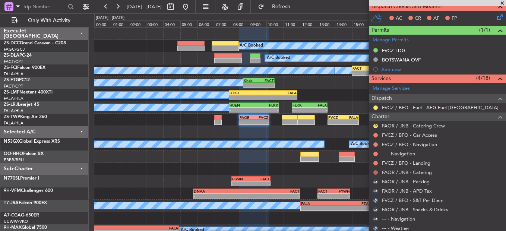
click at [377, 172] on button at bounding box center [375, 172] width 4 height 4
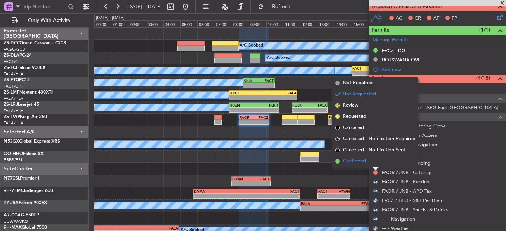
click at [369, 165] on li "Confirmed" at bounding box center [375, 161] width 86 height 11
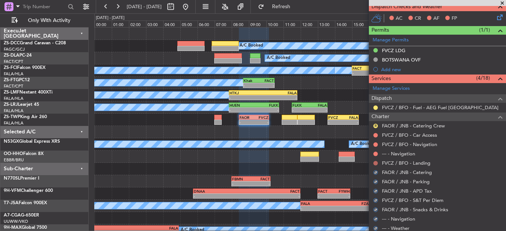
click at [377, 163] on button at bounding box center [375, 163] width 4 height 4
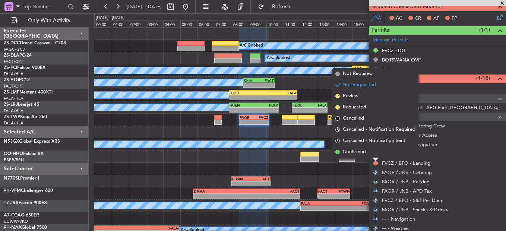
click at [375, 153] on li "Confirmed" at bounding box center [375, 151] width 86 height 11
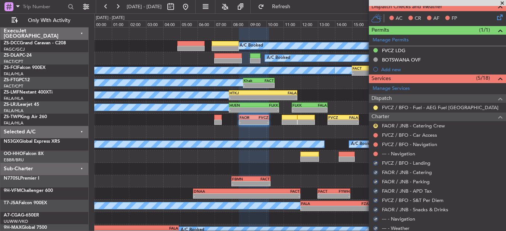
click at [376, 151] on div at bounding box center [375, 154] width 6 height 6
click at [373, 155] on button at bounding box center [375, 154] width 4 height 4
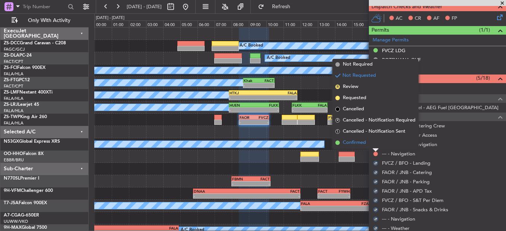
click at [373, 148] on li "Confirmed" at bounding box center [375, 142] width 86 height 11
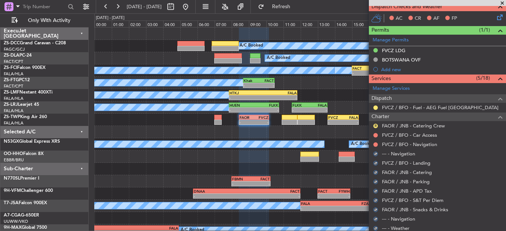
click at [377, 142] on div at bounding box center [375, 145] width 6 height 6
click at [375, 146] on mat-tooltip-component "Not Requested" at bounding box center [376, 156] width 42 height 20
click at [375, 143] on button at bounding box center [375, 144] width 4 height 4
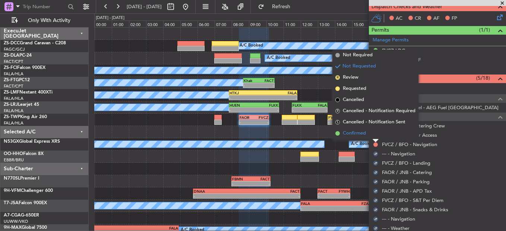
click at [375, 136] on li "Confirmed" at bounding box center [375, 133] width 86 height 11
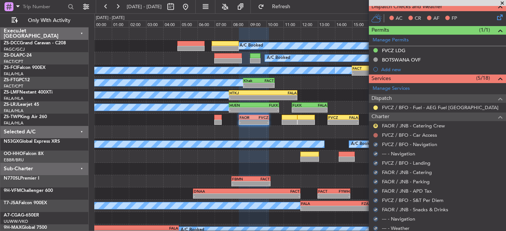
click at [375, 134] on button at bounding box center [375, 135] width 4 height 4
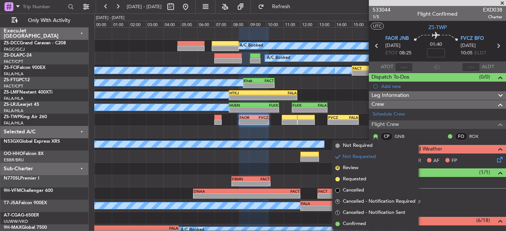
click at [362, 219] on li "Confirmed" at bounding box center [375, 223] width 86 height 11
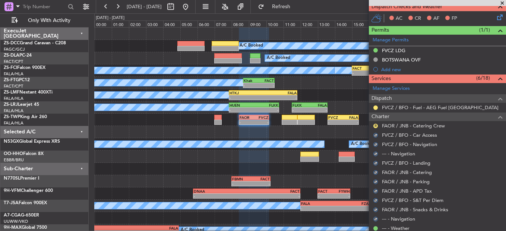
click at [378, 126] on div "R" at bounding box center [375, 126] width 6 height 6
click at [374, 126] on button "R" at bounding box center [375, 126] width 4 height 4
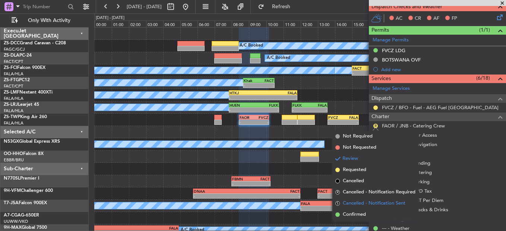
click at [360, 208] on ul "Not Required Not Requested Review Requested Cancelled R Cancelled - Notificatio…" at bounding box center [375, 175] width 86 height 89
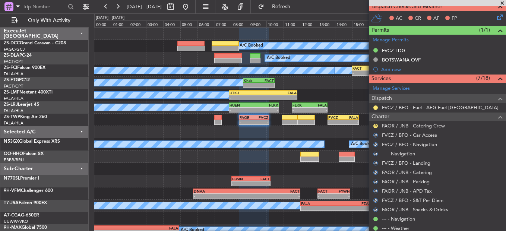
click at [375, 104] on div "FVCZ / BFO - Fuel - AEG Fuel South Africa" at bounding box center [437, 107] width 137 height 9
click at [375, 107] on button at bounding box center [375, 107] width 4 height 4
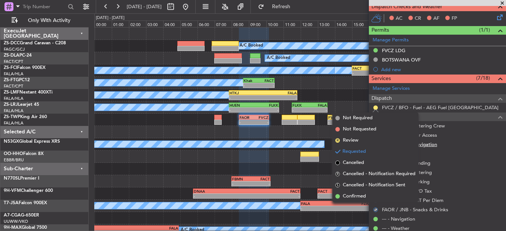
drag, startPoint x: 361, startPoint y: 196, endPoint x: 384, endPoint y: 142, distance: 59.1
click at [371, 175] on ul "Not Required Not Requested R Review Requested Cancelled R Cancelled - Notificat…" at bounding box center [375, 156] width 86 height 89
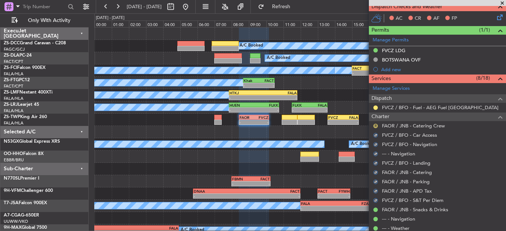
click at [375, 127] on button "R" at bounding box center [375, 126] width 4 height 4
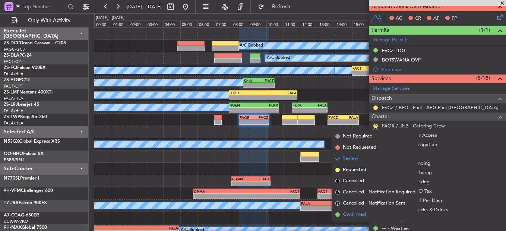
click at [351, 211] on span "Confirmed" at bounding box center [354, 214] width 23 height 7
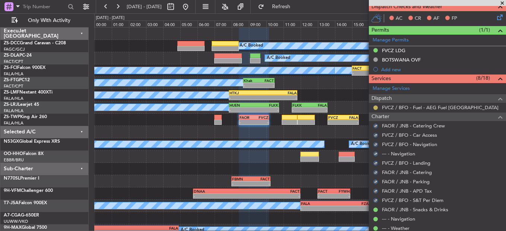
click at [374, 110] on mat-tooltip-component "Requested" at bounding box center [376, 120] width 34 height 20
click at [374, 108] on button at bounding box center [375, 107] width 4 height 4
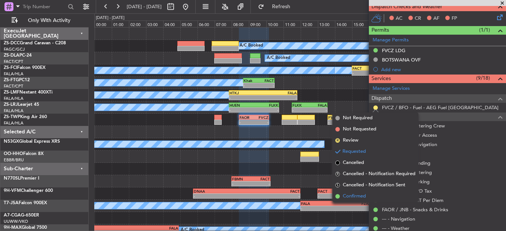
click at [360, 197] on span "Confirmed" at bounding box center [354, 196] width 23 height 7
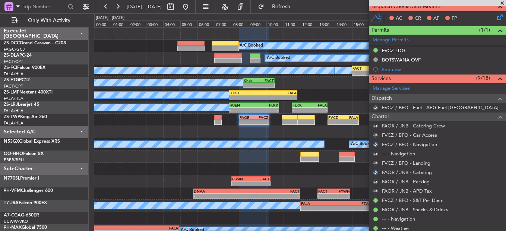
click at [495, 19] on icon at bounding box center [498, 16] width 6 height 6
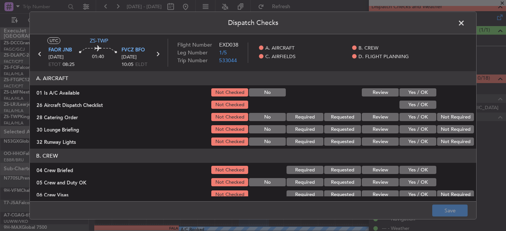
drag, startPoint x: 409, startPoint y: 91, endPoint x: 410, endPoint y: 100, distance: 8.6
click at [409, 92] on button "Yes / OK" at bounding box center [417, 92] width 37 height 8
click at [410, 100] on section "A. AIRCRAFT 01 Is A/C Available Not Checked No Review Yes / OK 26 Aircraft Disp…" at bounding box center [253, 109] width 446 height 76
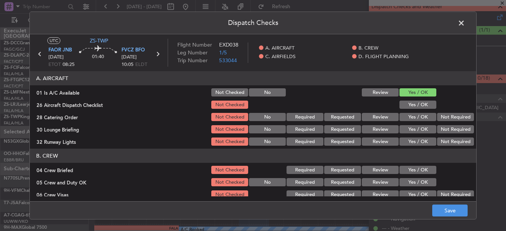
drag, startPoint x: 410, startPoint y: 105, endPoint x: 421, endPoint y: 111, distance: 12.3
click at [411, 106] on button "Yes / OK" at bounding box center [417, 105] width 37 height 8
click at [421, 111] on section "A. AIRCRAFT 01 Is A/C Available Not Checked No Review Yes / OK 26 Aircraft Disp…" at bounding box center [253, 109] width 446 height 76
click at [427, 113] on div "Yes / OK" at bounding box center [417, 117] width 38 height 10
click at [435, 123] on section "A. AIRCRAFT 01 Is A/C Available Not Checked No Review Yes / OK 26 Aircraft Disp…" at bounding box center [253, 109] width 446 height 76
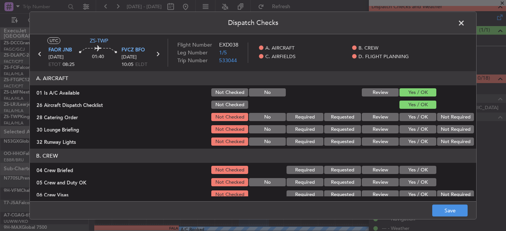
click at [437, 129] on div "Not Required" at bounding box center [455, 129] width 38 height 10
click at [440, 115] on button "Not Required" at bounding box center [455, 117] width 37 height 8
click at [438, 128] on button "Not Required" at bounding box center [455, 129] width 37 height 8
click at [438, 131] on button "Not Required" at bounding box center [455, 129] width 37 height 8
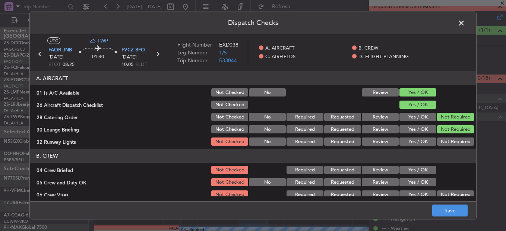
drag, startPoint x: 438, startPoint y: 142, endPoint x: 420, endPoint y: 161, distance: 26.1
click at [438, 143] on button "Not Required" at bounding box center [455, 141] width 37 height 8
drag, startPoint x: 418, startPoint y: 167, endPoint x: 417, endPoint y: 172, distance: 5.6
click at [417, 169] on button "Yes / OK" at bounding box center [417, 170] width 37 height 8
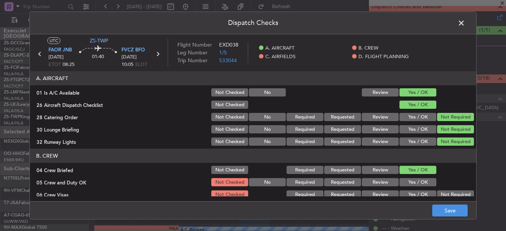
click at [417, 177] on section "B. CREW 04 Crew Briefed Not Checked Required Requested Review Yes / OK 05 Crew …" at bounding box center [253, 193] width 446 height 88
click at [419, 183] on button "Yes / OK" at bounding box center [417, 182] width 37 height 8
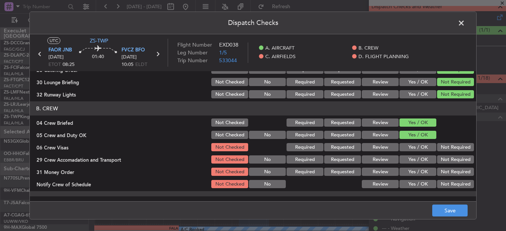
scroll to position [74, 0]
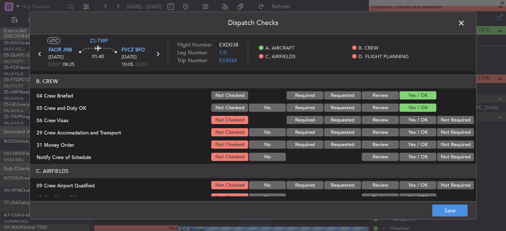
click at [453, 119] on button "Not Required" at bounding box center [455, 120] width 37 height 8
click at [448, 135] on button "Not Required" at bounding box center [455, 132] width 37 height 8
click at [447, 138] on section "B. CREW 04 Crew Briefed Not Checked Required Requested Review Yes / OK 05 Crew …" at bounding box center [253, 118] width 446 height 88
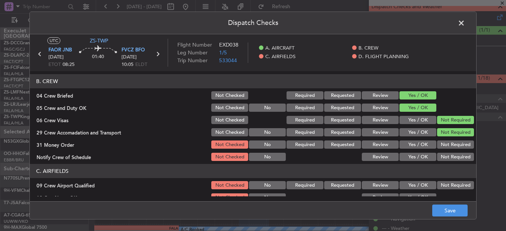
click at [444, 148] on button "Not Required" at bounding box center [455, 144] width 37 height 8
click at [444, 158] on button "Not Required" at bounding box center [455, 157] width 37 height 8
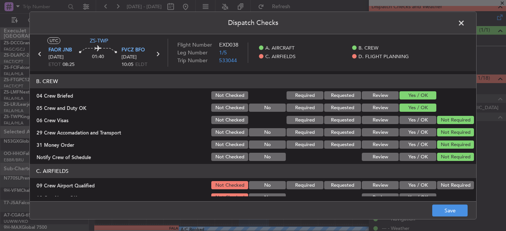
click at [444, 159] on button "Not Required" at bounding box center [455, 157] width 37 height 8
click at [448, 208] on button "Save" at bounding box center [449, 211] width 35 height 12
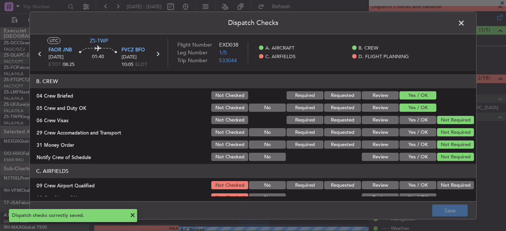
click at [439, 181] on div "Not Required" at bounding box center [455, 185] width 38 height 10
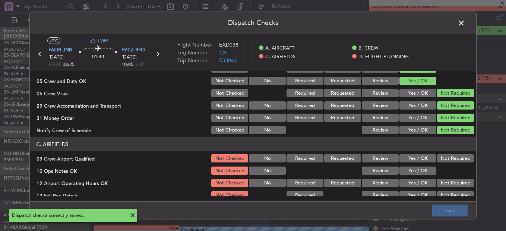
scroll to position [112, 0]
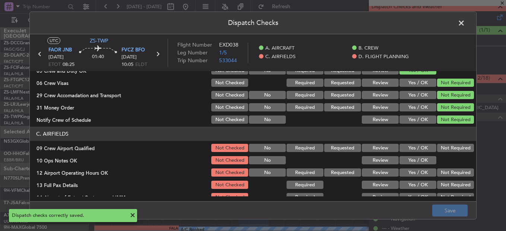
click at [442, 145] on button "Not Required" at bounding box center [455, 148] width 37 height 8
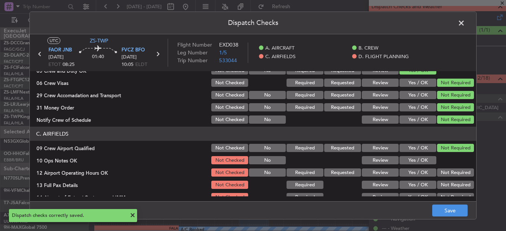
click at [400, 161] on button "Yes / OK" at bounding box center [417, 160] width 37 height 8
click at [450, 173] on button "Not Required" at bounding box center [455, 172] width 37 height 8
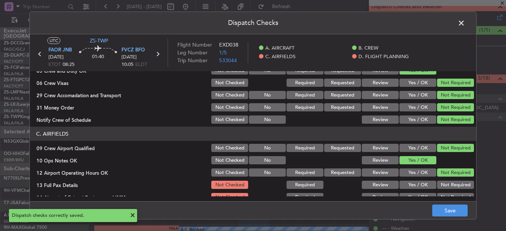
click at [446, 182] on button "Not Required" at bounding box center [455, 185] width 37 height 8
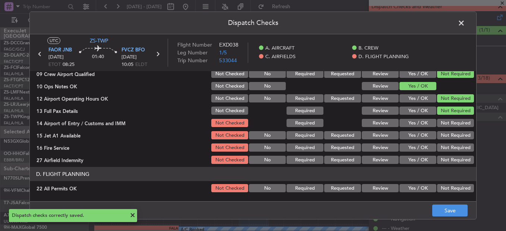
scroll to position [186, 0]
drag, startPoint x: 450, startPoint y: 112, endPoint x: 446, endPoint y: 123, distance: 11.1
click at [451, 114] on button "Not Required" at bounding box center [455, 110] width 37 height 8
click at [446, 123] on button "Not Required" at bounding box center [455, 122] width 37 height 8
click at [446, 129] on section "C. AIRFIELDS 09 Crew Airport Qualified Not Checked No Required Requested Review…" at bounding box center [253, 108] width 446 height 112
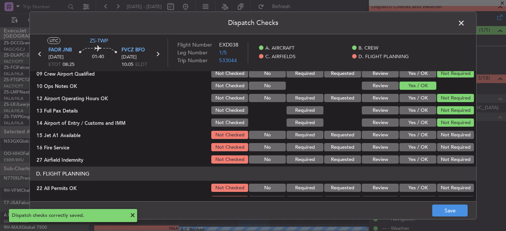
click at [446, 136] on button "Not Required" at bounding box center [455, 135] width 37 height 8
drag, startPoint x: 446, startPoint y: 139, endPoint x: 444, endPoint y: 149, distance: 10.9
click at [444, 141] on section "C. AIRFIELDS 09 Crew Airport Qualified Not Checked No Required Requested Review…" at bounding box center [253, 108] width 446 height 112
click at [444, 147] on button "Not Required" at bounding box center [455, 147] width 37 height 8
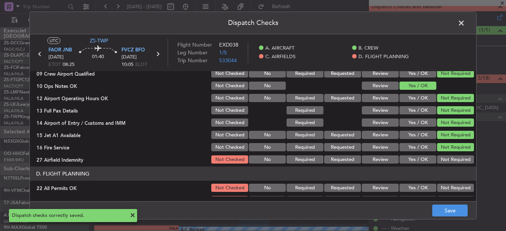
click at [444, 153] on section "C. AIRFIELDS 09 Crew Airport Qualified Not Checked No Required Requested Review…" at bounding box center [253, 108] width 446 height 112
click at [444, 162] on button "Not Required" at bounding box center [455, 159] width 37 height 8
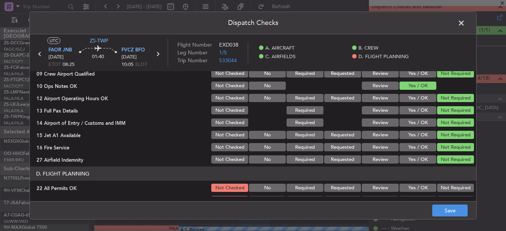
click at [443, 190] on button "Not Required" at bounding box center [455, 188] width 37 height 8
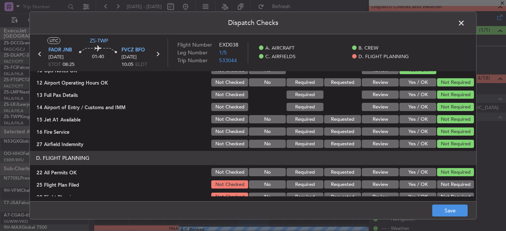
scroll to position [209, 0]
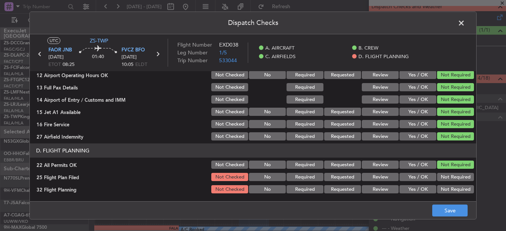
click at [378, 175] on button "Review" at bounding box center [380, 177] width 37 height 8
click at [378, 188] on button "Review" at bounding box center [380, 189] width 37 height 8
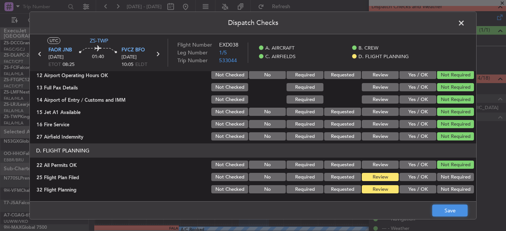
click at [458, 209] on button "Save" at bounding box center [449, 211] width 35 height 12
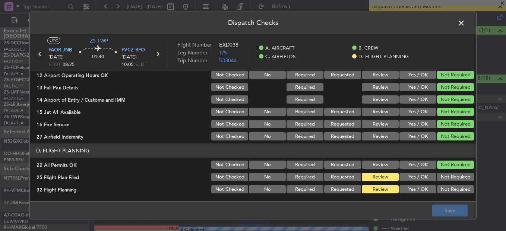
click at [35, 53] on icon at bounding box center [40, 54] width 10 height 10
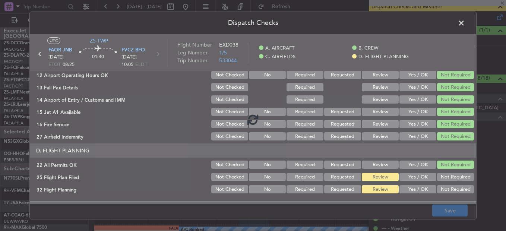
type input "0"
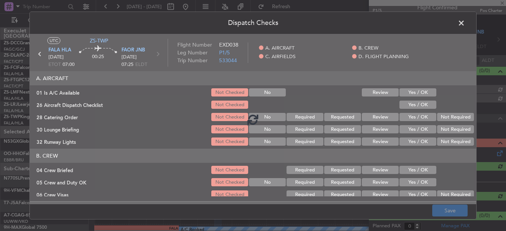
scroll to position [137, 0]
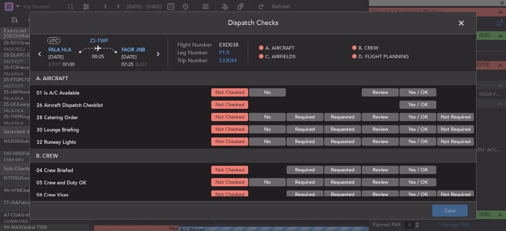
click at [419, 92] on button "Yes / OK" at bounding box center [417, 92] width 37 height 8
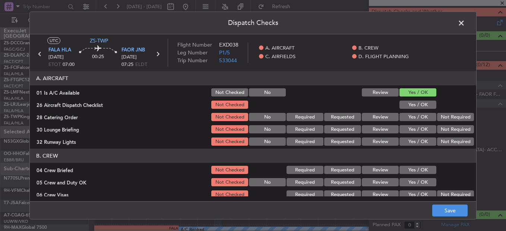
click at [416, 110] on div "Yes / OK" at bounding box center [417, 104] width 38 height 10
click at [422, 107] on button "Yes / OK" at bounding box center [417, 105] width 37 height 8
click at [385, 119] on button "Review" at bounding box center [380, 117] width 37 height 8
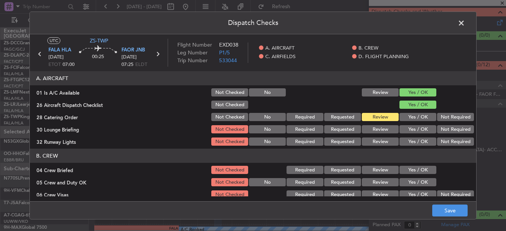
click at [411, 130] on button "Yes / OK" at bounding box center [417, 129] width 37 height 8
drag, startPoint x: 410, startPoint y: 135, endPoint x: 410, endPoint y: 140, distance: 4.5
click at [410, 136] on section "A. AIRCRAFT 01 Is A/C Available Not Checked No Review Yes / OK 26 Aircraft Disp…" at bounding box center [253, 109] width 446 height 76
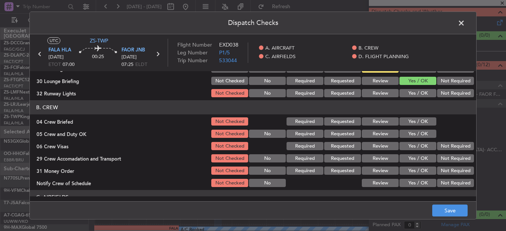
scroll to position [37, 0]
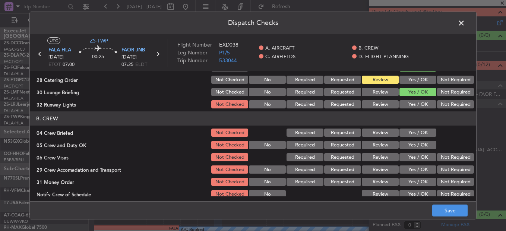
click at [415, 106] on button "Yes / OK" at bounding box center [417, 104] width 37 height 8
click at [365, 132] on button "Review" at bounding box center [380, 133] width 37 height 8
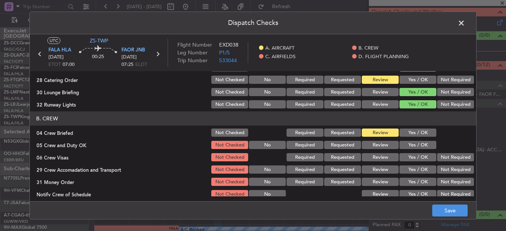
click at [400, 145] on button "Yes / OK" at bounding box center [417, 145] width 37 height 8
click at [401, 154] on button "Yes / OK" at bounding box center [417, 157] width 37 height 8
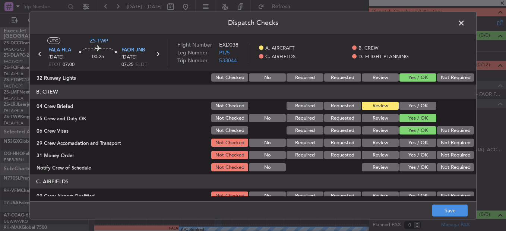
scroll to position [74, 0]
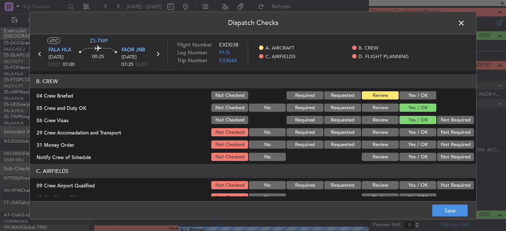
click at [450, 120] on button "Not Required" at bounding box center [455, 120] width 37 height 8
click at [441, 132] on button "Not Required" at bounding box center [455, 132] width 37 height 8
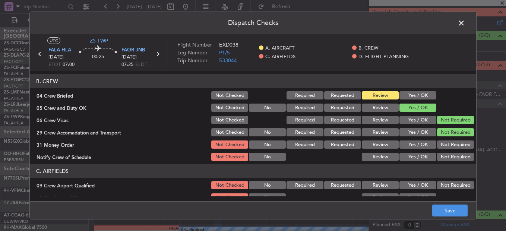
click at [378, 145] on button "Review" at bounding box center [380, 144] width 37 height 8
click at [403, 153] on button "Yes / OK" at bounding box center [417, 157] width 37 height 8
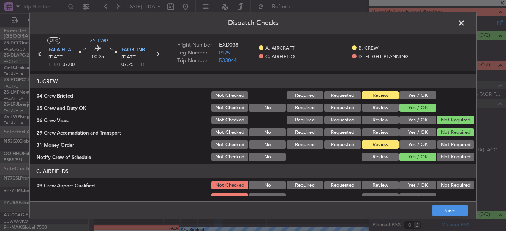
scroll to position [186, 0]
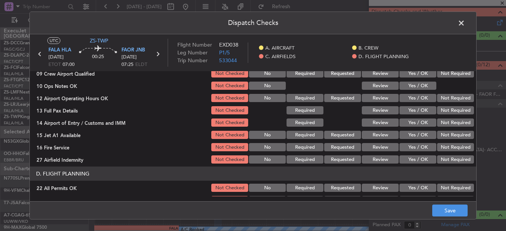
click at [418, 76] on button "Yes / OK" at bounding box center [417, 73] width 37 height 8
click at [418, 86] on button "Yes / OK" at bounding box center [417, 86] width 37 height 8
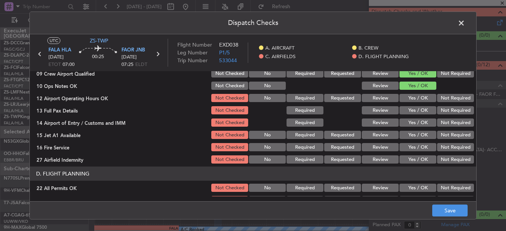
click at [419, 100] on button "Yes / OK" at bounding box center [417, 98] width 37 height 8
click at [419, 112] on button "Yes / OK" at bounding box center [417, 110] width 37 height 8
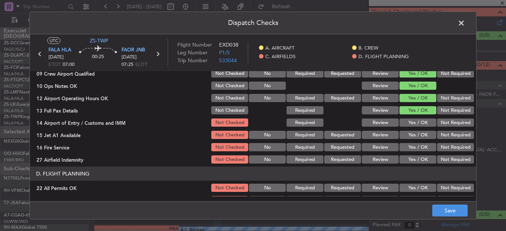
click at [413, 123] on button "Yes / OK" at bounding box center [417, 122] width 37 height 8
click at [413, 133] on button "Yes / OK" at bounding box center [417, 135] width 37 height 8
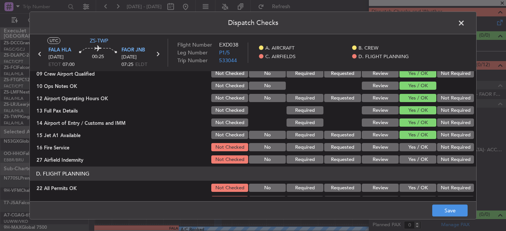
click at [406, 145] on button "Yes / OK" at bounding box center [417, 147] width 37 height 8
click at [372, 159] on button "Review" at bounding box center [380, 159] width 37 height 8
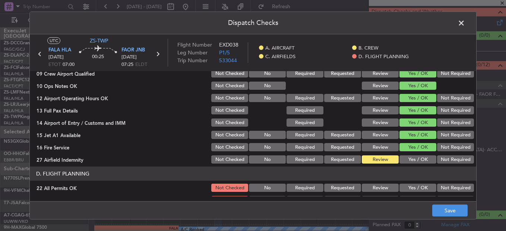
scroll to position [209, 0]
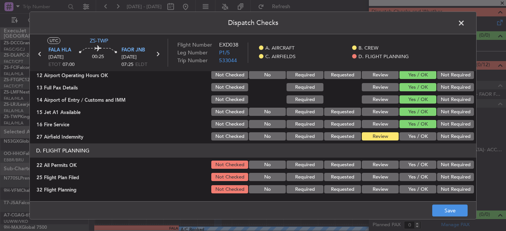
click at [429, 167] on button "Yes / OK" at bounding box center [417, 165] width 37 height 8
click at [362, 176] on button "Review" at bounding box center [380, 177] width 37 height 8
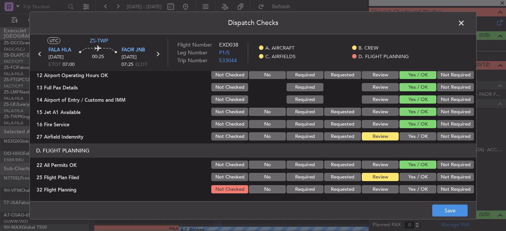
click at [449, 172] on div "Not Required" at bounding box center [455, 177] width 38 height 10
drag, startPoint x: 447, startPoint y: 166, endPoint x: 435, endPoint y: 170, distance: 12.6
click at [447, 166] on button "Not Required" at bounding box center [455, 165] width 37 height 8
drag, startPoint x: 376, startPoint y: 188, endPoint x: 431, endPoint y: 200, distance: 56.7
click at [375, 188] on button "Review" at bounding box center [380, 189] width 37 height 8
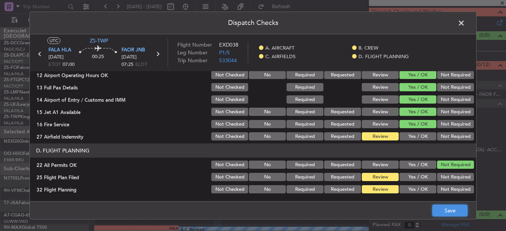
click at [459, 211] on button "Save" at bounding box center [449, 211] width 35 height 12
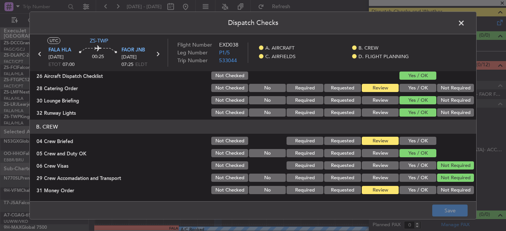
scroll to position [0, 0]
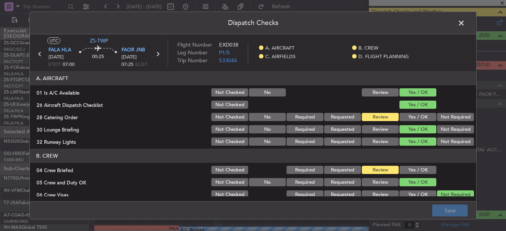
click at [465, 24] on span at bounding box center [465, 25] width 0 height 15
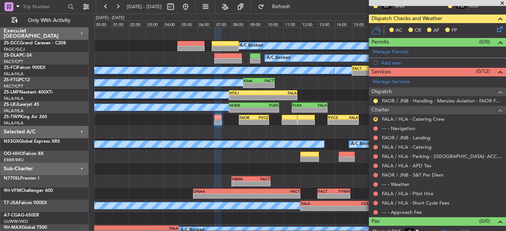
scroll to position [137, 0]
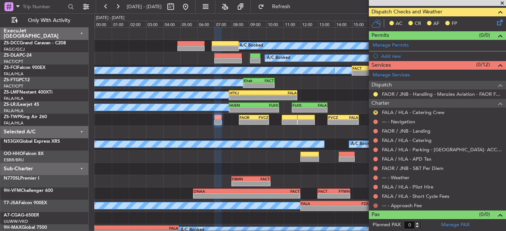
click at [377, 203] on button at bounding box center [375, 205] width 4 height 4
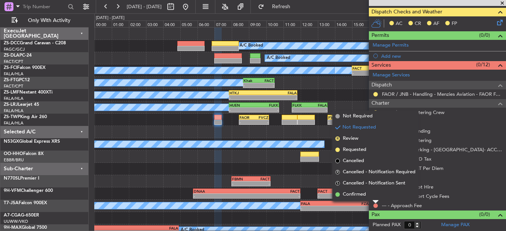
click at [376, 197] on div "Not Requested" at bounding box center [376, 192] width 32 height 9
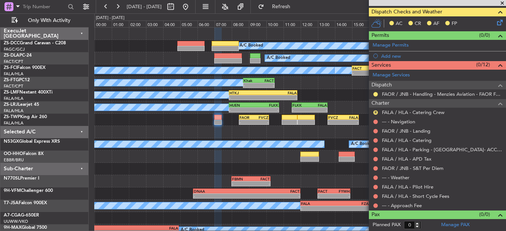
click at [376, 203] on div "Not Requested" at bounding box center [376, 203] width 0 height 0
click at [374, 205] on button at bounding box center [375, 205] width 4 height 4
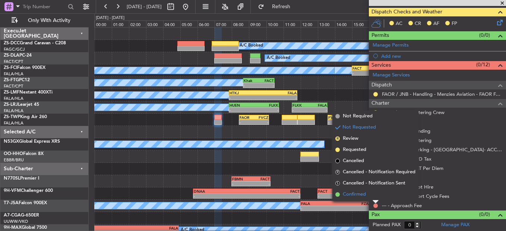
click at [348, 193] on span "Confirmed" at bounding box center [354, 194] width 23 height 7
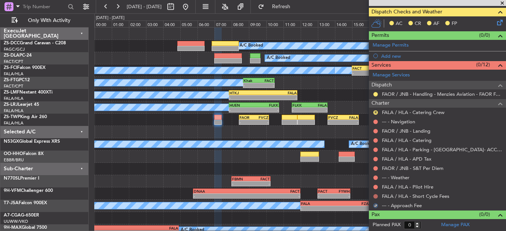
click at [376, 196] on button at bounding box center [375, 196] width 4 height 4
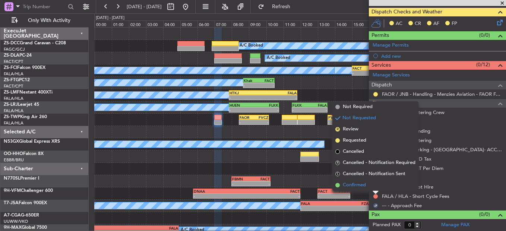
click at [363, 190] on li "Confirmed" at bounding box center [375, 185] width 86 height 11
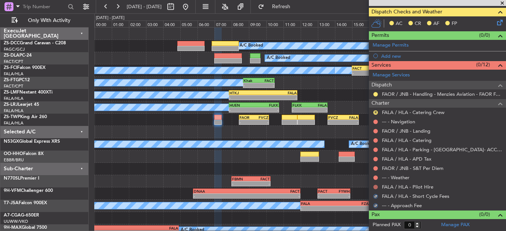
click at [375, 188] on button at bounding box center [375, 187] width 4 height 4
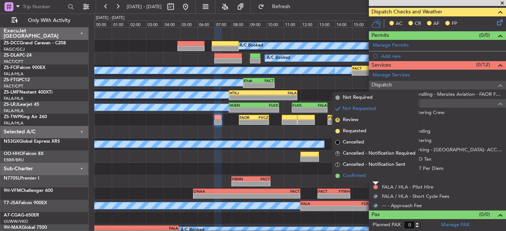
click at [370, 179] on li "Confirmed" at bounding box center [375, 175] width 86 height 11
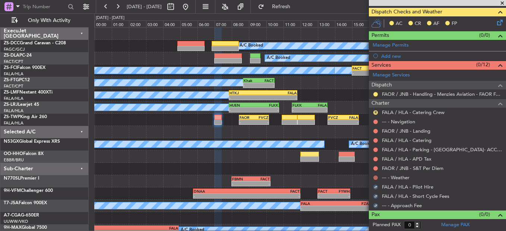
click at [376, 178] on button at bounding box center [375, 177] width 4 height 4
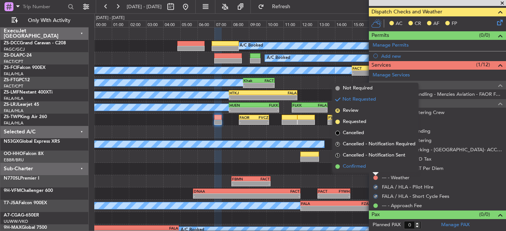
click at [370, 169] on li "Confirmed" at bounding box center [375, 166] width 86 height 11
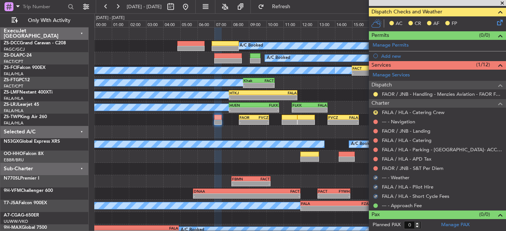
click at [372, 168] on div "FAOR / JNB - S&T Per Diem" at bounding box center [437, 168] width 137 height 9
click at [374, 168] on button at bounding box center [375, 168] width 4 height 4
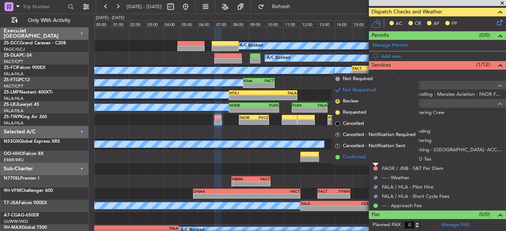
click at [373, 155] on li "Confirmed" at bounding box center [375, 157] width 86 height 11
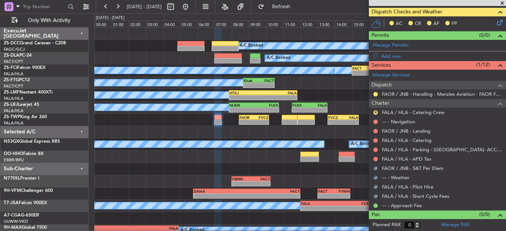
click at [373, 156] on nimbus-traffic-light at bounding box center [375, 159] width 6 height 6
click at [378, 159] on div at bounding box center [375, 159] width 6 height 6
click at [377, 159] on button at bounding box center [375, 159] width 4 height 4
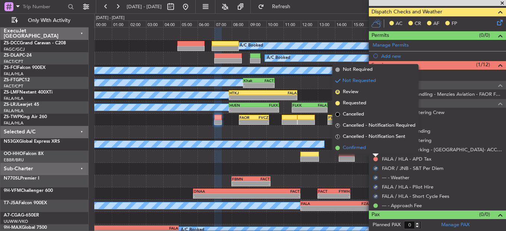
click at [374, 153] on li "Confirmed" at bounding box center [375, 147] width 86 height 11
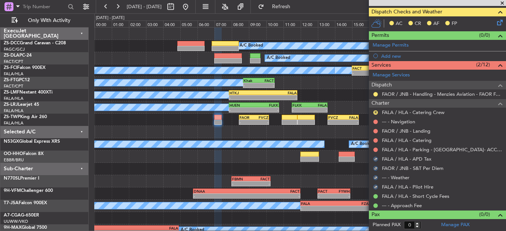
click at [376, 153] on div "FALA / HLA - Parking - [GEOGRAPHIC_DATA]- ACC # 1800" at bounding box center [437, 149] width 137 height 9
click at [377, 148] on button at bounding box center [375, 150] width 4 height 4
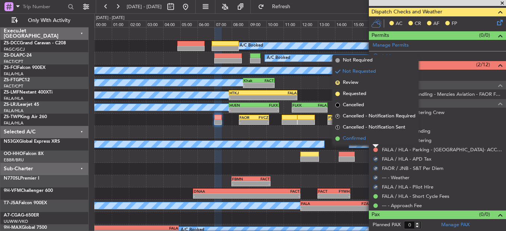
click at [376, 143] on li "Confirmed" at bounding box center [375, 138] width 86 height 11
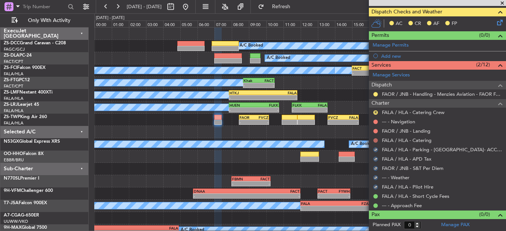
click at [375, 139] on button at bounding box center [375, 140] width 4 height 4
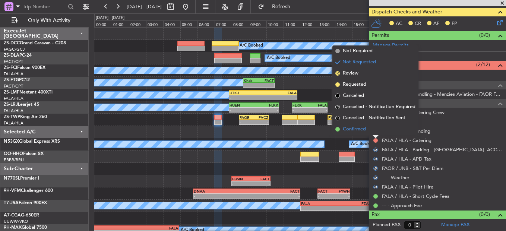
click at [372, 134] on li "Confirmed" at bounding box center [375, 129] width 86 height 11
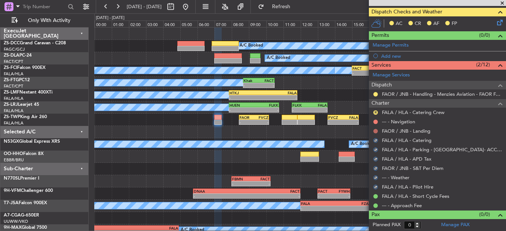
click at [374, 131] on button at bounding box center [375, 131] width 4 height 4
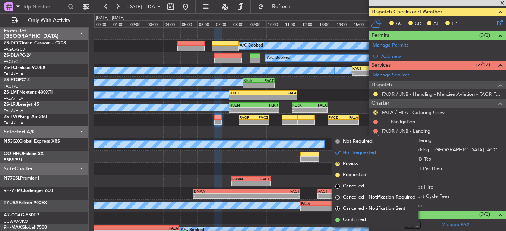
click at [373, 124] on div at bounding box center [375, 122] width 6 height 6
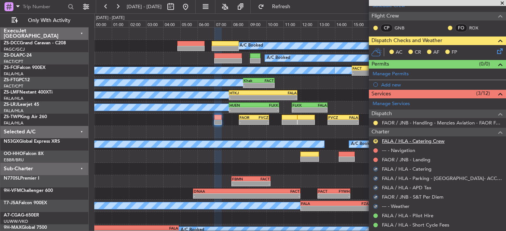
scroll to position [100, 0]
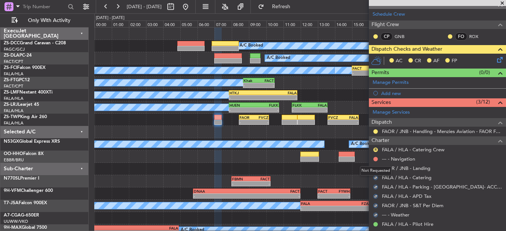
click at [375, 168] on mat-tooltip-component "Not Requested" at bounding box center [376, 171] width 42 height 20
click at [376, 167] on button at bounding box center [375, 168] width 4 height 4
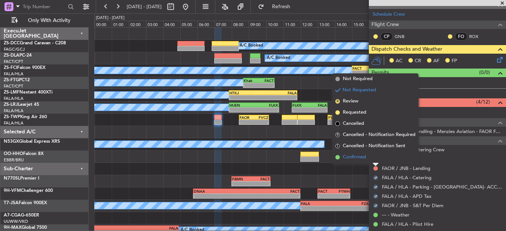
click at [365, 159] on span "Confirmed" at bounding box center [354, 156] width 23 height 7
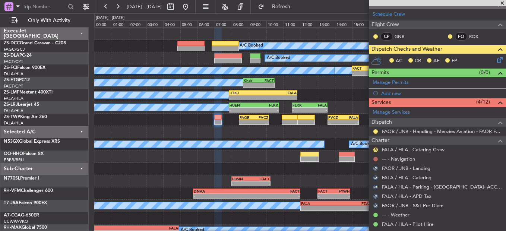
click at [375, 158] on button at bounding box center [375, 159] width 4 height 4
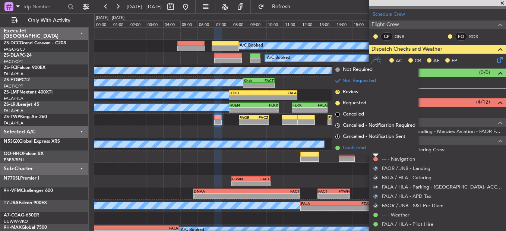
click at [370, 150] on li "Confirmed" at bounding box center [375, 147] width 86 height 11
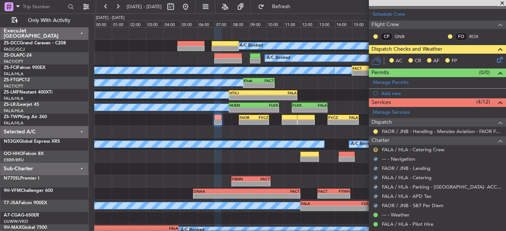
click at [374, 148] on button "R" at bounding box center [375, 150] width 4 height 4
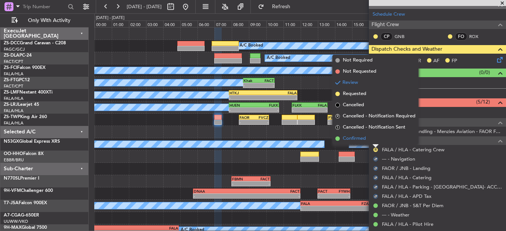
click at [375, 136] on li "Confirmed" at bounding box center [375, 138] width 86 height 11
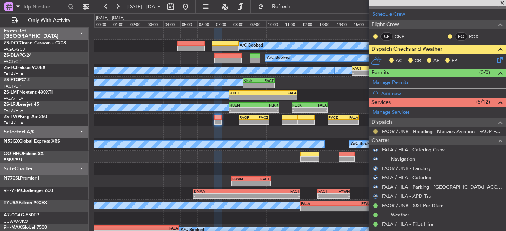
click at [375, 133] on button at bounding box center [375, 131] width 4 height 4
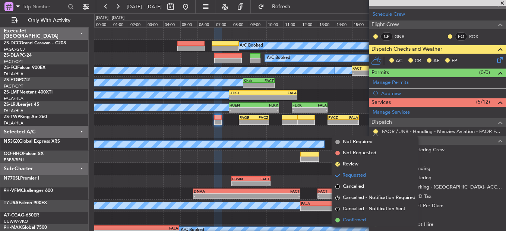
click at [365, 221] on span "Confirmed" at bounding box center [354, 219] width 23 height 7
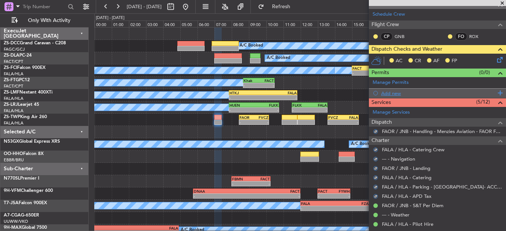
scroll to position [0, 0]
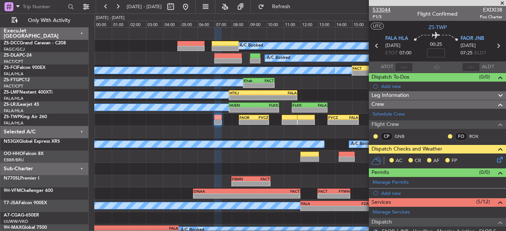
click at [385, 11] on span "533044" at bounding box center [381, 10] width 18 height 8
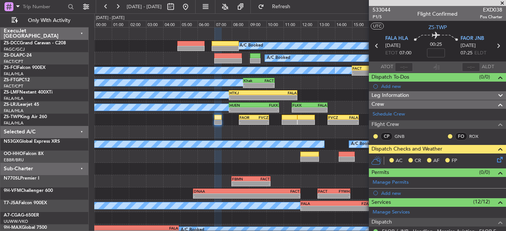
click at [447, 137] on div "FO ROX" at bounding box center [466, 136] width 39 height 8
click at [448, 136] on button at bounding box center [450, 136] width 4 height 4
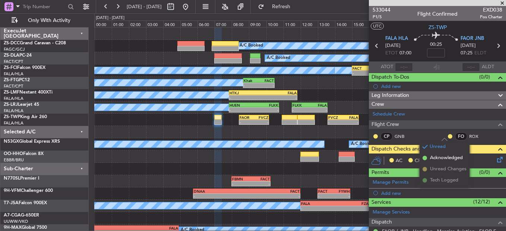
click at [424, 160] on span at bounding box center [424, 158] width 4 height 4
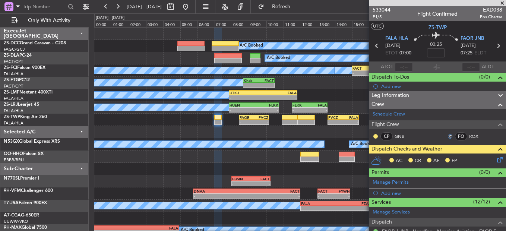
click at [373, 135] on div at bounding box center [375, 136] width 6 height 6
click at [374, 135] on button at bounding box center [375, 136] width 4 height 4
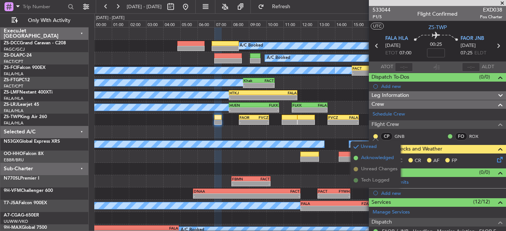
click at [376, 158] on span "Acknowledged" at bounding box center [377, 157] width 33 height 7
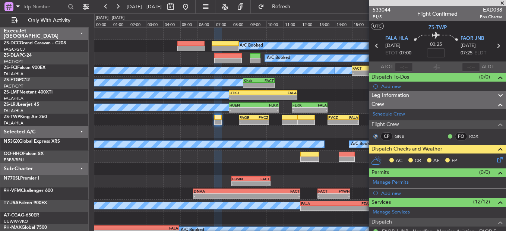
click at [487, 161] on div "AC CR AF FP" at bounding box center [441, 160] width 110 height 11
click at [497, 160] on icon at bounding box center [498, 158] width 6 height 6
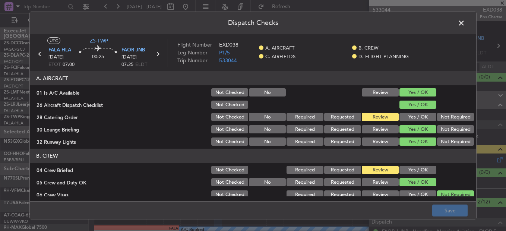
click at [413, 117] on button "Yes / OK" at bounding box center [417, 117] width 37 height 8
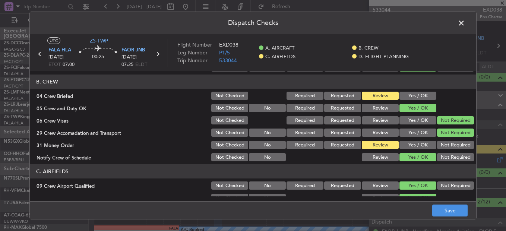
scroll to position [74, 0]
click at [451, 212] on button "Save" at bounding box center [449, 211] width 35 height 12
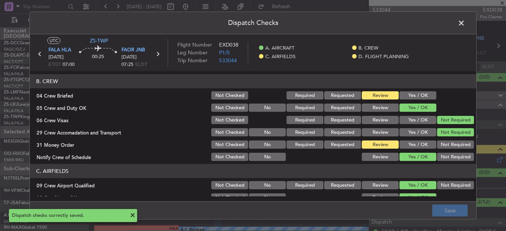
click at [465, 26] on span at bounding box center [465, 25] width 0 height 15
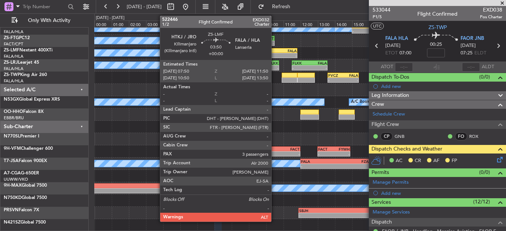
scroll to position [0, 0]
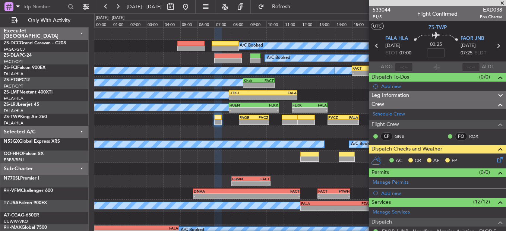
drag, startPoint x: 502, startPoint y: 2, endPoint x: 215, endPoint y: 0, distance: 286.8
click at [502, 2] on span at bounding box center [501, 3] width 7 height 7
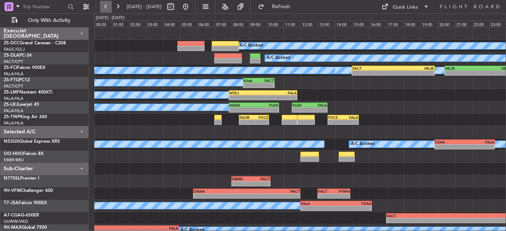
click at [105, 5] on button at bounding box center [106, 7] width 12 height 12
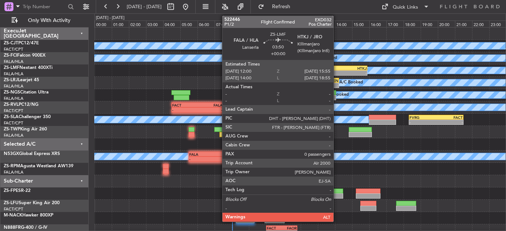
click at [337, 73] on div "-" at bounding box center [350, 73] width 33 height 4
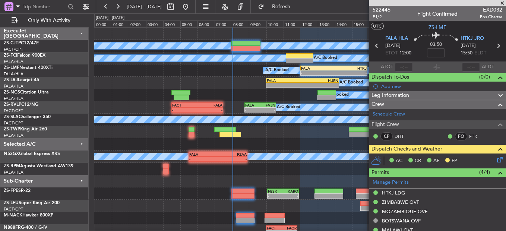
click at [495, 160] on icon at bounding box center [498, 158] width 6 height 6
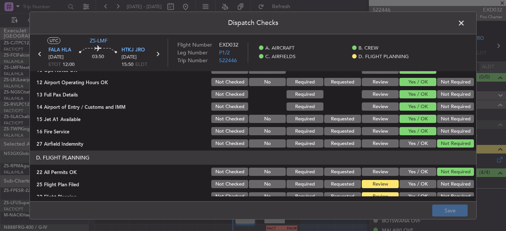
scroll to position [209, 0]
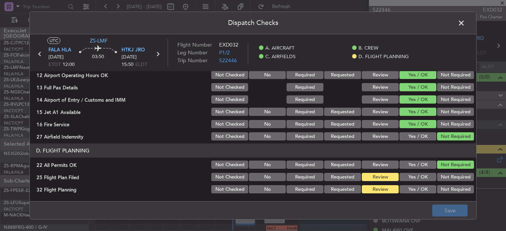
click at [424, 177] on button "Yes / OK" at bounding box center [417, 177] width 37 height 8
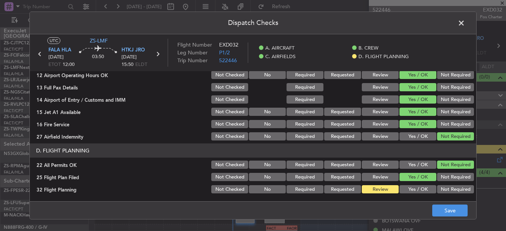
click at [422, 187] on button "Yes / OK" at bounding box center [417, 189] width 37 height 8
click at [441, 205] on button "Save" at bounding box center [449, 211] width 35 height 12
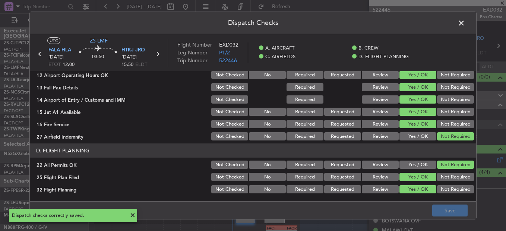
click at [465, 20] on span at bounding box center [465, 25] width 0 height 15
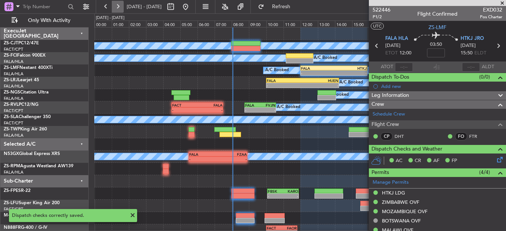
click at [117, 6] on button at bounding box center [118, 7] width 12 height 12
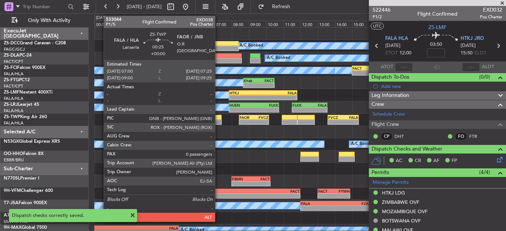
click at [218, 119] on div at bounding box center [217, 117] width 7 height 5
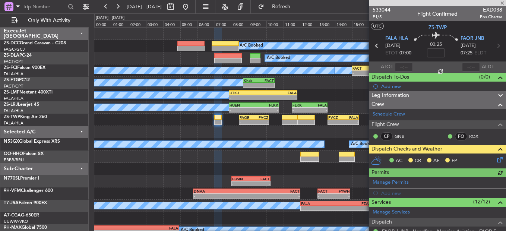
click at [495, 160] on icon at bounding box center [498, 158] width 6 height 6
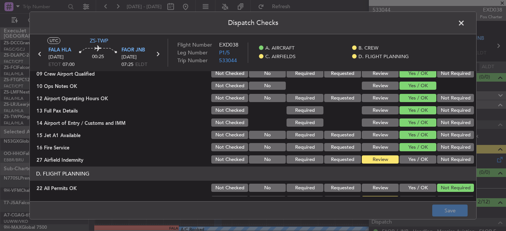
scroll to position [74, 0]
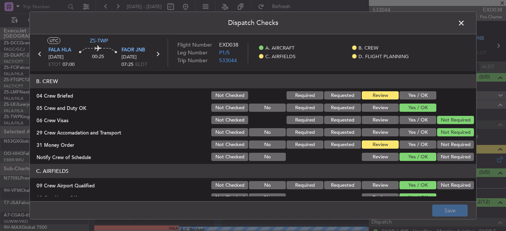
click at [399, 142] on button "Yes / OK" at bounding box center [417, 144] width 37 height 8
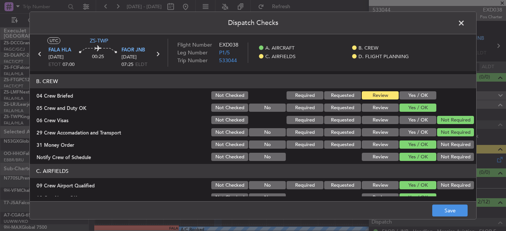
scroll to position [209, 0]
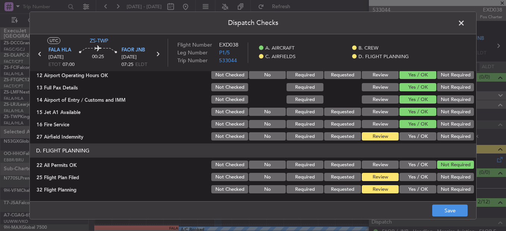
click at [452, 138] on button "Not Required" at bounding box center [455, 136] width 37 height 8
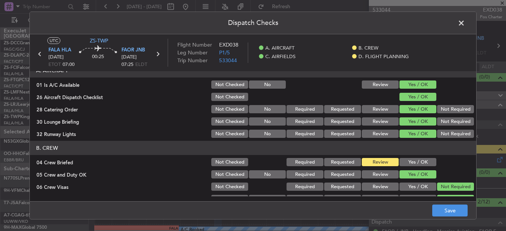
scroll to position [0, 0]
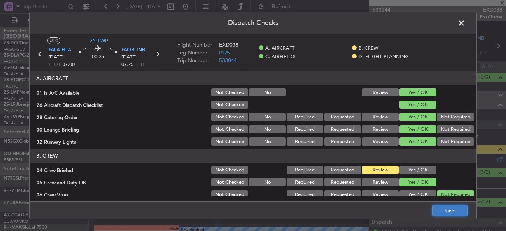
click at [455, 210] on button "Save" at bounding box center [449, 211] width 35 height 12
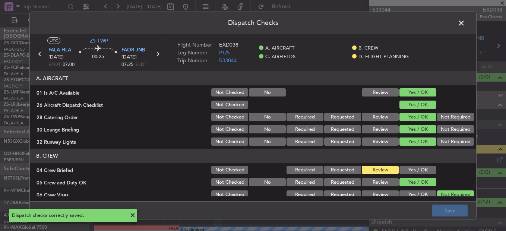
click at [465, 21] on span at bounding box center [465, 25] width 0 height 15
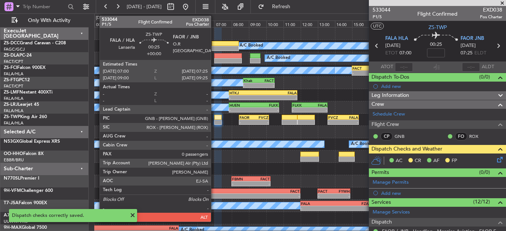
click at [216, 118] on div at bounding box center [217, 117] width 7 height 5
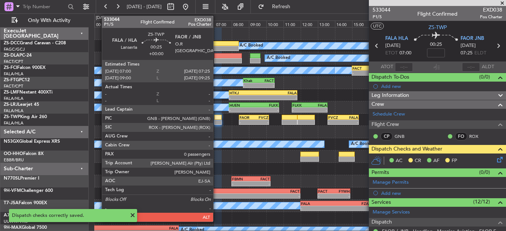
click at [216, 118] on div at bounding box center [217, 117] width 7 height 5
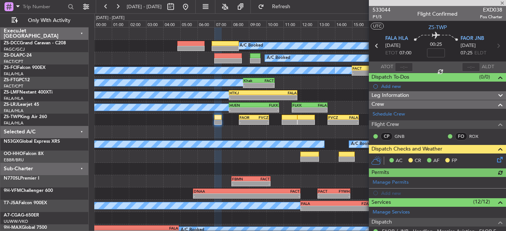
click at [497, 157] on icon at bounding box center [498, 158] width 6 height 6
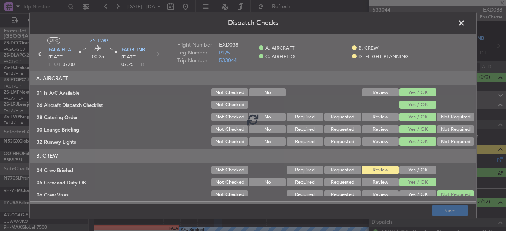
click at [409, 173] on div at bounding box center [253, 119] width 446 height 170
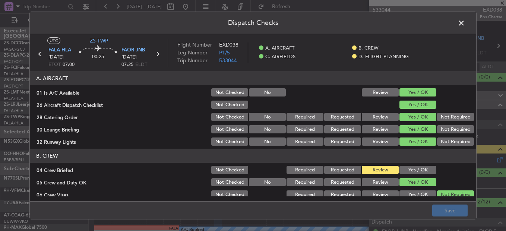
click at [410, 170] on button "Yes / OK" at bounding box center [417, 170] width 37 height 8
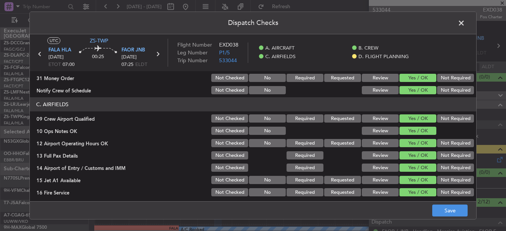
scroll to position [209, 0]
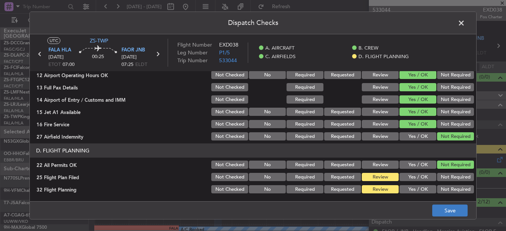
drag, startPoint x: 434, startPoint y: 203, endPoint x: 436, endPoint y: 208, distance: 5.7
click at [434, 203] on footer "Save" at bounding box center [253, 210] width 446 height 18
click at [436, 208] on button "Save" at bounding box center [449, 211] width 35 height 12
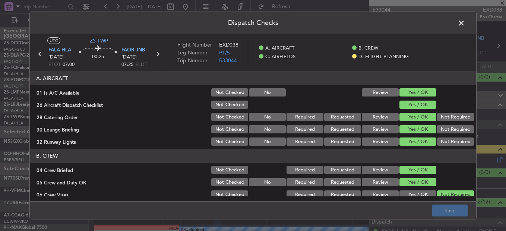
click at [459, 31] on header "Dispatch Checks" at bounding box center [253, 23] width 446 height 22
click at [465, 26] on span at bounding box center [465, 25] width 0 height 15
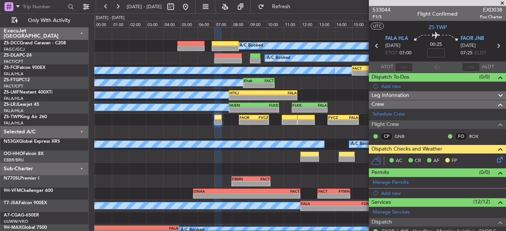
click at [502, 1] on span at bounding box center [501, 3] width 7 height 7
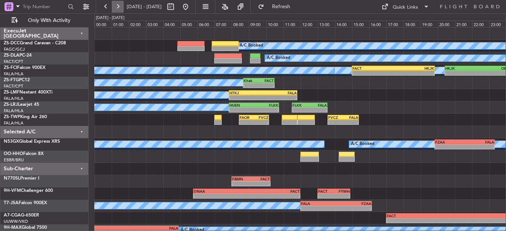
click at [113, 1] on button at bounding box center [118, 7] width 12 height 12
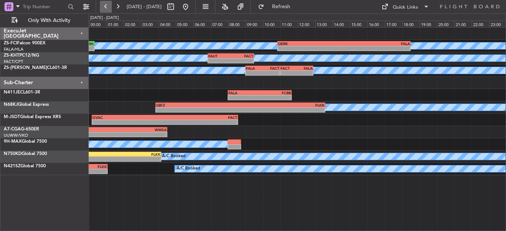
click at [107, 7] on button at bounding box center [106, 7] width 12 height 12
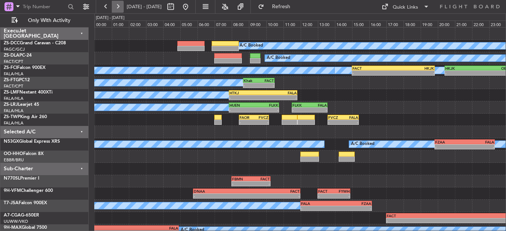
click at [119, 6] on button at bounding box center [118, 7] width 12 height 12
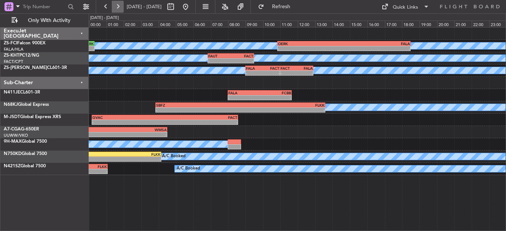
click at [119, 6] on button at bounding box center [118, 7] width 12 height 12
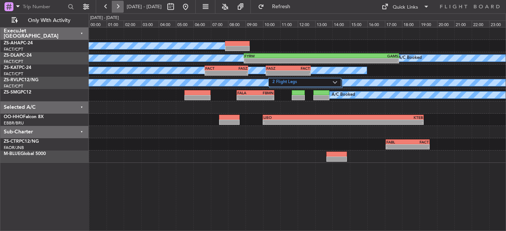
click at [119, 6] on button at bounding box center [118, 7] width 12 height 12
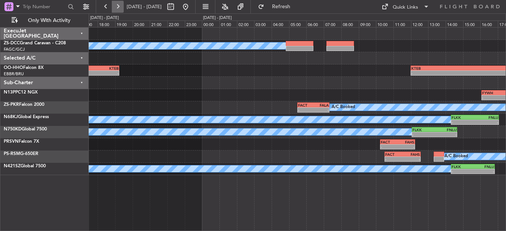
click at [119, 6] on button at bounding box center [118, 7] width 12 height 12
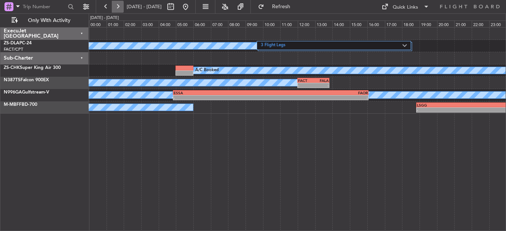
click at [119, 6] on button at bounding box center [118, 7] width 12 height 12
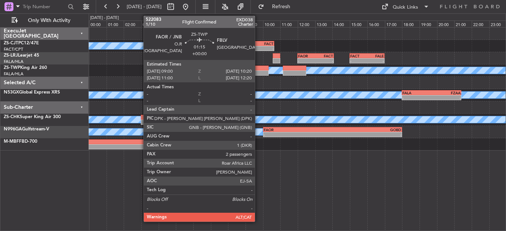
click at [258, 70] on div at bounding box center [256, 68] width 23 height 5
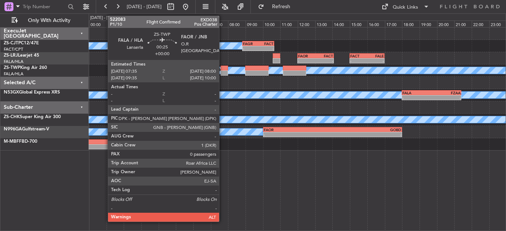
click at [222, 69] on div at bounding box center [224, 68] width 7 height 5
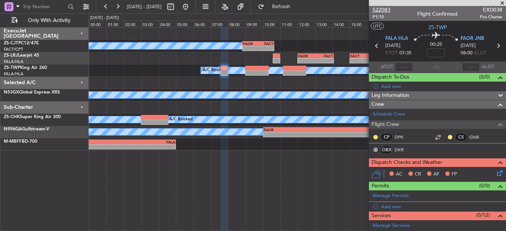
click at [378, 10] on span "522083" at bounding box center [381, 10] width 18 height 8
click at [191, 8] on button at bounding box center [186, 7] width 12 height 12
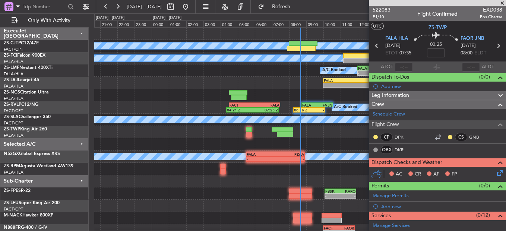
click at [503, 1] on span at bounding box center [501, 3] width 7 height 7
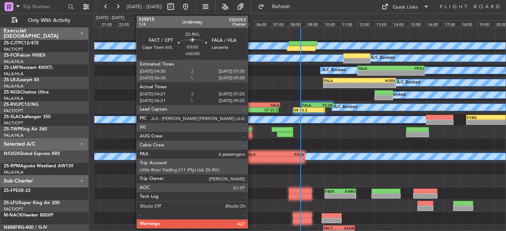
click at [251, 108] on div "04:21 Z" at bounding box center [240, 110] width 26 height 4
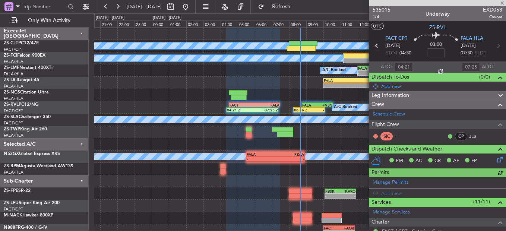
scroll to position [213, 0]
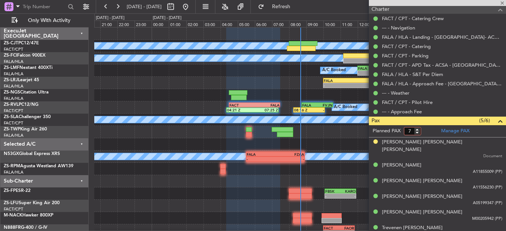
type input "7"
click at [418, 130] on input "7" at bounding box center [412, 131] width 17 height 8
click at [425, 130] on form "Planned PAX" at bounding box center [403, 131] width 69 height 12
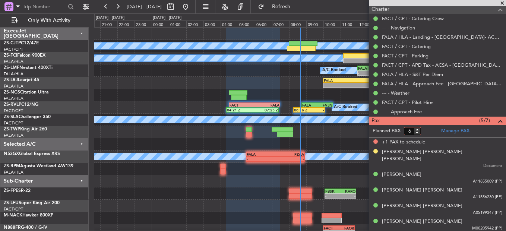
type input "6"
click at [419, 133] on input "6" at bounding box center [412, 131] width 17 height 8
click at [425, 128] on form "Planned PAX" at bounding box center [403, 131] width 69 height 12
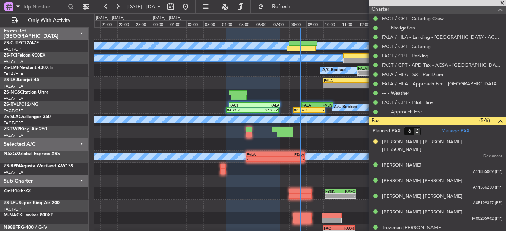
click at [280, 87] on div "A/C Booked A/C Booked - - FALA 10:00 Z HUEN 14:15 Z" at bounding box center [299, 83] width 411 height 12
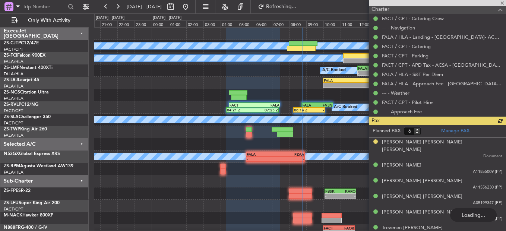
click at [285, 79] on div "A/C Booked A/C Booked - - FALA 10:00 Z HUEN 14:15 Z" at bounding box center [299, 83] width 411 height 12
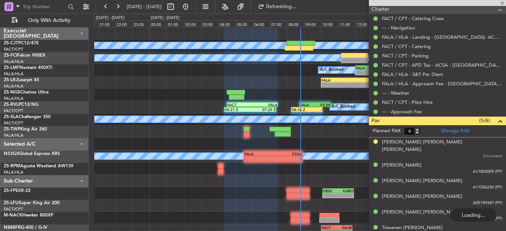
scroll to position [0, 0]
click at [503, 1] on div at bounding box center [437, 3] width 137 height 6
click at [503, 0] on div at bounding box center [437, 3] width 137 height 6
click at [503, 2] on span at bounding box center [501, 3] width 7 height 7
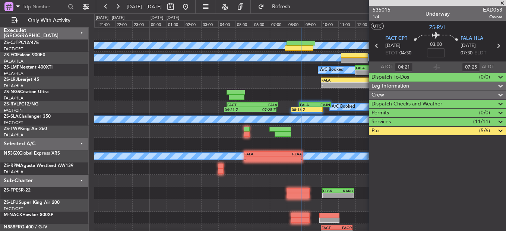
scroll to position [0, 0]
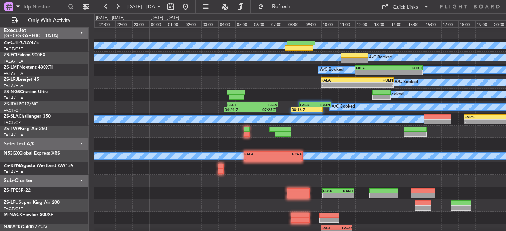
click at [339, 94] on div "A/C Booked" at bounding box center [299, 95] width 411 height 12
click at [339, 86] on div "-" at bounding box center [339, 85] width 36 height 4
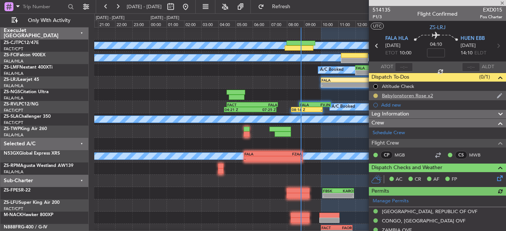
click at [374, 96] on button at bounding box center [375, 95] width 4 height 4
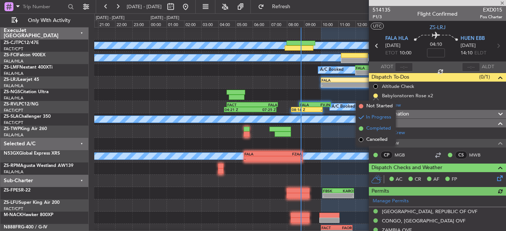
click at [372, 126] on span "Completed" at bounding box center [378, 128] width 25 height 7
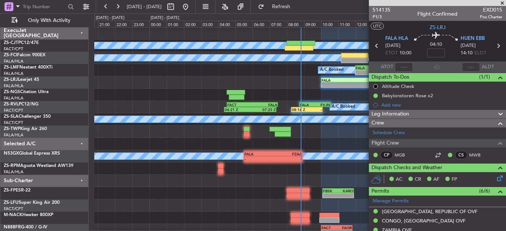
click at [290, 66] on div "A/C Booked A/C Booked - - FALA 12:00 Z HTKJ 15:55 Z 14:05 Z 15:38 Z FVRG 13:50 …" at bounding box center [299, 70] width 411 height 12
click at [503, 5] on span at bounding box center [501, 3] width 7 height 7
